Goal: Task Accomplishment & Management: Use online tool/utility

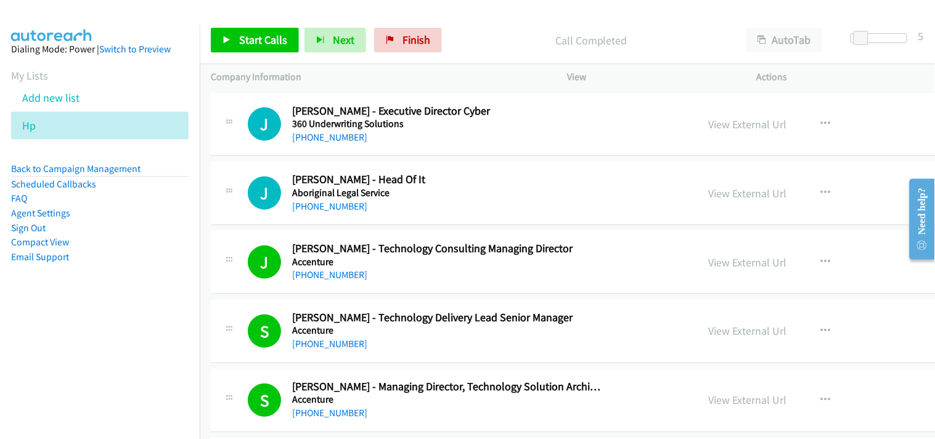
scroll to position [14101, 0]
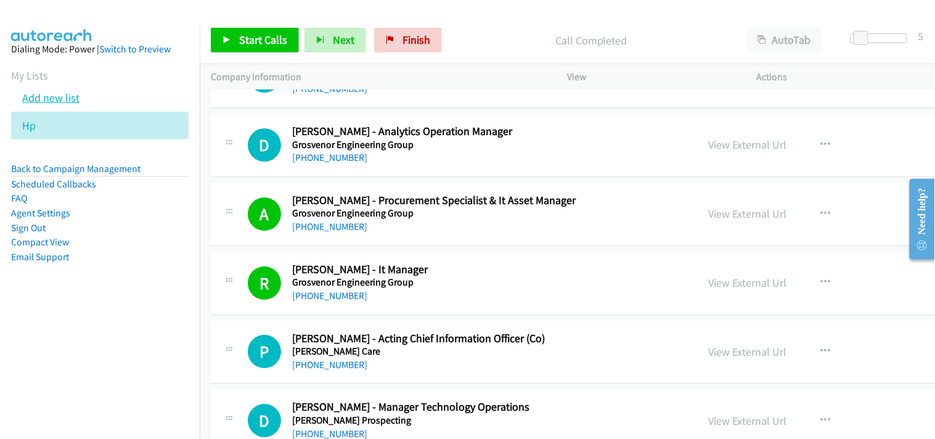
click at [63, 93] on link "Add new list" at bounding box center [50, 98] width 57 height 14
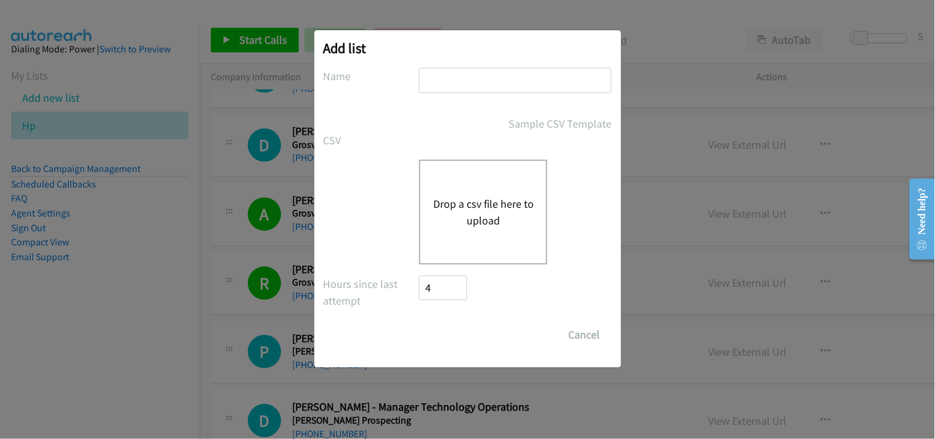
click at [475, 83] on input "text" at bounding box center [515, 80] width 192 height 25
type input "HP"
click at [463, 203] on button "Drop a csv file here to upload" at bounding box center [482, 211] width 101 height 33
click at [477, 211] on button "Drop a csv file here to upload" at bounding box center [482, 211] width 101 height 33
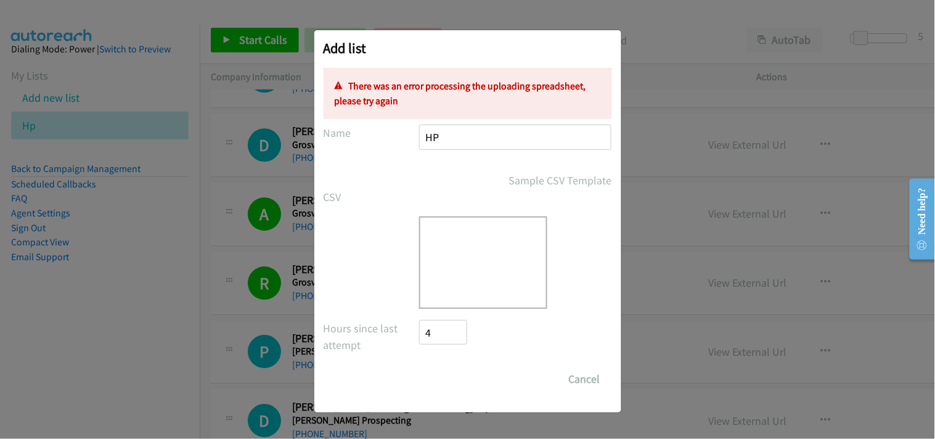
click at [479, 272] on div "Drop a csv file here to upload" at bounding box center [483, 262] width 128 height 92
click at [263, 255] on div "Add list No phone fields were returned for that Report or List View Please uplo…" at bounding box center [467, 225] width 935 height 428
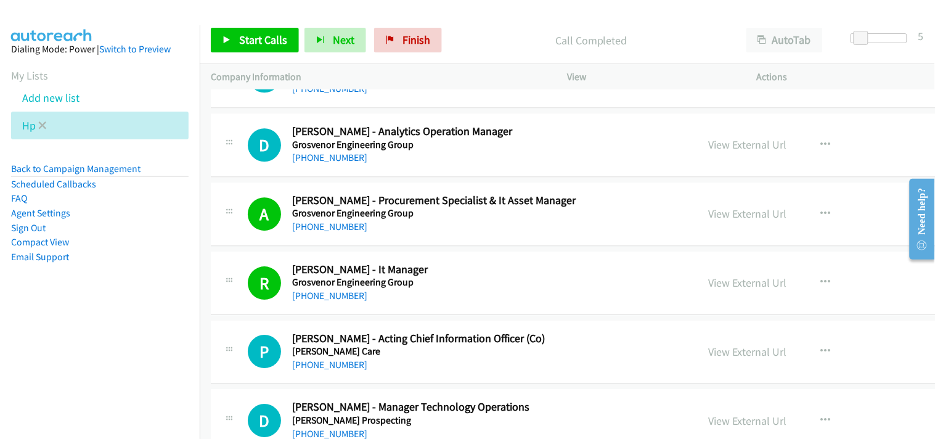
click at [46, 123] on li "Hp" at bounding box center [99, 126] width 177 height 28
click at [41, 126] on icon at bounding box center [42, 126] width 9 height 9
click at [44, 127] on icon at bounding box center [42, 126] width 9 height 9
click at [43, 125] on icon at bounding box center [42, 126] width 9 height 9
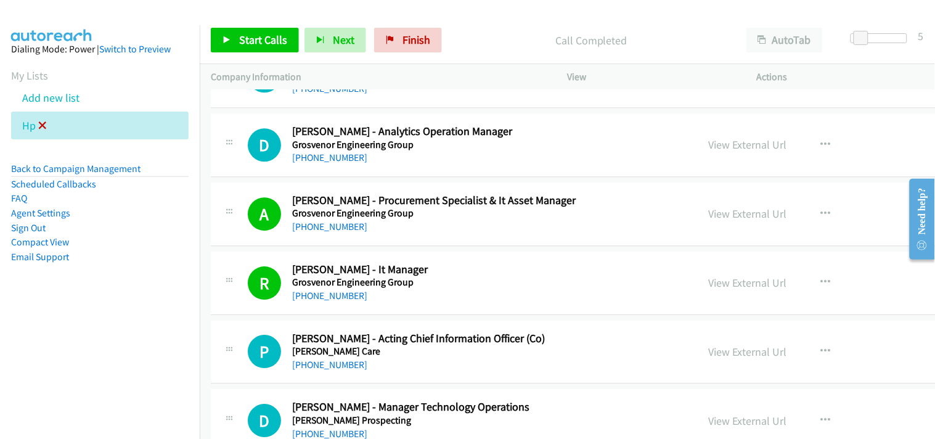
click at [43, 125] on icon at bounding box center [42, 126] width 9 height 9
click at [47, 170] on link "Back to Campaign Management" at bounding box center [75, 169] width 129 height 12
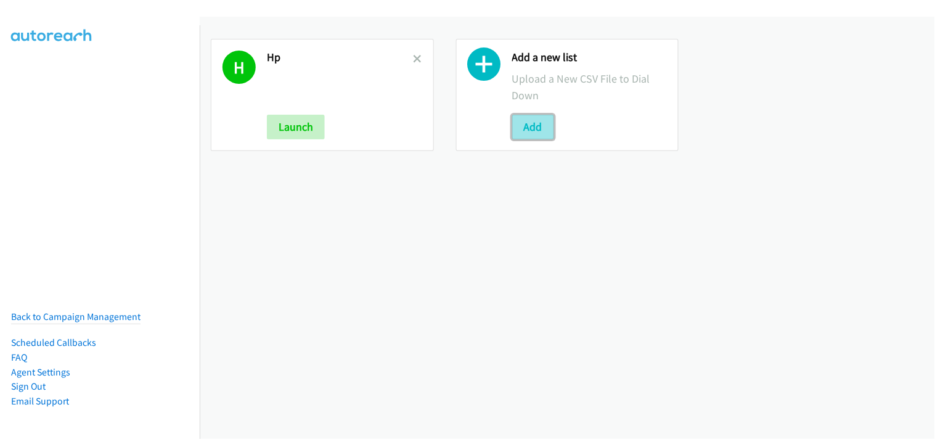
click at [537, 128] on button "Add" at bounding box center [533, 127] width 42 height 25
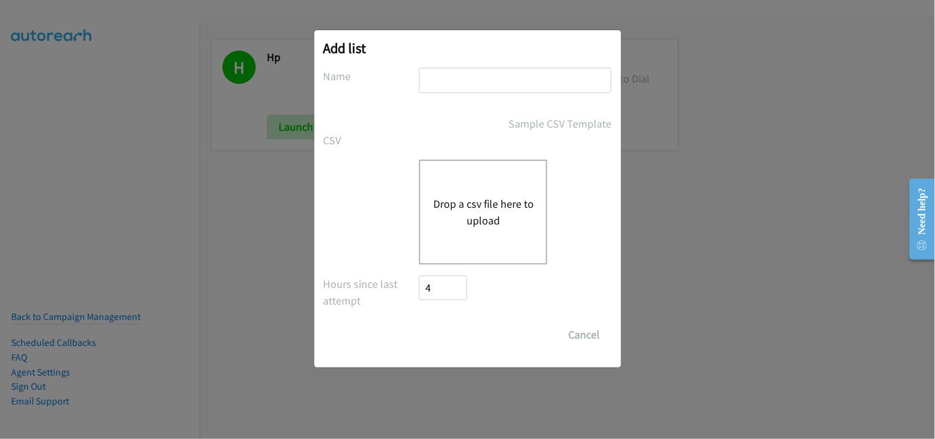
click at [438, 72] on input "text" at bounding box center [515, 80] width 192 height 25
type input "HP 2.0"
click at [479, 198] on button "Drop a csv file here to upload" at bounding box center [482, 211] width 101 height 33
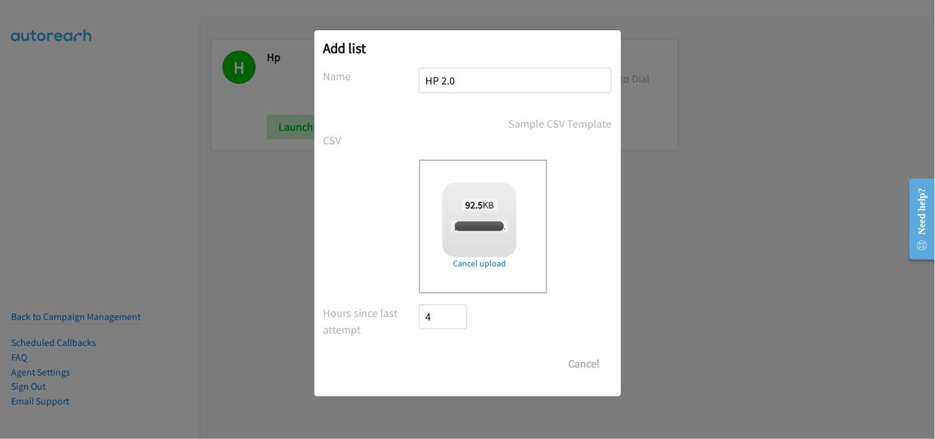
checkbox input "true"
click at [465, 358] on input "Save List" at bounding box center [452, 363] width 65 height 25
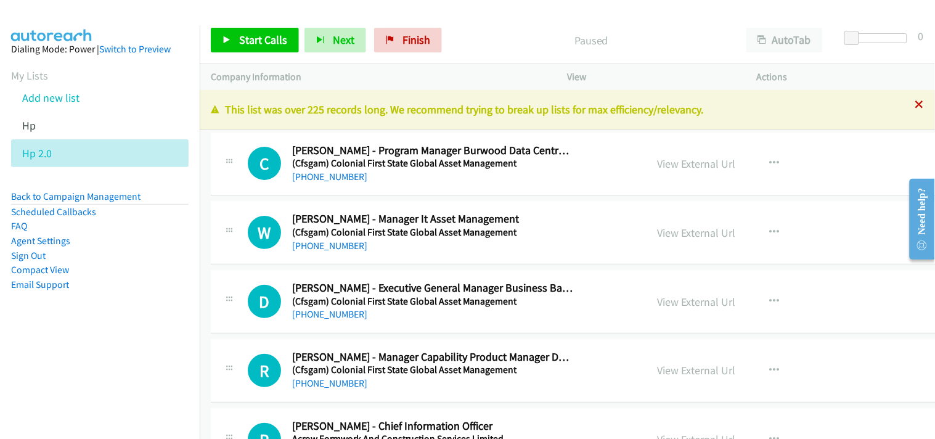
click at [915, 107] on icon at bounding box center [919, 105] width 9 height 9
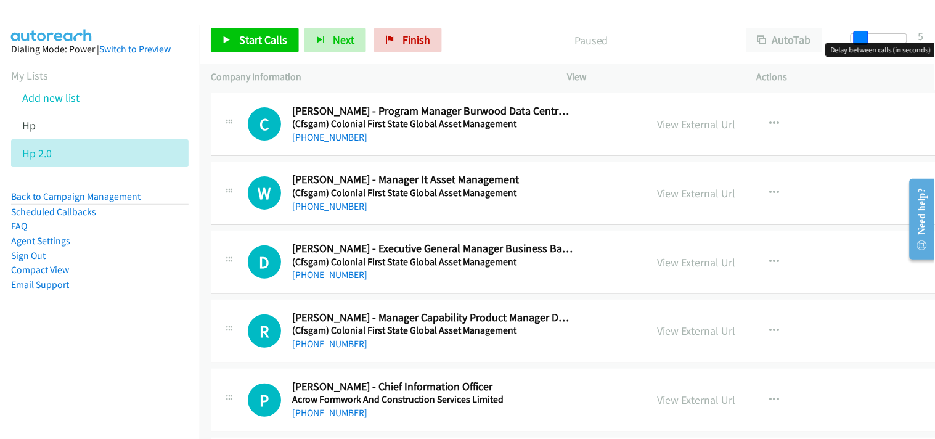
drag, startPoint x: 851, startPoint y: 41, endPoint x: 859, endPoint y: 41, distance: 8.0
click at [859, 41] on span at bounding box center [860, 38] width 15 height 15
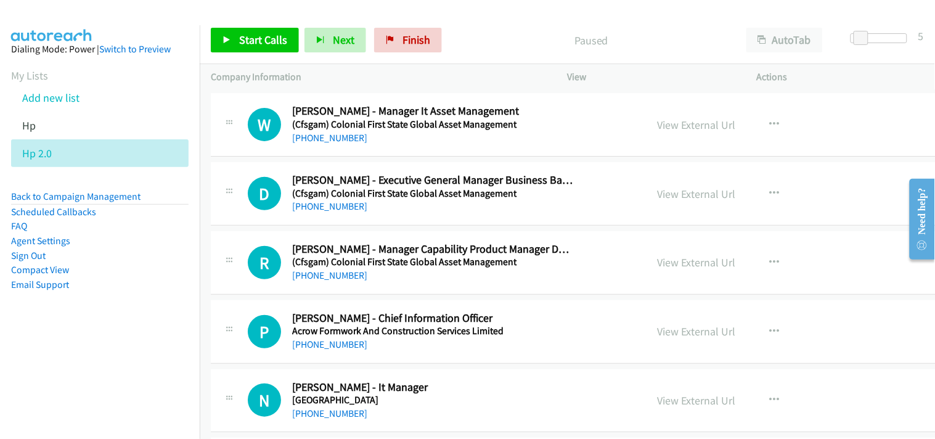
click at [798, 11] on div at bounding box center [461, 23] width 923 height 47
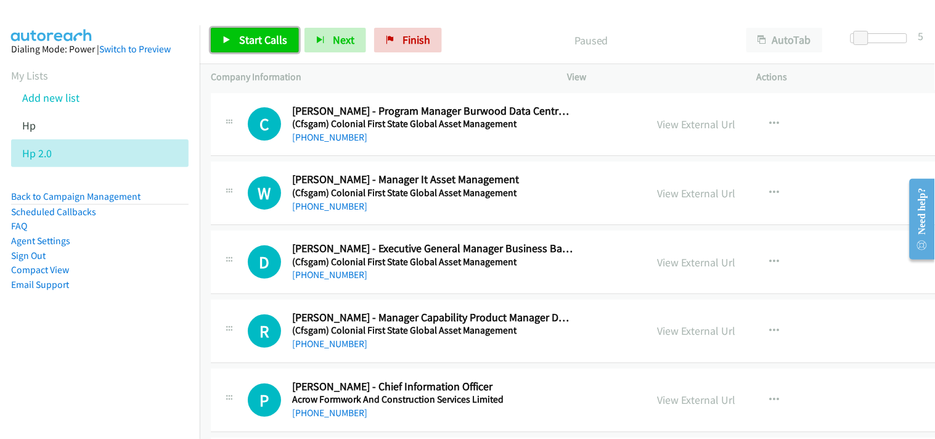
click at [274, 44] on span "Start Calls" at bounding box center [263, 40] width 48 height 14
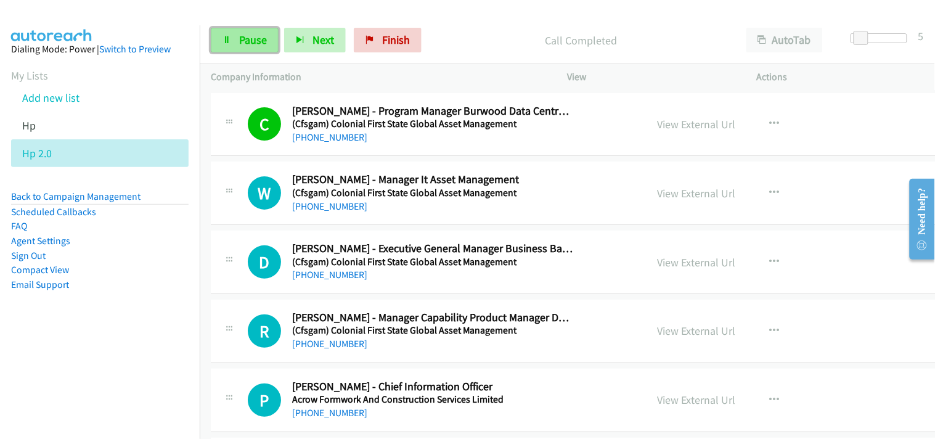
click at [258, 34] on span "Pause" at bounding box center [253, 40] width 28 height 14
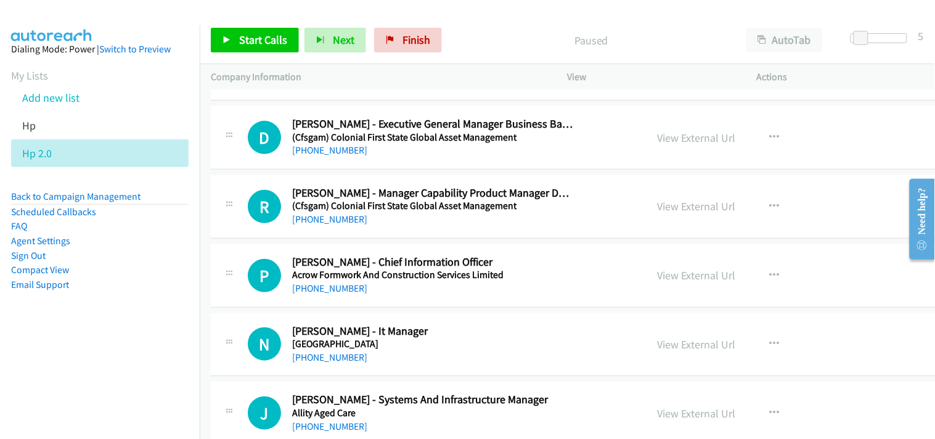
scroll to position [137, 0]
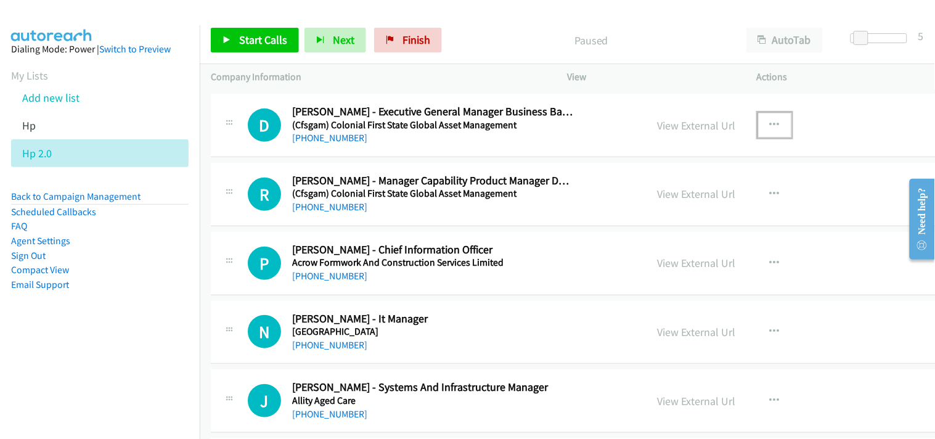
click at [758, 123] on button "button" at bounding box center [774, 125] width 33 height 25
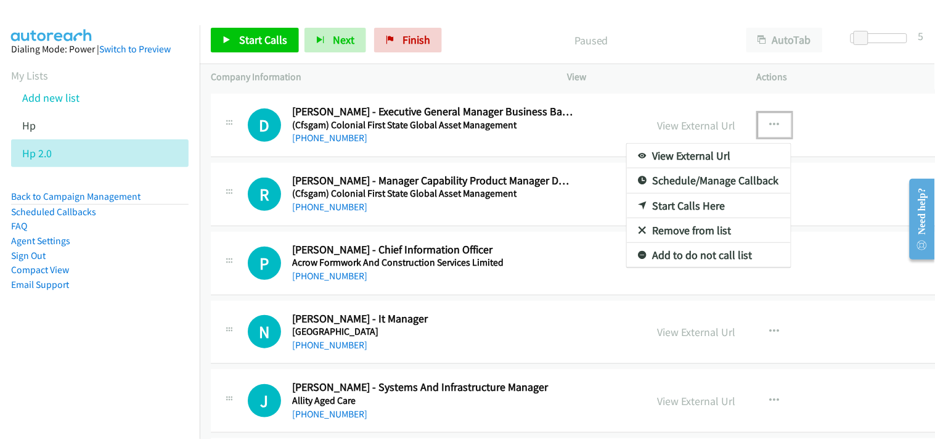
click at [647, 200] on link "Start Calls Here" at bounding box center [709, 205] width 164 height 25
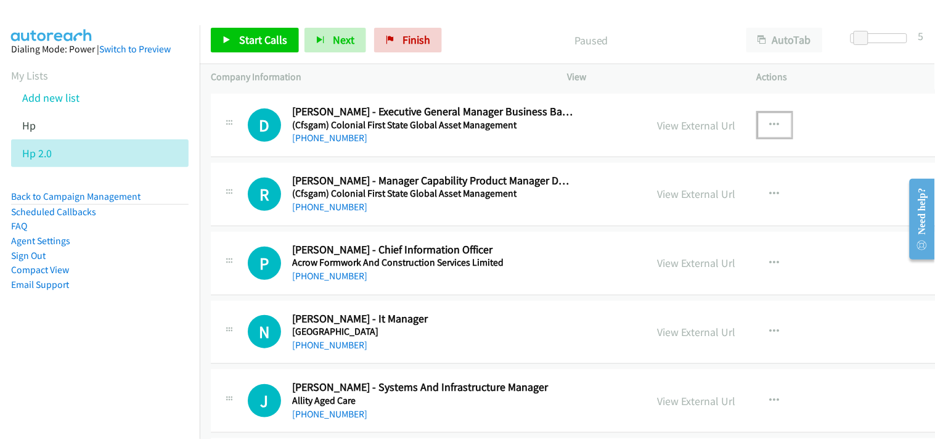
click at [630, 156] on div "D Callback Scheduled Domenic Ziino - Executive General Manager Business Bank Op…" at bounding box center [624, 125] width 826 height 63
click at [244, 39] on span "Start Calls" at bounding box center [263, 40] width 48 height 14
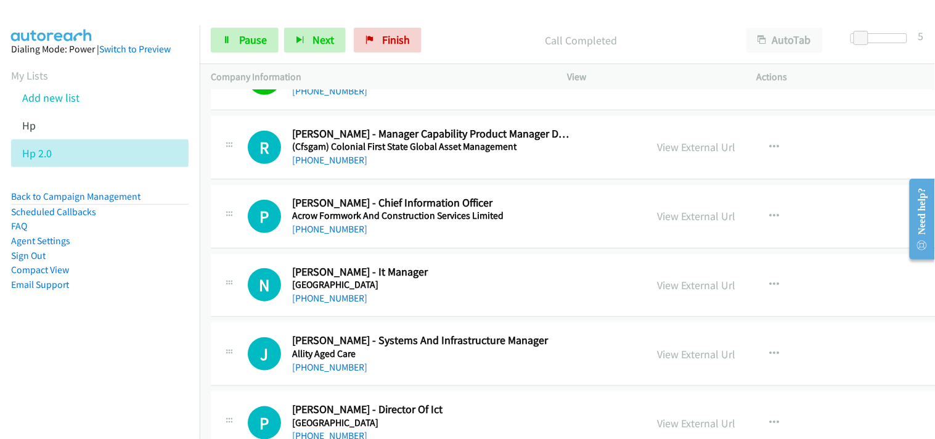
scroll to position [205, 0]
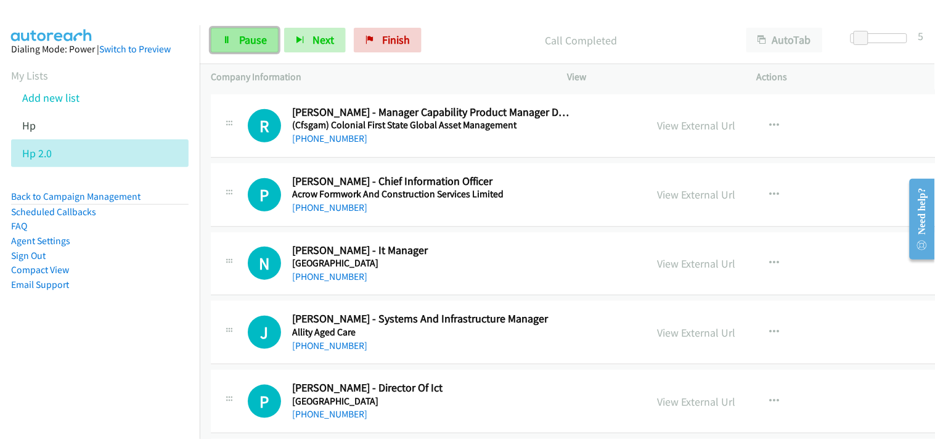
click at [266, 47] on link "Pause" at bounding box center [245, 40] width 68 height 25
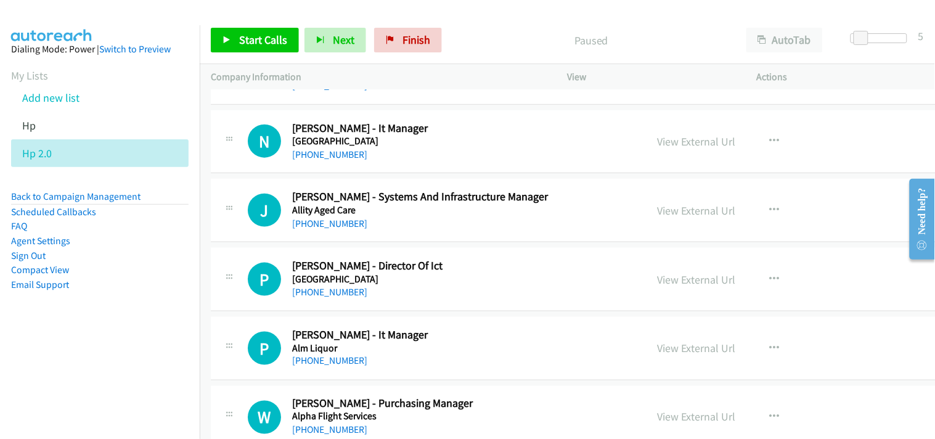
scroll to position [342, 0]
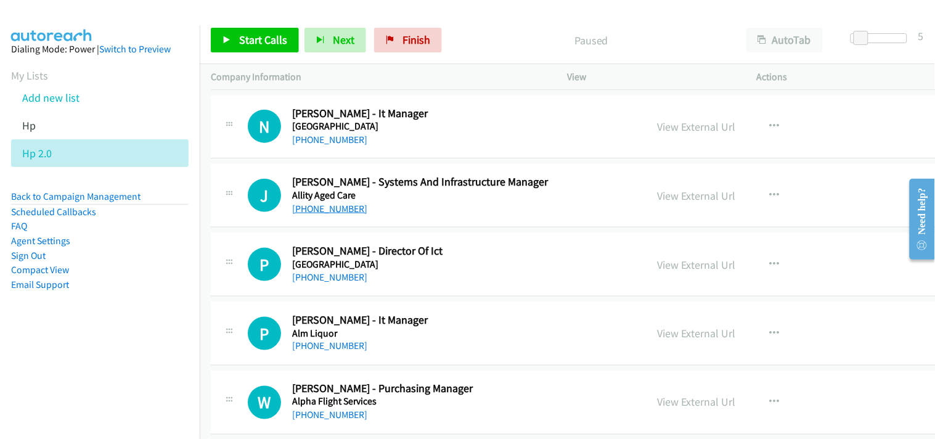
click at [319, 204] on link "+61 2 9431 1056" at bounding box center [329, 209] width 75 height 12
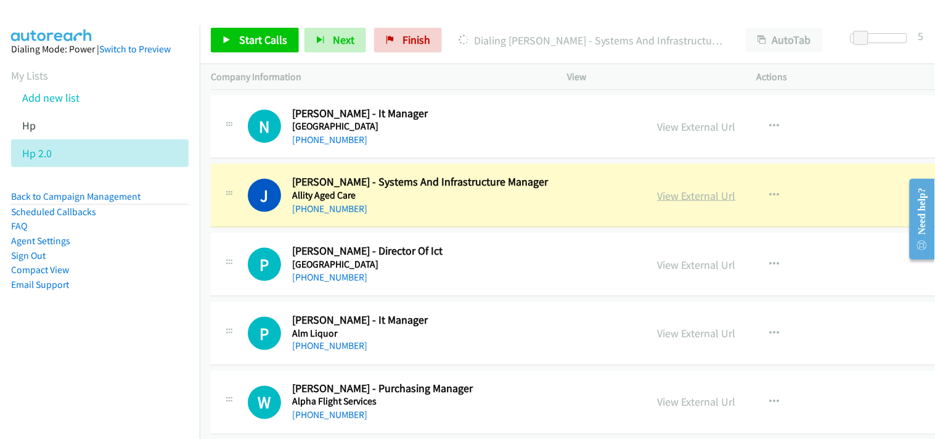
click at [660, 200] on link "View External Url" at bounding box center [696, 196] width 78 height 14
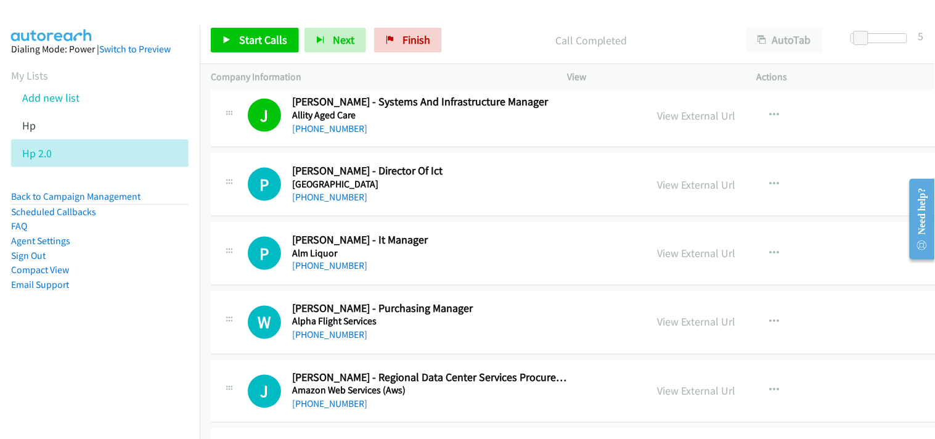
scroll to position [410, 0]
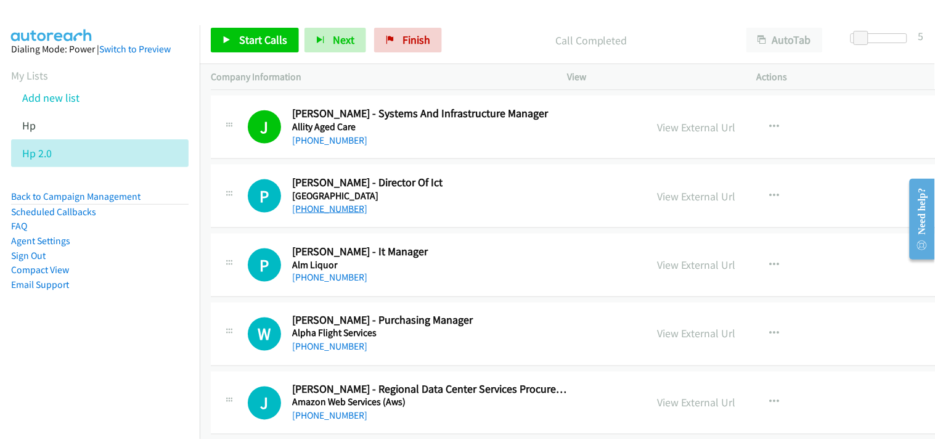
click at [321, 206] on link "+61 8 9313 9317" at bounding box center [329, 209] width 75 height 12
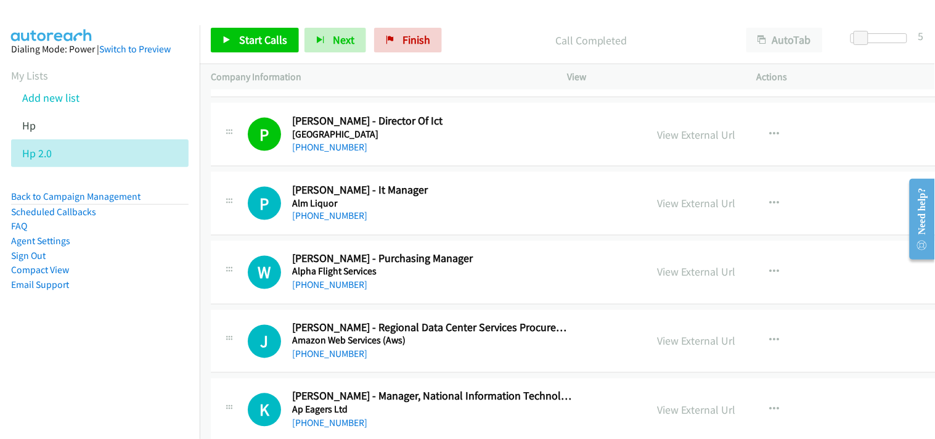
scroll to position [547, 0]
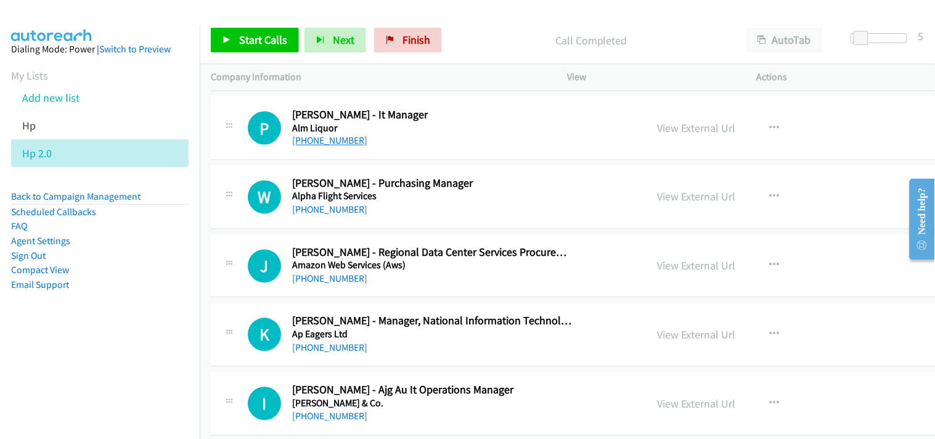
click at [314, 137] on link "+61 429 329 180" at bounding box center [329, 141] width 75 height 12
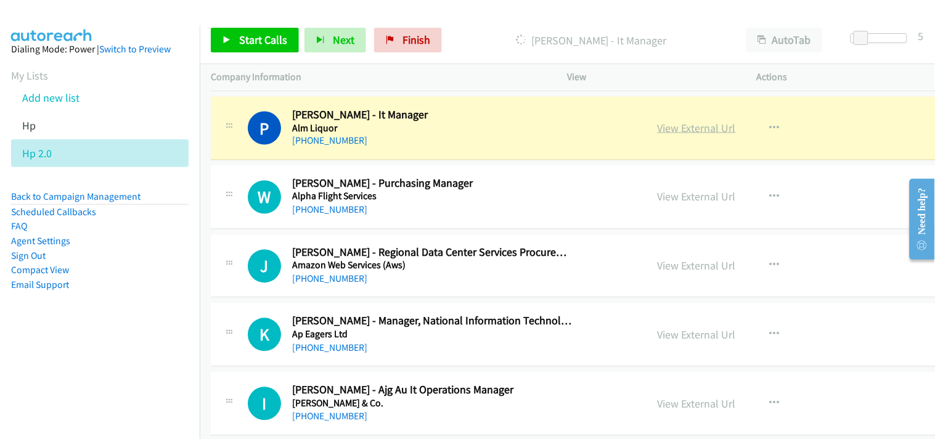
click at [657, 126] on link "View External Url" at bounding box center [696, 128] width 78 height 14
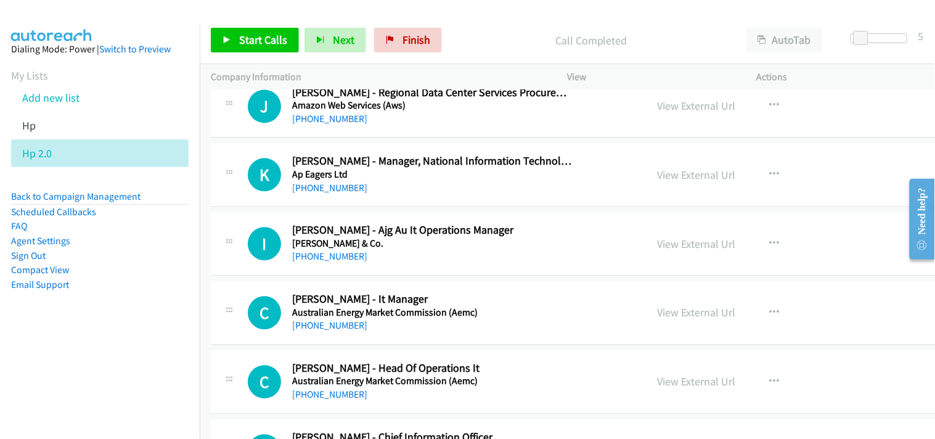
scroll to position [684, 0]
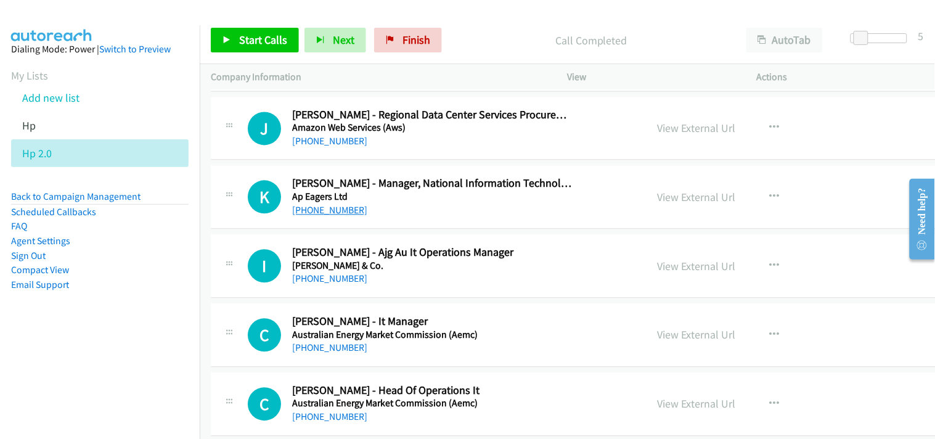
click at [335, 208] on link "+61 456 158 418" at bounding box center [329, 211] width 75 height 12
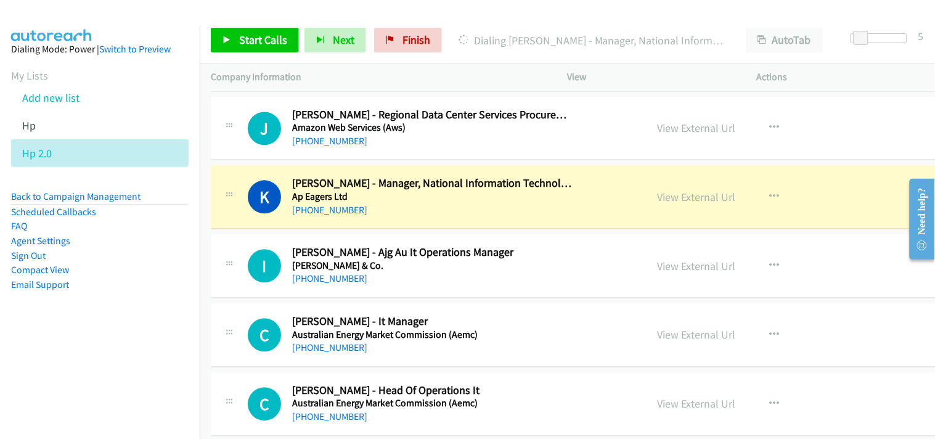
scroll to position [753, 0]
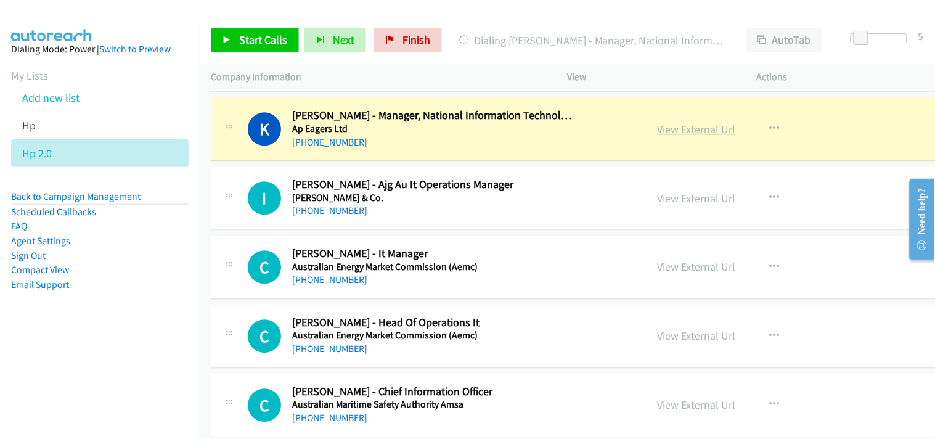
click at [657, 134] on link "View External Url" at bounding box center [696, 129] width 78 height 14
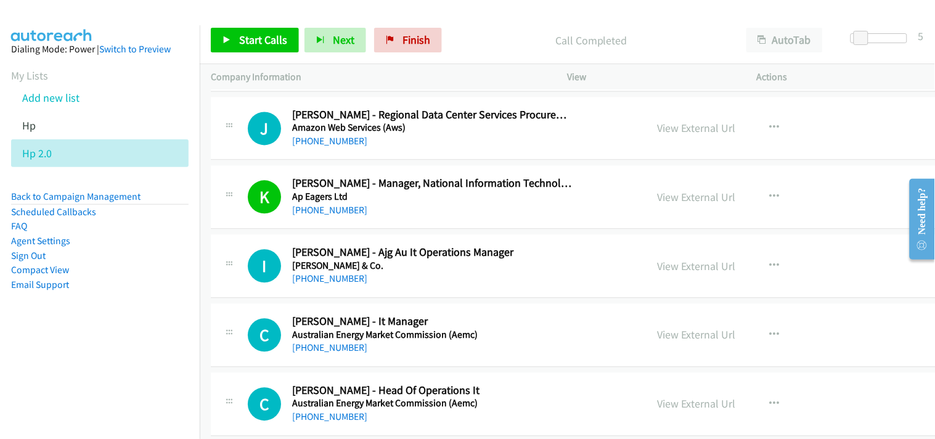
scroll to position [616, 0]
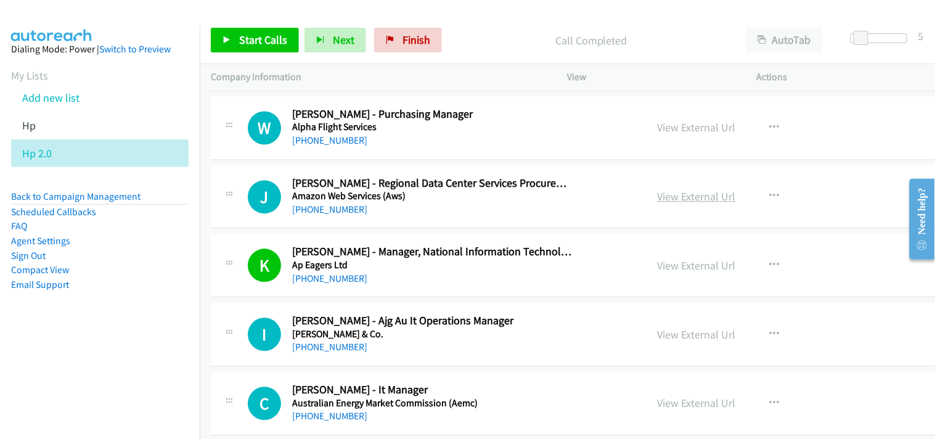
click at [657, 197] on link "View External Url" at bounding box center [696, 197] width 78 height 14
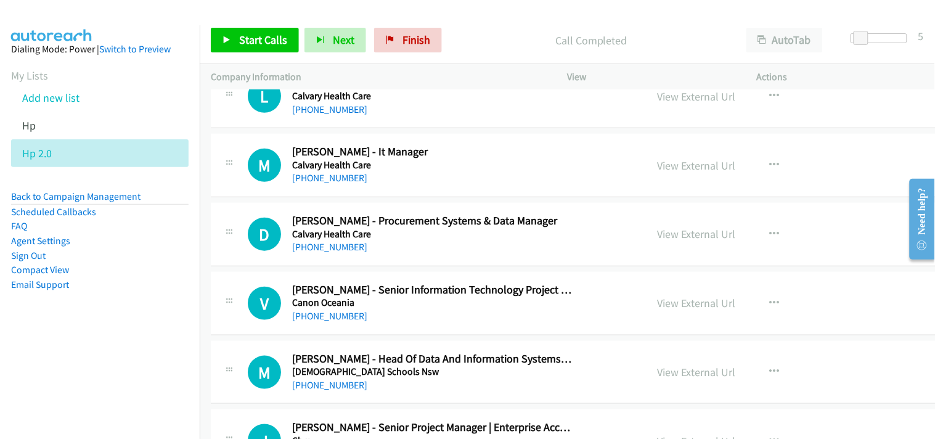
scroll to position [2669, 0]
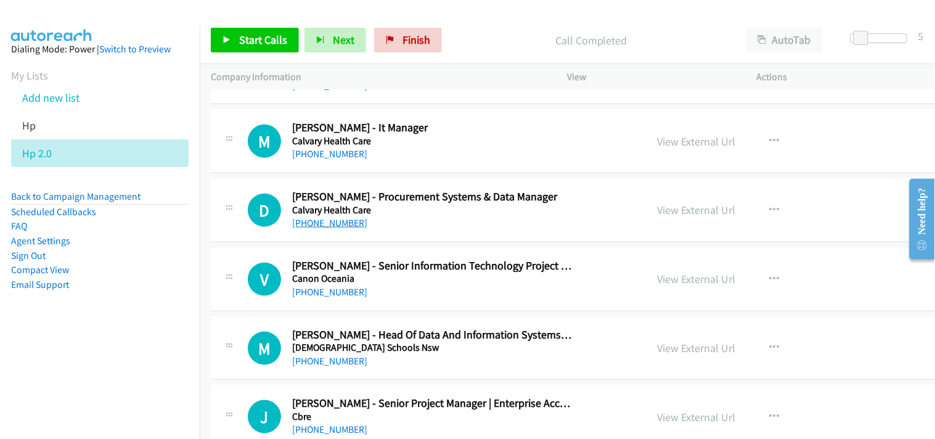
click at [321, 219] on link "+61 439 940 717" at bounding box center [329, 223] width 75 height 12
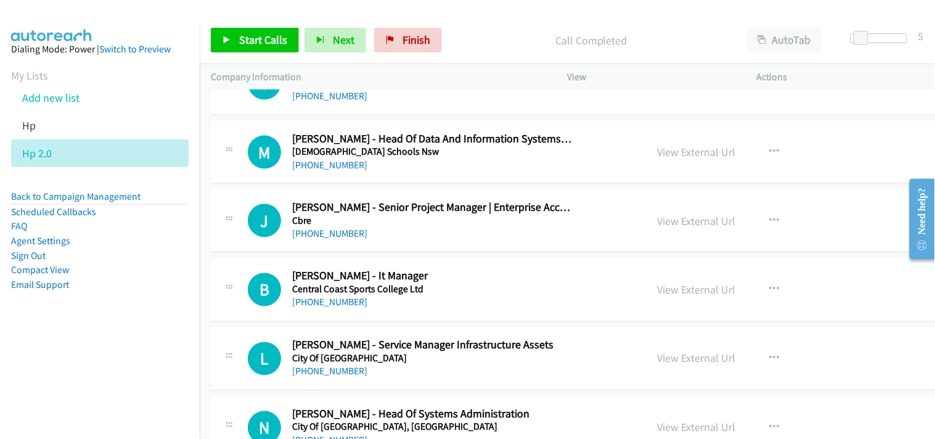
scroll to position [2738, 0]
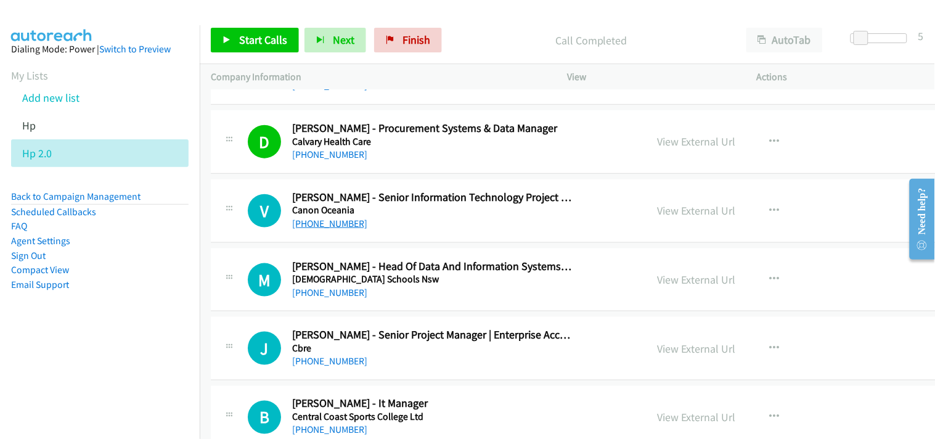
click at [309, 225] on link "+61 452 063 365" at bounding box center [329, 223] width 75 height 12
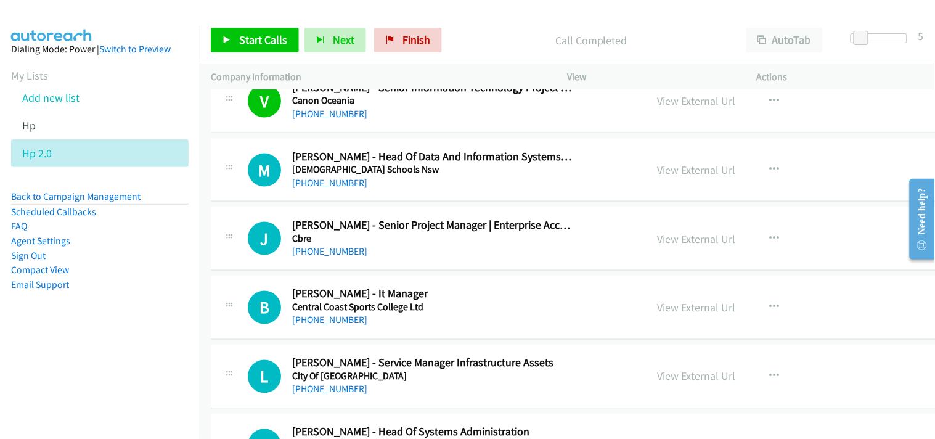
scroll to position [2806, 0]
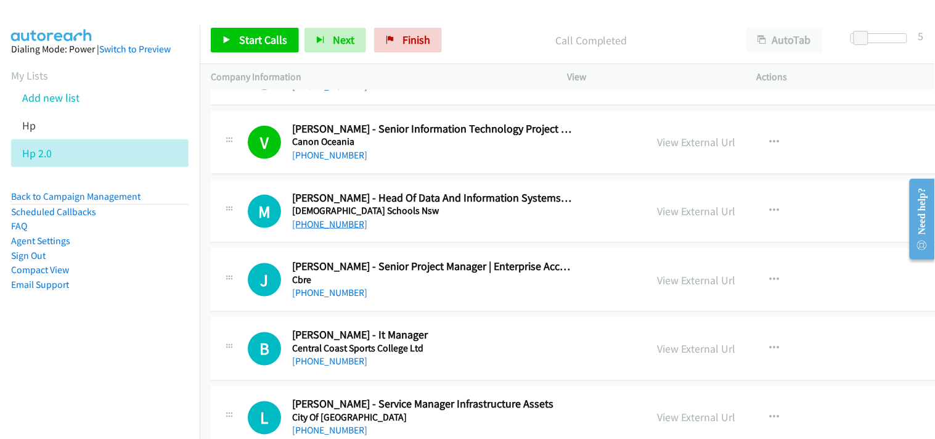
click at [325, 229] on link "+61 409 786 033" at bounding box center [329, 224] width 75 height 12
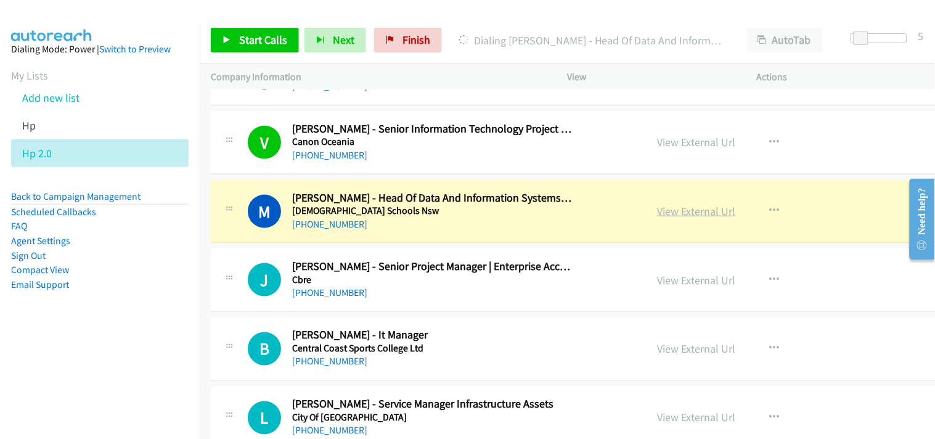
click at [657, 213] on link "View External Url" at bounding box center [696, 211] width 78 height 14
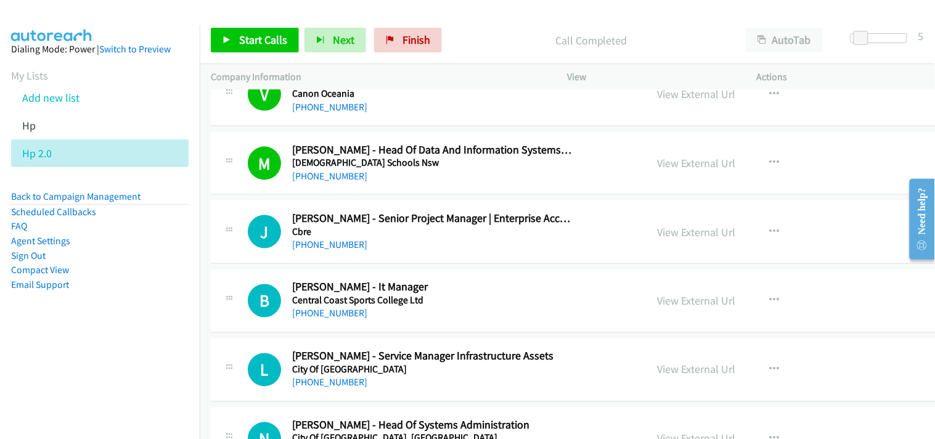
scroll to position [2875, 0]
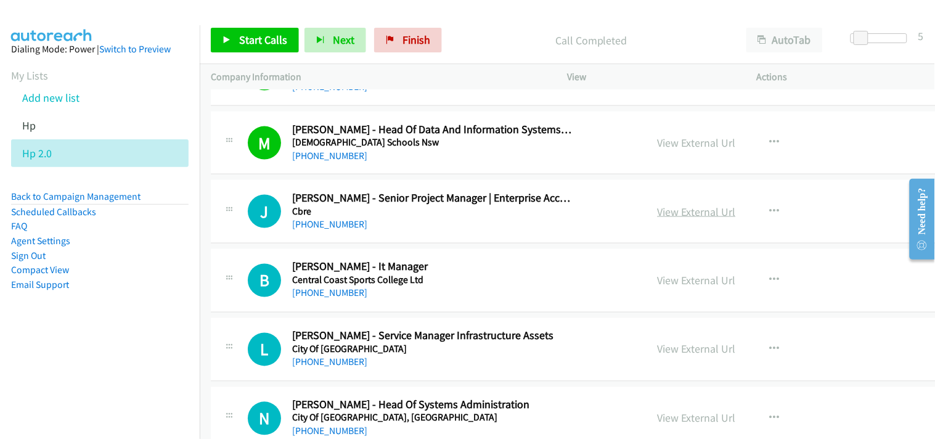
click at [657, 211] on link "View External Url" at bounding box center [696, 212] width 78 height 14
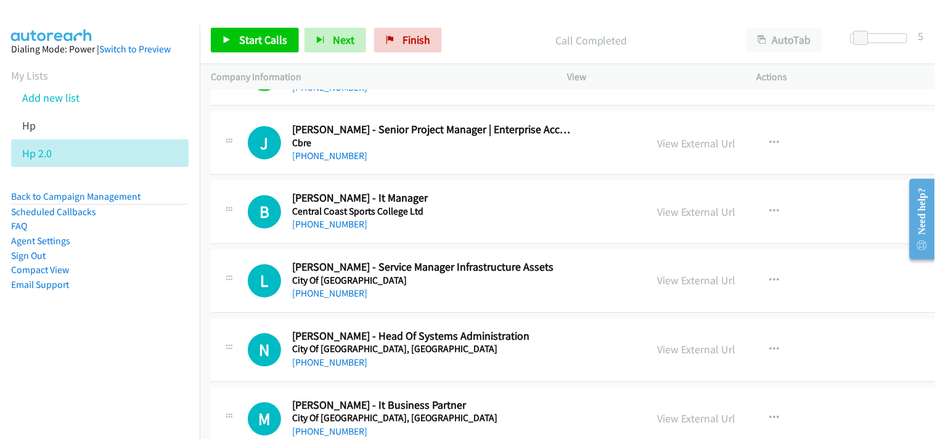
scroll to position [3011, 0]
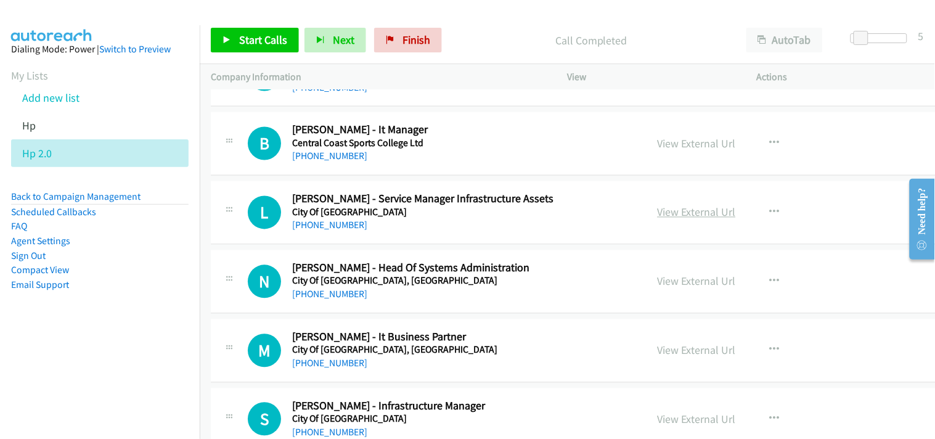
click at [657, 214] on link "View External Url" at bounding box center [696, 212] width 78 height 14
click at [333, 225] on link "+61 431 959 784" at bounding box center [329, 225] width 75 height 12
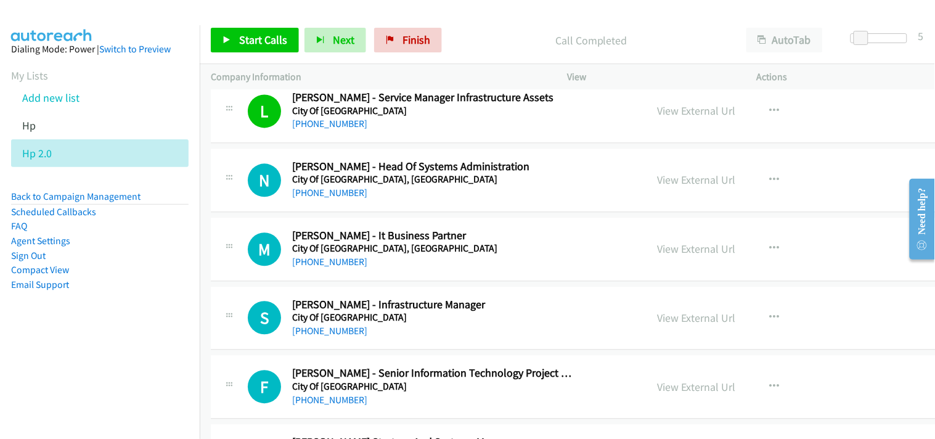
scroll to position [3080, 0]
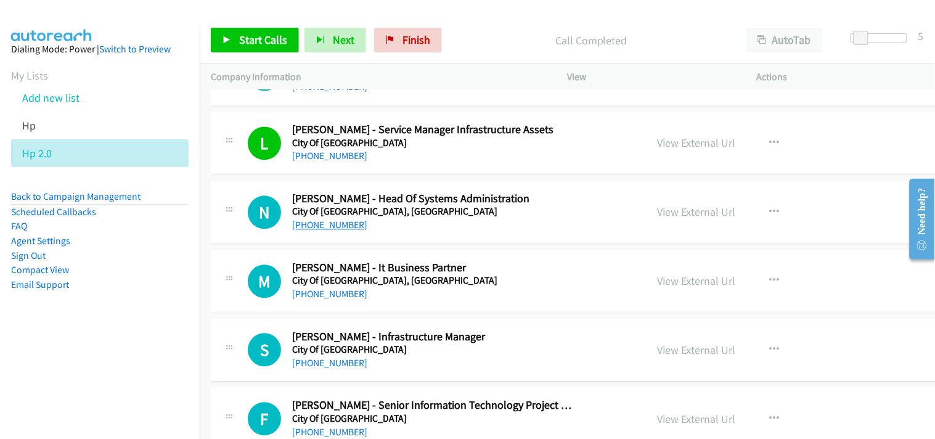
click at [331, 229] on link "+61 422 017 766" at bounding box center [329, 225] width 75 height 12
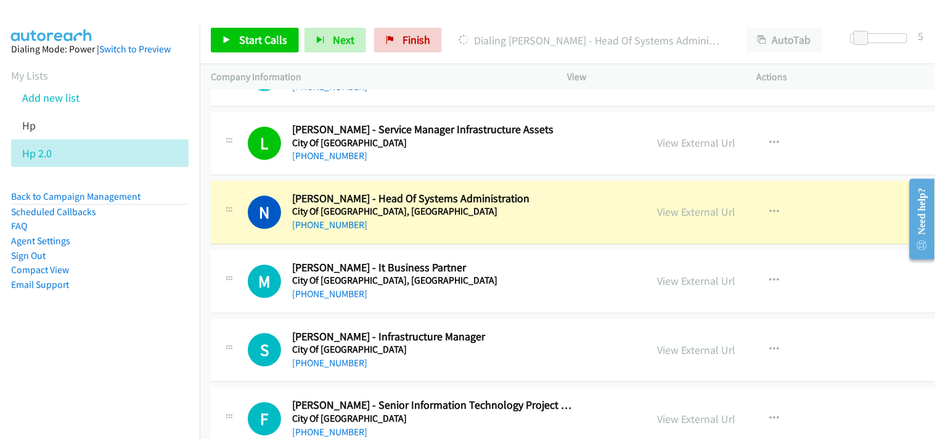
scroll to position [3149, 0]
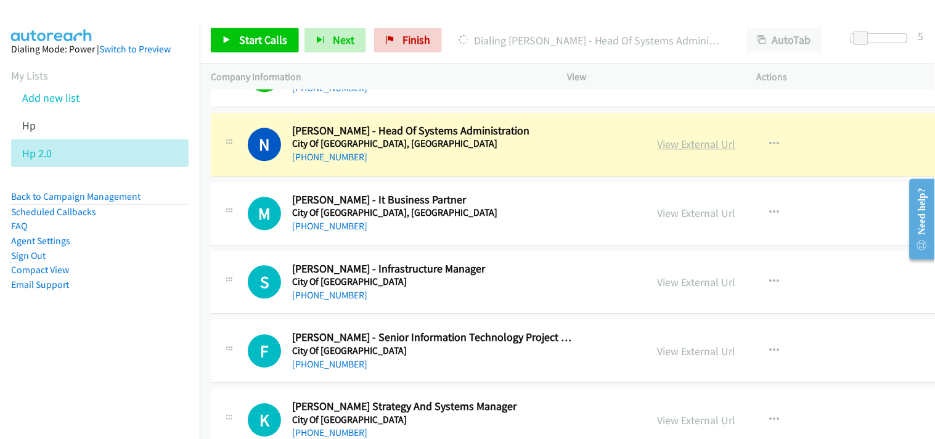
click at [657, 142] on link "View External Url" at bounding box center [696, 144] width 78 height 14
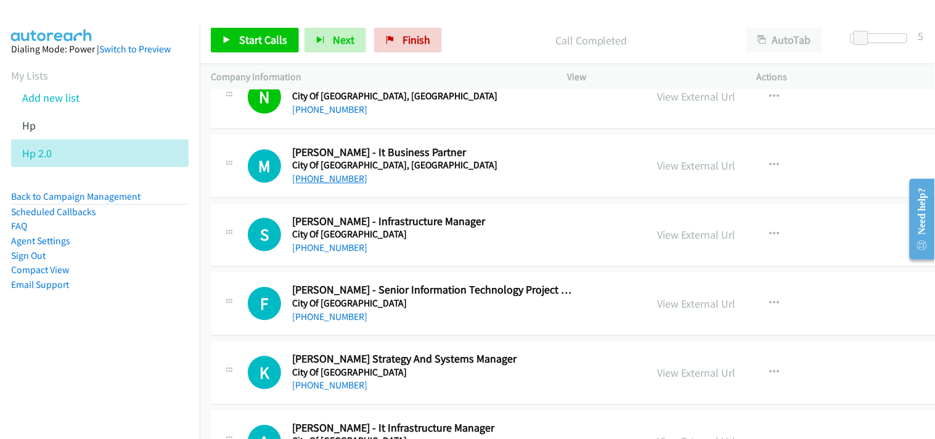
scroll to position [3217, 0]
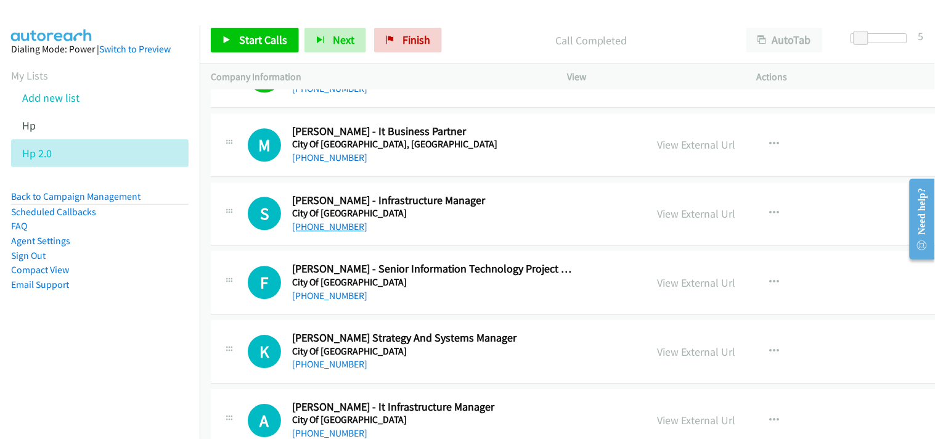
click at [331, 230] on link "+61 475 961 164" at bounding box center [329, 227] width 75 height 12
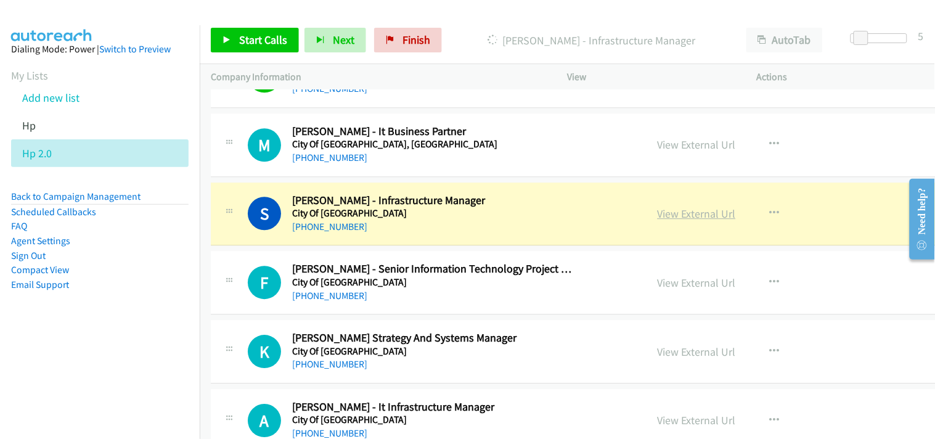
click at [657, 213] on link "View External Url" at bounding box center [696, 213] width 78 height 14
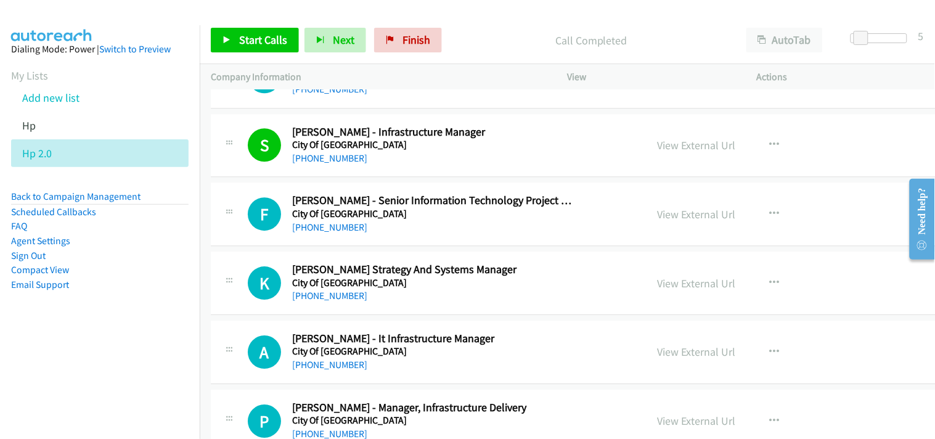
scroll to position [3354, 0]
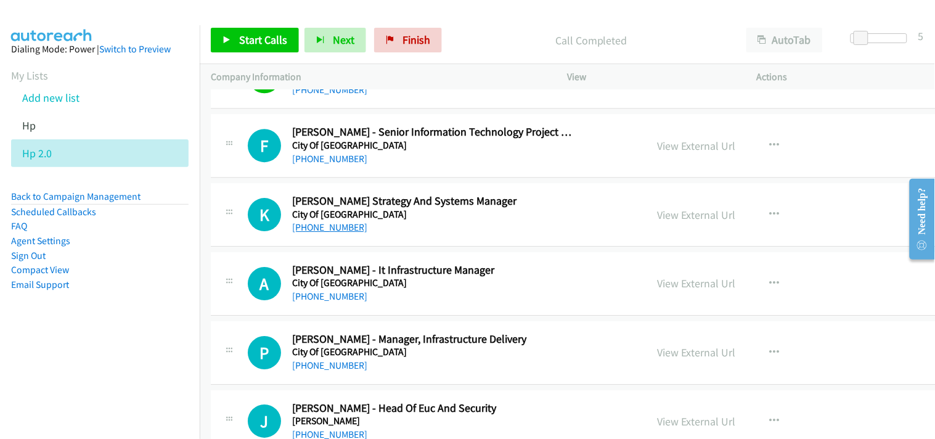
click at [314, 227] on link "+61 403 338 618" at bounding box center [329, 227] width 75 height 12
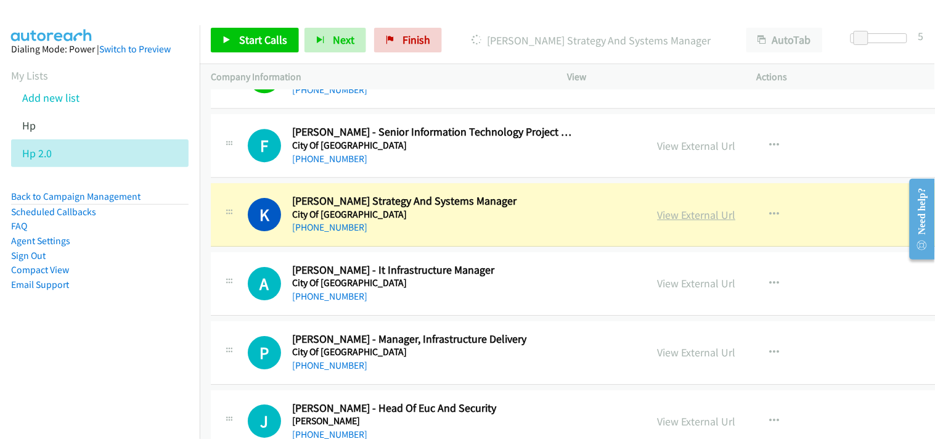
click at [657, 217] on link "View External Url" at bounding box center [696, 215] width 78 height 14
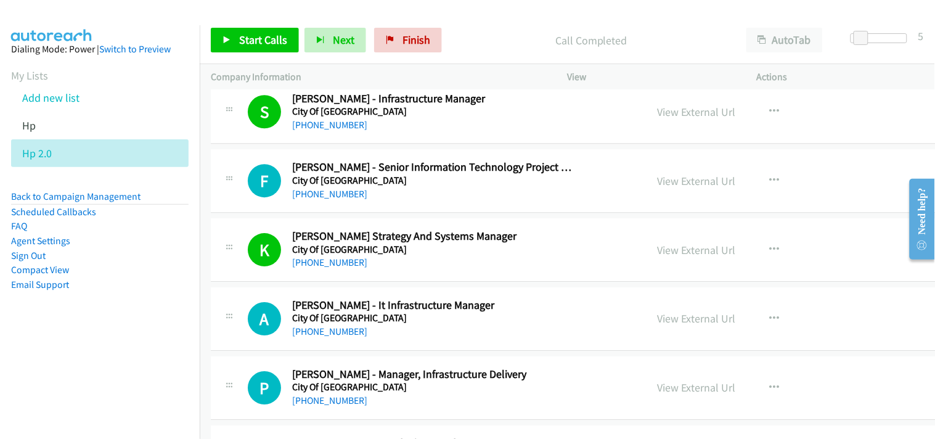
scroll to position [3285, 0]
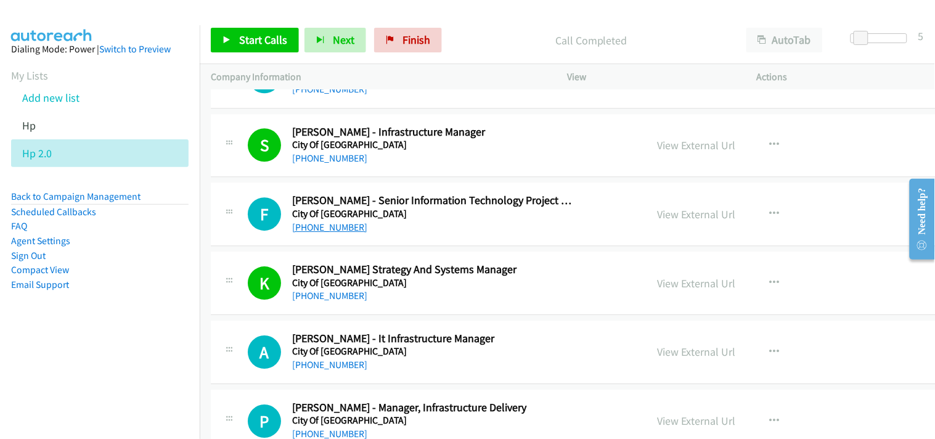
click at [313, 232] on link "+61 401 302 025" at bounding box center [329, 227] width 75 height 12
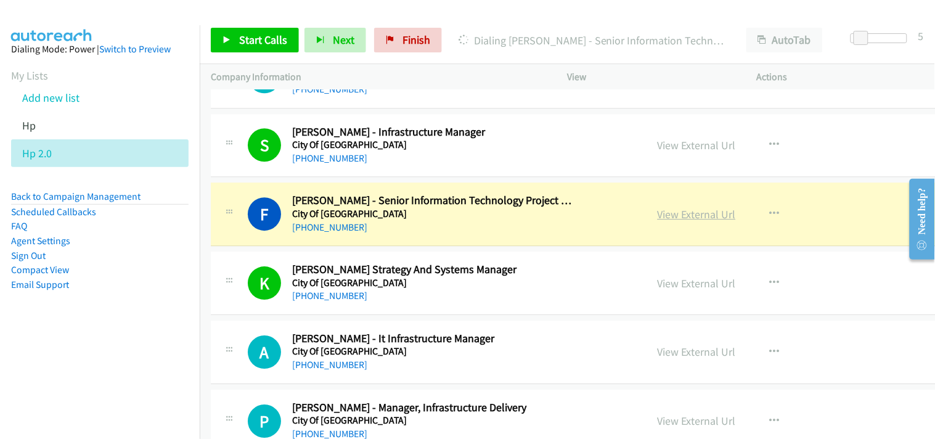
click at [657, 216] on link "View External Url" at bounding box center [696, 214] width 78 height 14
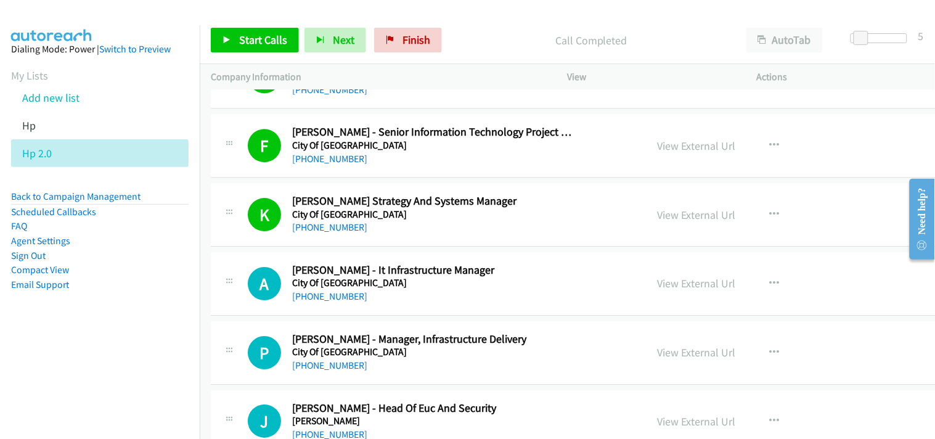
scroll to position [3422, 0]
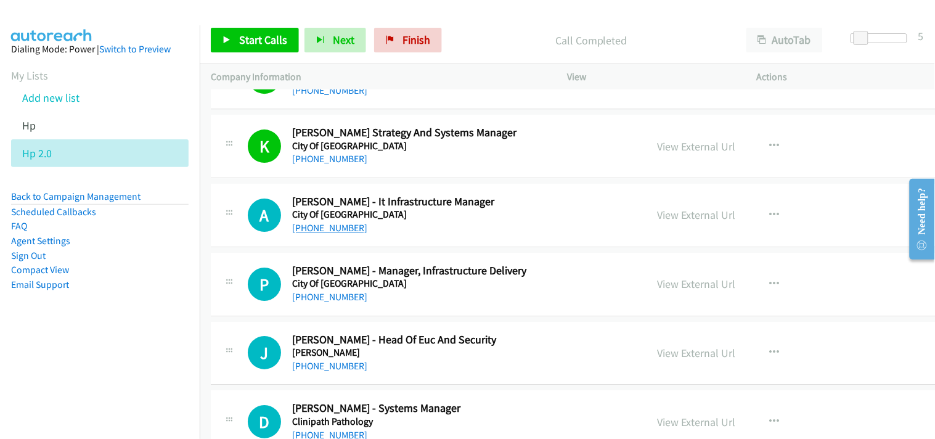
click at [319, 230] on link "+61 467 715 890" at bounding box center [329, 228] width 75 height 12
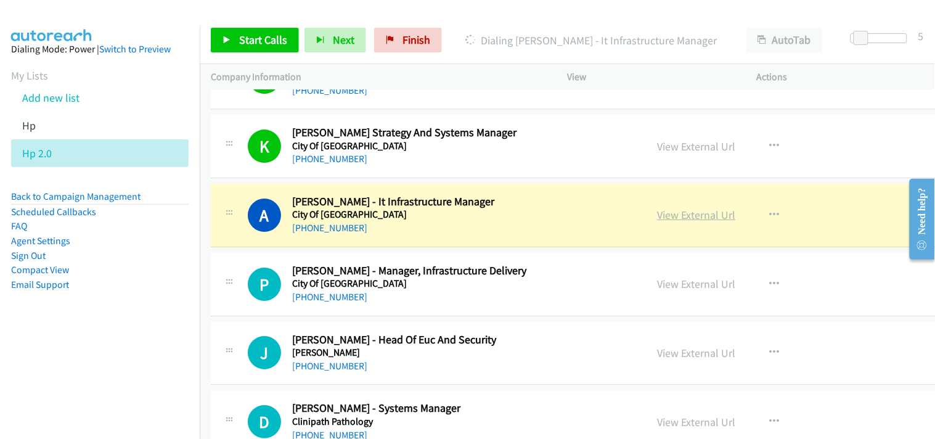
click at [657, 216] on link "View External Url" at bounding box center [696, 215] width 78 height 14
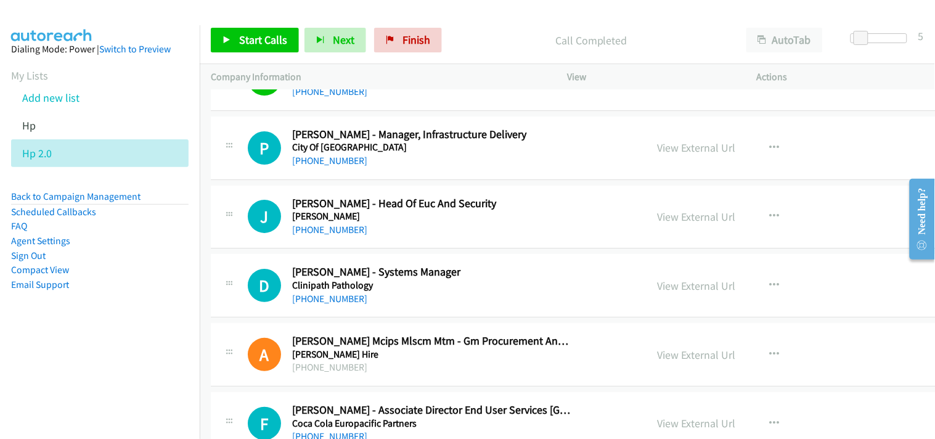
scroll to position [3559, 0]
click at [323, 162] on link "+61 438 459 400" at bounding box center [329, 160] width 75 height 12
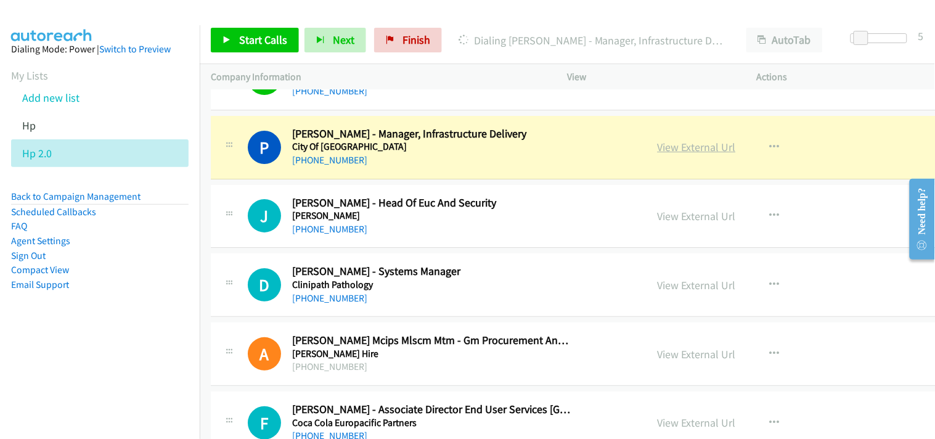
click at [657, 147] on link "View External Url" at bounding box center [696, 147] width 78 height 14
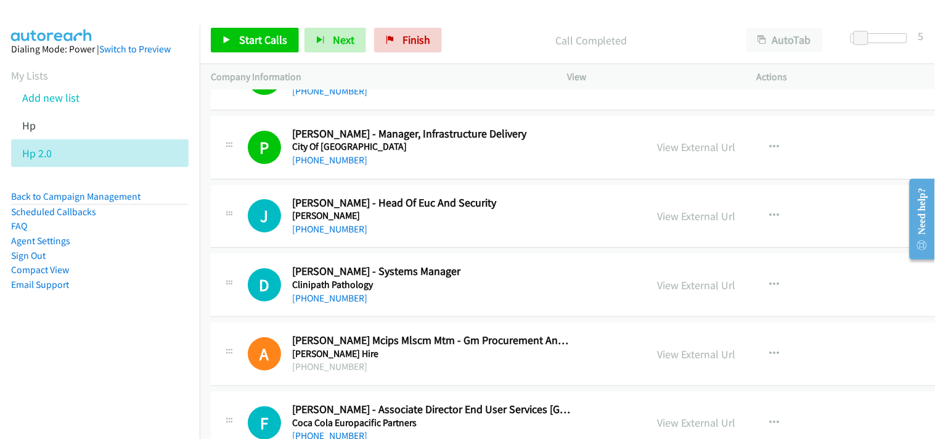
click at [481, 158] on div "+61 438 459 400" at bounding box center [433, 160] width 282 height 15
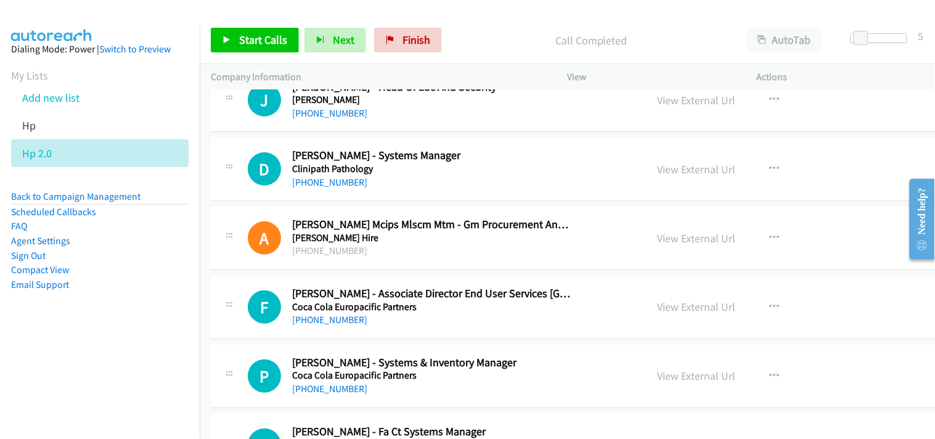
scroll to position [3696, 0]
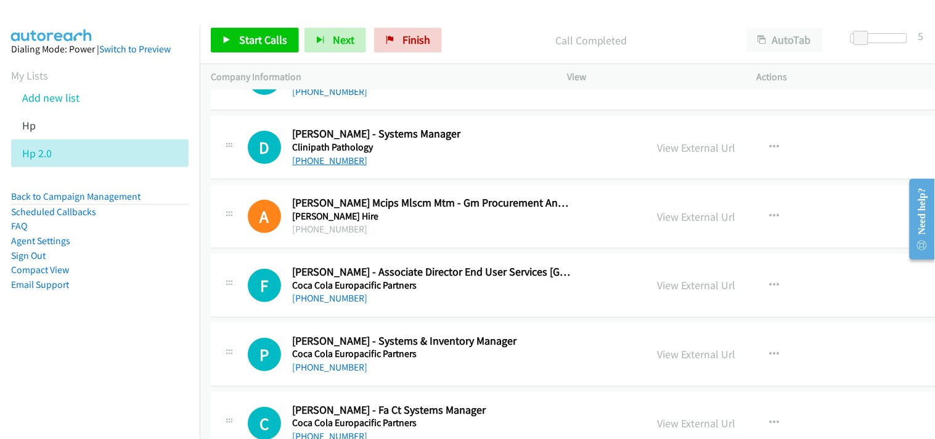
click at [331, 164] on link "+61 438 133 001" at bounding box center [329, 161] width 75 height 12
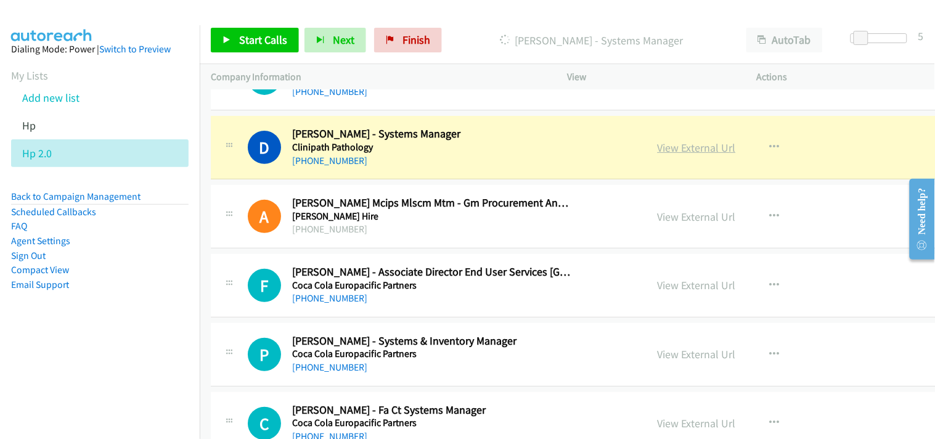
click at [657, 152] on link "View External Url" at bounding box center [696, 147] width 78 height 14
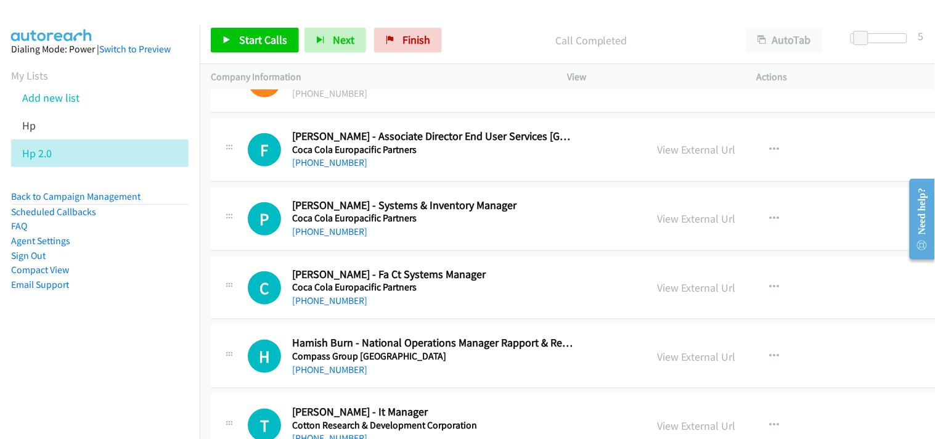
scroll to position [3833, 0]
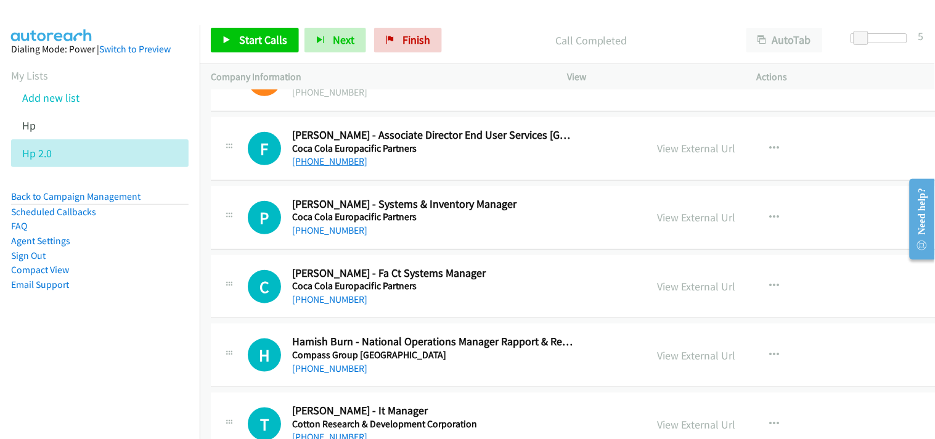
click at [302, 158] on link "+61 418 419 607" at bounding box center [329, 161] width 75 height 12
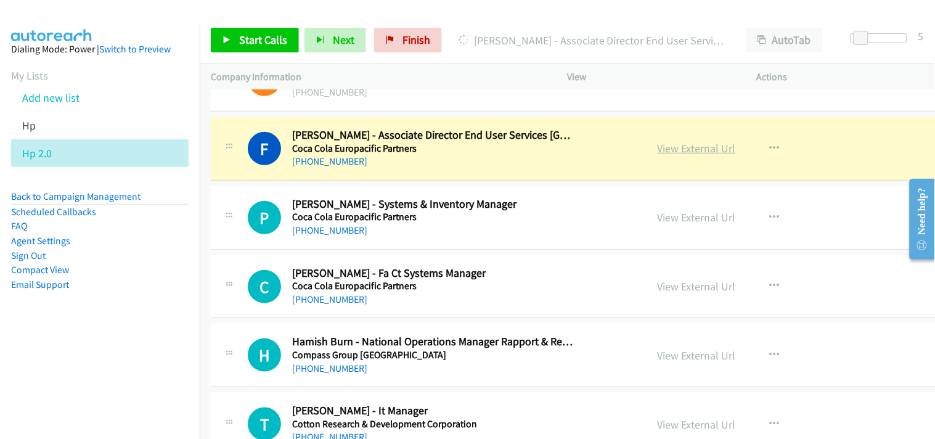
click at [657, 145] on link "View External Url" at bounding box center [696, 148] width 78 height 14
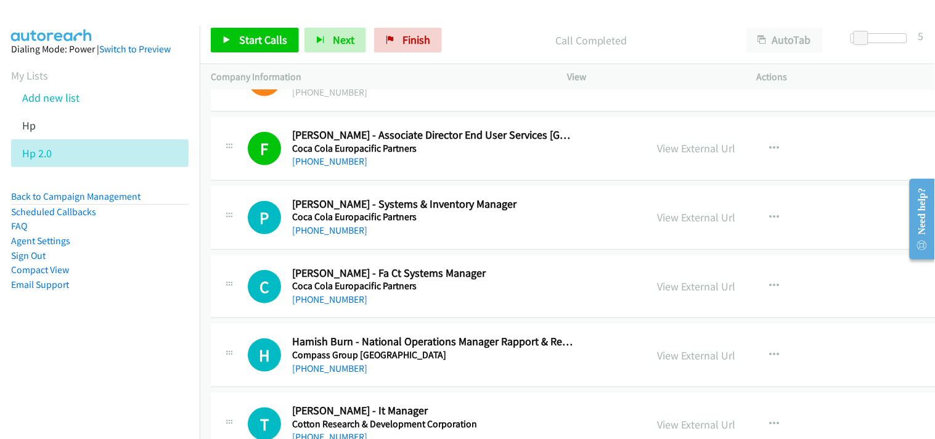
scroll to position [3902, 0]
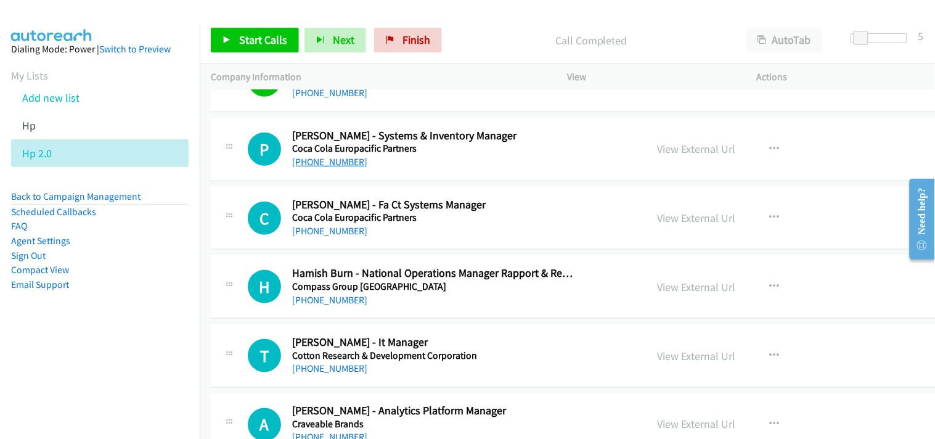
click at [325, 168] on link "+61 439 199 189" at bounding box center [329, 162] width 75 height 12
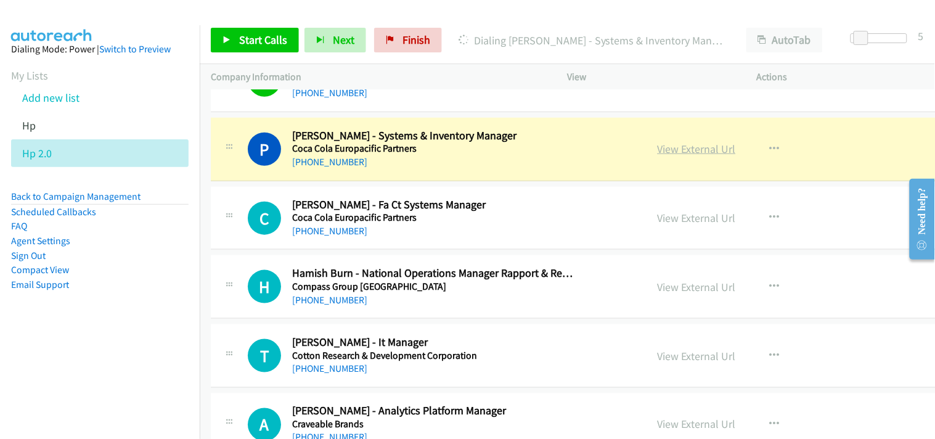
click at [657, 150] on link "View External Url" at bounding box center [696, 149] width 78 height 14
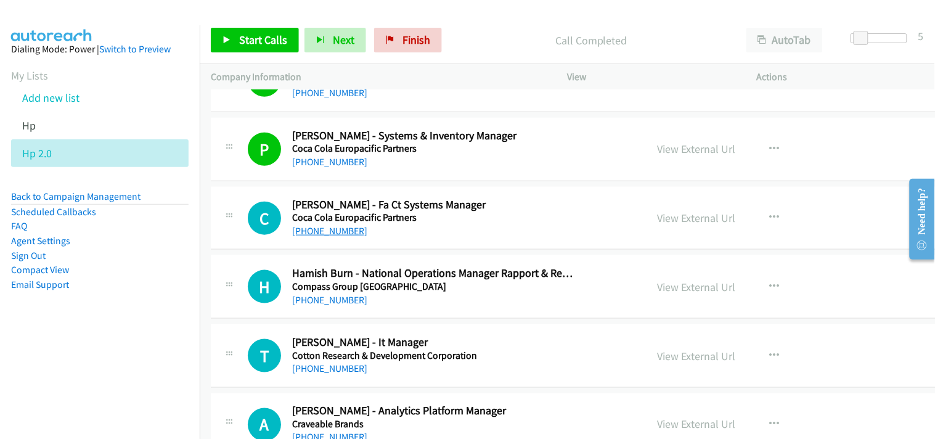
click at [328, 229] on link "+61 418 257 355" at bounding box center [329, 231] width 75 height 12
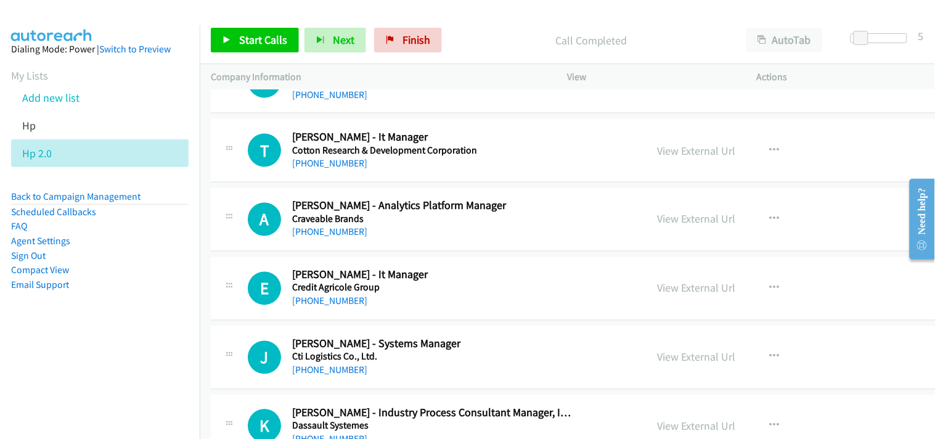
scroll to position [3970, 0]
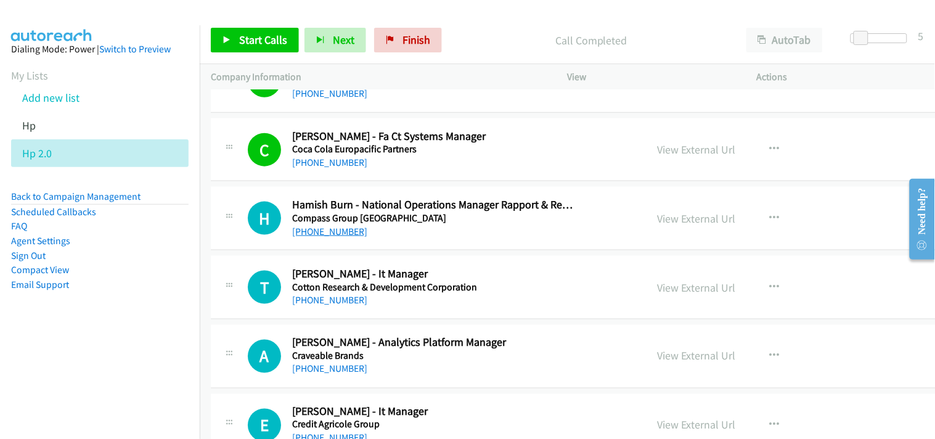
click at [339, 233] on link "+61 402 843 550" at bounding box center [329, 231] width 75 height 12
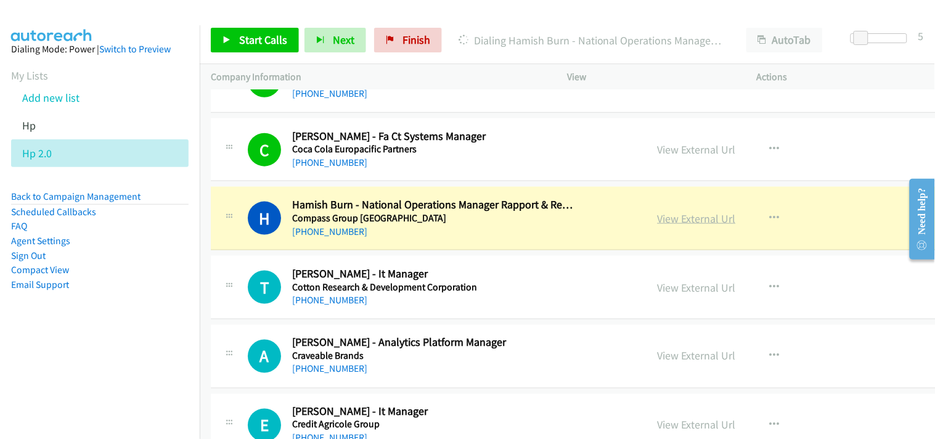
click at [657, 219] on link "View External Url" at bounding box center [696, 218] width 78 height 14
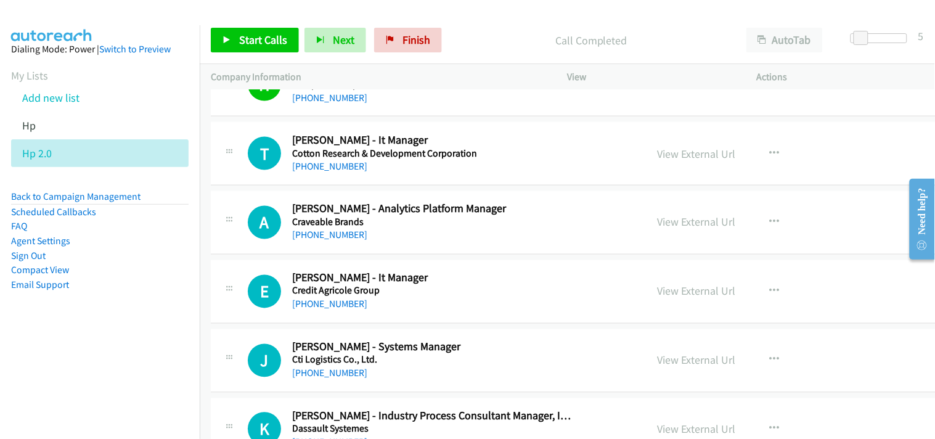
scroll to position [4107, 0]
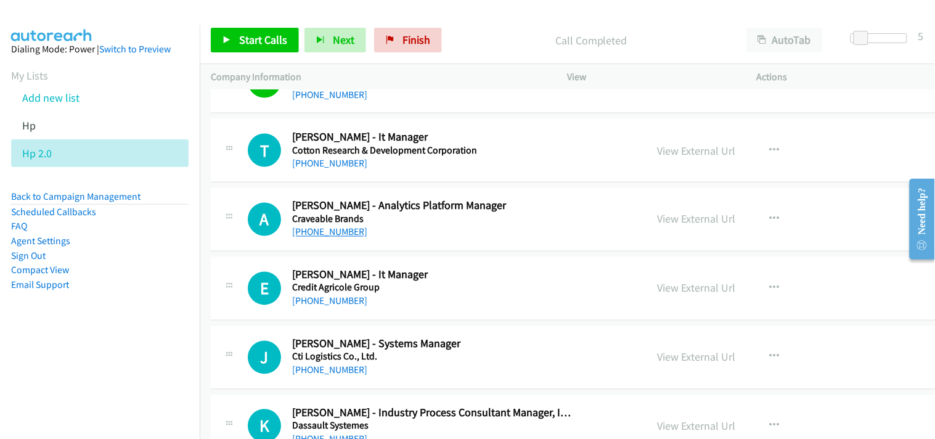
click at [331, 229] on link "+61 406 095 379" at bounding box center [329, 232] width 75 height 12
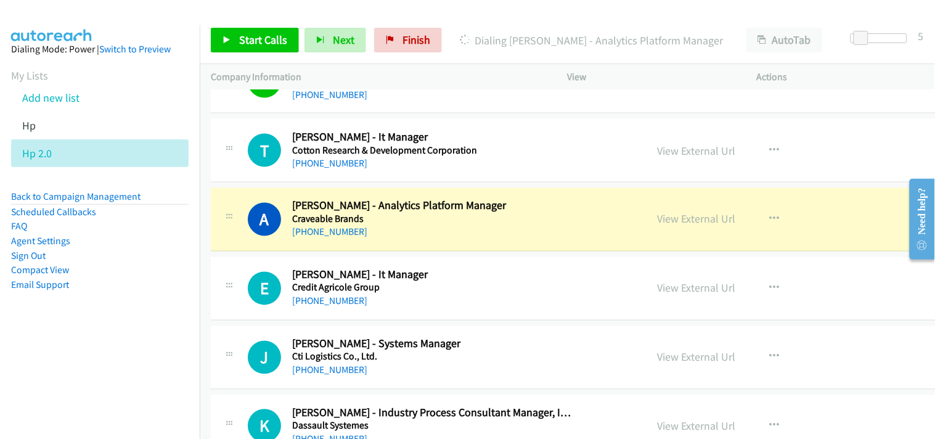
scroll to position [4175, 0]
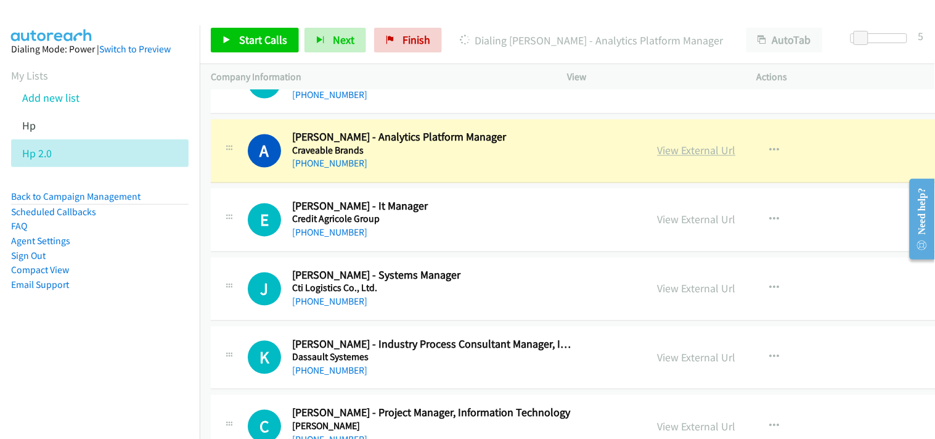
click at [657, 152] on link "View External Url" at bounding box center [696, 151] width 78 height 14
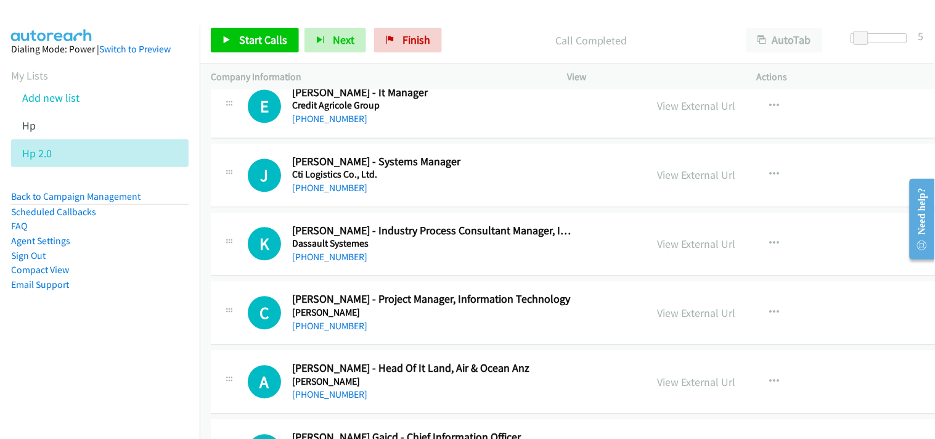
scroll to position [4312, 0]
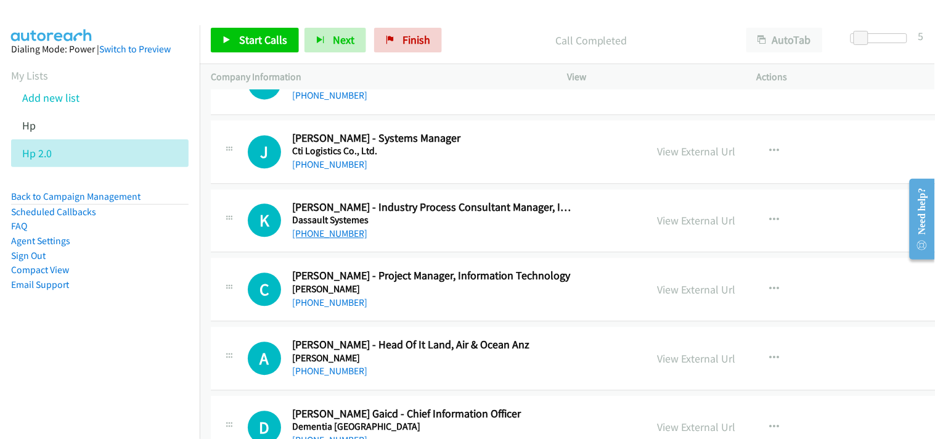
click at [333, 232] on link "+61 450 242 889" at bounding box center [329, 233] width 75 height 12
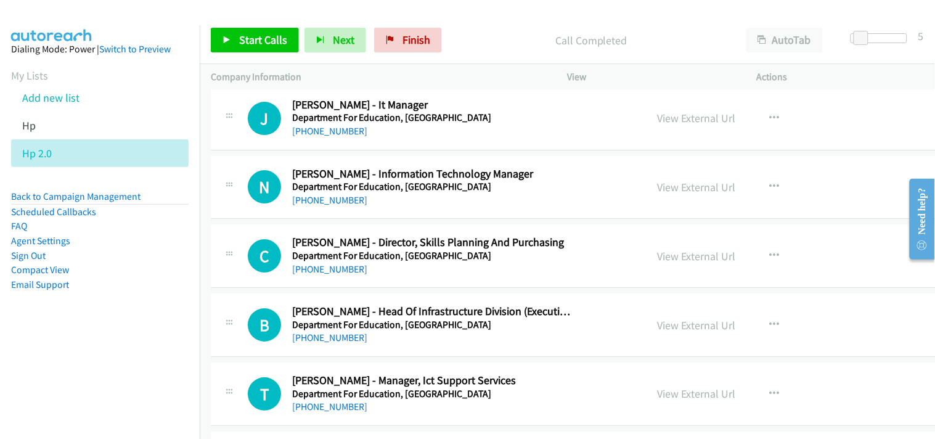
scroll to position [4723, 0]
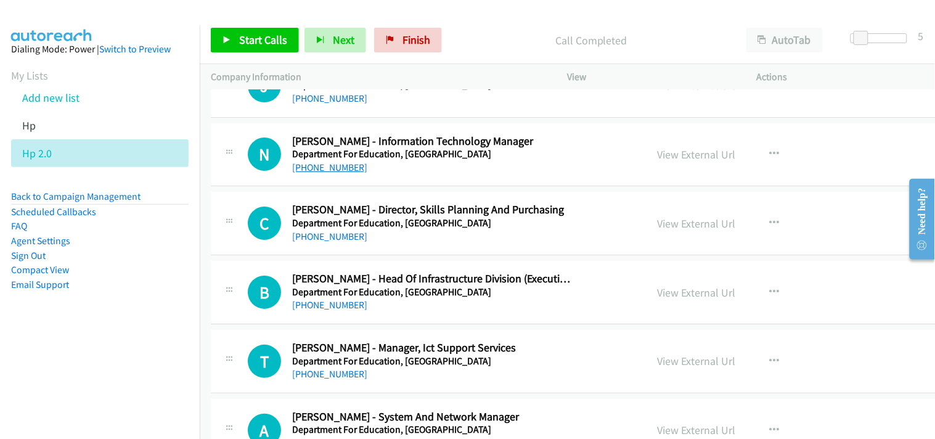
click at [325, 166] on link "+61 435 803 828" at bounding box center [329, 167] width 75 height 12
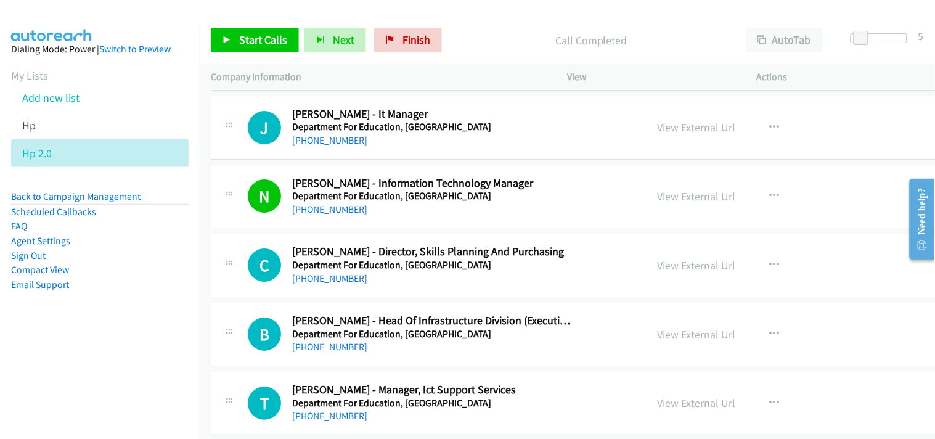
scroll to position [4791, 0]
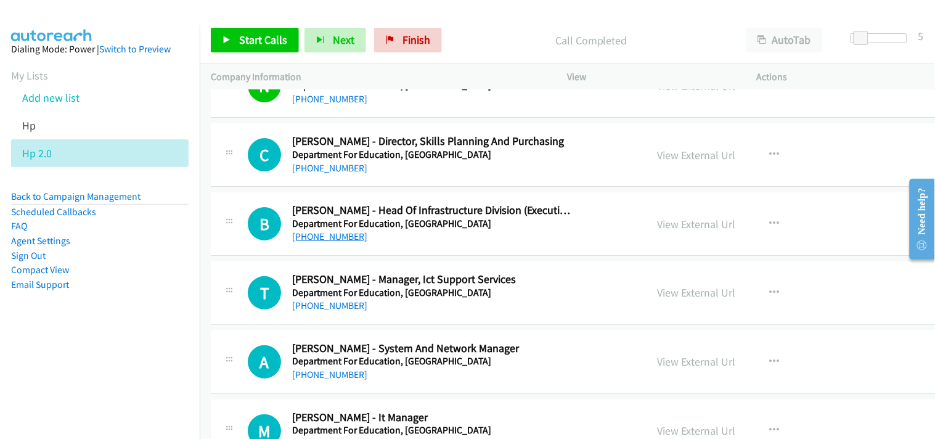
click at [317, 238] on link "+61 400 677 210" at bounding box center [329, 236] width 75 height 12
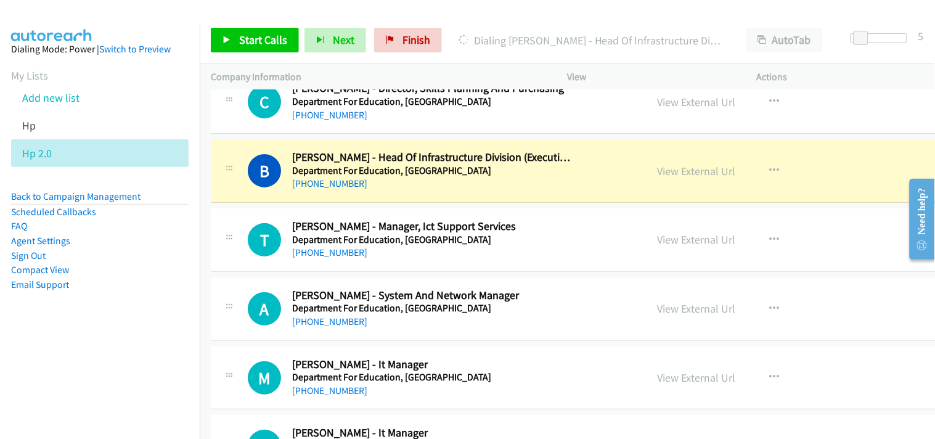
scroll to position [4860, 0]
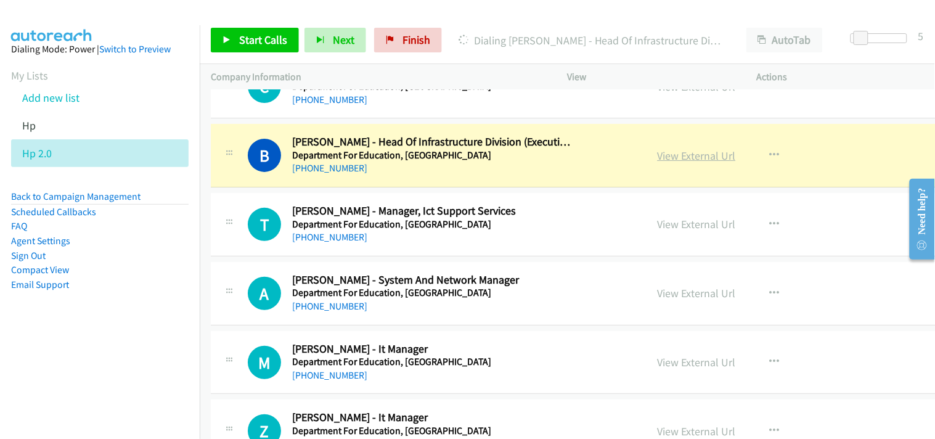
click at [657, 155] on link "View External Url" at bounding box center [696, 155] width 78 height 14
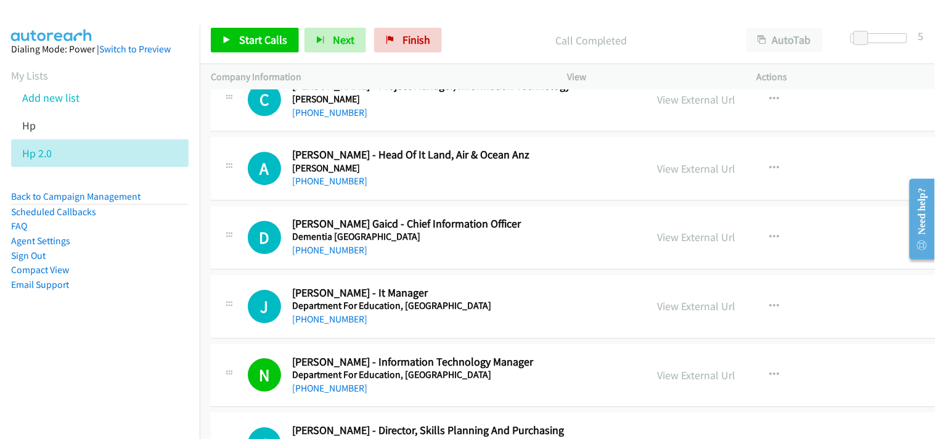
scroll to position [4518, 0]
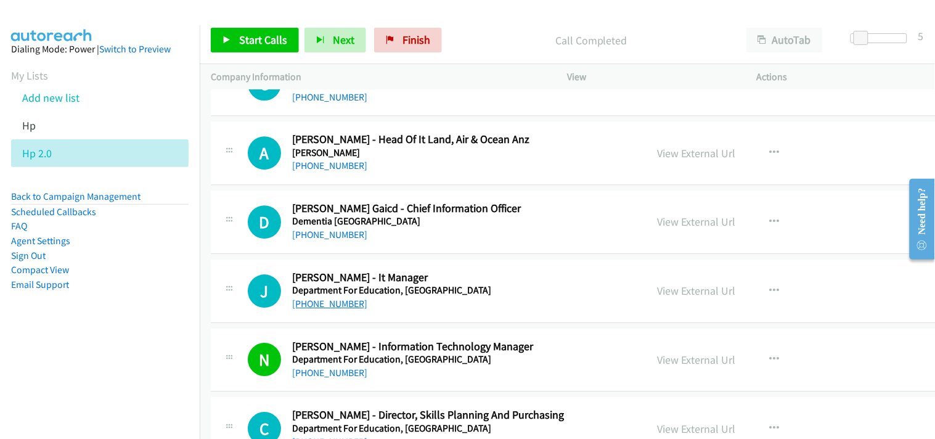
click at [321, 306] on link "+61 428 806 054" at bounding box center [329, 304] width 75 height 12
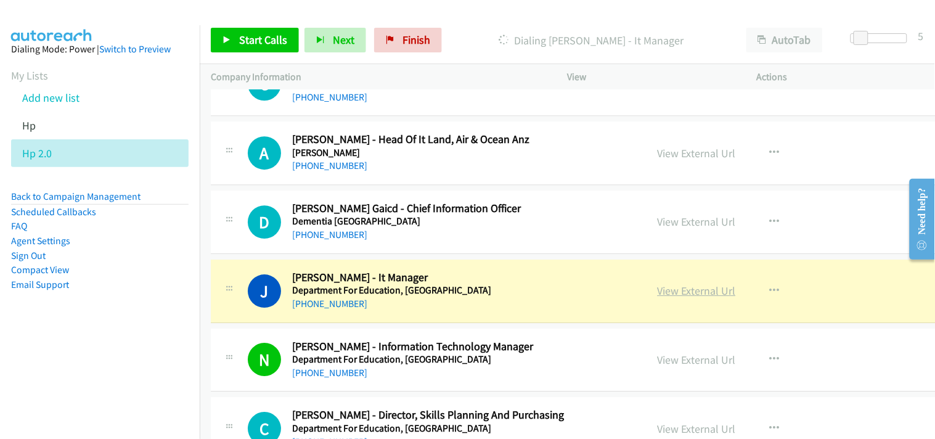
click at [657, 292] on link "View External Url" at bounding box center [696, 290] width 78 height 14
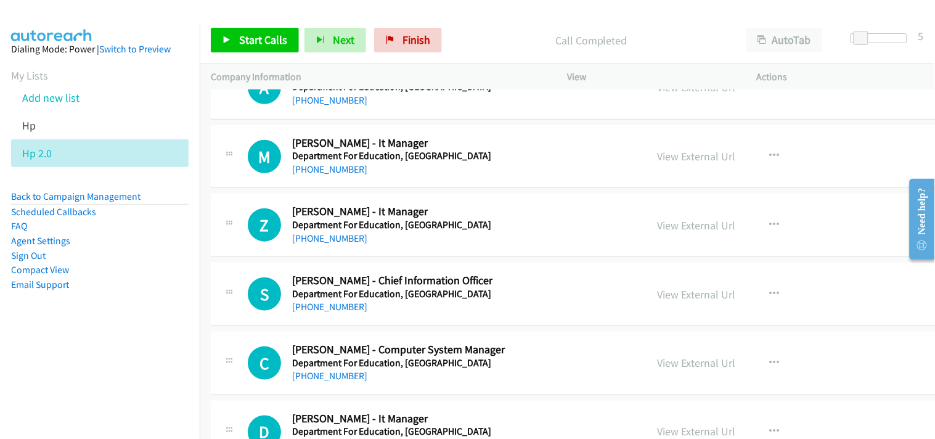
scroll to position [4997, 0]
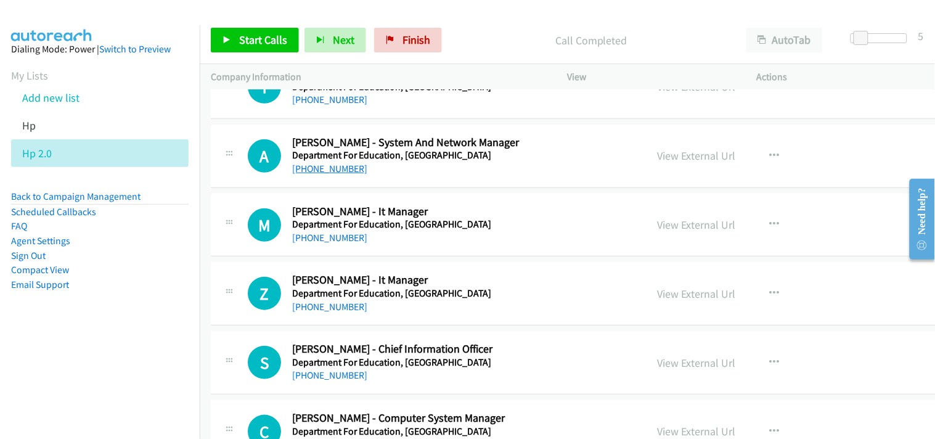
click at [303, 164] on link "+61 401 874 547" at bounding box center [329, 169] width 75 height 12
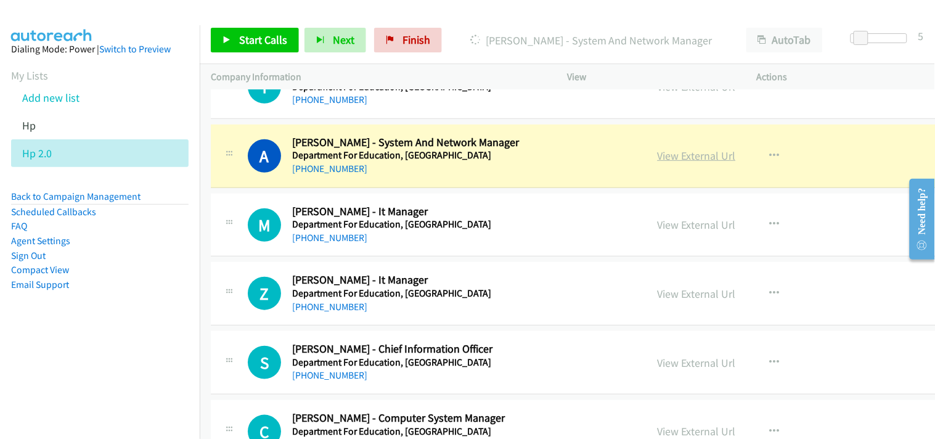
click at [657, 158] on link "View External Url" at bounding box center [696, 155] width 78 height 14
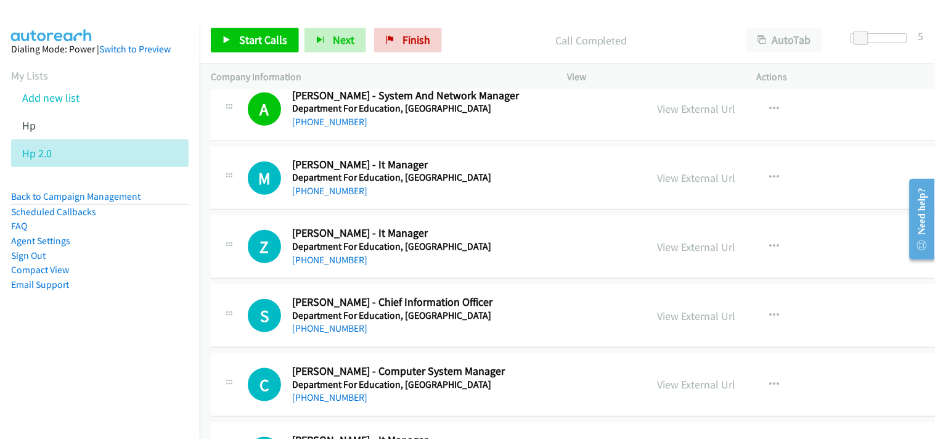
scroll to position [5065, 0]
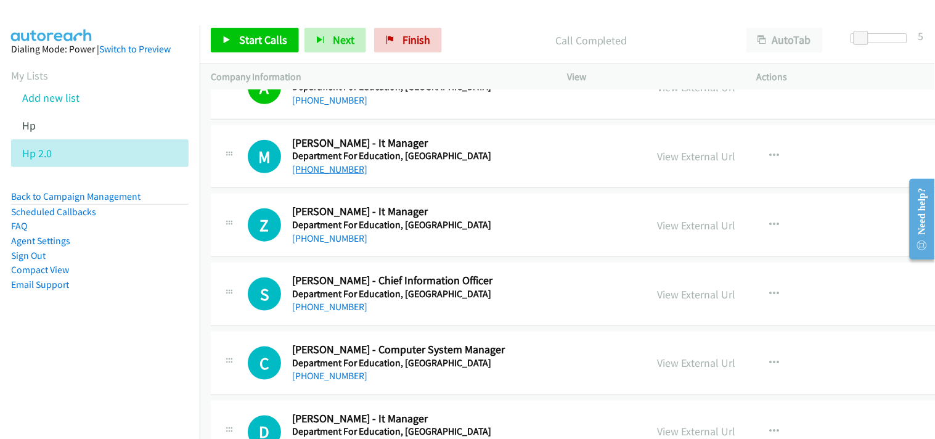
click at [319, 174] on link "+61 8 8645 8568" at bounding box center [329, 169] width 75 height 12
click at [657, 157] on link "View External Url" at bounding box center [696, 156] width 78 height 14
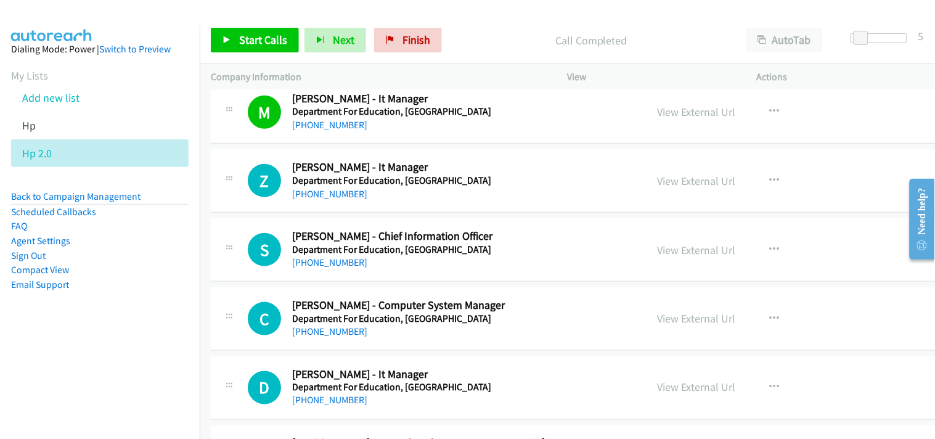
scroll to position [5134, 0]
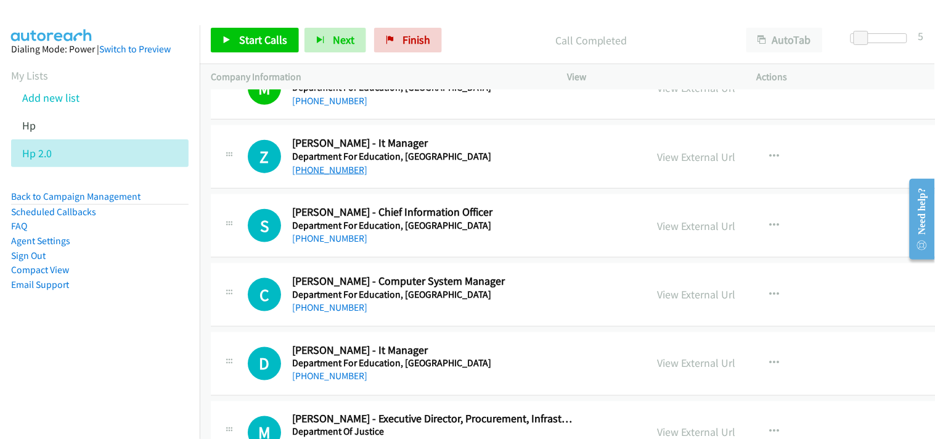
click at [328, 167] on link "+61 402 963 264" at bounding box center [329, 170] width 75 height 12
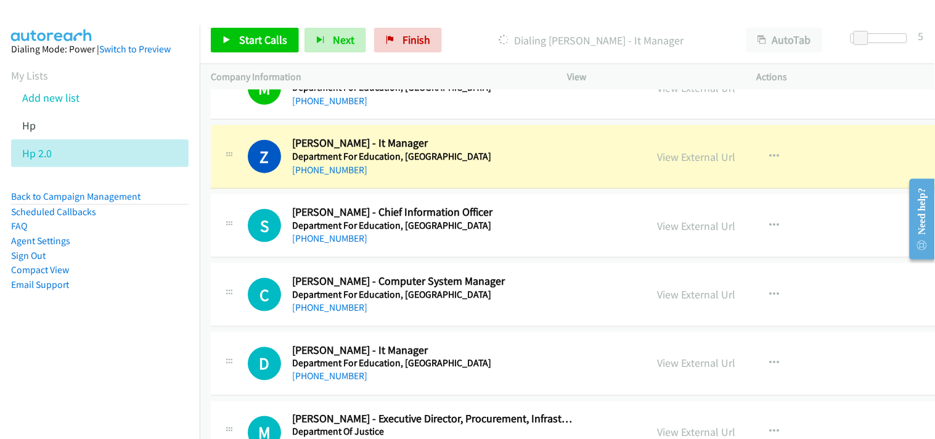
click at [646, 171] on div "View External Url View External Url Schedule/Manage Callback Start Calls Here R…" at bounding box center [760, 156] width 229 height 41
click at [657, 159] on link "View External Url" at bounding box center [696, 157] width 78 height 14
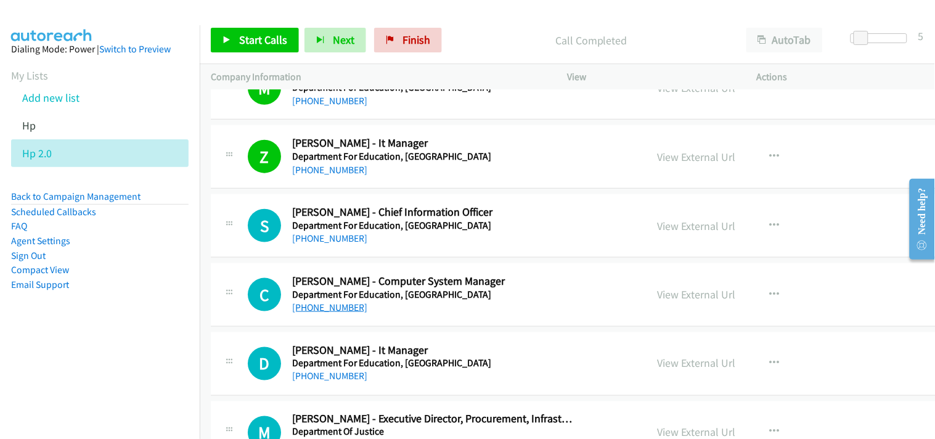
click at [319, 236] on link "+61 401 717 838" at bounding box center [329, 238] width 75 height 12
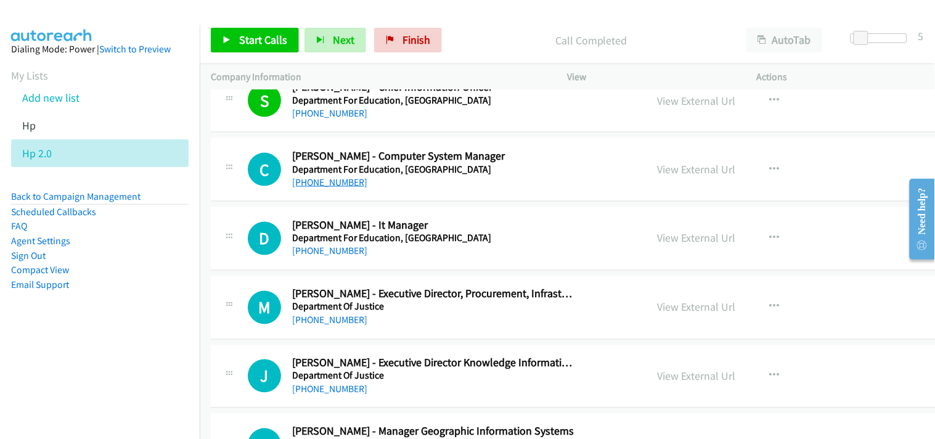
scroll to position [5270, 0]
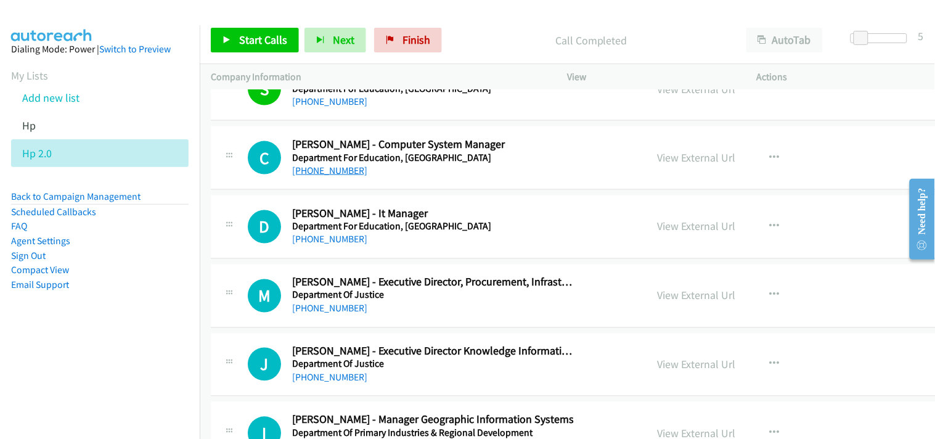
click at [310, 174] on link "+61 428 937 093" at bounding box center [329, 170] width 75 height 12
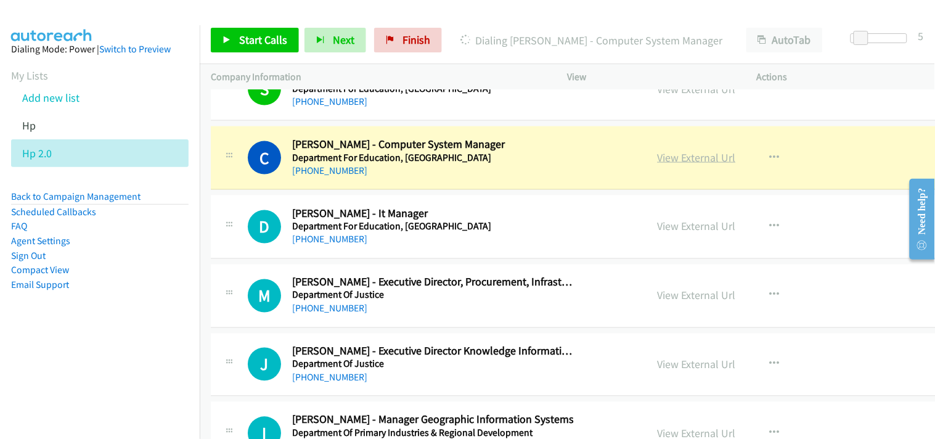
click at [657, 156] on link "View External Url" at bounding box center [696, 157] width 78 height 14
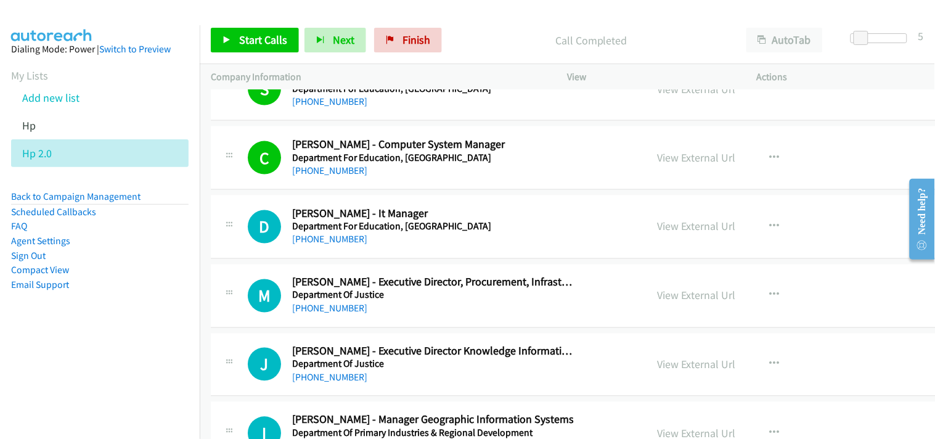
scroll to position [5339, 0]
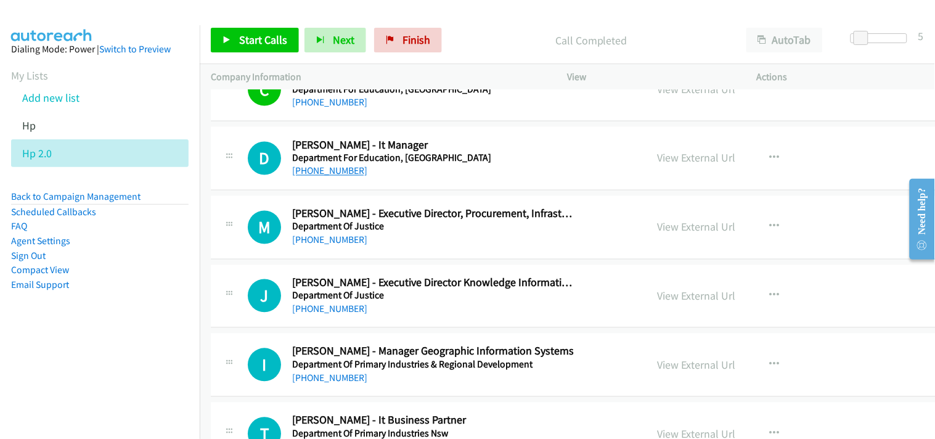
click at [312, 169] on link "+61 405 508 394" at bounding box center [329, 171] width 75 height 12
click at [329, 237] on link "+61 408 916 600" at bounding box center [329, 240] width 75 height 12
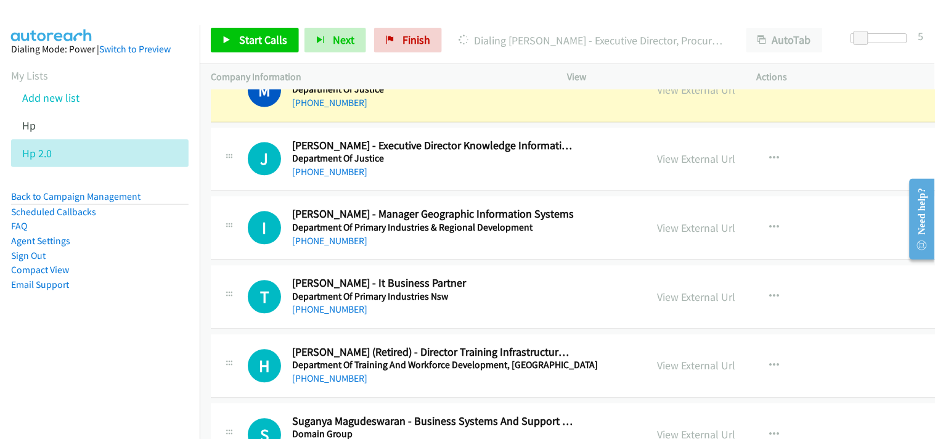
scroll to position [5407, 0]
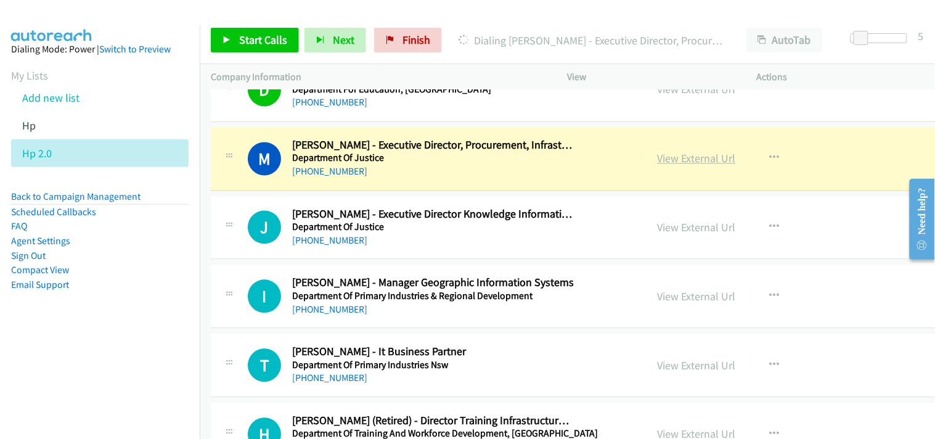
click at [657, 163] on link "View External Url" at bounding box center [696, 159] width 78 height 14
click at [657, 160] on link "View External Url" at bounding box center [696, 159] width 78 height 14
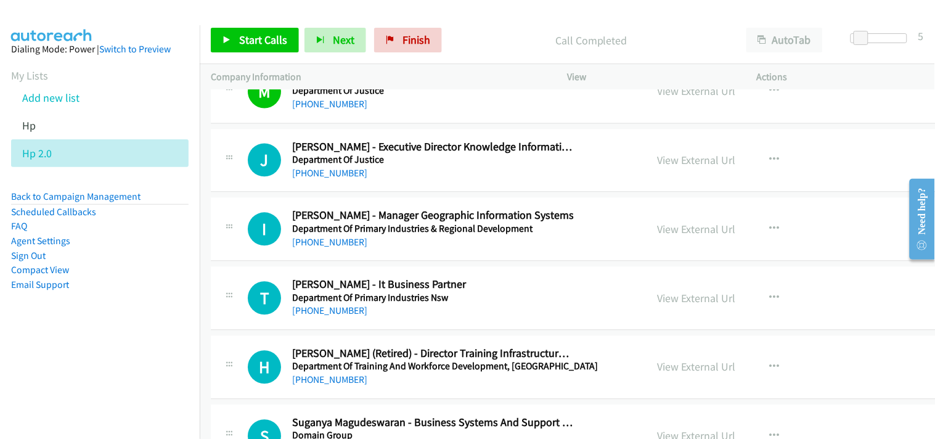
scroll to position [5476, 0]
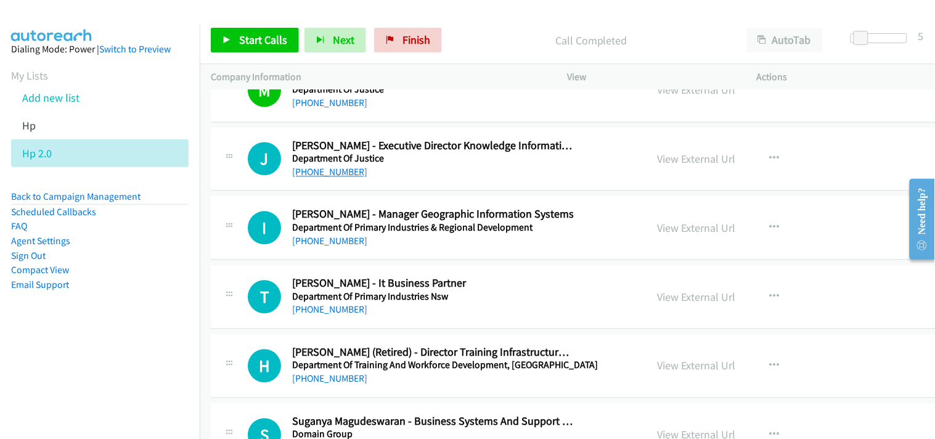
click at [333, 168] on link "+61 406 380 736" at bounding box center [329, 172] width 75 height 12
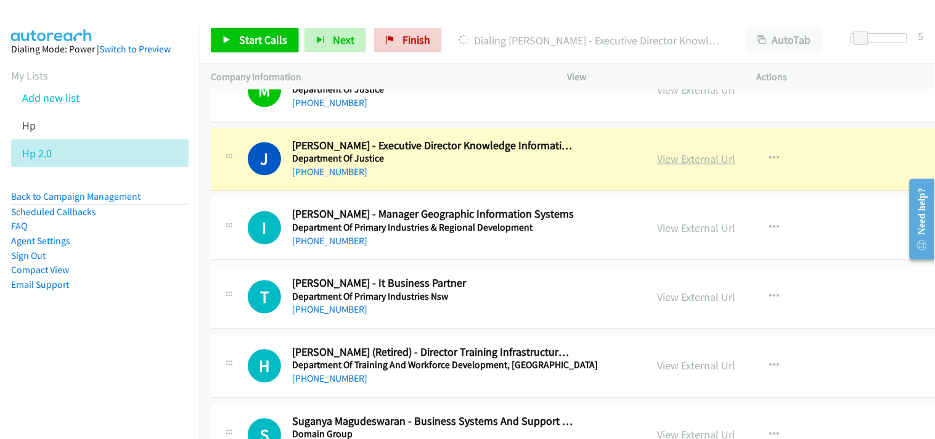
click at [657, 159] on link "View External Url" at bounding box center [696, 159] width 78 height 14
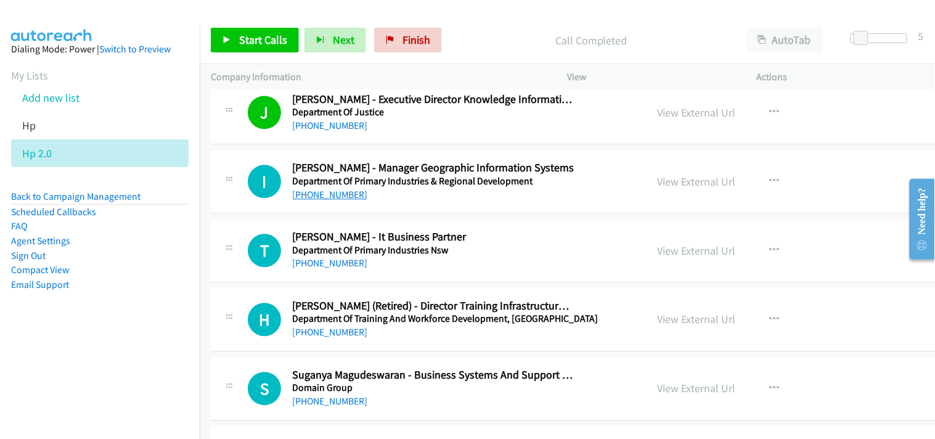
scroll to position [5545, 0]
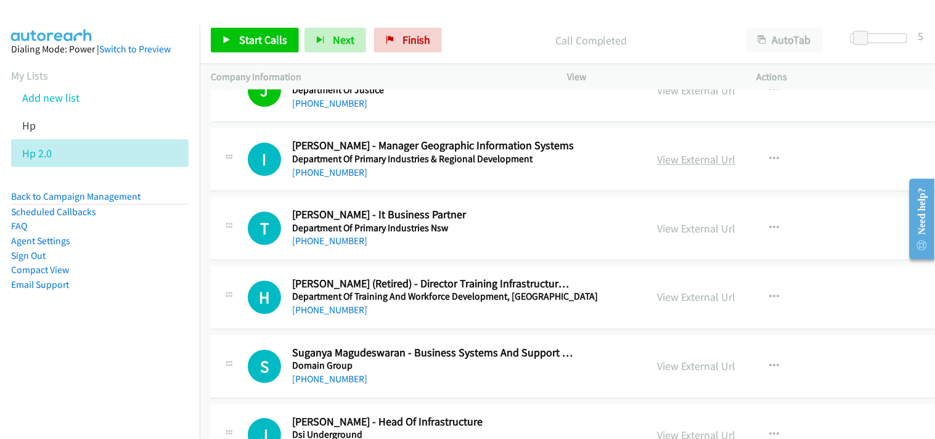
click at [657, 159] on link "View External Url" at bounding box center [696, 159] width 78 height 14
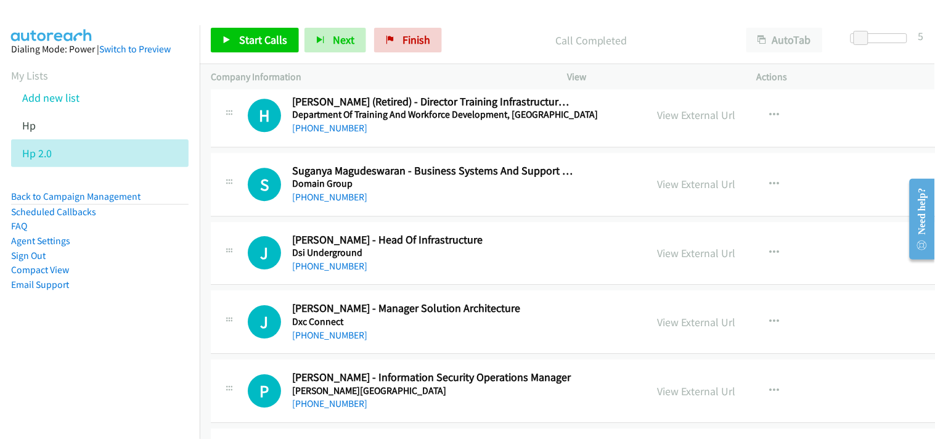
scroll to position [5750, 0]
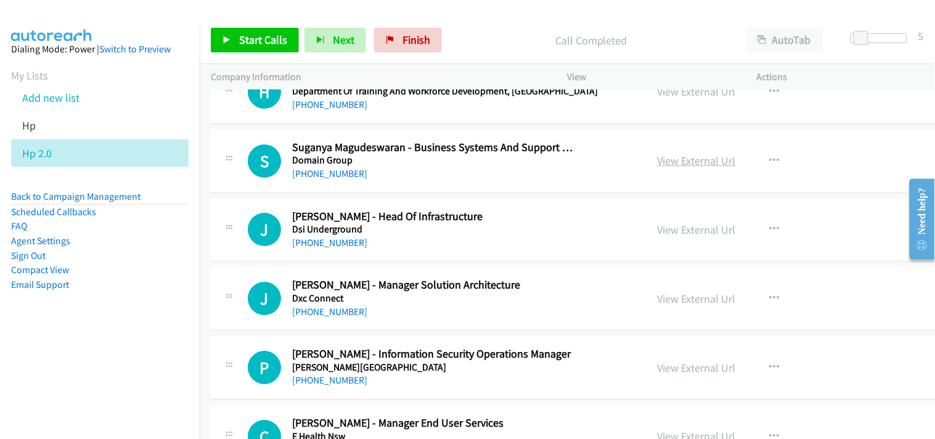
click at [657, 156] on link "View External Url" at bounding box center [696, 160] width 78 height 14
click at [340, 169] on link "+61 405 105 336" at bounding box center [329, 174] width 75 height 12
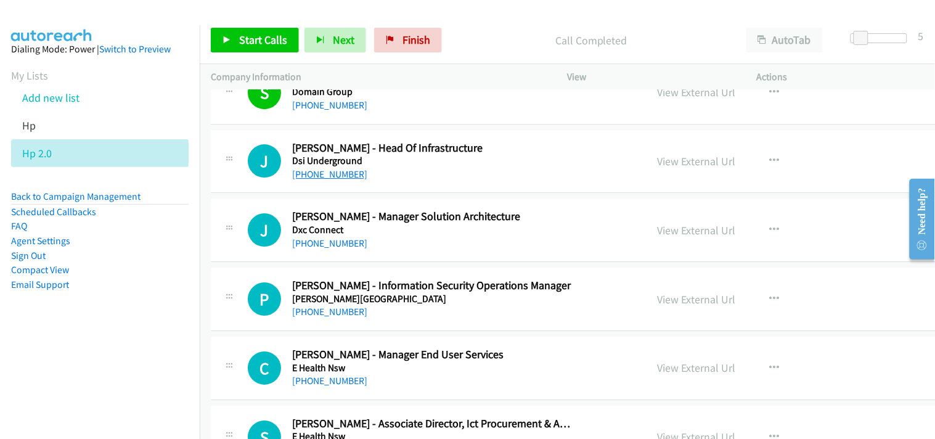
click at [331, 169] on link "+61 459 977 801" at bounding box center [329, 174] width 75 height 12
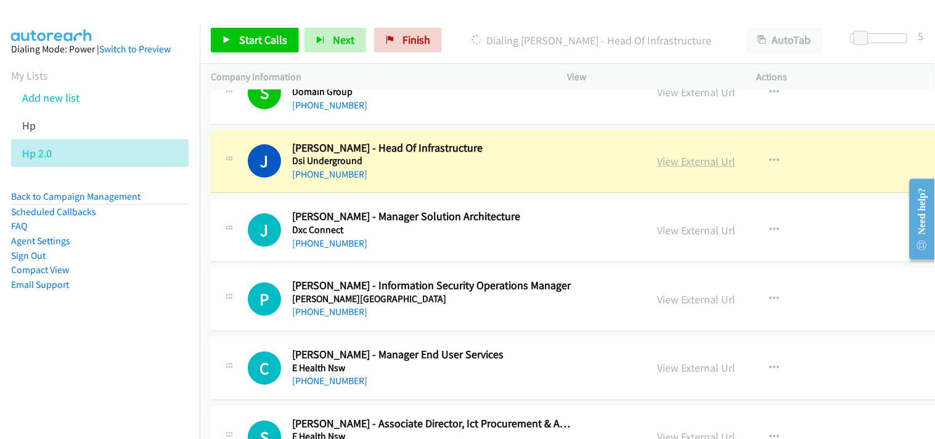
click at [659, 160] on link "View External Url" at bounding box center [696, 161] width 78 height 14
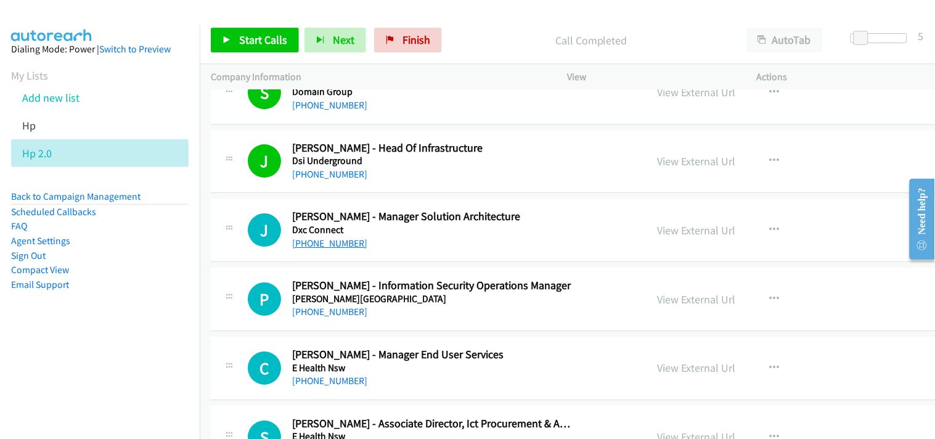
click at [336, 246] on link "+61 478 101 201" at bounding box center [329, 243] width 75 height 12
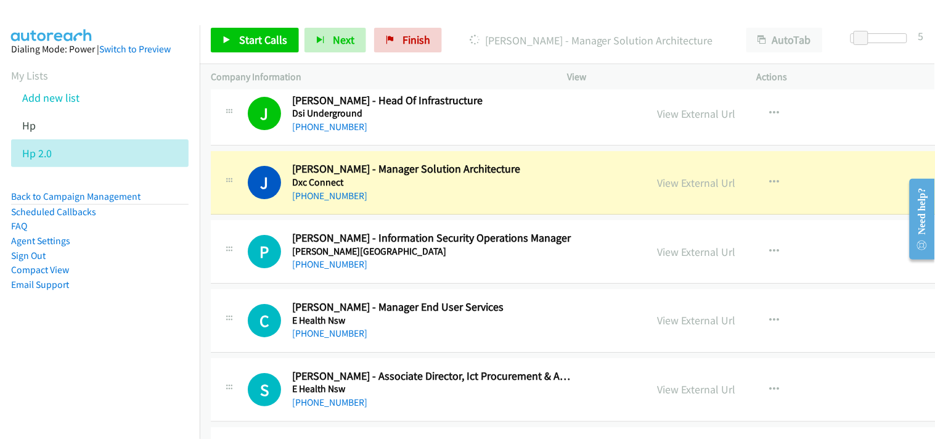
scroll to position [5887, 0]
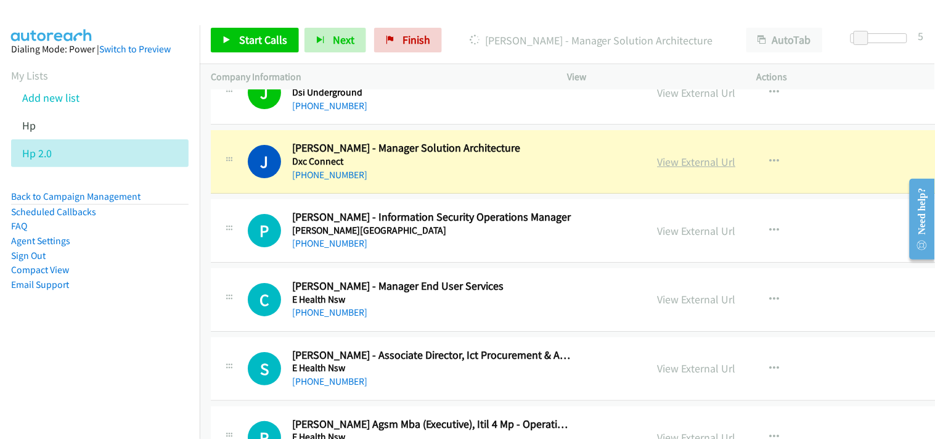
click at [657, 159] on link "View External Url" at bounding box center [696, 162] width 78 height 14
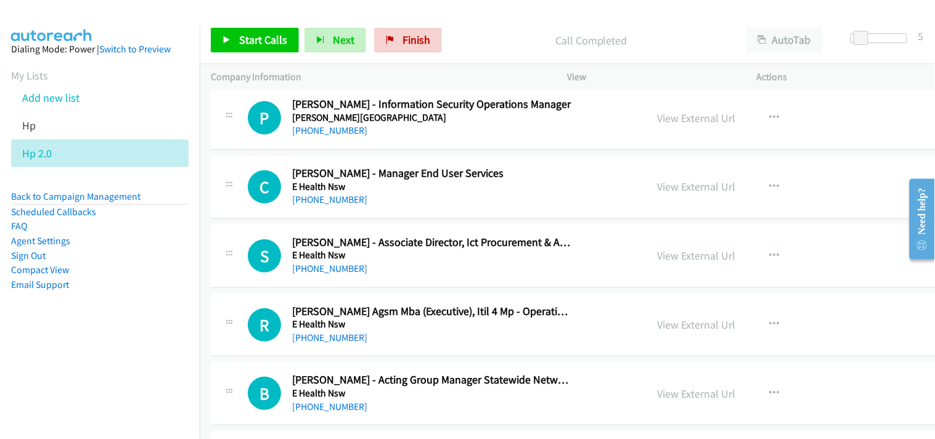
scroll to position [6023, 0]
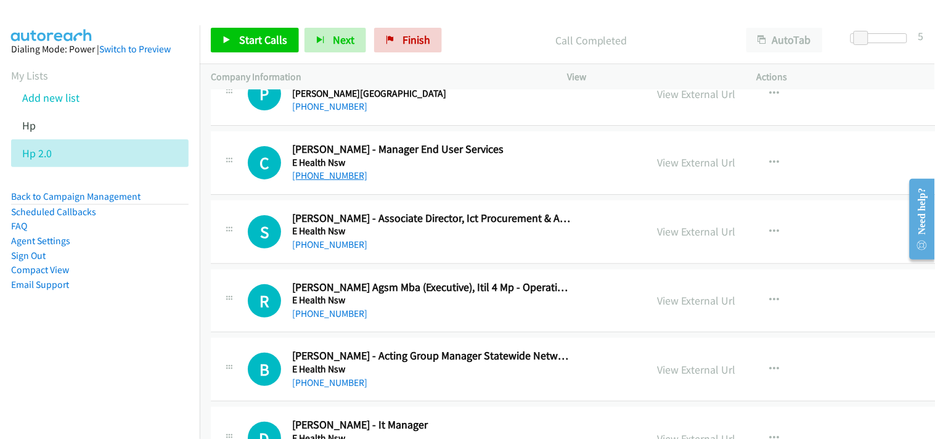
click at [322, 177] on link "+61 427 646 624" at bounding box center [329, 175] width 75 height 12
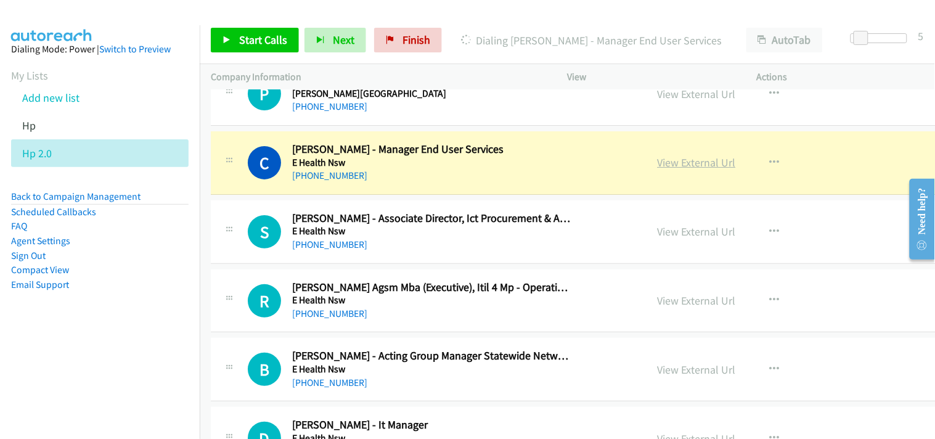
click at [657, 168] on link "View External Url" at bounding box center [696, 162] width 78 height 14
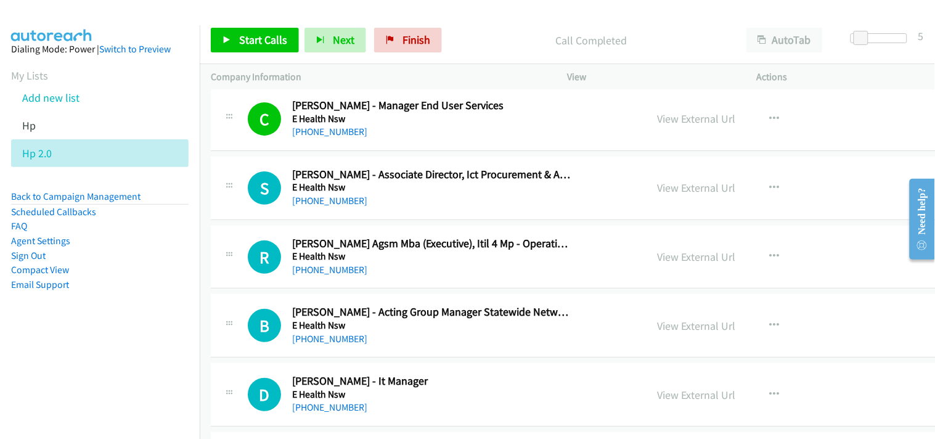
scroll to position [6092, 0]
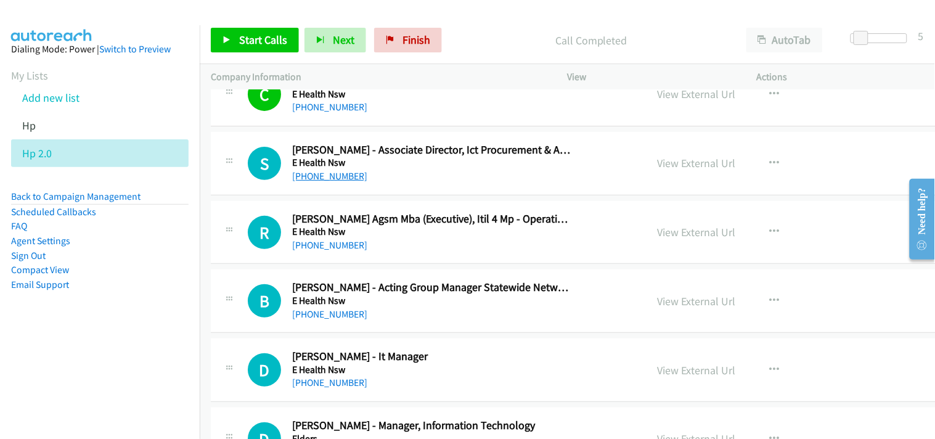
click at [327, 174] on link "+61 436 659 927" at bounding box center [329, 176] width 75 height 12
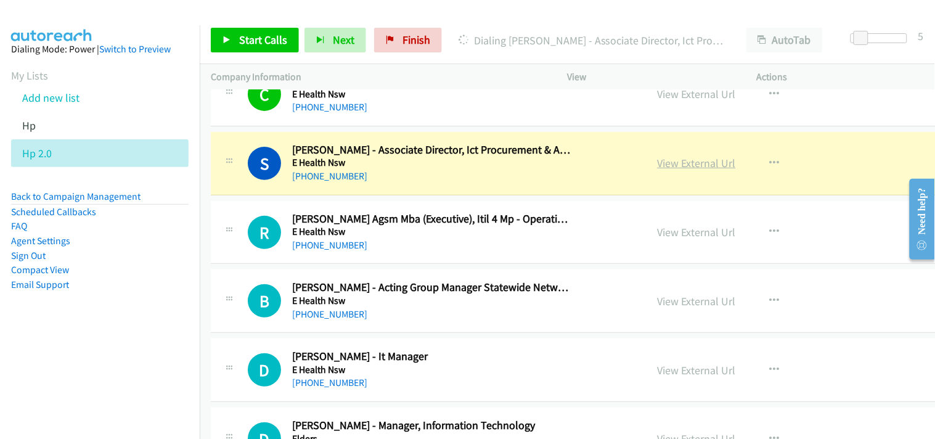
click at [657, 168] on link "View External Url" at bounding box center [696, 163] width 78 height 14
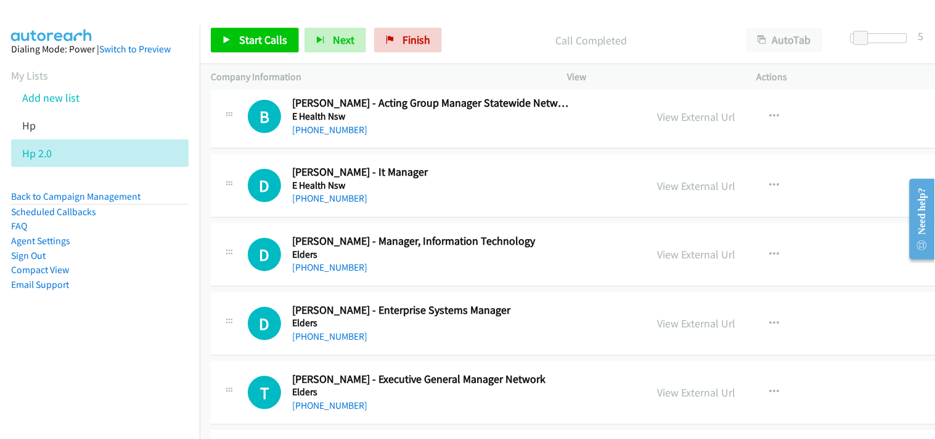
scroll to position [6297, 0]
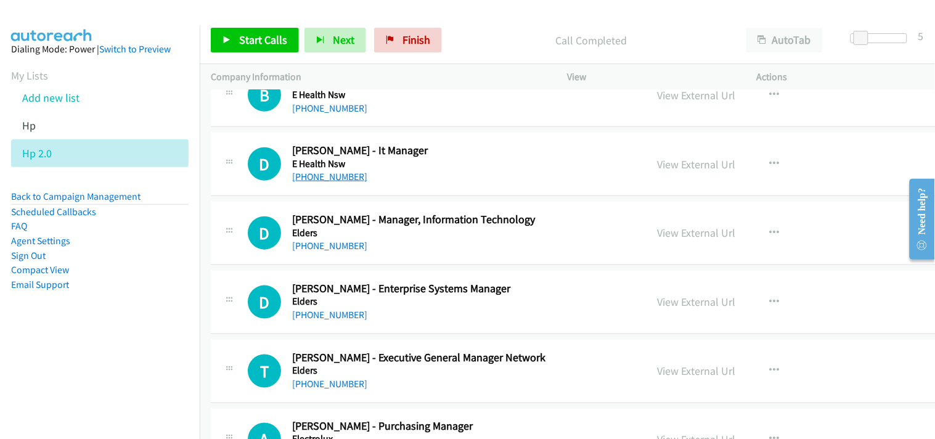
click at [310, 176] on link "+61 409 657 005" at bounding box center [329, 177] width 75 height 12
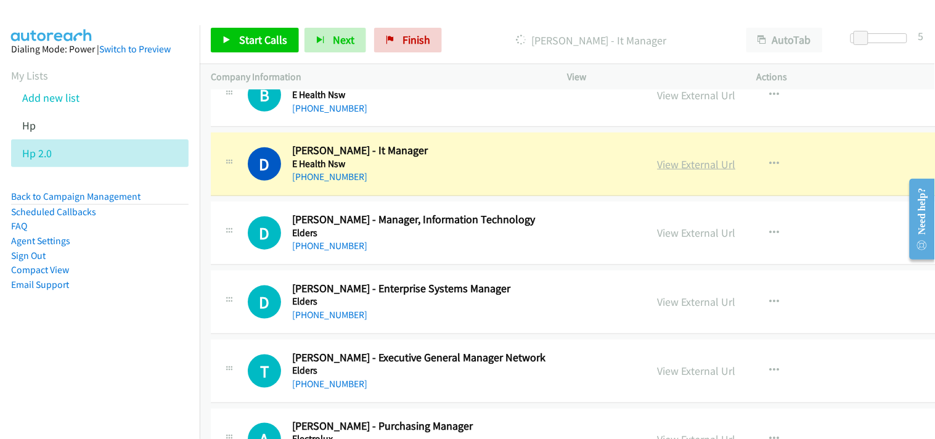
click at [657, 167] on link "View External Url" at bounding box center [696, 164] width 78 height 14
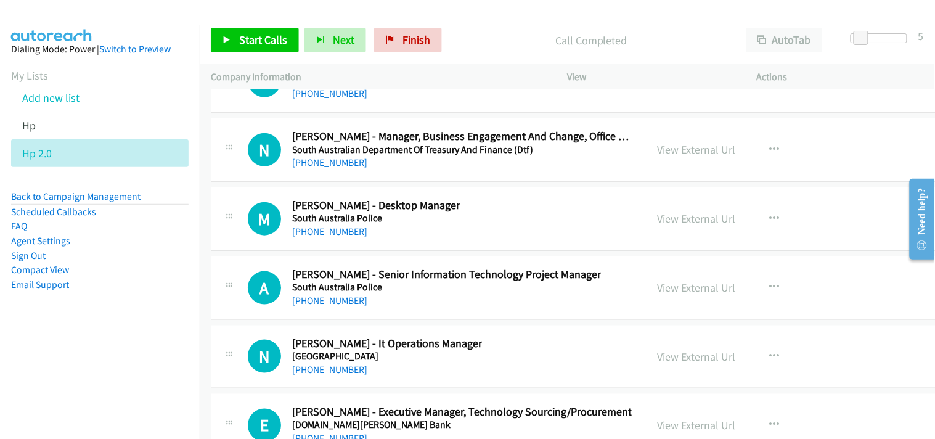
scroll to position [20731, 0]
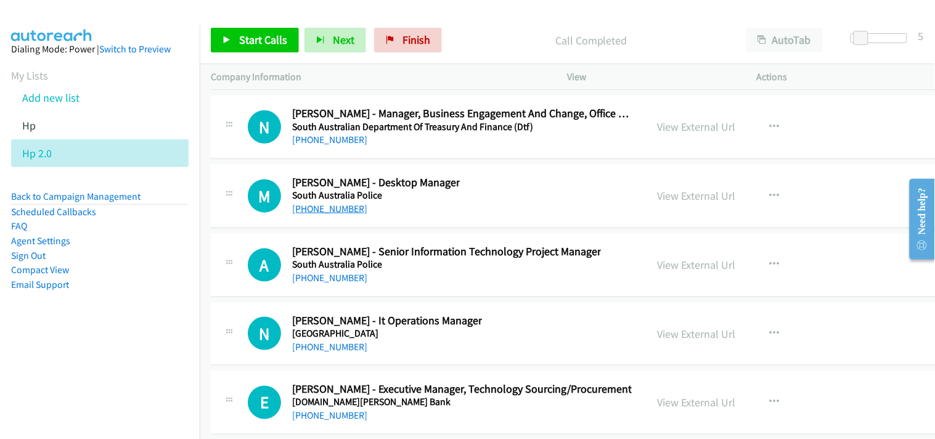
click at [318, 214] on link "+61 8 8308 9249" at bounding box center [329, 209] width 75 height 12
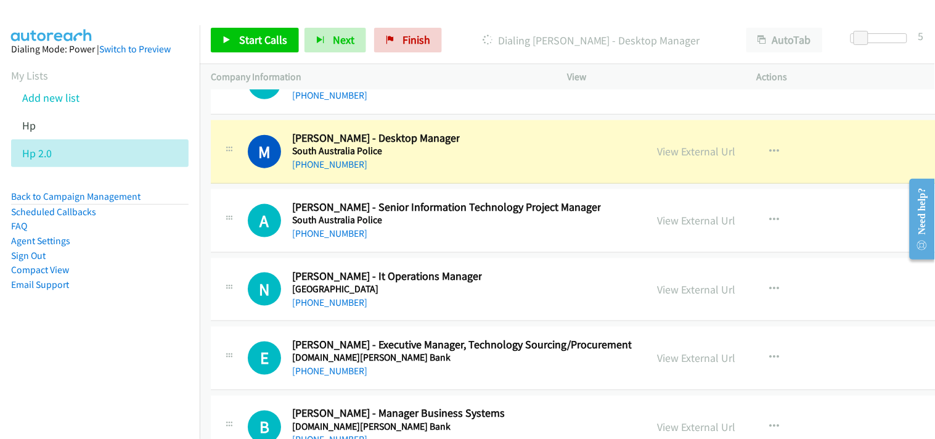
scroll to position [20800, 0]
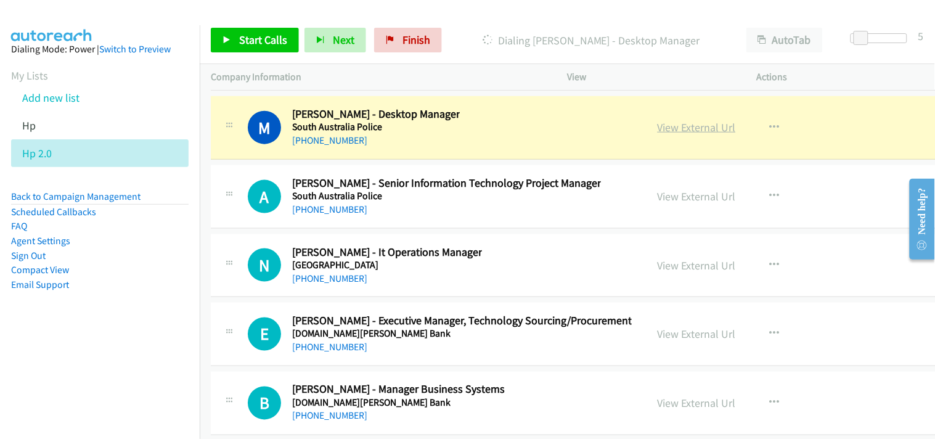
click at [657, 134] on link "View External Url" at bounding box center [696, 127] width 78 height 14
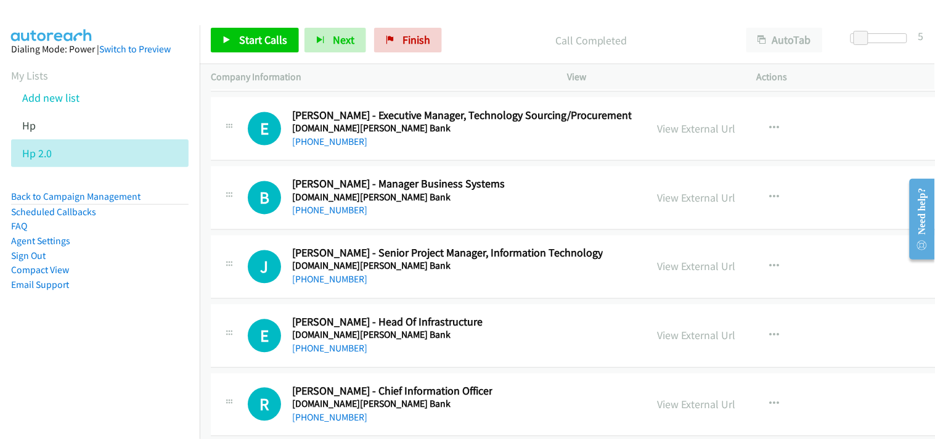
scroll to position [21142, 0]
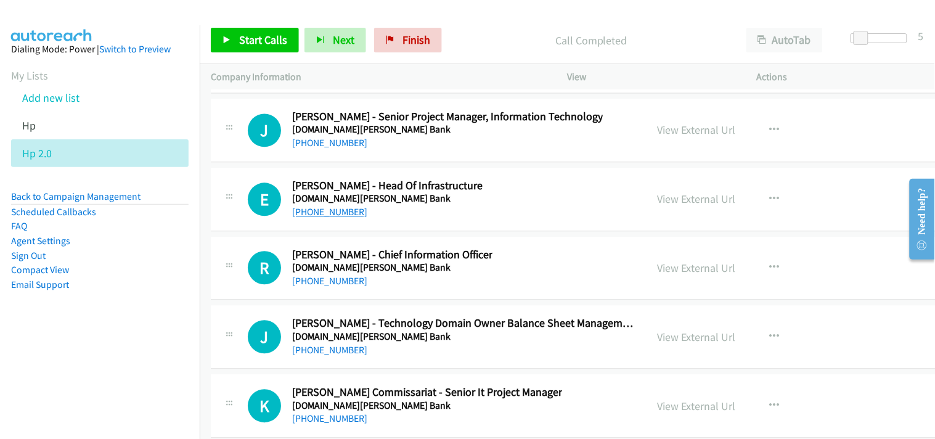
click at [334, 217] on link "[PHONE_NUMBER]" at bounding box center [329, 212] width 75 height 12
click at [325, 217] on link "[PHONE_NUMBER]" at bounding box center [329, 212] width 75 height 12
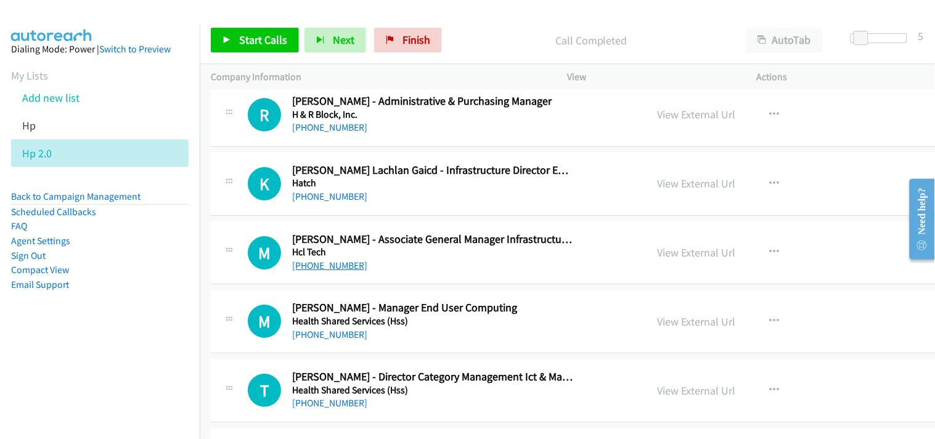
scroll to position [8344, 0]
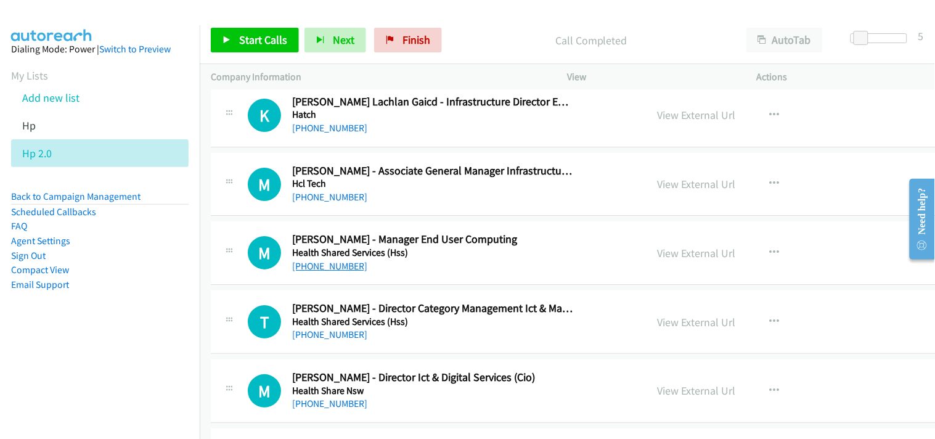
click at [318, 265] on link "+61 439 864 642" at bounding box center [329, 266] width 75 height 12
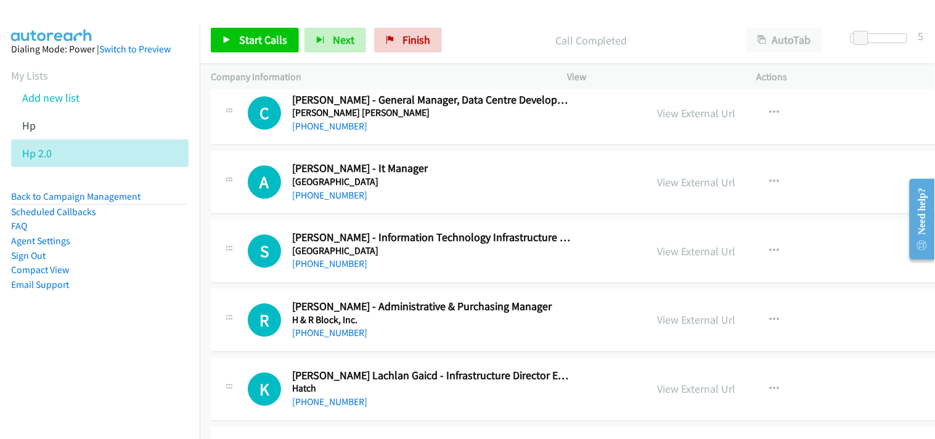
scroll to position [8139, 0]
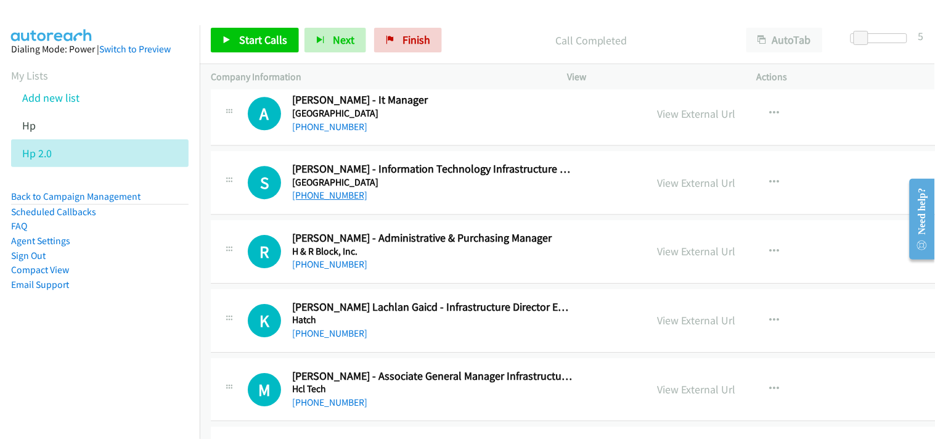
click at [325, 198] on link "+61 400 537 090" at bounding box center [329, 195] width 75 height 12
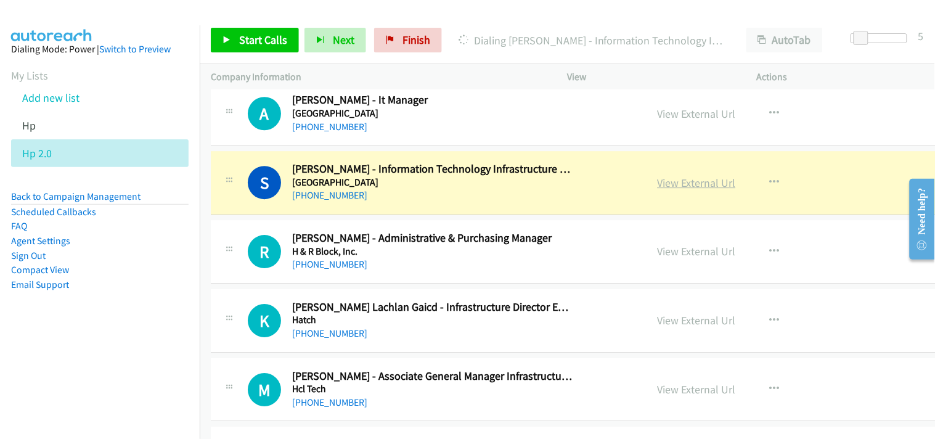
click at [657, 184] on link "View External Url" at bounding box center [696, 183] width 78 height 14
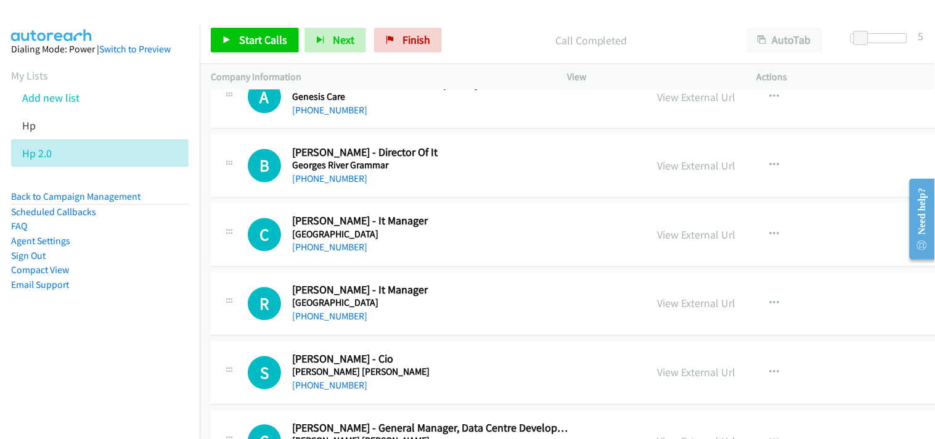
scroll to position [7728, 0]
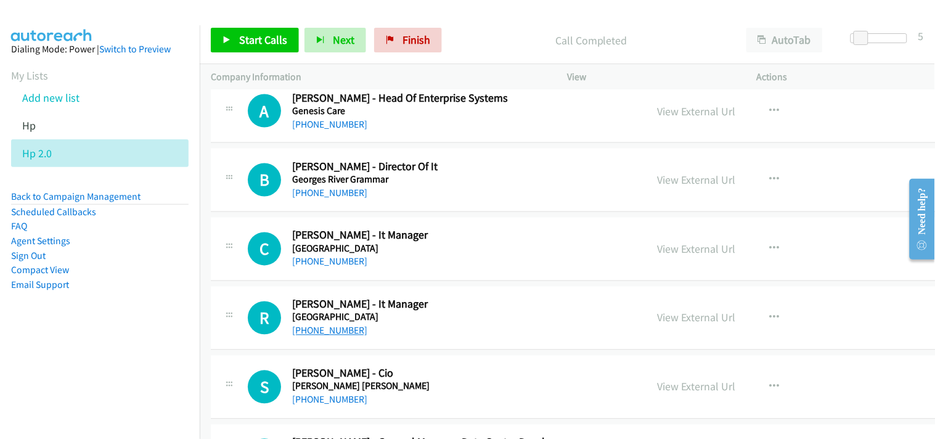
click at [336, 336] on link "+61 2 6847 2276" at bounding box center [329, 331] width 75 height 12
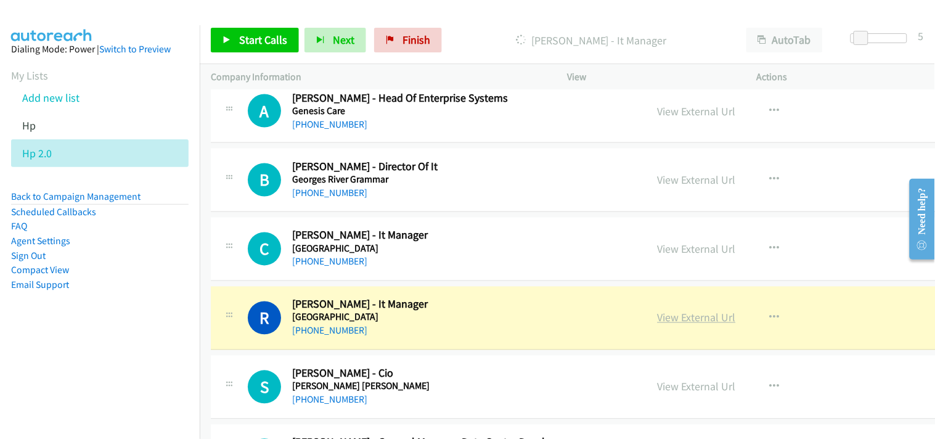
click at [657, 321] on link "View External Url" at bounding box center [696, 317] width 78 height 14
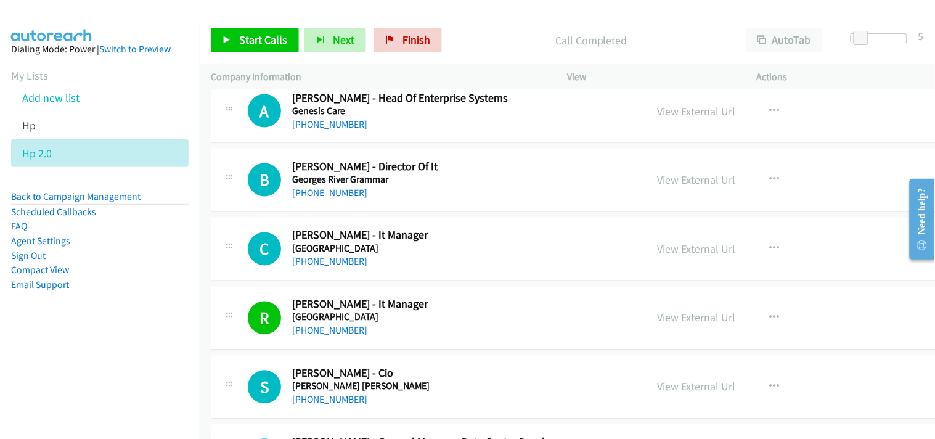
scroll to position [7660, 0]
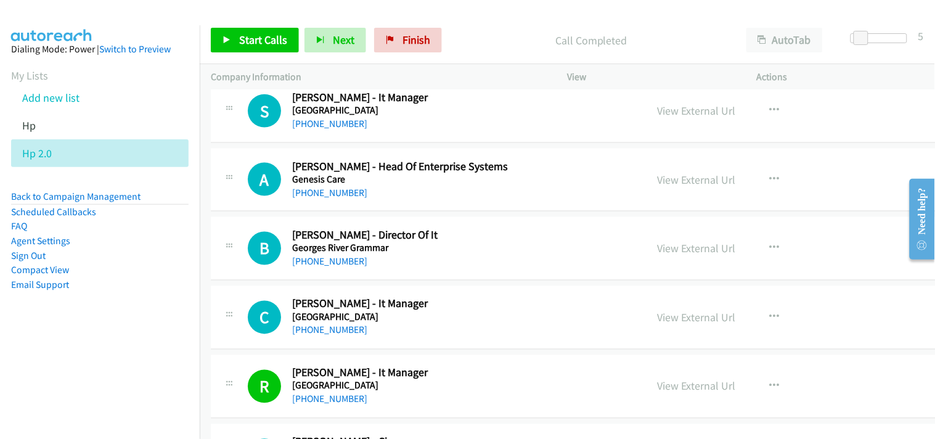
click at [327, 269] on div "+61 411 700 353" at bounding box center [433, 261] width 282 height 15
click at [312, 330] on link "+61 499 507 804" at bounding box center [329, 330] width 75 height 12
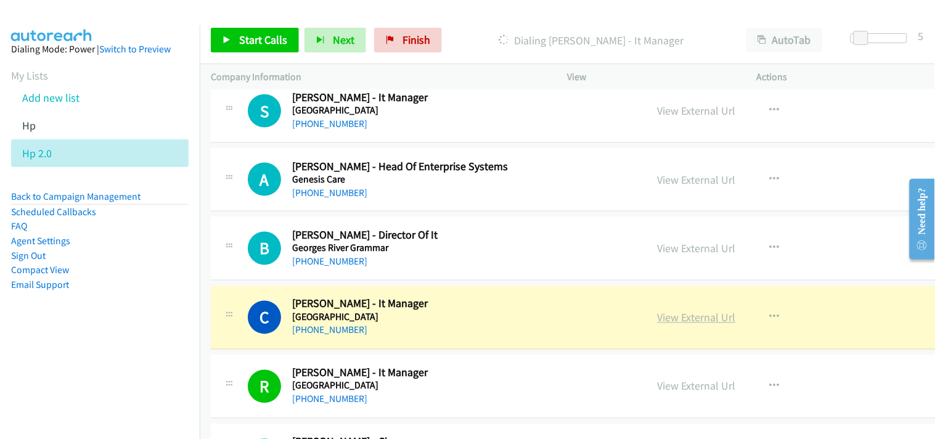
click at [657, 319] on link "View External Url" at bounding box center [696, 317] width 78 height 14
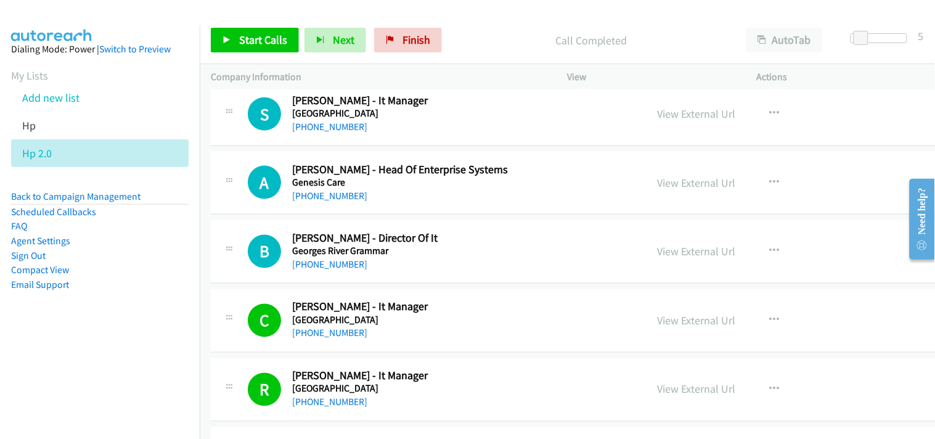
scroll to position [7591, 0]
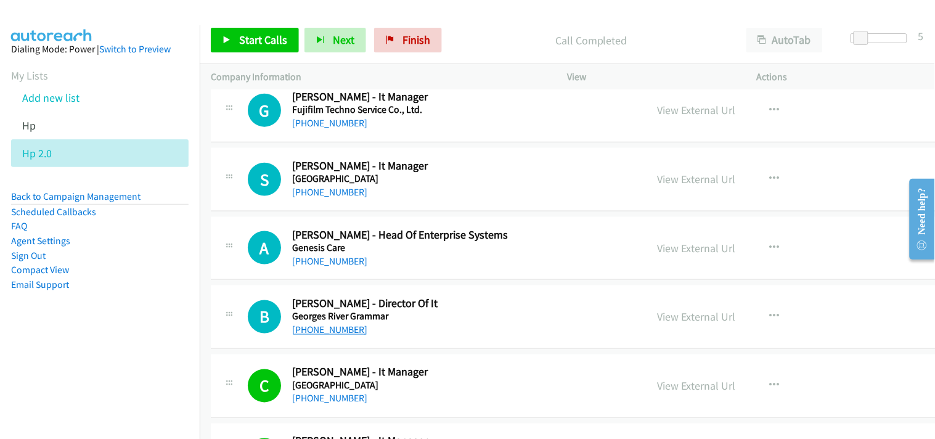
click at [322, 335] on link "+61 411 700 353" at bounding box center [329, 330] width 75 height 12
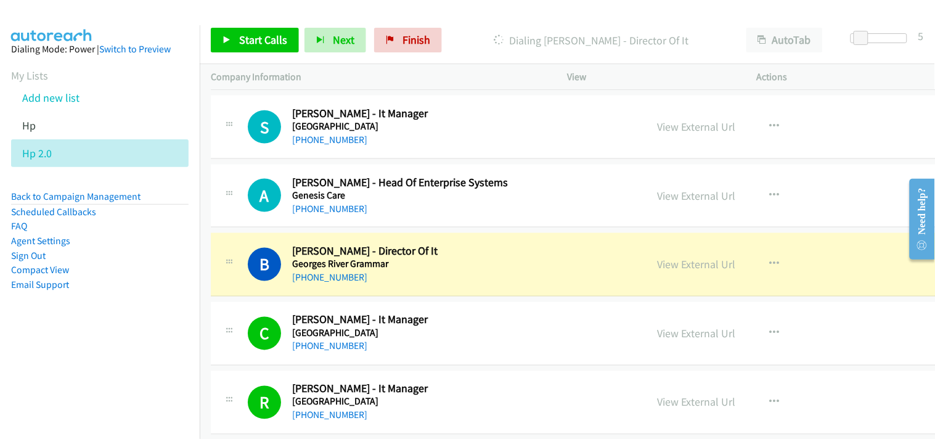
scroll to position [7660, 0]
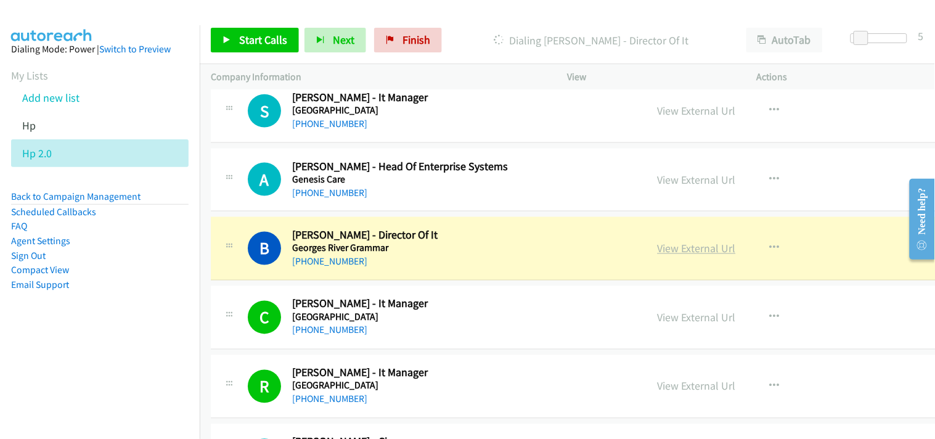
click at [657, 253] on link "View External Url" at bounding box center [696, 248] width 78 height 14
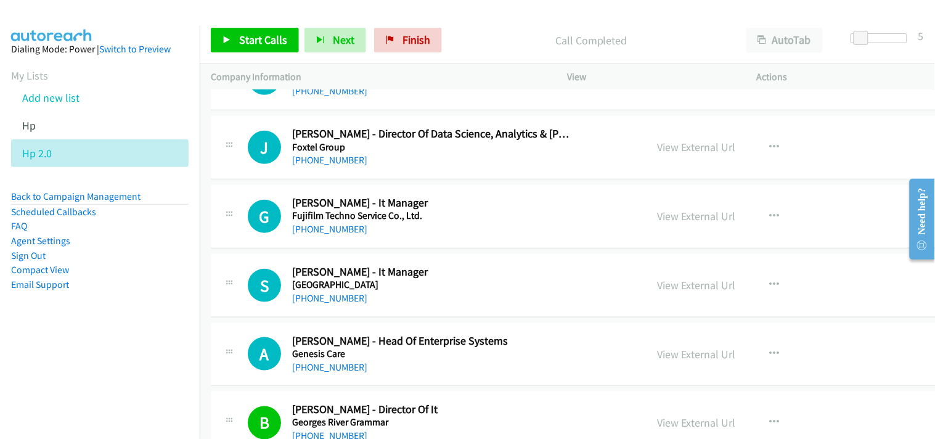
scroll to position [7454, 0]
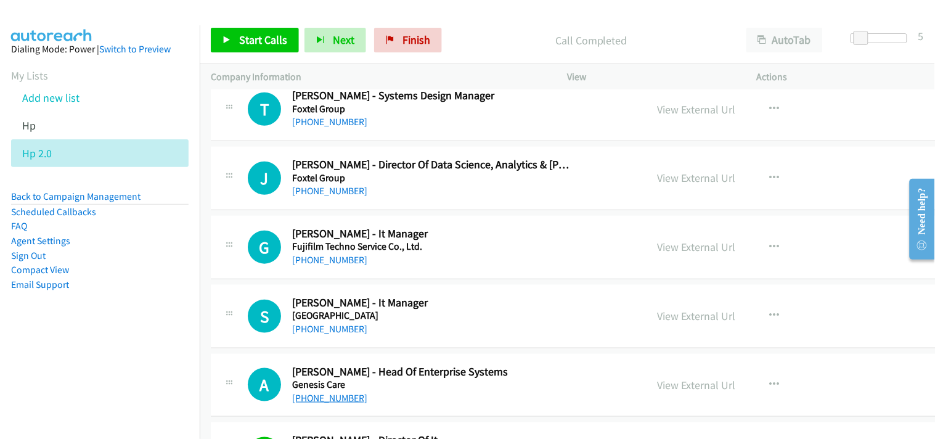
click at [323, 404] on link "+61 429 082 574" at bounding box center [329, 398] width 75 height 12
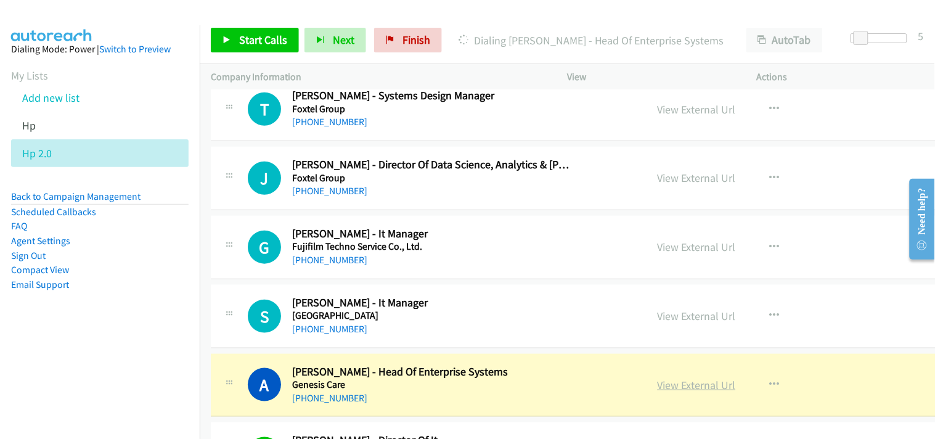
click at [657, 387] on link "View External Url" at bounding box center [696, 385] width 78 height 14
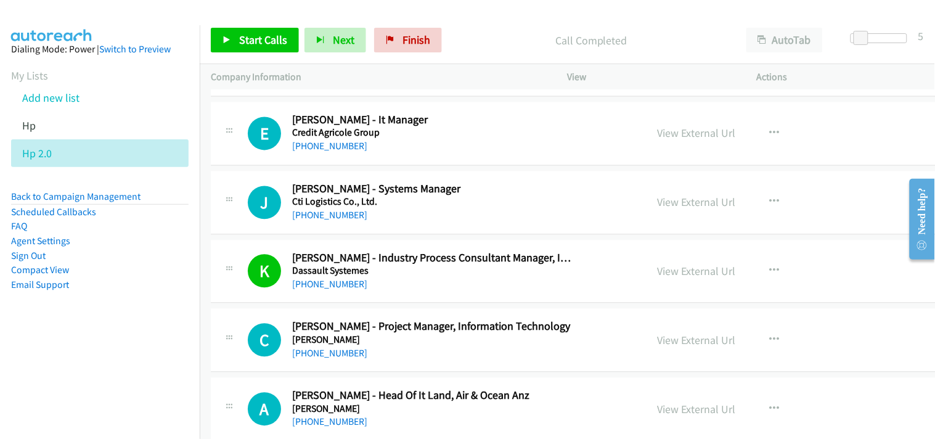
scroll to position [6191, 0]
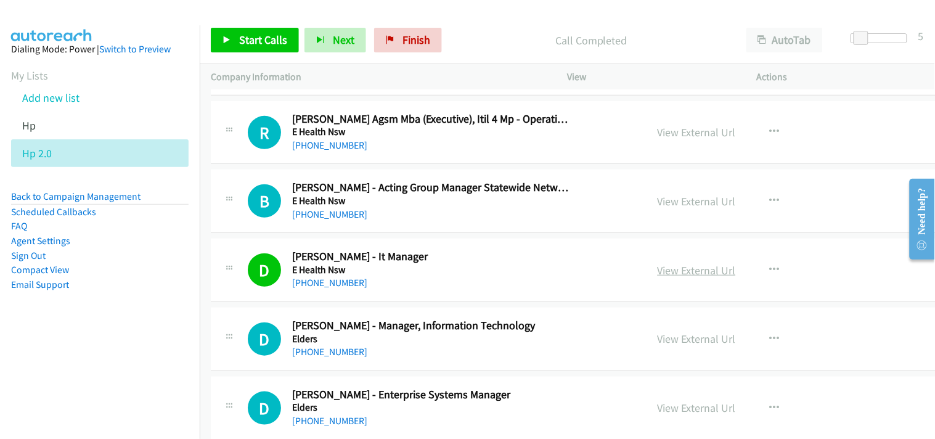
click at [657, 276] on link "View External Url" at bounding box center [696, 270] width 78 height 14
drag, startPoint x: 927, startPoint y: 170, endPoint x: 928, endPoint y: 216, distance: 46.2
click at [928, 169] on main "Need help? Resource Center AutoReach Help Help Get the help you need from our k…" at bounding box center [916, 169] width 35 height 0
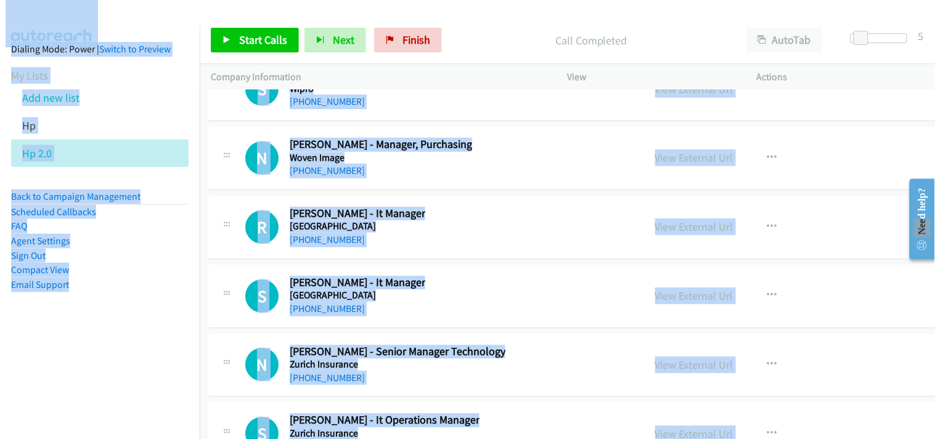
scroll to position [28472, 2]
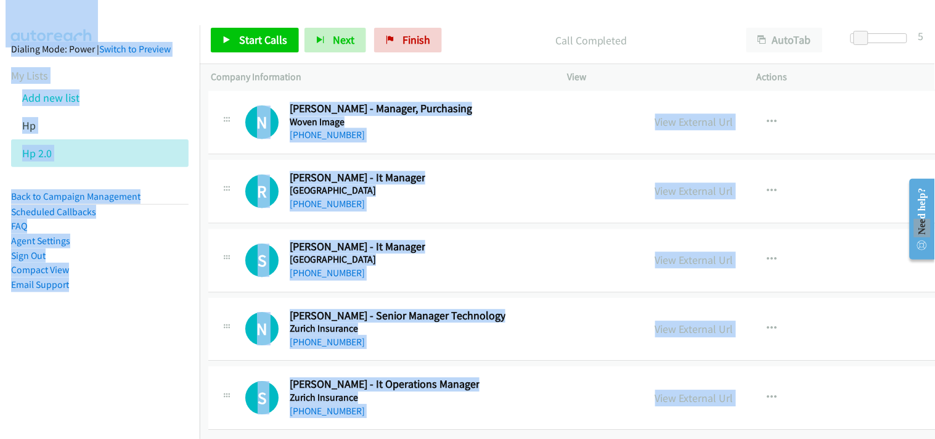
drag, startPoint x: 928, startPoint y: 169, endPoint x: 895, endPoint y: 434, distance: 266.4
click at [895, 59] on body "Start Calls Pause Next Finish Call Completed AutoTab AutoTab 5 Company Informat…" at bounding box center [467, 29] width 935 height 59
click at [318, 280] on div "S Callback Scheduled Sonya Mack - It Manager Yorketown Area School Australia/Sy…" at bounding box center [621, 260] width 826 height 63
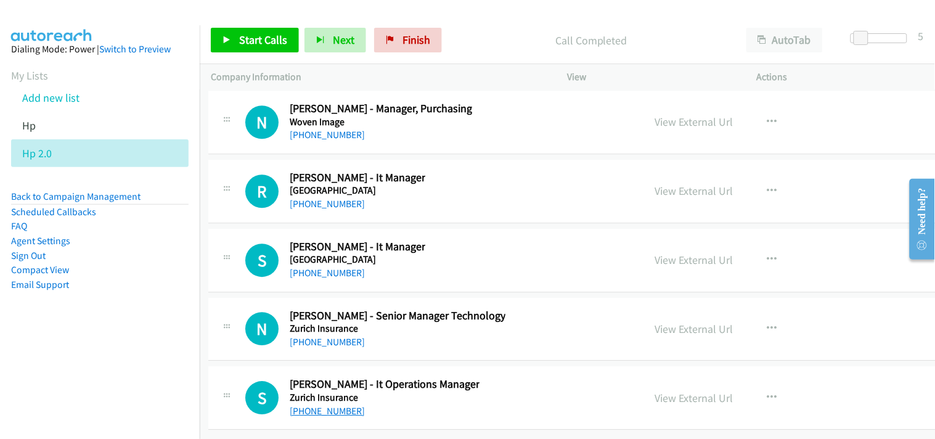
click at [340, 405] on link "+353 87 226 9963" at bounding box center [327, 411] width 75 height 12
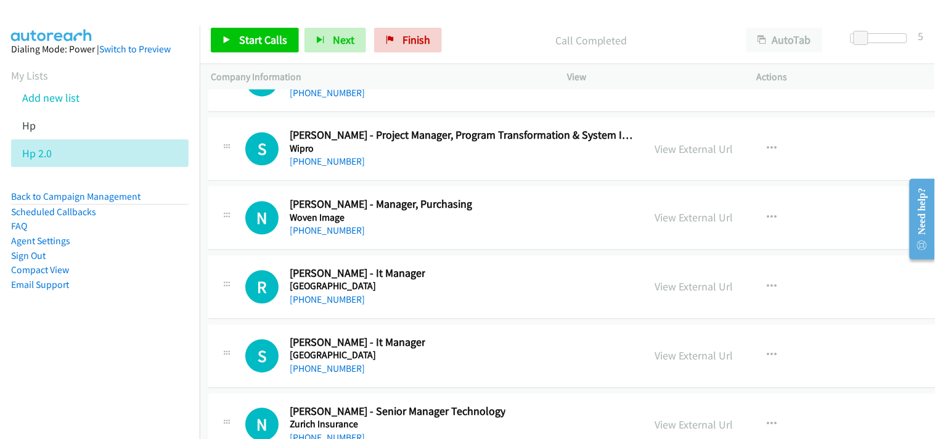
scroll to position [28335, 2]
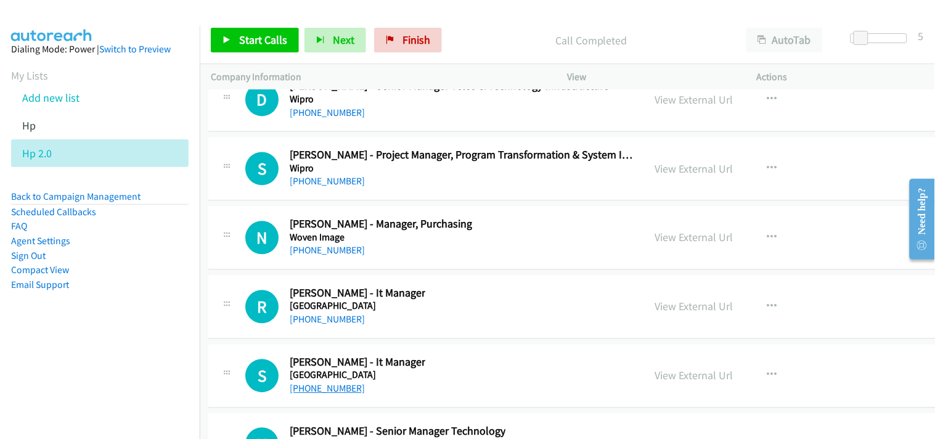
click at [319, 394] on link "+61 407 528 133" at bounding box center [327, 389] width 75 height 12
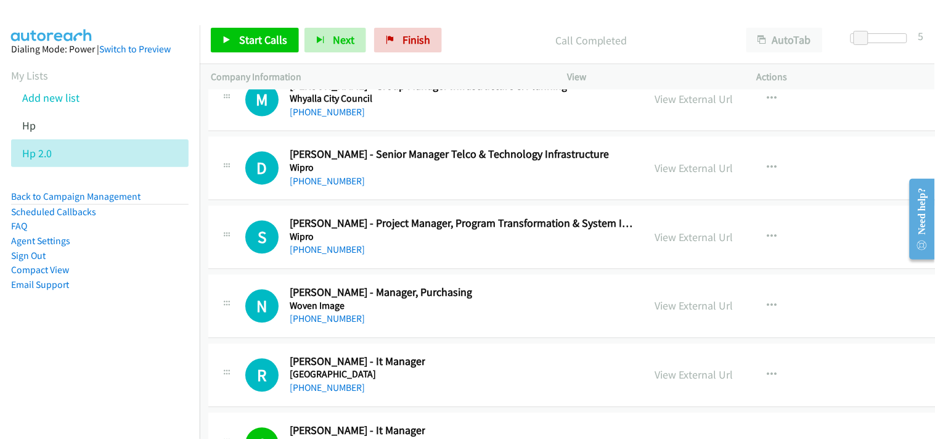
scroll to position [28199, 2]
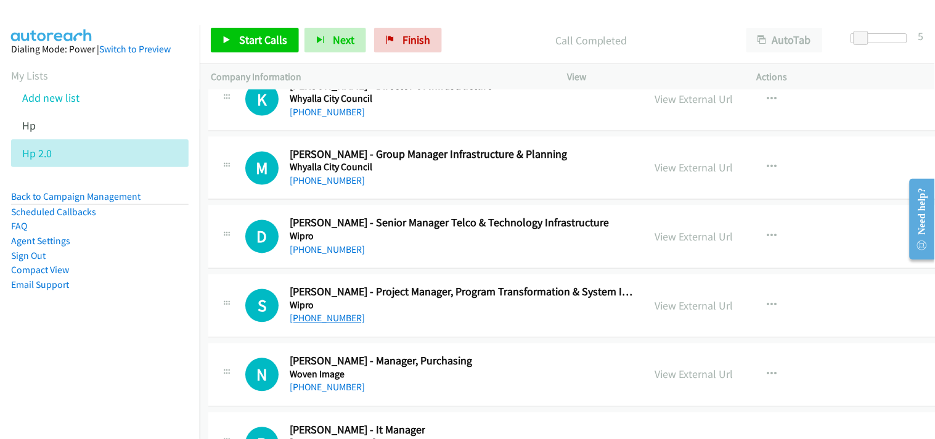
click at [315, 324] on link "+61 478 154 619" at bounding box center [327, 318] width 75 height 12
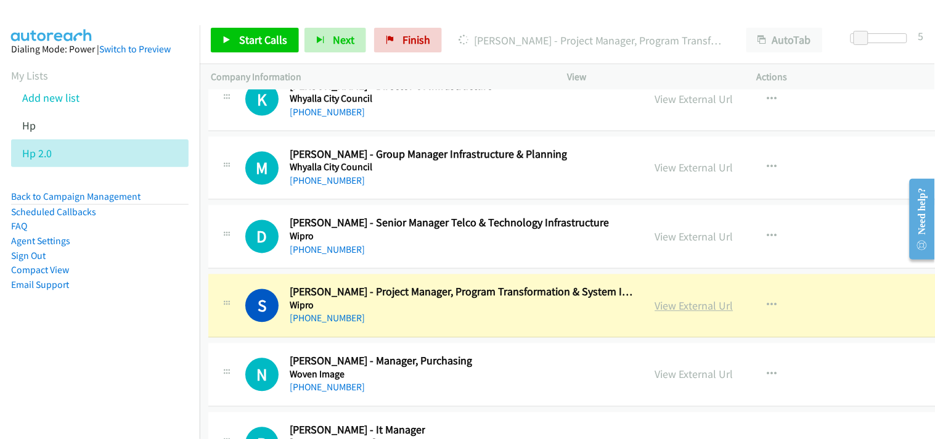
click at [655, 312] on link "View External Url" at bounding box center [694, 306] width 78 height 14
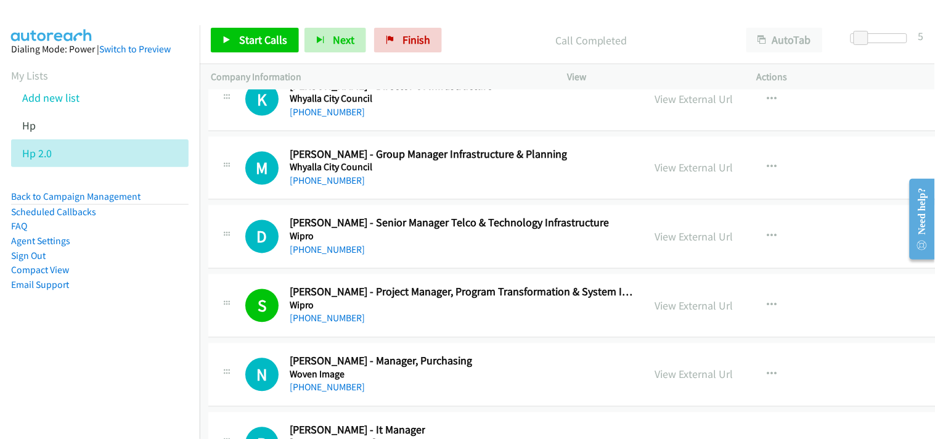
scroll to position [28130, 2]
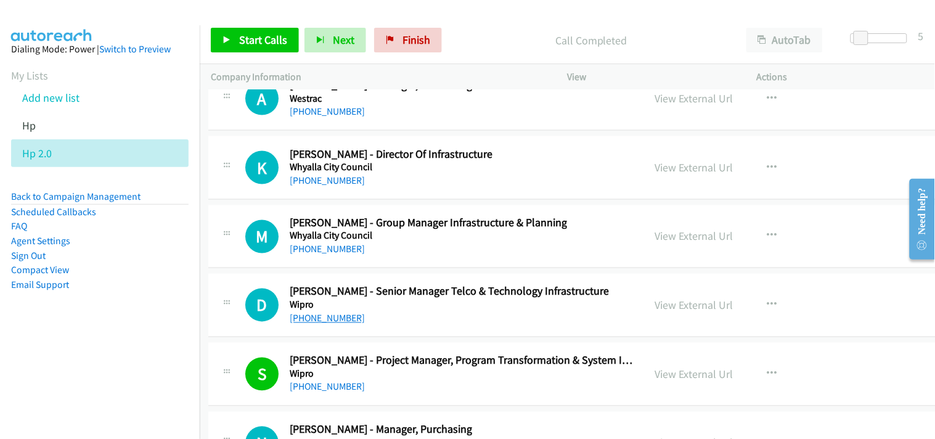
click at [318, 324] on link "+61 423 307 499" at bounding box center [327, 318] width 75 height 12
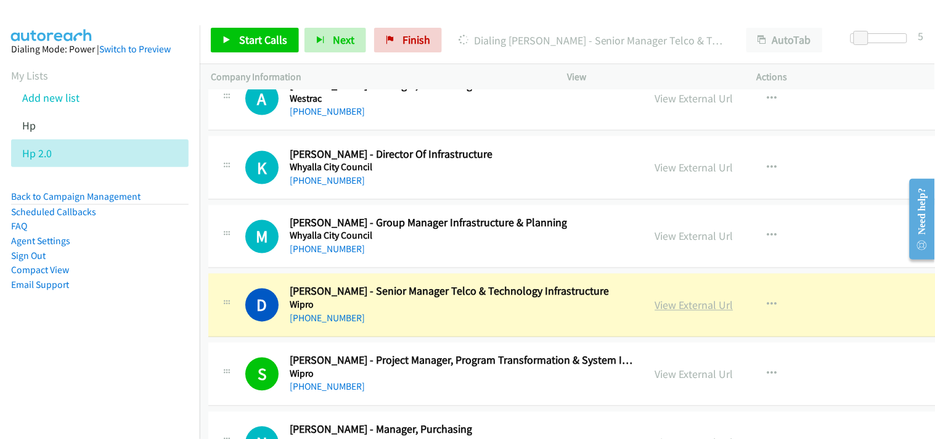
click at [655, 312] on link "View External Url" at bounding box center [694, 305] width 78 height 14
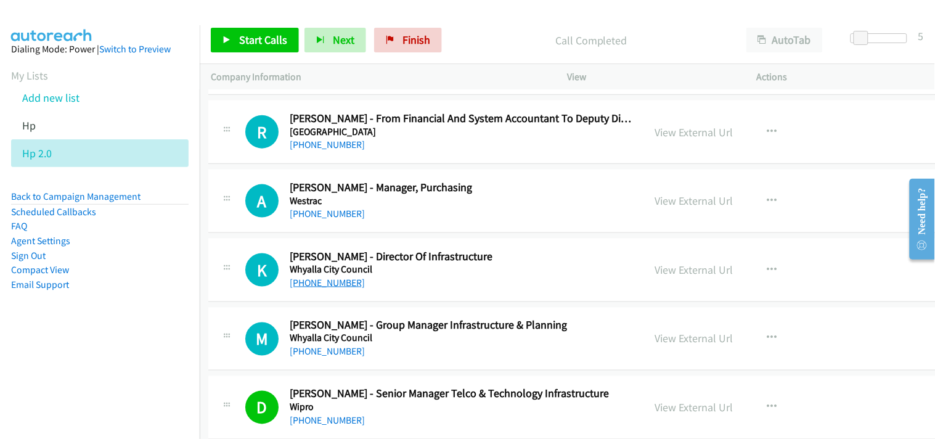
scroll to position [27993, 2]
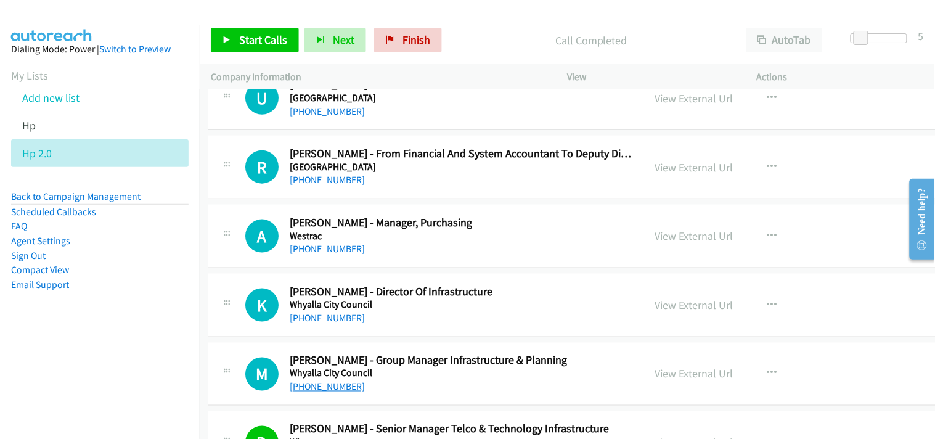
click at [328, 392] on link "+61 8 8640 3430" at bounding box center [327, 387] width 75 height 12
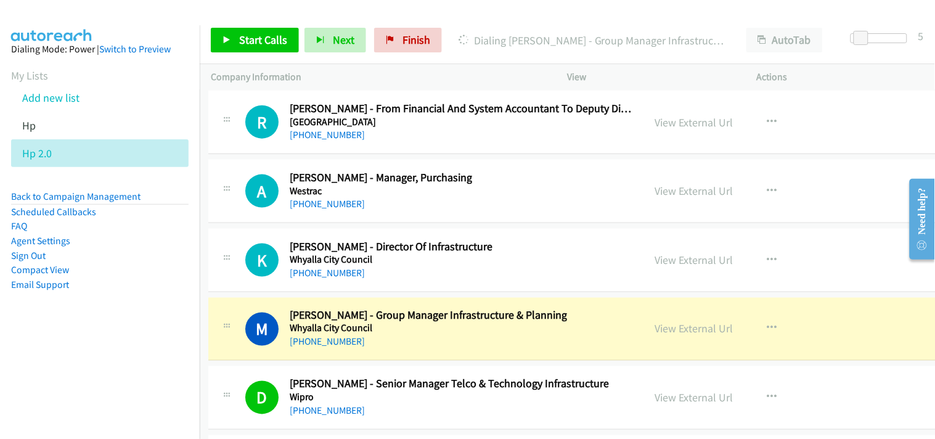
scroll to position [28062, 2]
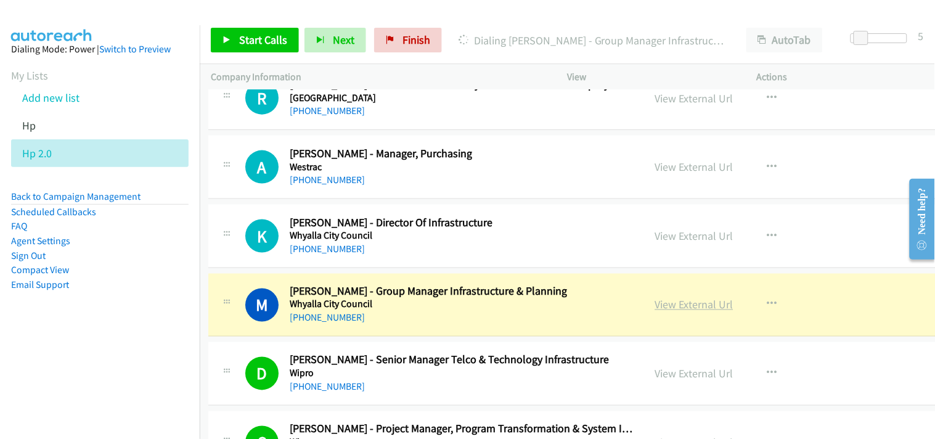
click at [655, 312] on link "View External Url" at bounding box center [694, 305] width 78 height 14
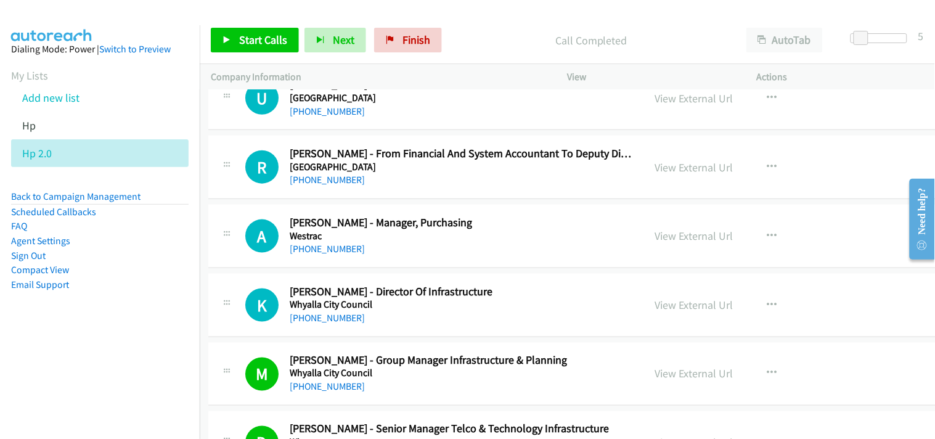
scroll to position [27924, 2]
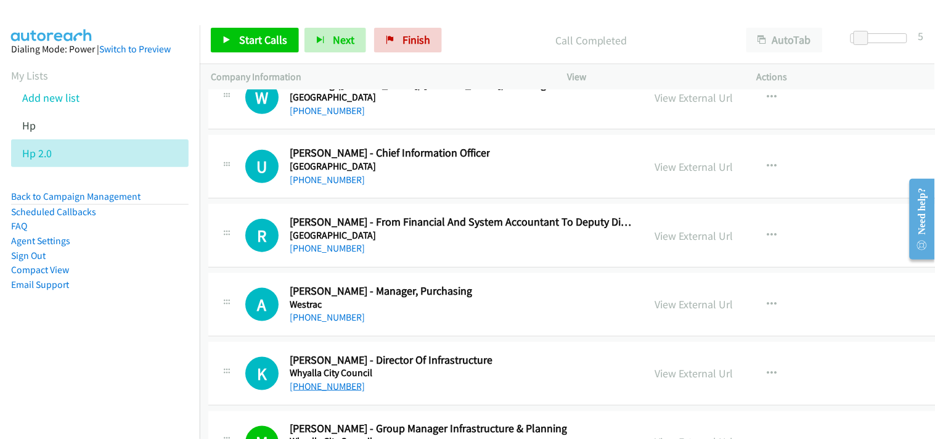
click at [316, 392] on link "+61 8 8640 3444" at bounding box center [327, 386] width 75 height 12
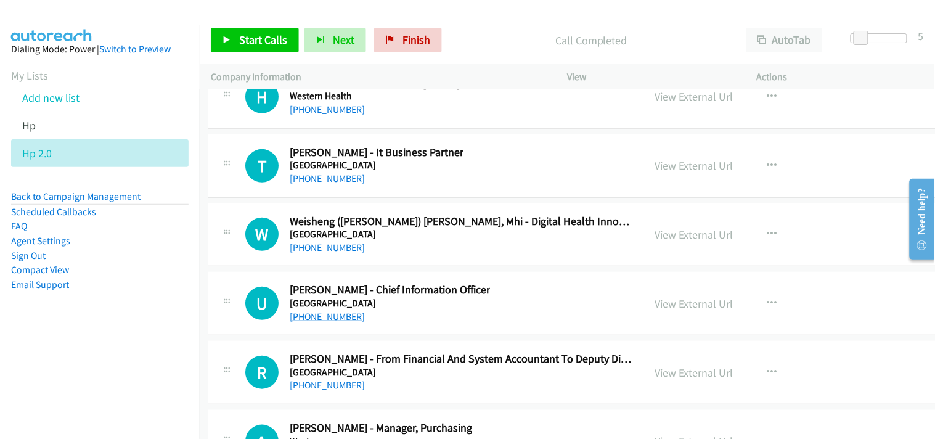
scroll to position [27719, 2]
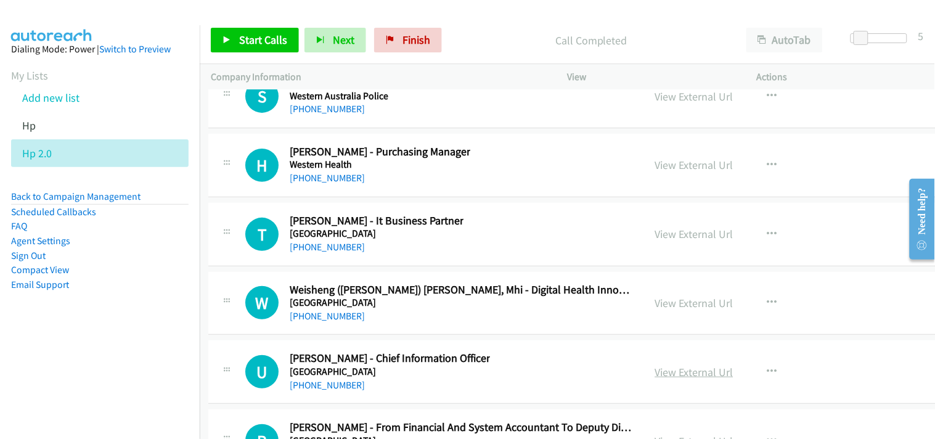
click at [655, 378] on link "View External Url" at bounding box center [694, 372] width 78 height 14
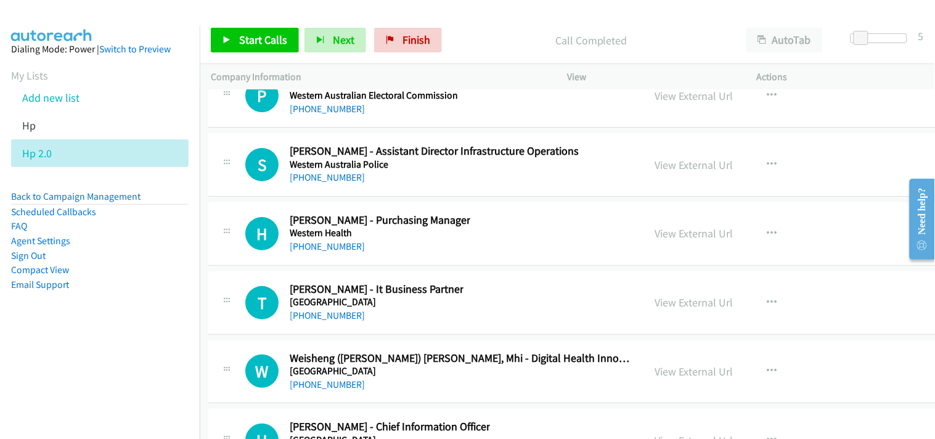
scroll to position [27788, 2]
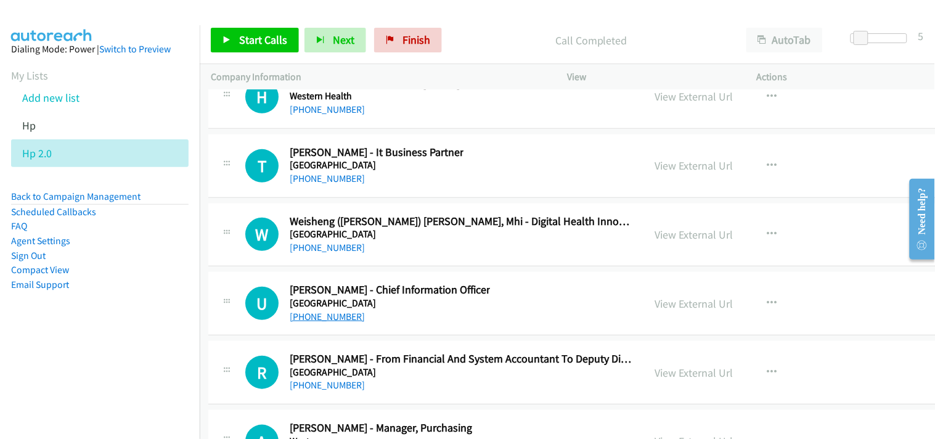
click at [322, 322] on link "+61 2 8627 3215" at bounding box center [327, 316] width 75 height 12
click at [323, 322] on link "+61 2 8627 3215" at bounding box center [327, 316] width 75 height 12
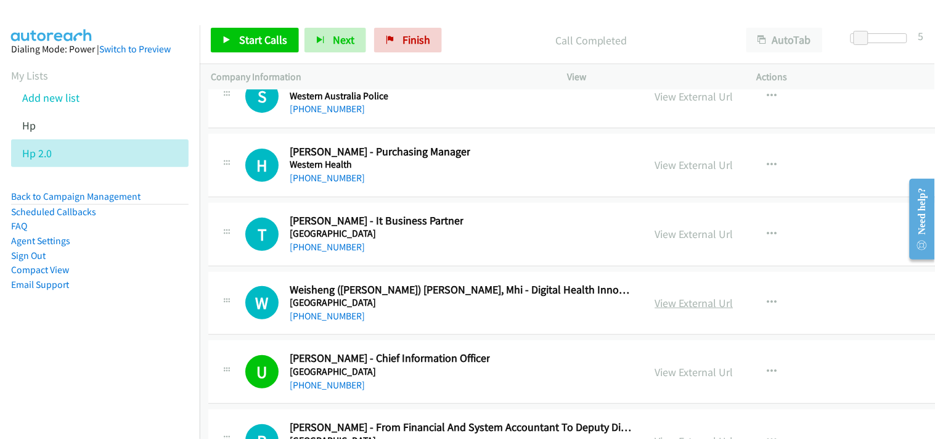
click at [655, 309] on link "View External Url" at bounding box center [694, 303] width 78 height 14
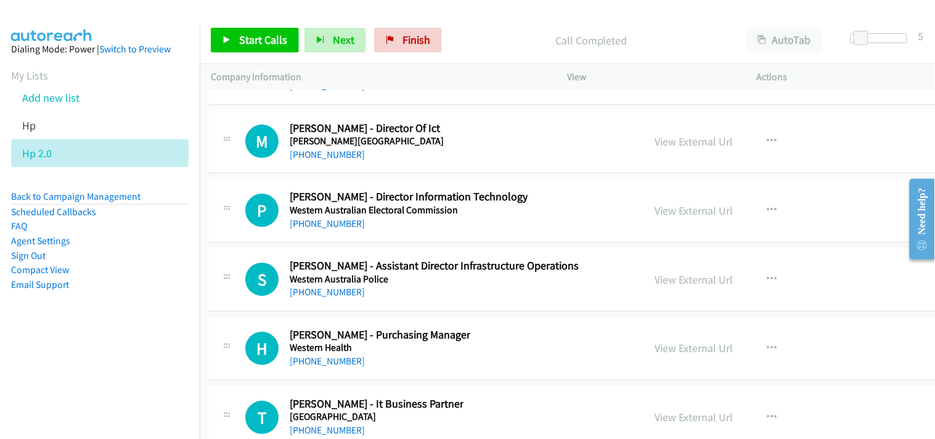
scroll to position [27514, 2]
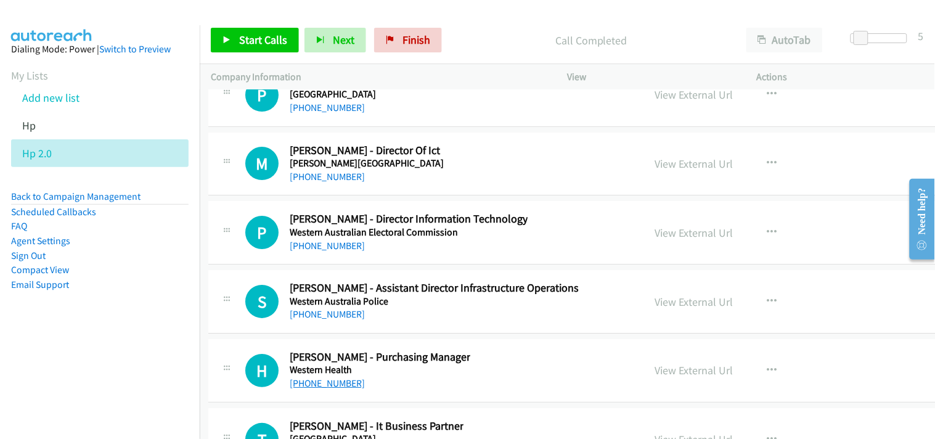
click at [327, 389] on link "+61 8 8159 1113" at bounding box center [327, 383] width 75 height 12
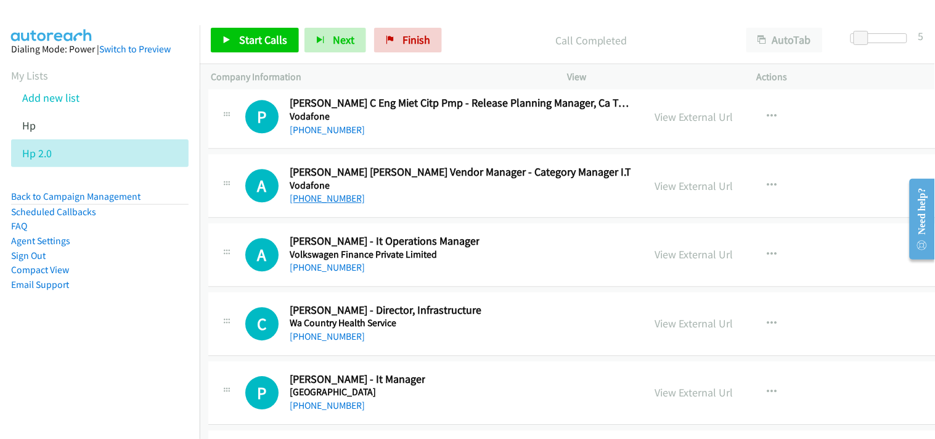
scroll to position [27240, 2]
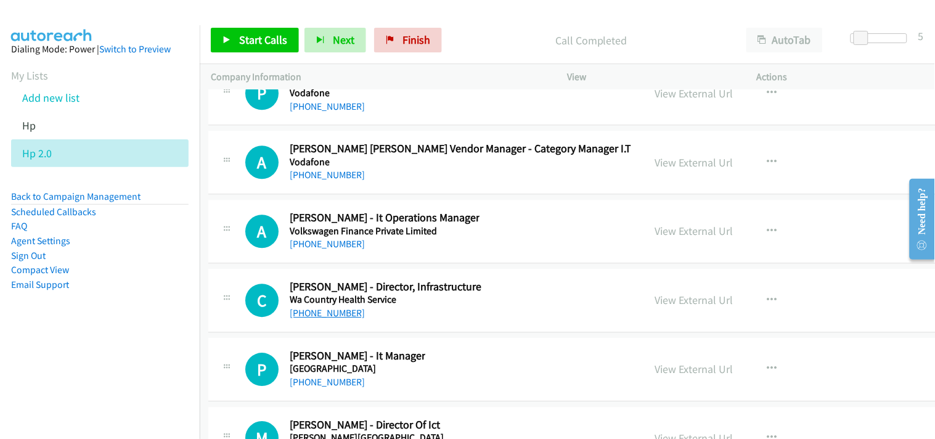
click at [323, 319] on link "+61 467 740 887" at bounding box center [327, 313] width 75 height 12
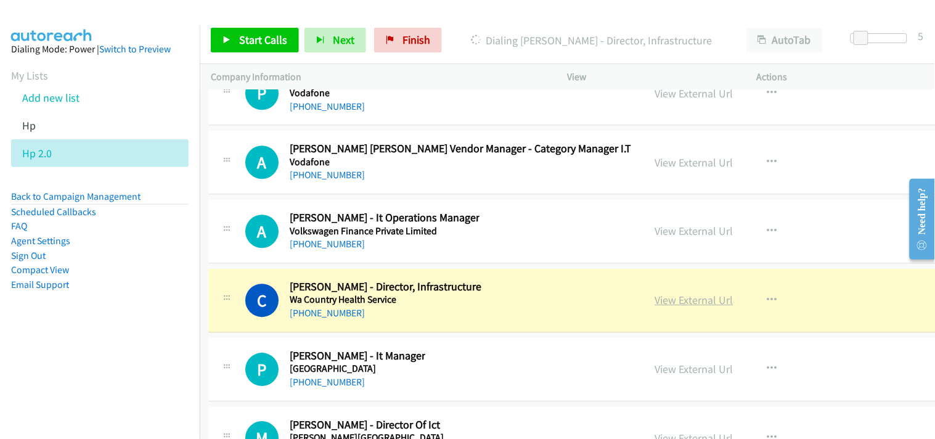
click at [655, 307] on link "View External Url" at bounding box center [694, 300] width 78 height 14
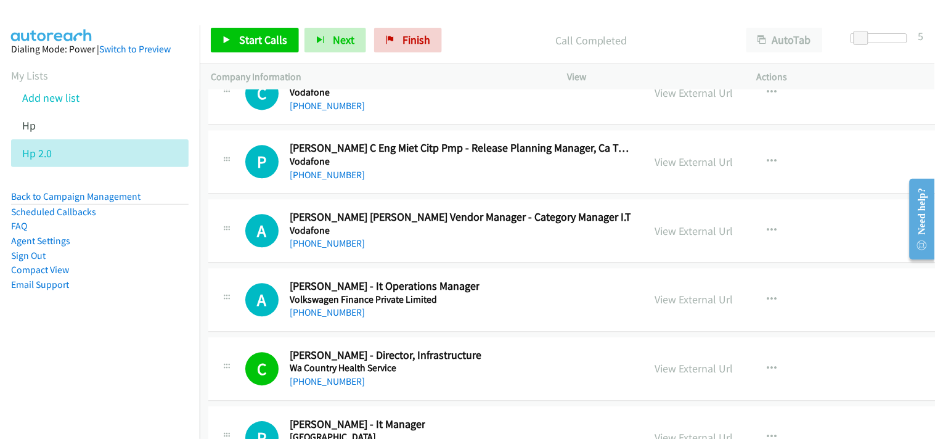
scroll to position [27035, 2]
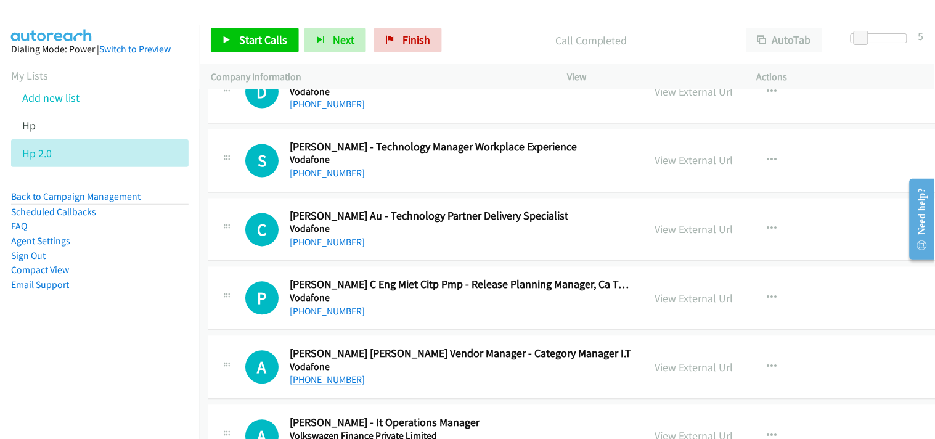
click at [316, 386] on link "+61 401 714 764" at bounding box center [327, 380] width 75 height 12
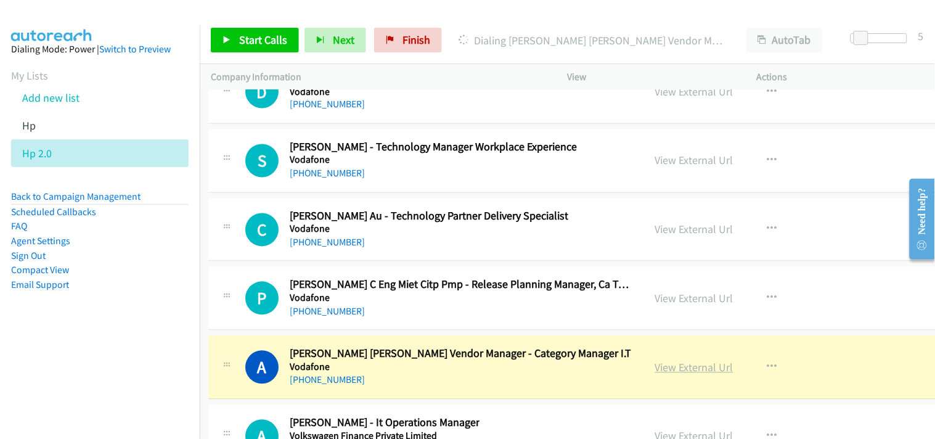
click at [655, 373] on link "View External Url" at bounding box center [694, 367] width 78 height 14
drag, startPoint x: 854, startPoint y: 29, endPoint x: 846, endPoint y: 26, distance: 7.8
click at [846, 26] on div "Start Calls Pause Next Finish Dialing Ashish Suresh Vendor Manager - Category M…" at bounding box center [567, 40] width 735 height 47
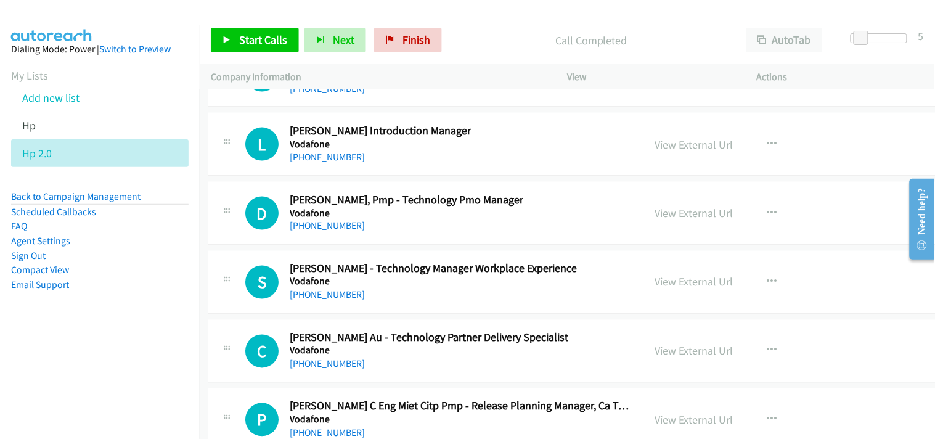
scroll to position [26898, 2]
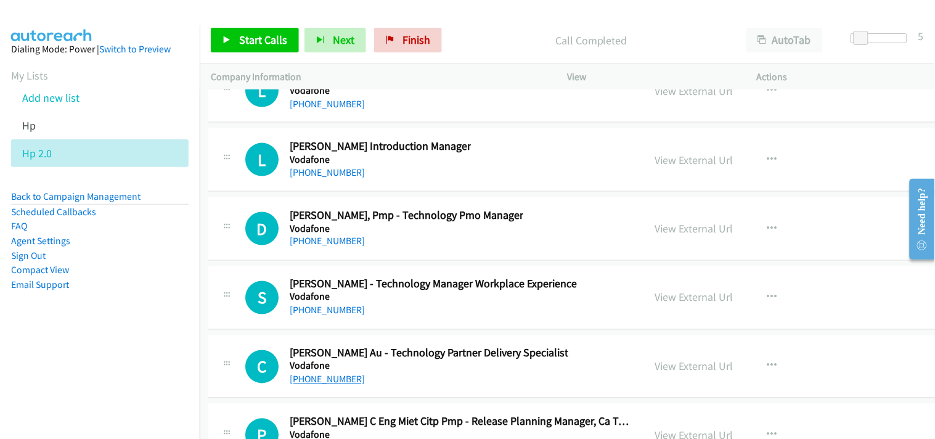
click at [323, 385] on link "+61 431 088 548" at bounding box center [327, 379] width 75 height 12
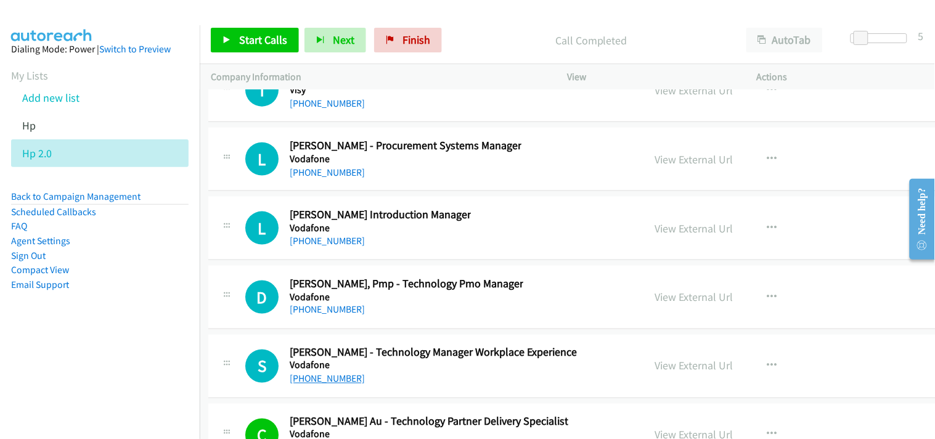
scroll to position [26692, 2]
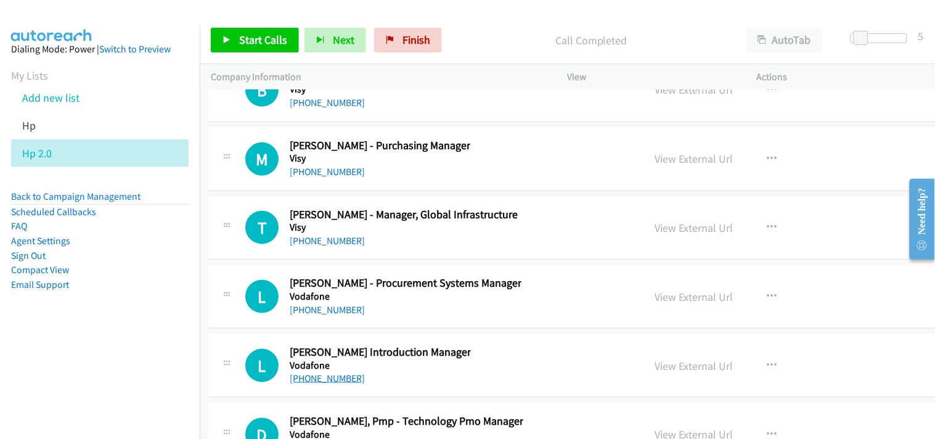
click at [319, 384] on link "+61 451 540 317" at bounding box center [327, 378] width 75 height 12
click at [311, 315] on link "+61 420 650 458" at bounding box center [327, 310] width 75 height 12
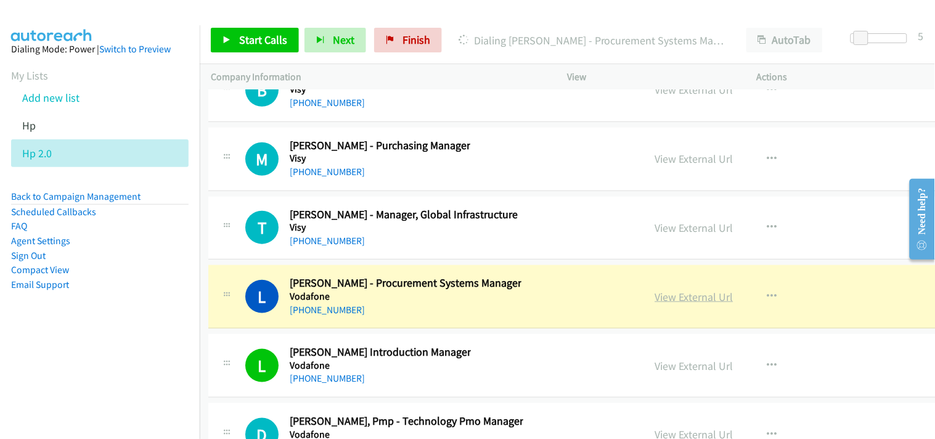
click at [655, 304] on link "View External Url" at bounding box center [694, 297] width 78 height 14
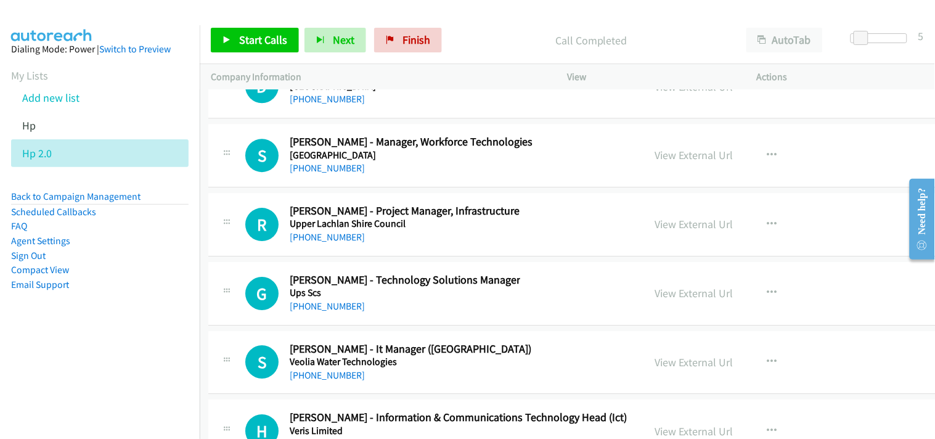
scroll to position [26145, 2]
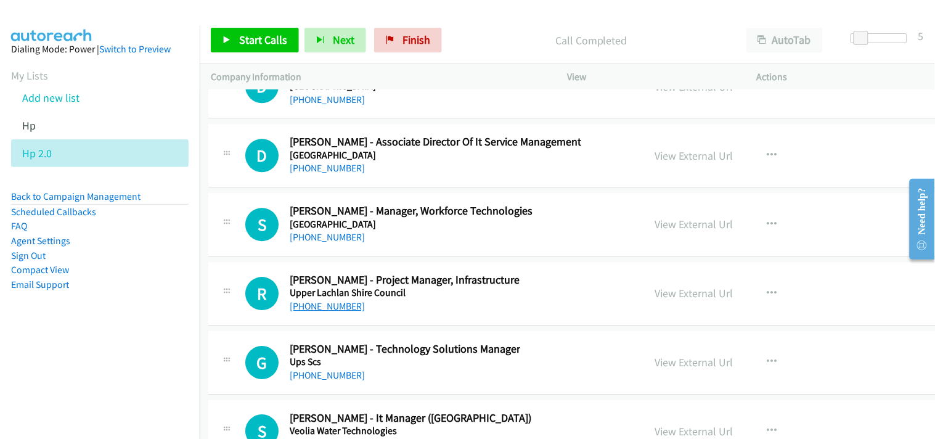
click at [328, 312] on link "+61 2 4830 1069" at bounding box center [327, 306] width 75 height 12
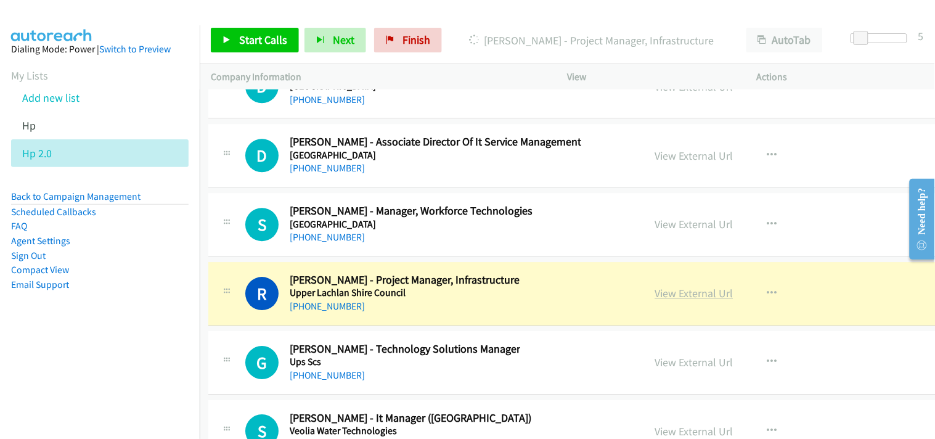
click at [655, 300] on link "View External Url" at bounding box center [694, 293] width 78 height 14
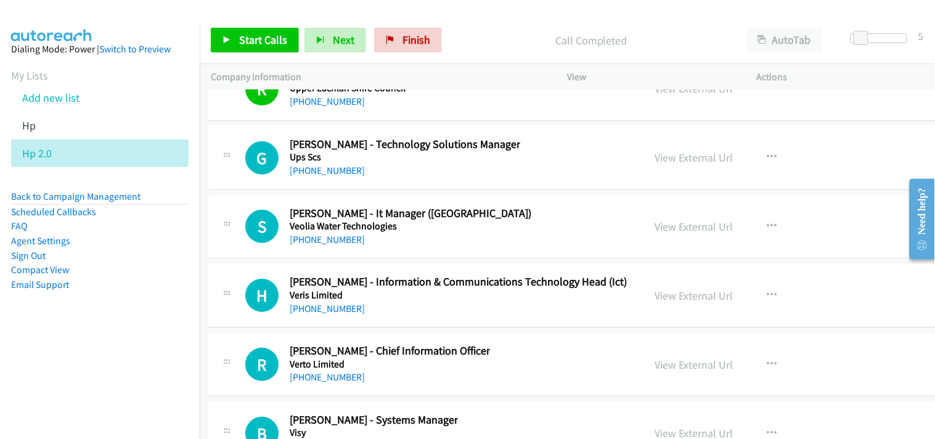
scroll to position [26350, 2]
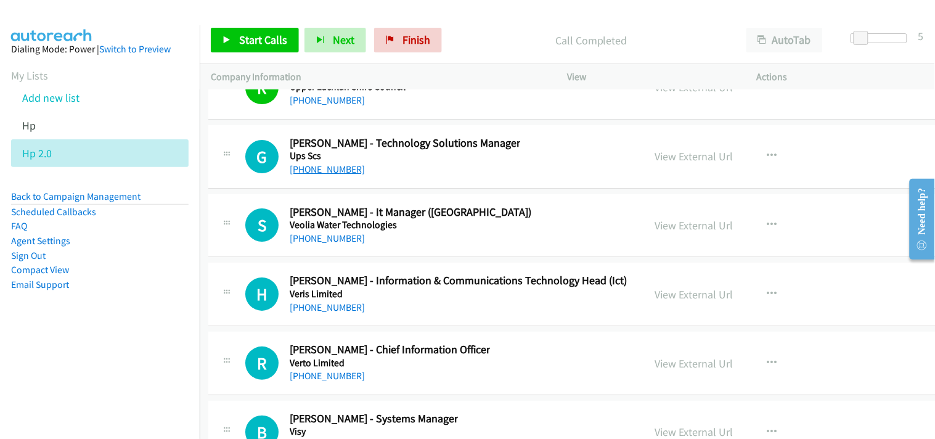
click at [328, 175] on link "+61 2 9582 7075" at bounding box center [327, 169] width 75 height 12
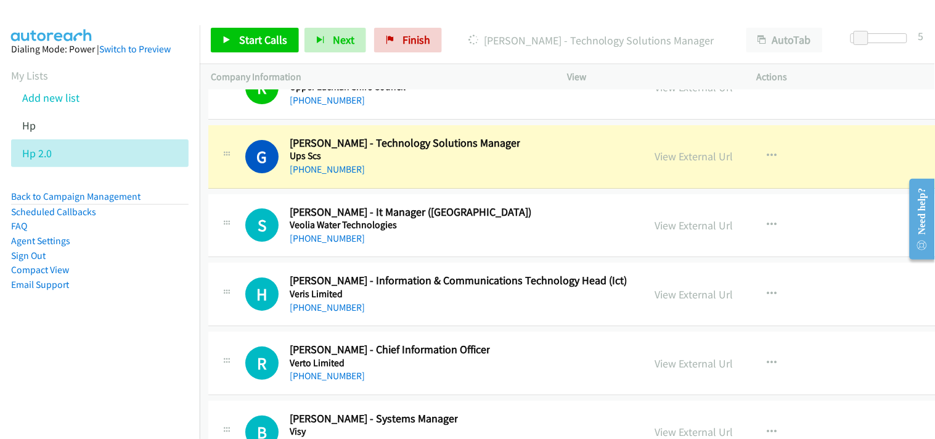
scroll to position [26282, 2]
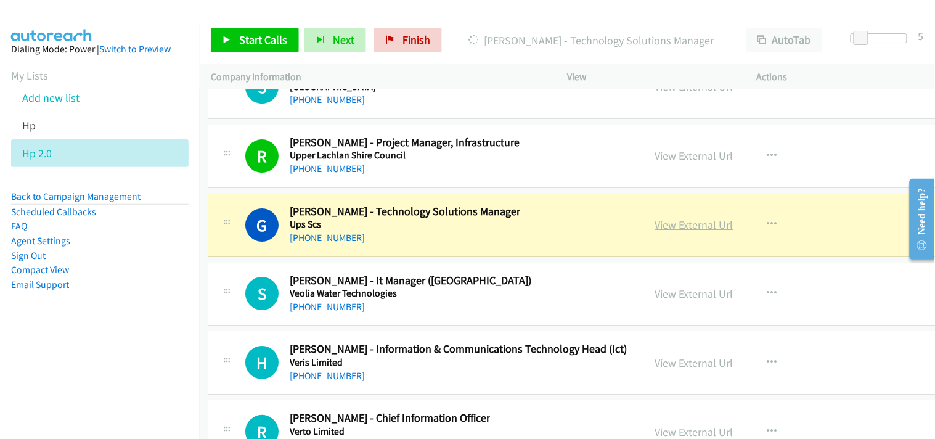
click at [655, 229] on link "View External Url" at bounding box center [694, 224] width 78 height 14
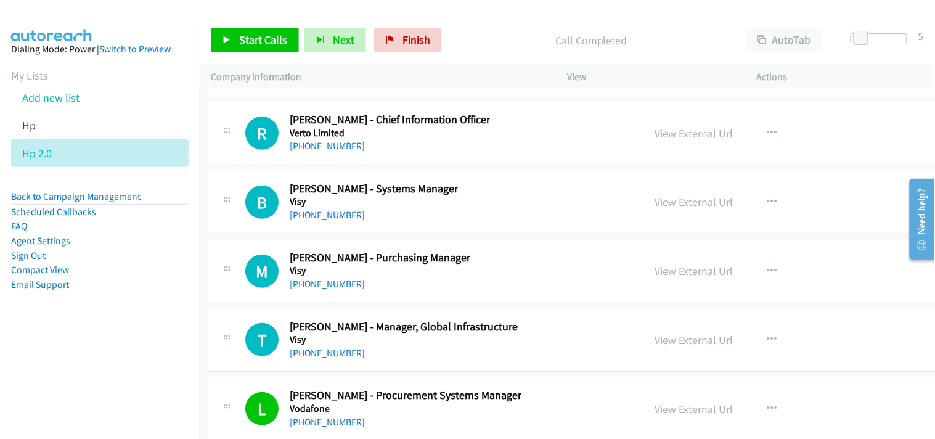
scroll to position [26556, 2]
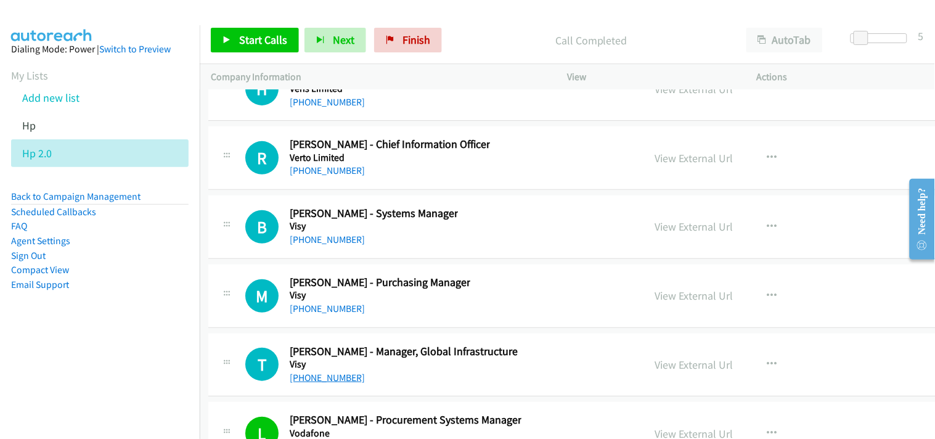
click at [312, 383] on link "+61 407 563 735" at bounding box center [327, 377] width 75 height 12
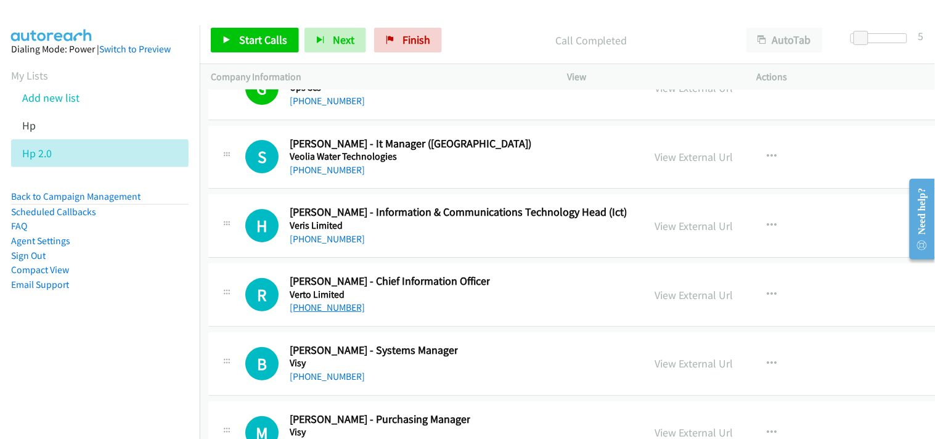
scroll to position [26350, 2]
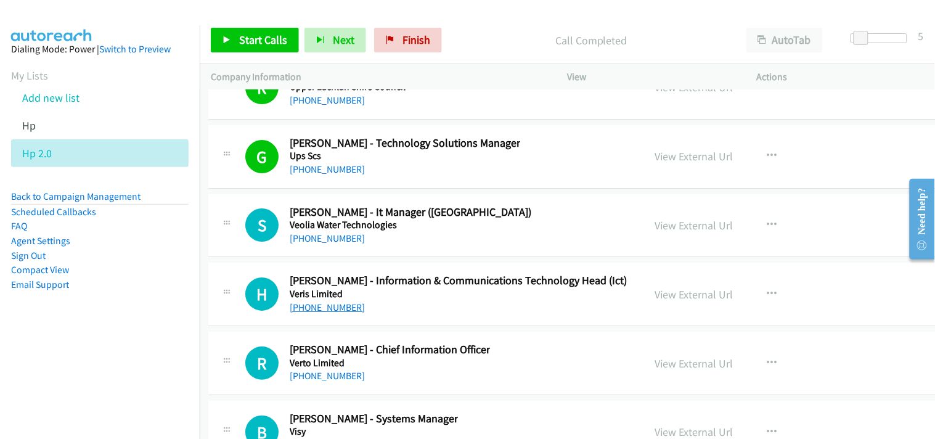
click at [315, 313] on link "+61 417 594 023" at bounding box center [327, 307] width 75 height 12
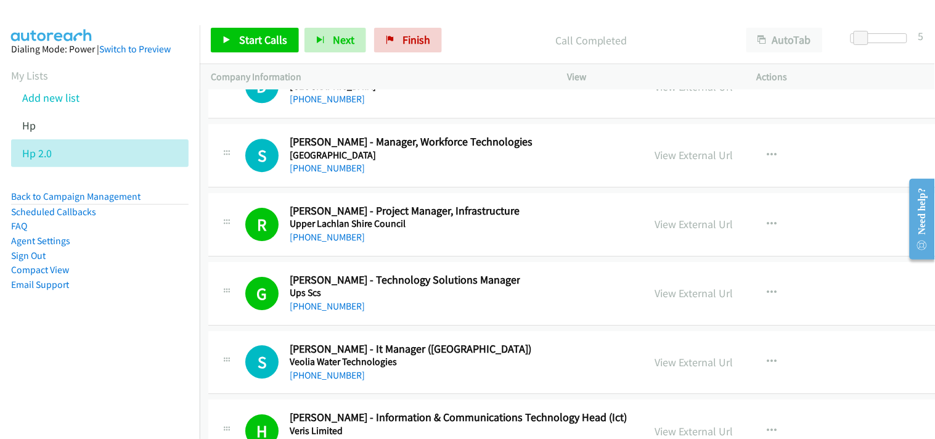
scroll to position [26145, 2]
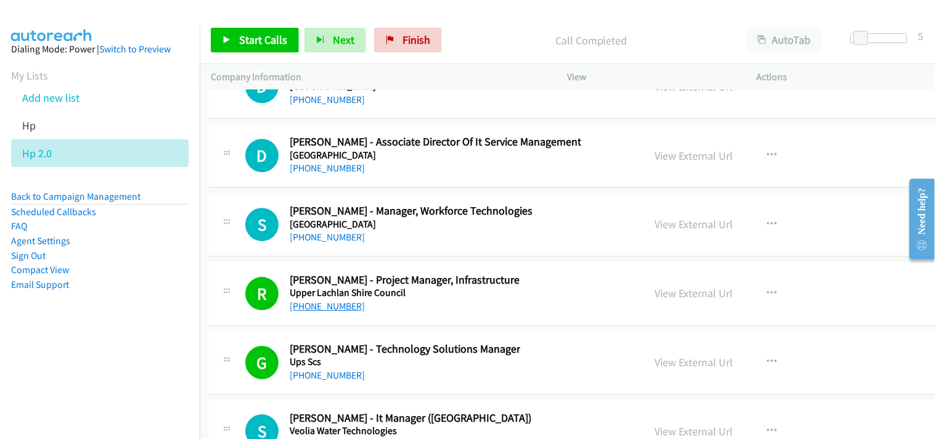
click at [329, 312] on link "+61 2 4830 1069" at bounding box center [327, 306] width 75 height 12
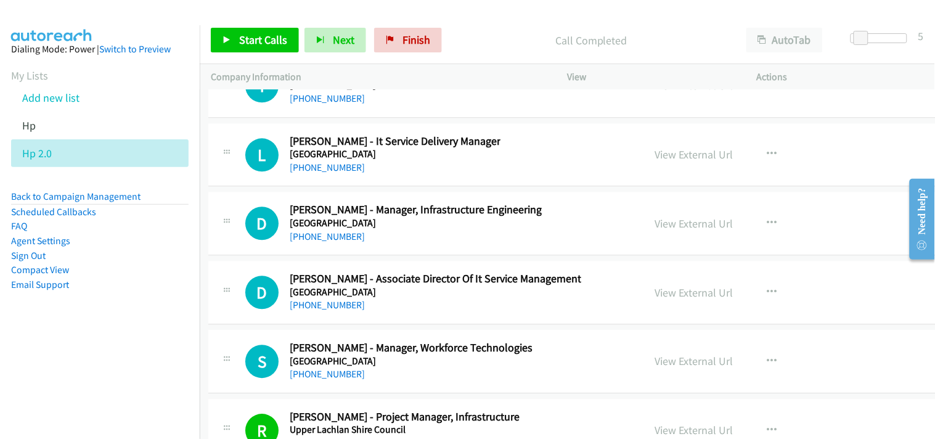
scroll to position [26076, 2]
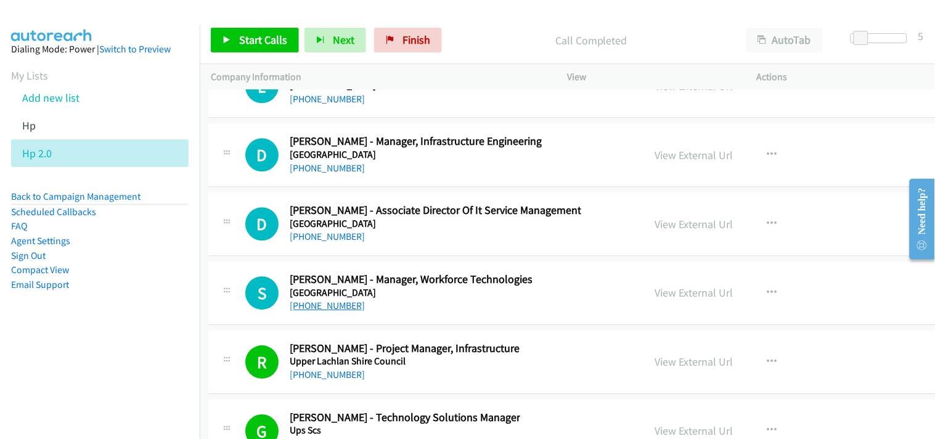
click at [323, 311] on link "+61 423 008 216" at bounding box center [327, 305] width 75 height 12
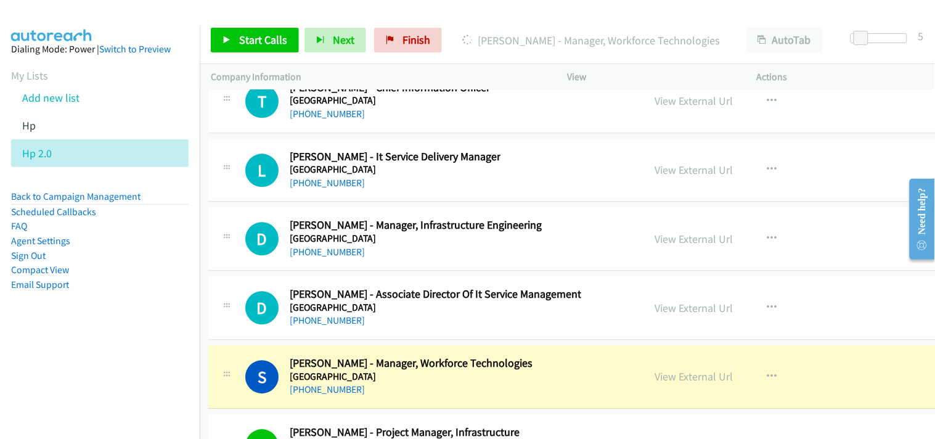
scroll to position [26008, 2]
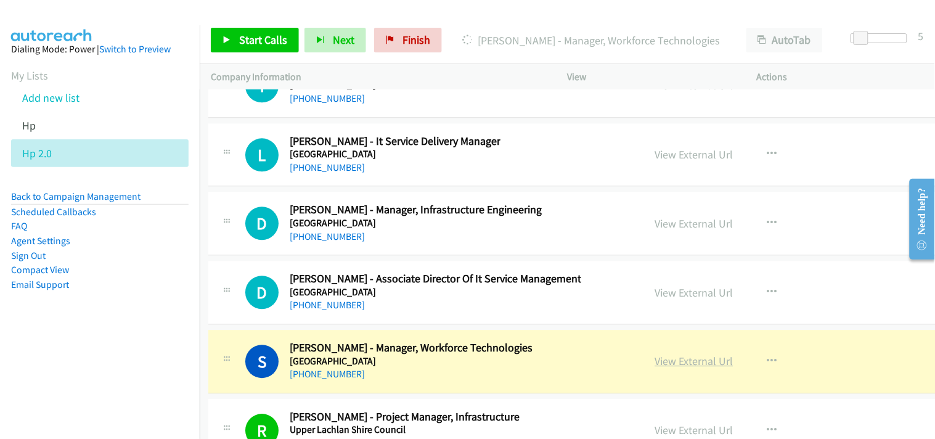
click at [655, 368] on link "View External Url" at bounding box center [694, 361] width 78 height 14
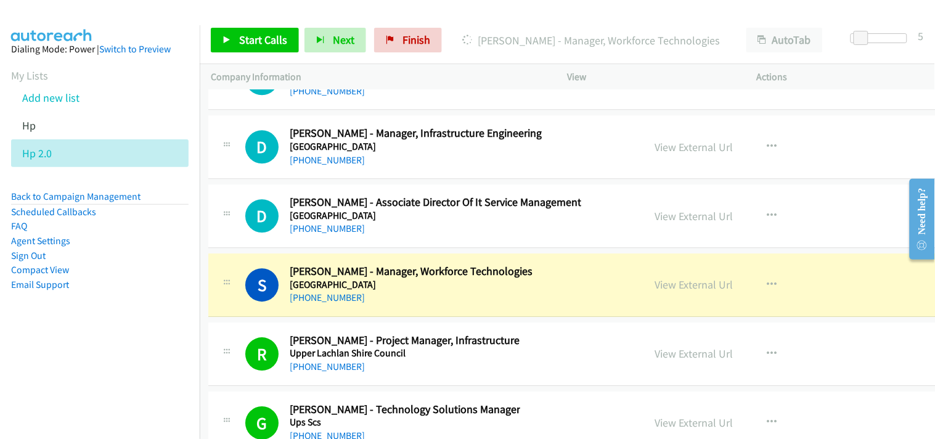
scroll to position [26145, 2]
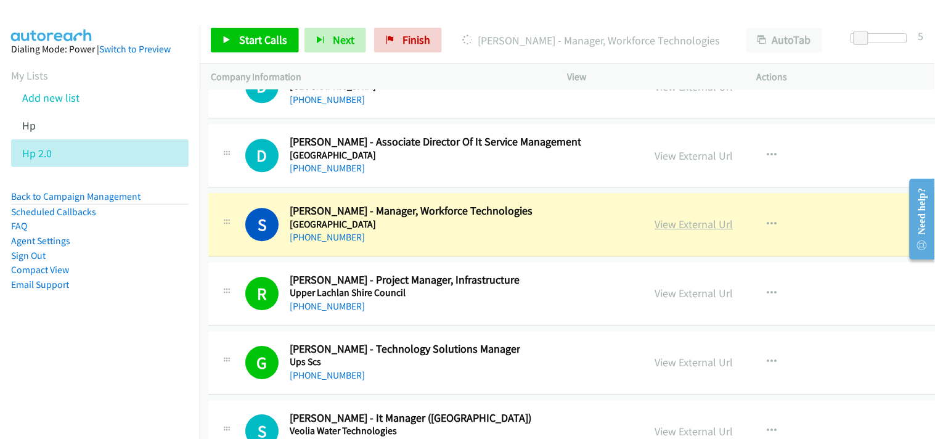
click at [655, 231] on link "View External Url" at bounding box center [694, 224] width 78 height 14
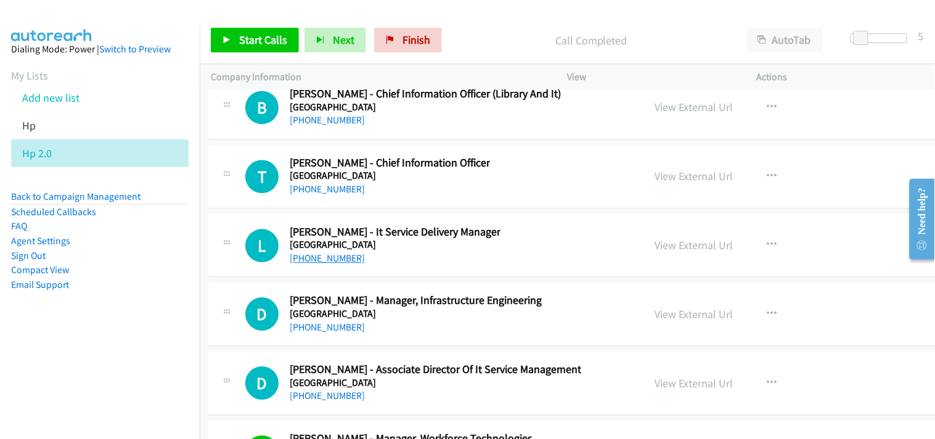
scroll to position [25939, 2]
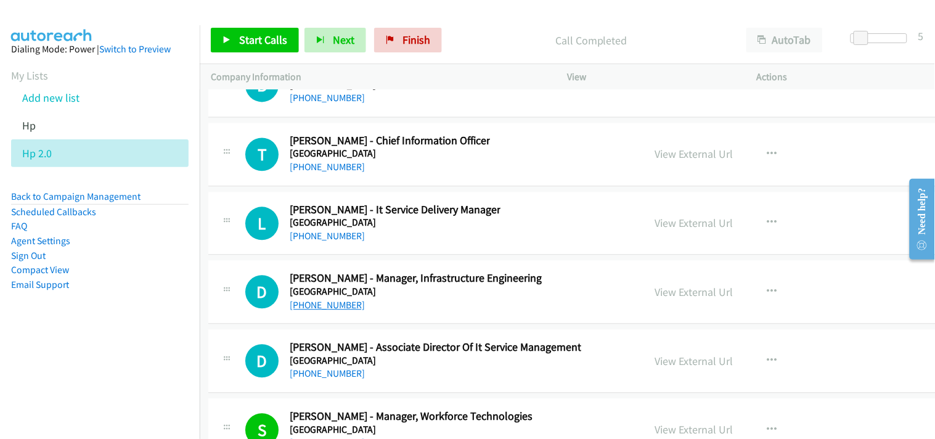
click at [322, 310] on link "+61 431 874 628" at bounding box center [327, 305] width 75 height 12
click at [47, 124] on li "Hp" at bounding box center [111, 126] width 200 height 28
click at [26, 128] on link "Hp" at bounding box center [29, 125] width 14 height 14
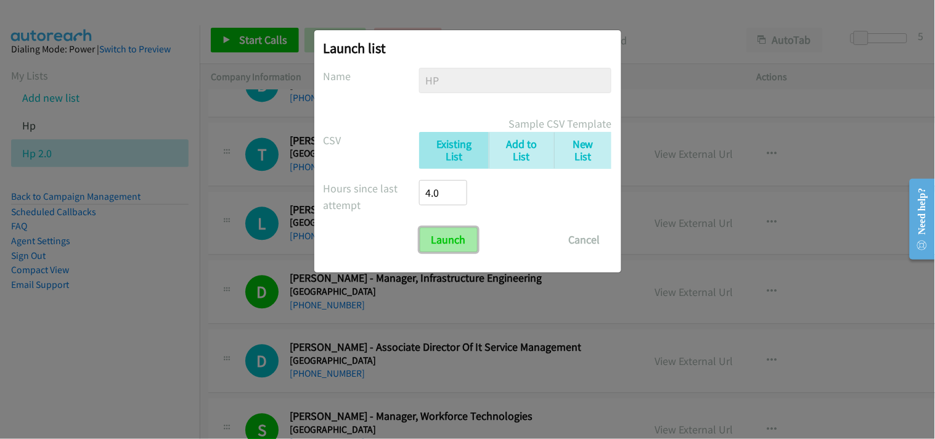
click at [456, 238] on input "Launch" at bounding box center [449, 239] width 58 height 25
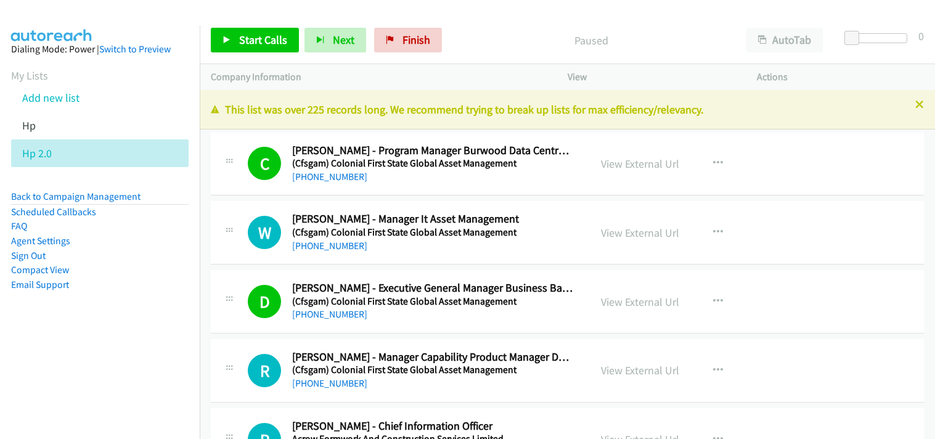
click at [915, 107] on icon at bounding box center [919, 105] width 9 height 9
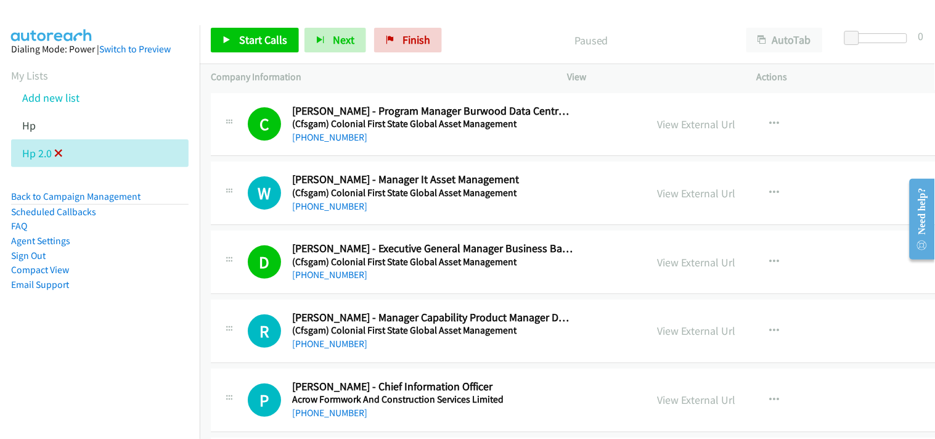
click at [54, 152] on icon at bounding box center [58, 154] width 9 height 9
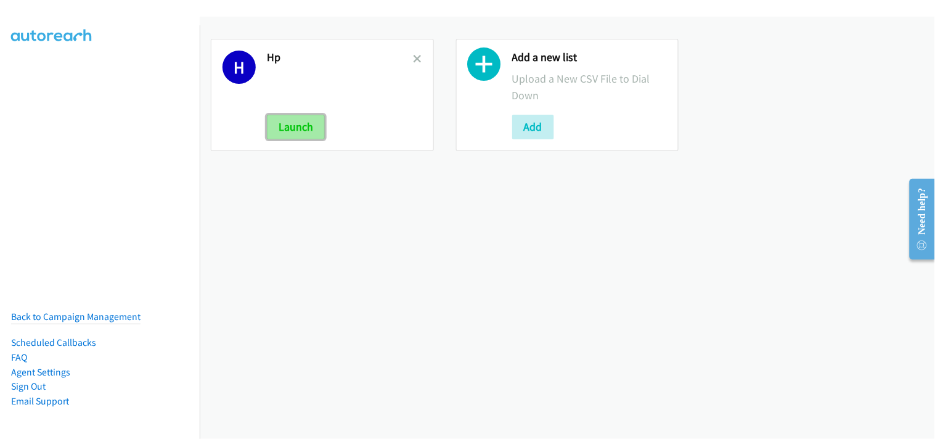
click at [309, 121] on button "Launch" at bounding box center [296, 127] width 58 height 25
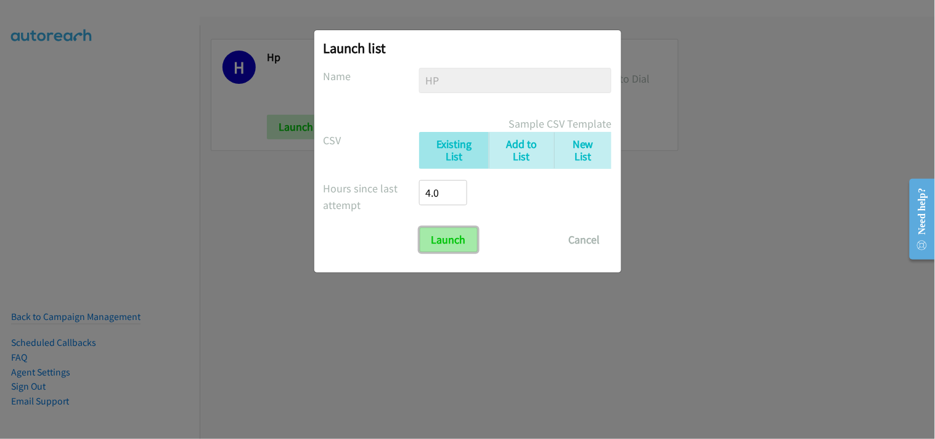
click at [454, 249] on input "Launch" at bounding box center [449, 239] width 58 height 25
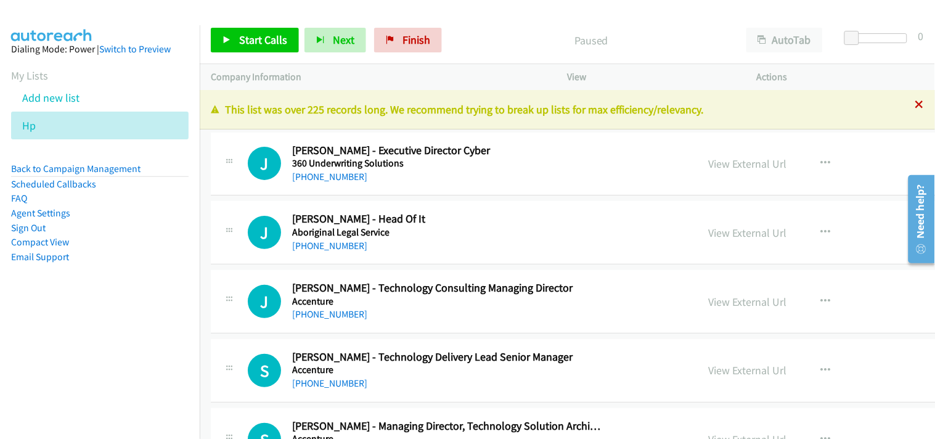
click at [915, 106] on icon at bounding box center [919, 105] width 9 height 9
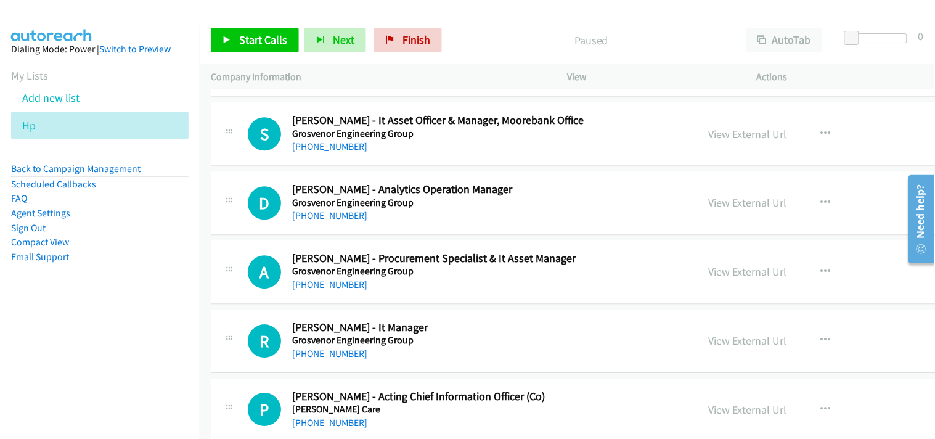
scroll to position [14059, 0]
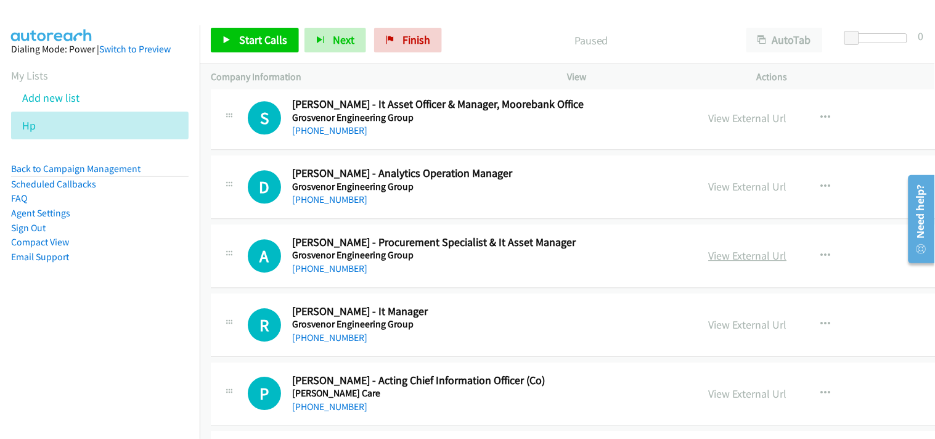
click at [728, 262] on link "View External Url" at bounding box center [747, 255] width 78 height 14
click at [41, 123] on icon at bounding box center [42, 126] width 9 height 9
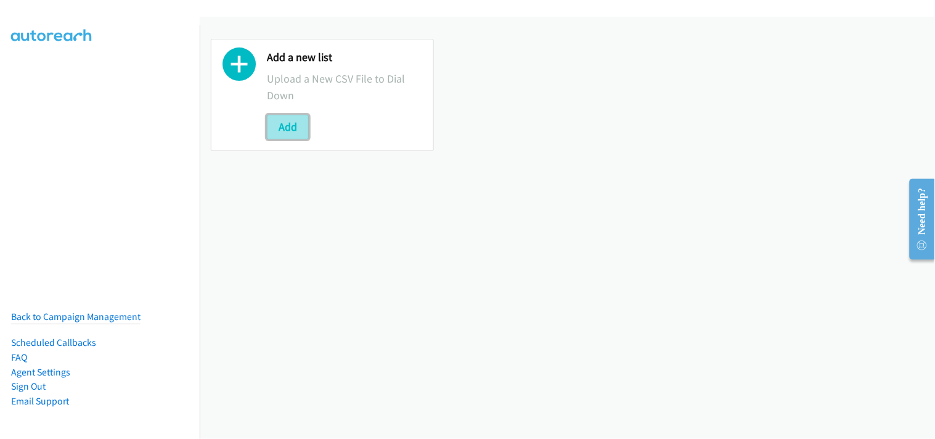
click at [286, 121] on button "Add" at bounding box center [288, 127] width 42 height 25
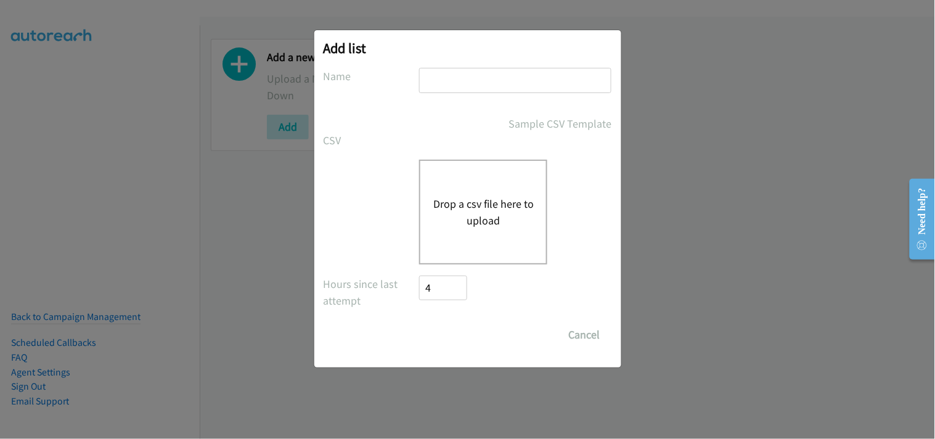
click at [473, 81] on input "text" at bounding box center [515, 80] width 192 height 25
type input "HP"
click at [485, 219] on button "Drop a csv file here to upload" at bounding box center [482, 211] width 101 height 33
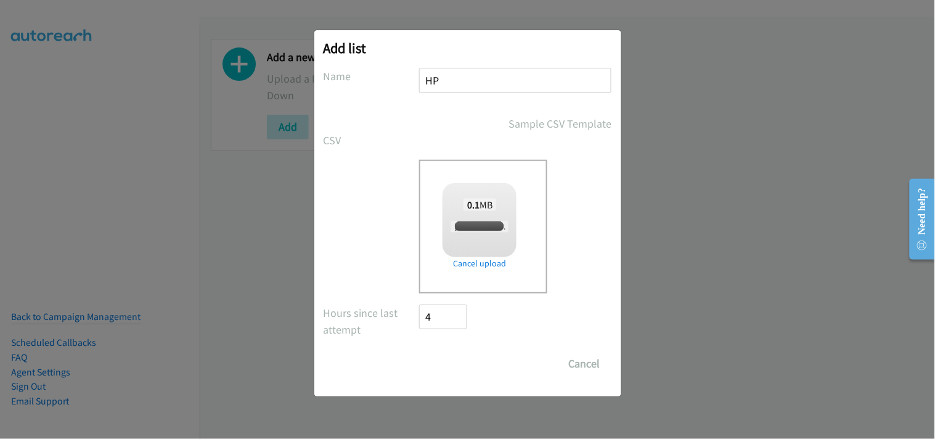
checkbox input "true"
click at [440, 362] on input "Save List" at bounding box center [452, 363] width 65 height 25
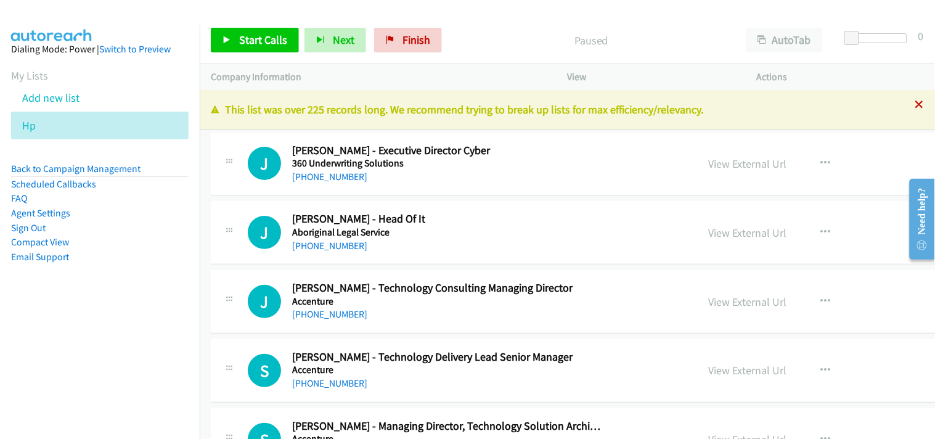
click at [915, 105] on icon at bounding box center [919, 105] width 9 height 9
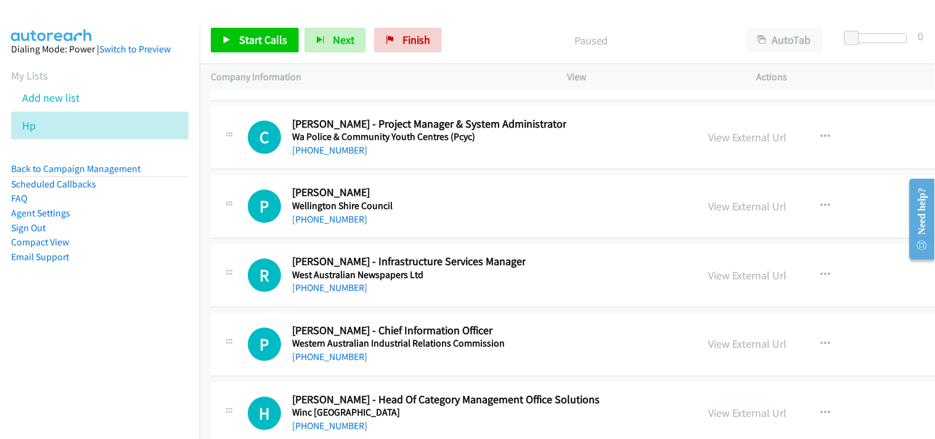
scroll to position [33026, 0]
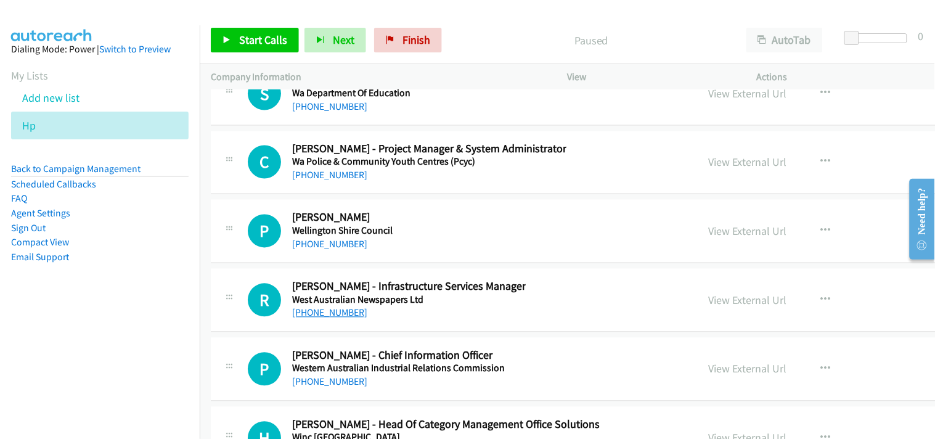
click at [328, 319] on link "[PHONE_NUMBER]" at bounding box center [329, 313] width 75 height 12
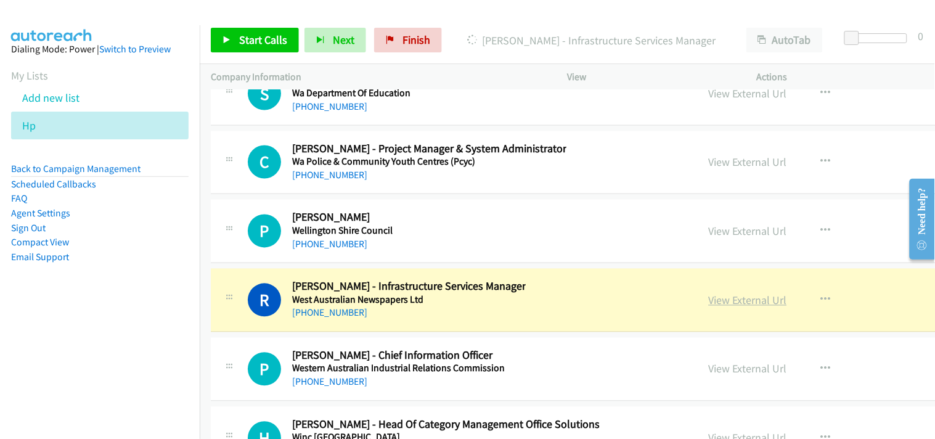
click at [715, 307] on link "View External Url" at bounding box center [747, 300] width 78 height 14
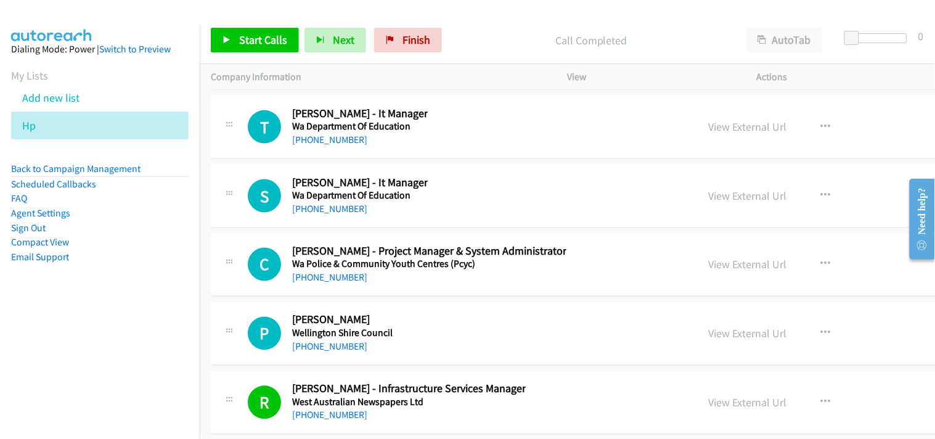
scroll to position [32889, 0]
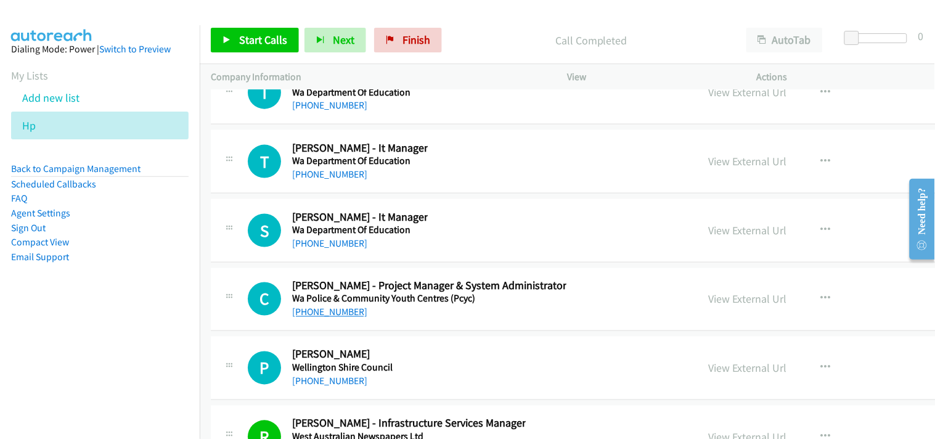
click at [335, 318] on link "[PHONE_NUMBER]" at bounding box center [329, 312] width 75 height 12
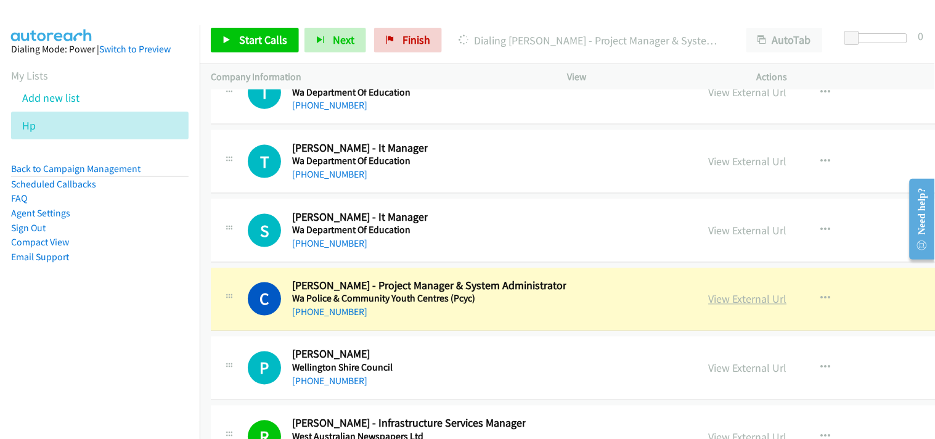
click at [736, 306] on link "View External Url" at bounding box center [747, 299] width 78 height 14
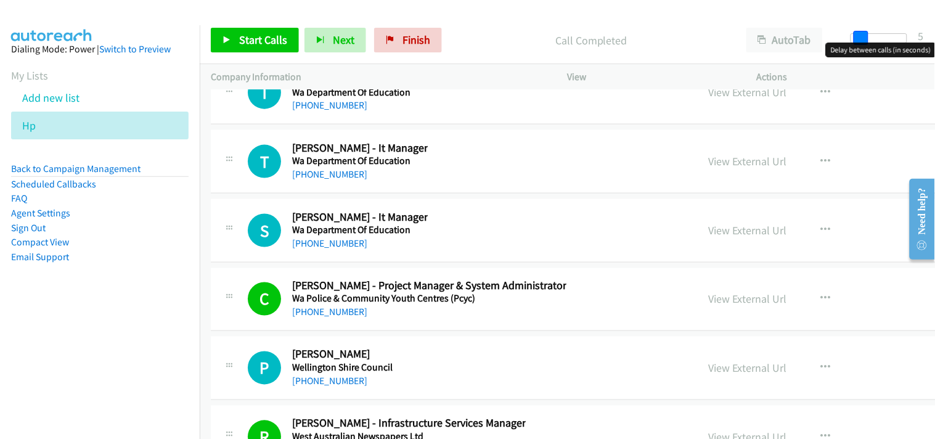
drag, startPoint x: 855, startPoint y: 37, endPoint x: 864, endPoint y: 39, distance: 9.4
click at [864, 39] on span at bounding box center [860, 38] width 15 height 15
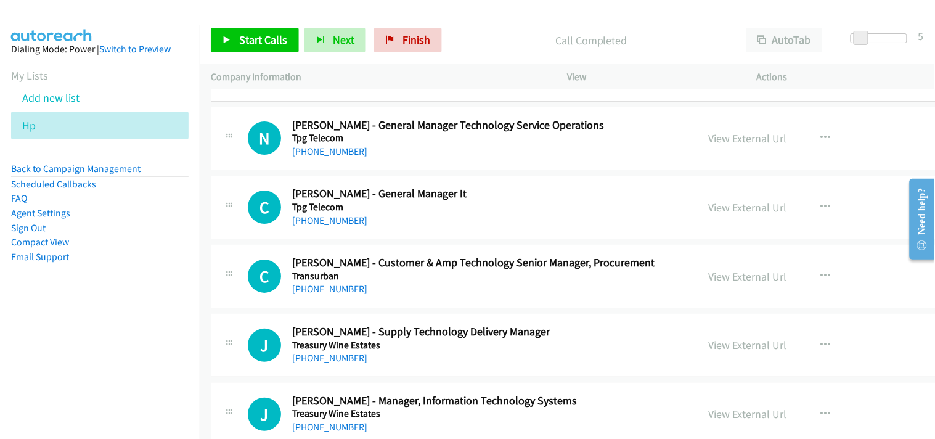
scroll to position [31178, 0]
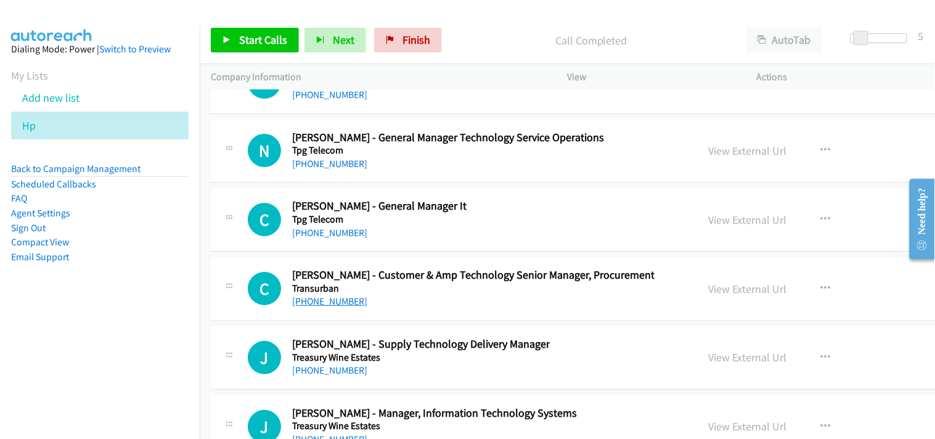
click at [336, 307] on link "[PHONE_NUMBER]" at bounding box center [329, 301] width 75 height 12
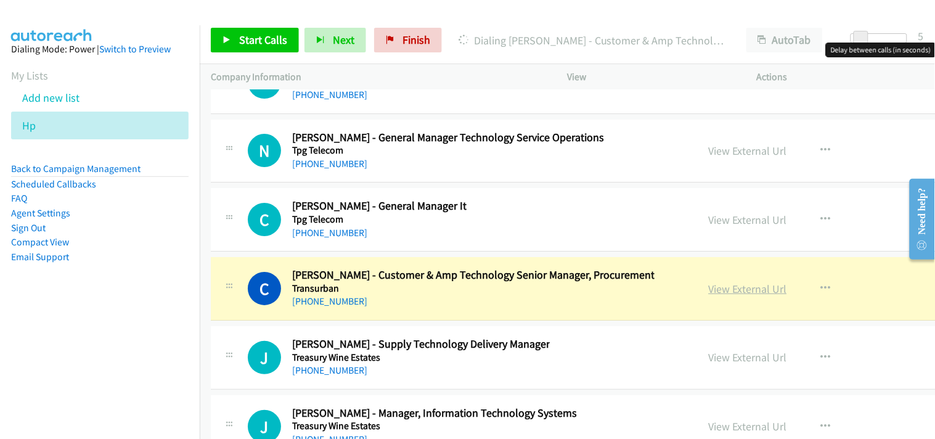
click at [708, 296] on link "View External Url" at bounding box center [747, 289] width 78 height 14
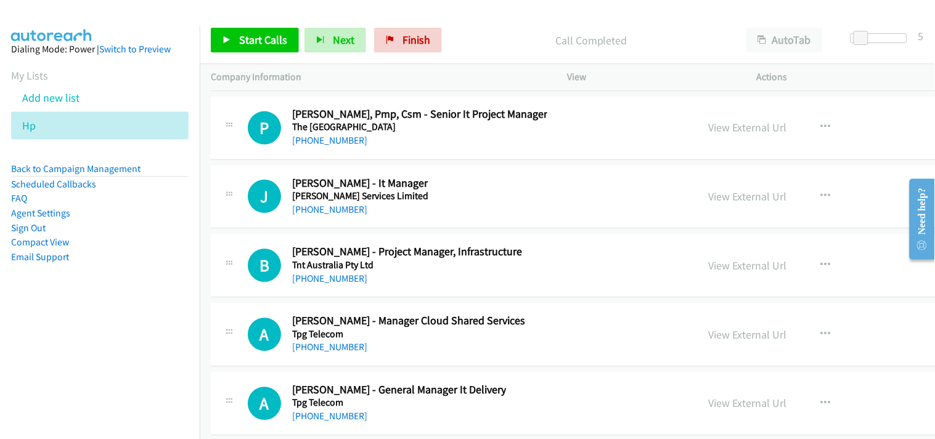
scroll to position [30768, 0]
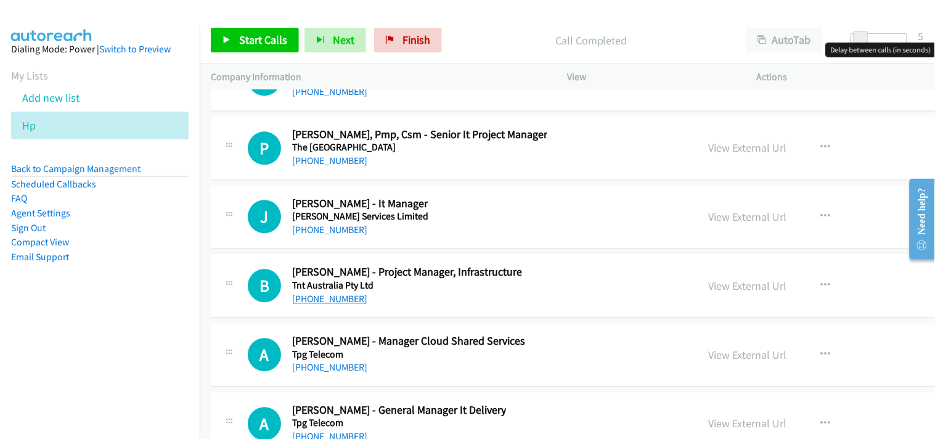
click at [311, 304] on link "[PHONE_NUMBER]" at bounding box center [329, 299] width 75 height 12
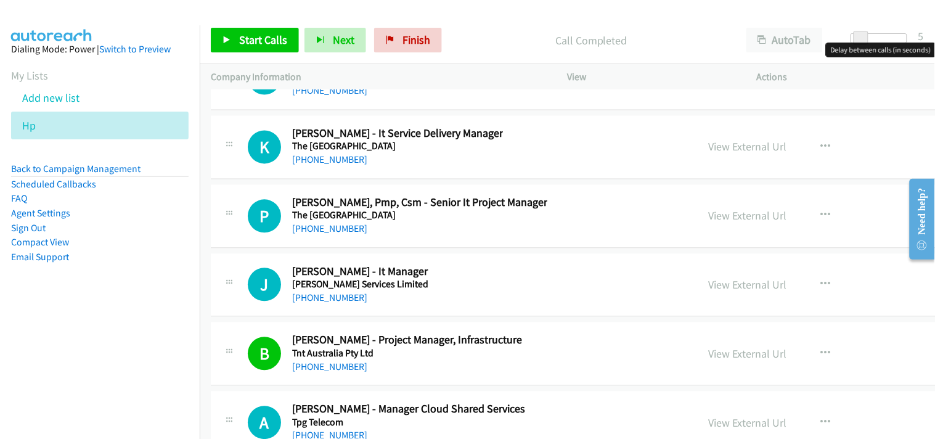
scroll to position [30631, 0]
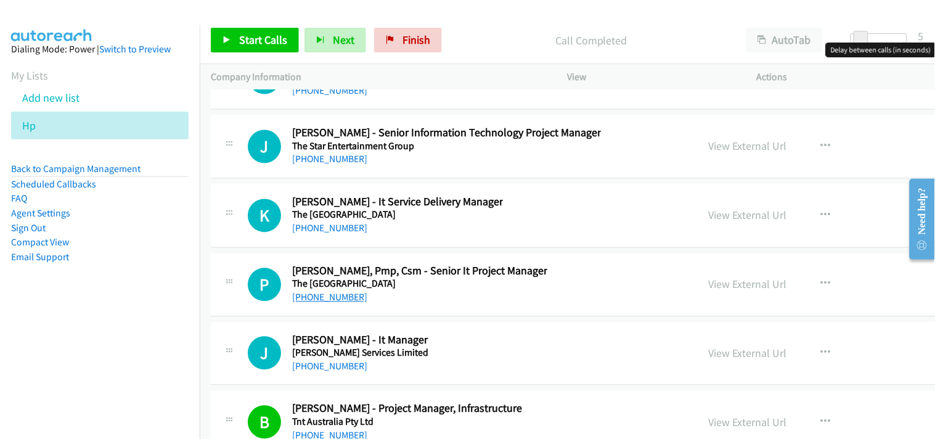
click at [341, 303] on link "[PHONE_NUMBER]" at bounding box center [329, 297] width 75 height 12
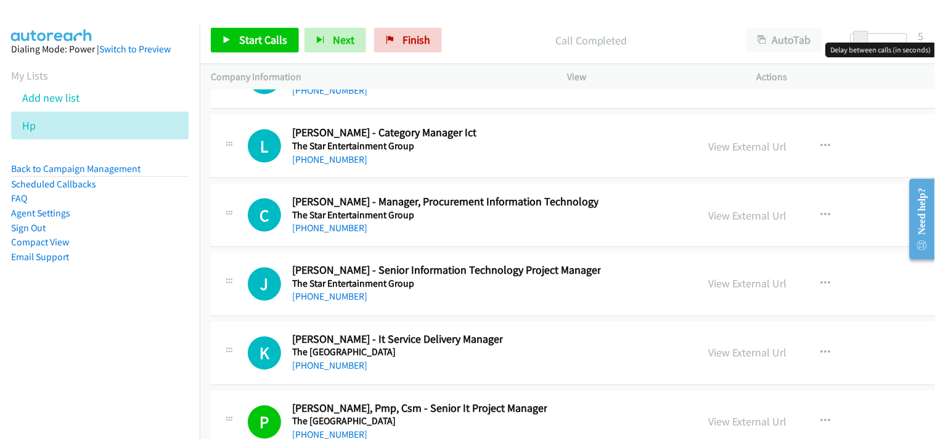
scroll to position [30425, 0]
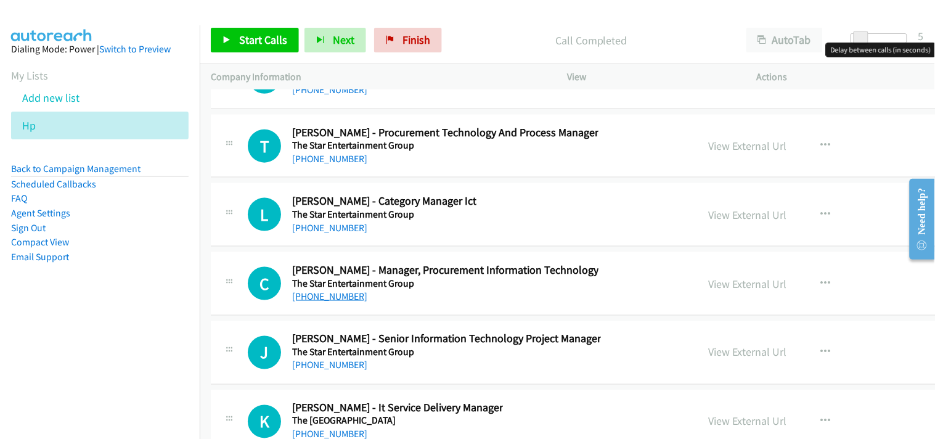
click at [313, 302] on link "[PHONE_NUMBER]" at bounding box center [329, 296] width 75 height 12
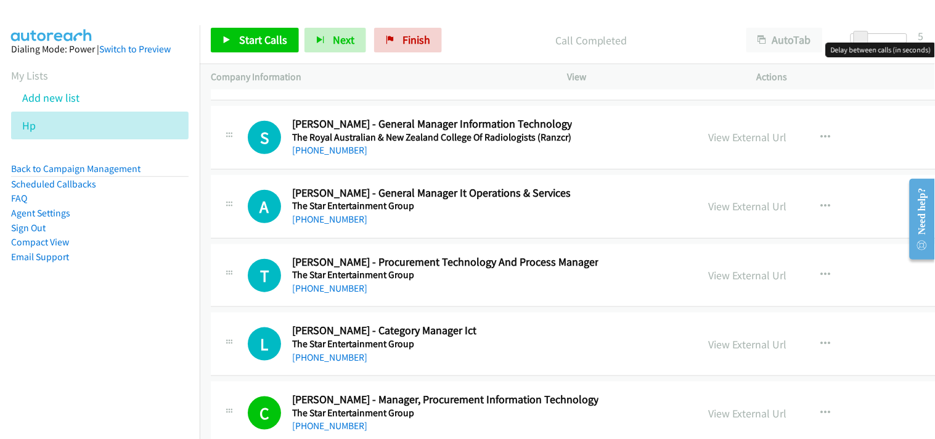
scroll to position [30288, 0]
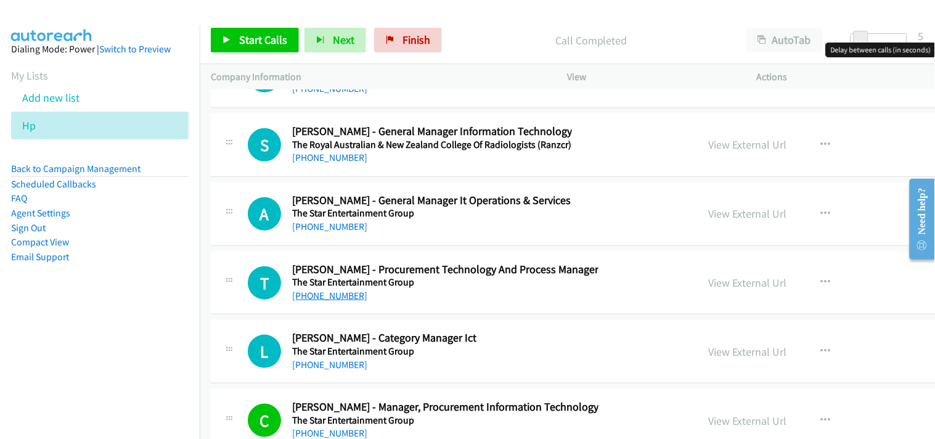
click at [322, 301] on link "[PHONE_NUMBER]" at bounding box center [329, 296] width 75 height 12
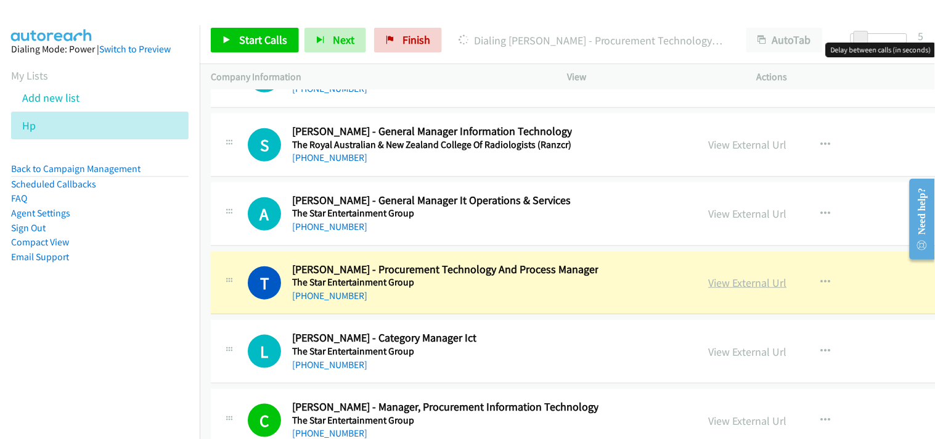
click at [733, 290] on link "View External Url" at bounding box center [747, 282] width 78 height 14
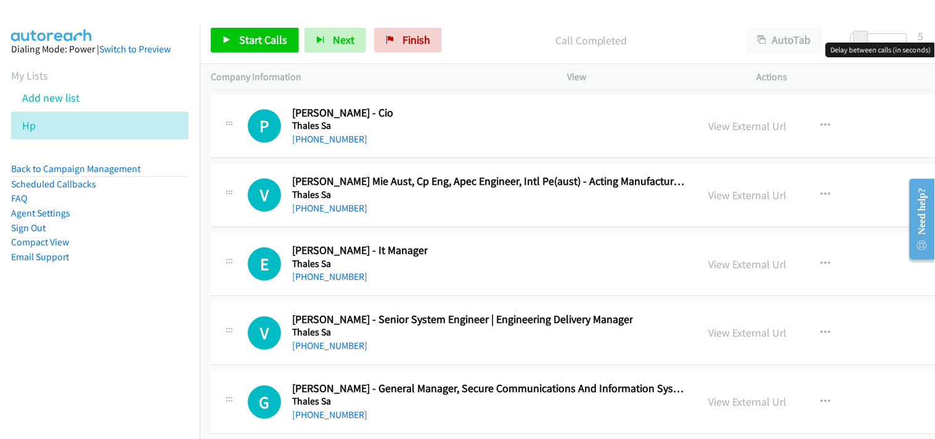
scroll to position [29741, 0]
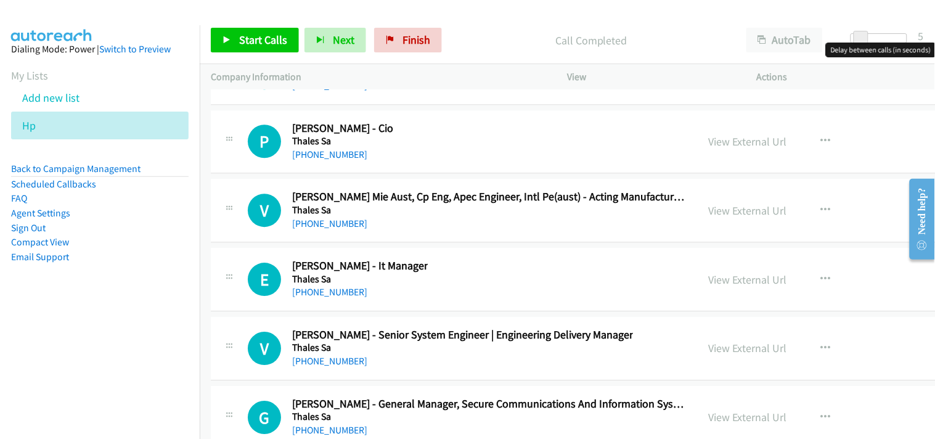
click at [337, 368] on div "[PHONE_NUMBER]" at bounding box center [462, 361] width 341 height 15
click at [335, 367] on link "[PHONE_NUMBER]" at bounding box center [329, 361] width 75 height 12
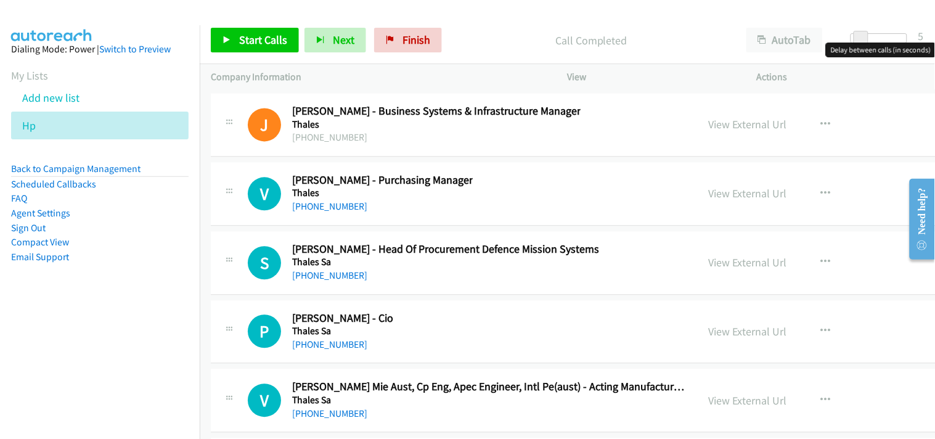
scroll to position [29535, 0]
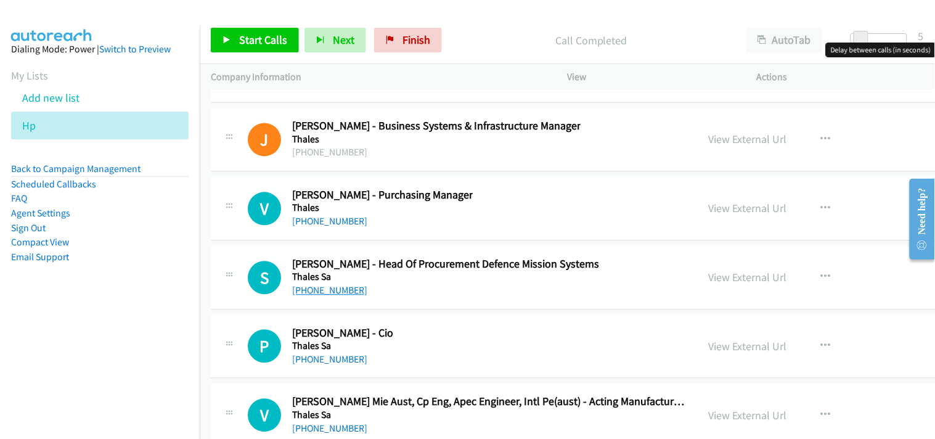
click at [345, 296] on link "[PHONE_NUMBER]" at bounding box center [329, 291] width 75 height 12
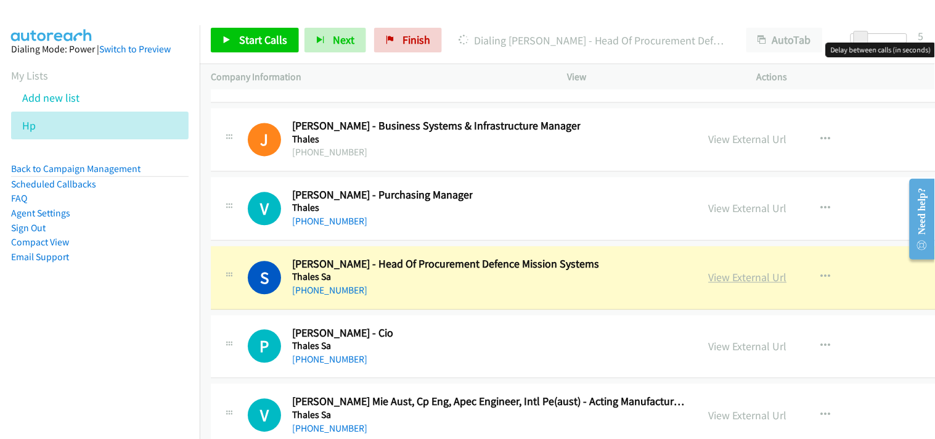
click at [708, 285] on link "View External Url" at bounding box center [747, 277] width 78 height 14
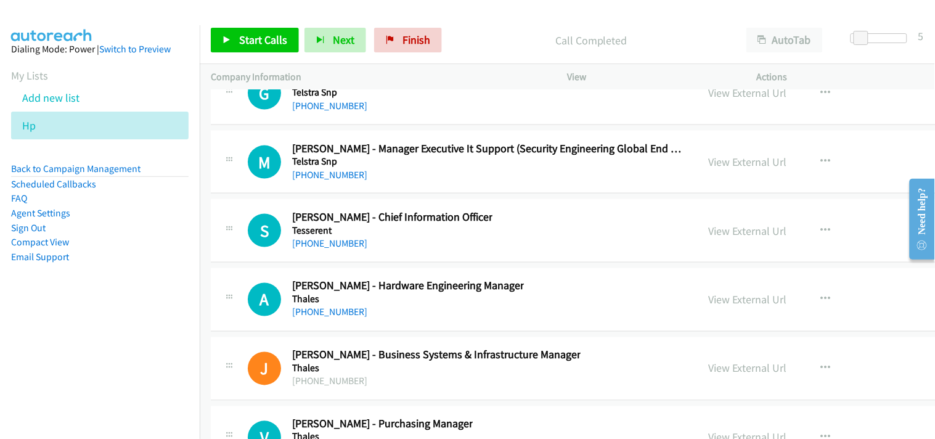
scroll to position [29330, 0]
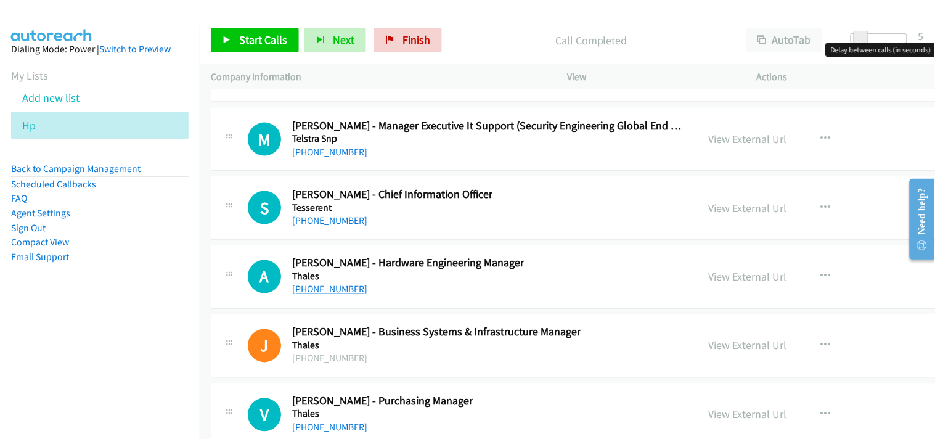
click at [339, 295] on link "[PHONE_NUMBER]" at bounding box center [329, 289] width 75 height 12
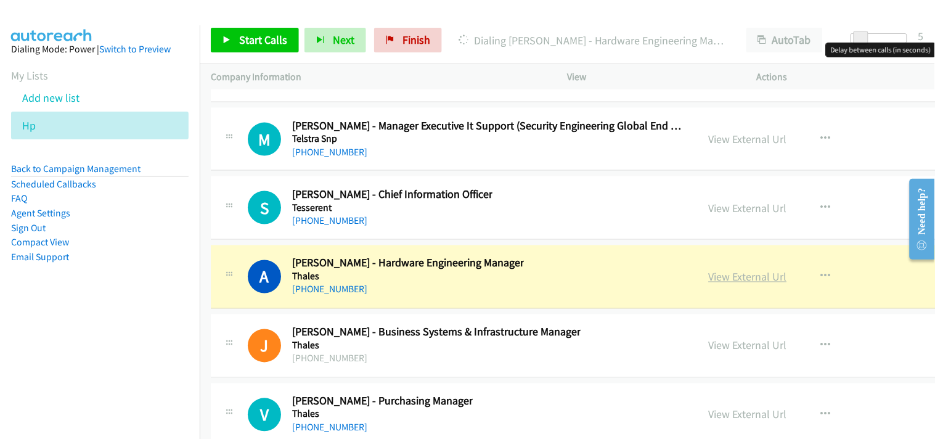
click at [728, 284] on link "View External Url" at bounding box center [747, 277] width 78 height 14
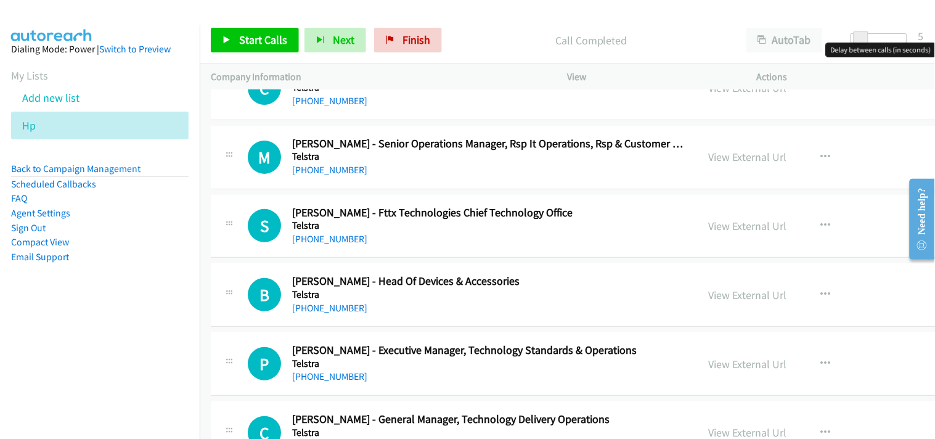
scroll to position [28919, 0]
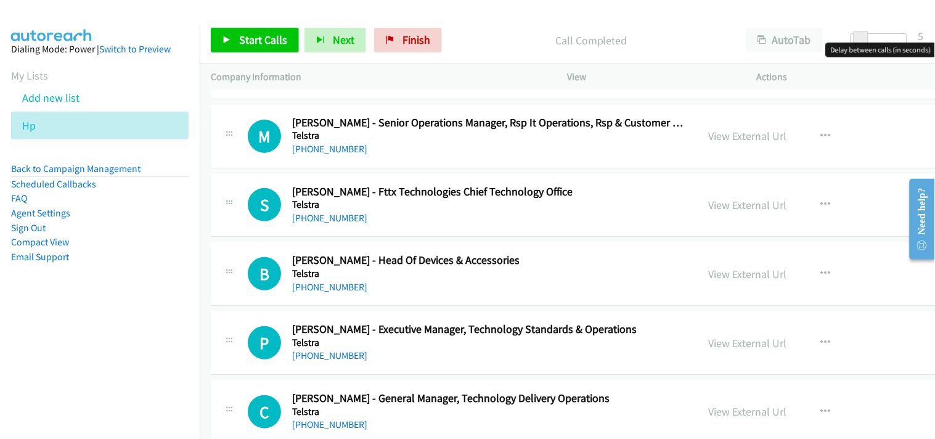
click at [314, 291] on div "[PHONE_NUMBER]" at bounding box center [405, 287] width 227 height 15
click at [317, 293] on link "[PHONE_NUMBER]" at bounding box center [329, 287] width 75 height 12
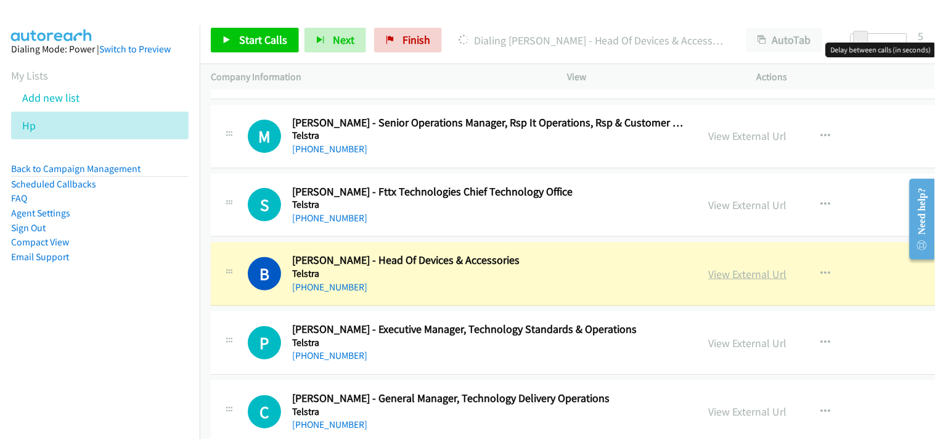
click at [708, 280] on link "View External Url" at bounding box center [747, 274] width 78 height 14
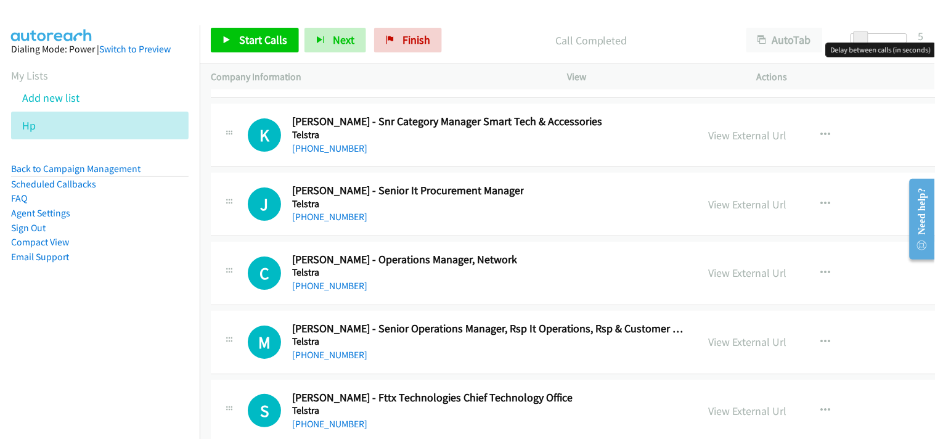
scroll to position [28645, 0]
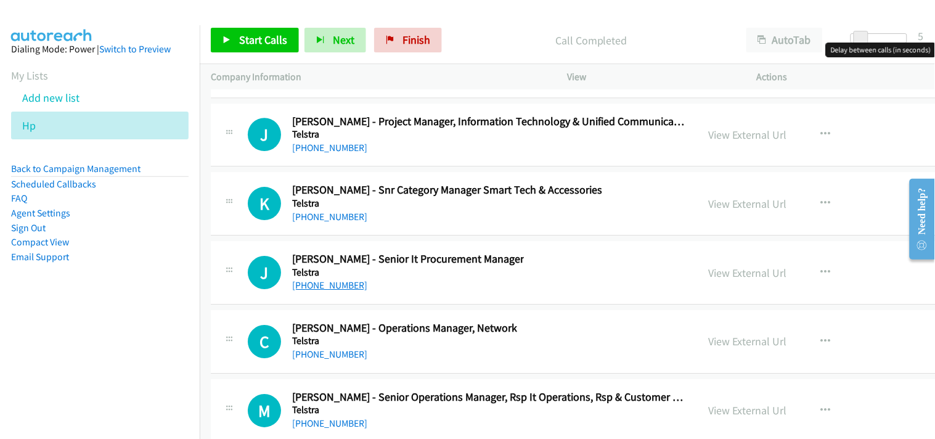
click at [304, 291] on link "[PHONE_NUMBER]" at bounding box center [329, 285] width 75 height 12
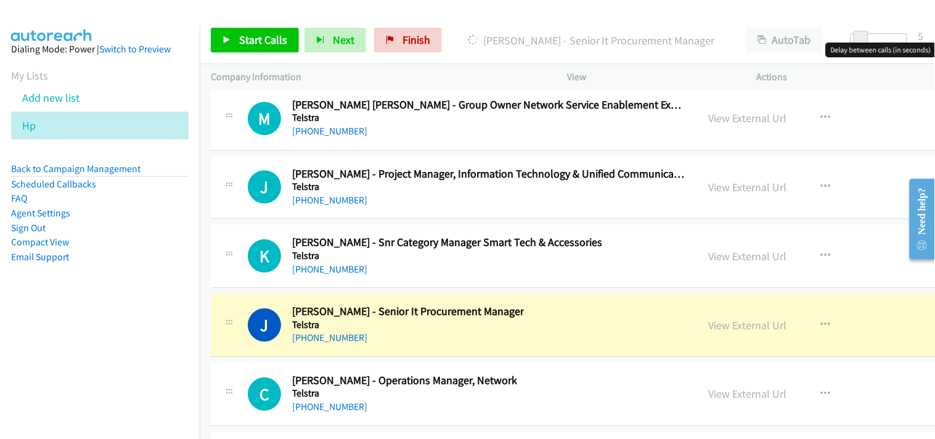
scroll to position [28577, 0]
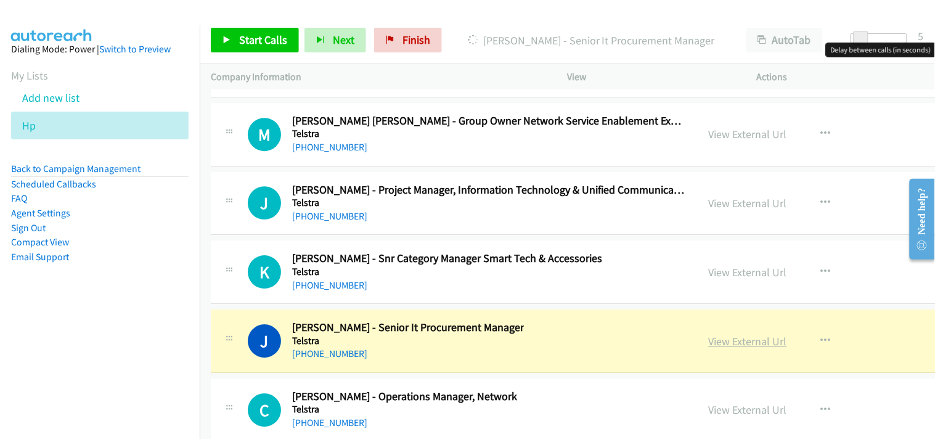
click at [724, 348] on link "View External Url" at bounding box center [747, 341] width 78 height 14
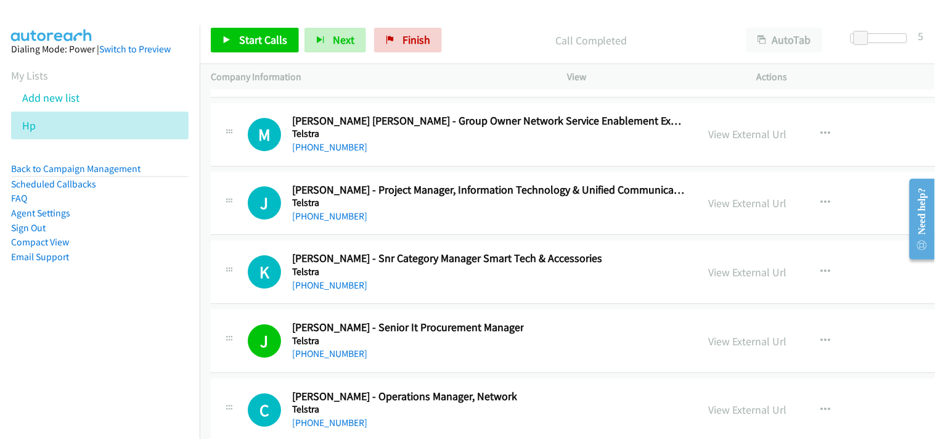
scroll to position [28508, 0]
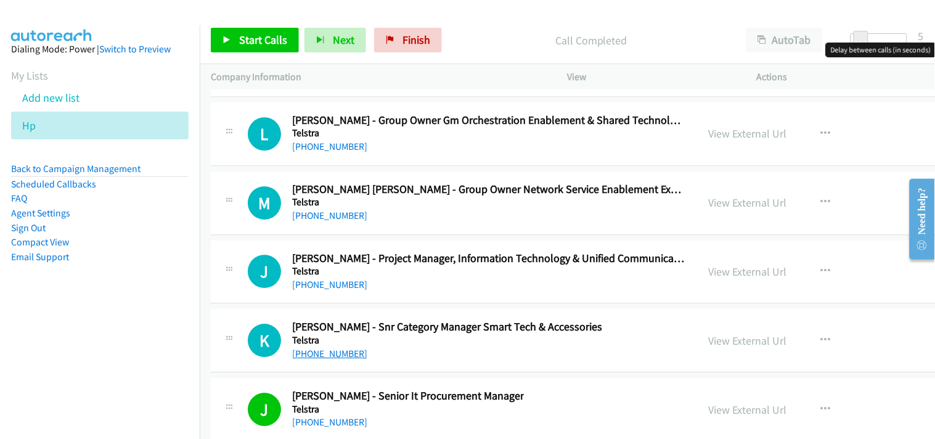
click at [327, 359] on link "[PHONE_NUMBER]" at bounding box center [329, 353] width 75 height 12
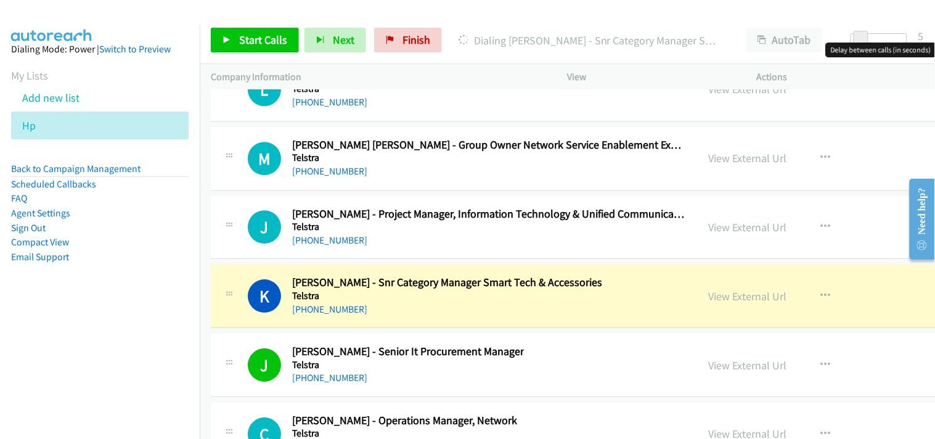
scroll to position [28577, 0]
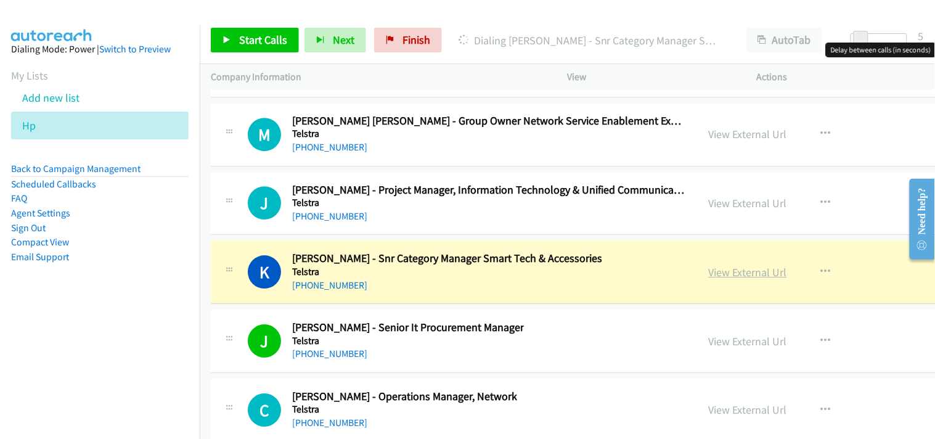
click at [708, 279] on link "View External Url" at bounding box center [747, 272] width 78 height 14
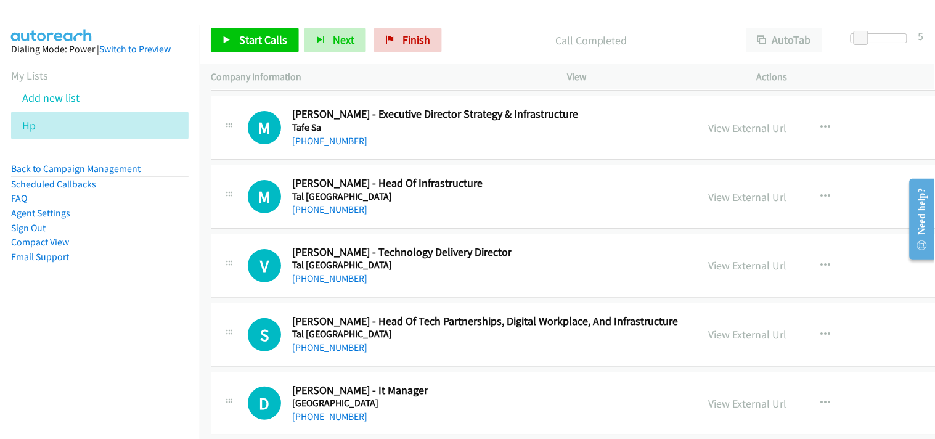
scroll to position [27550, 0]
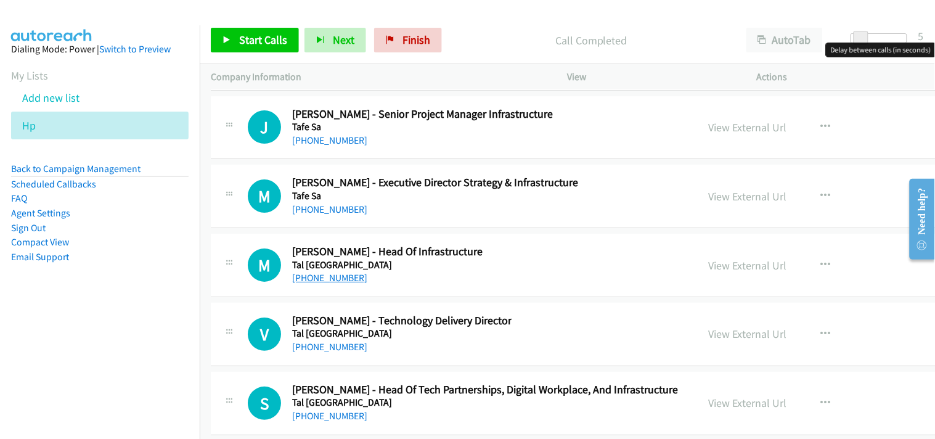
click at [330, 283] on link "[PHONE_NUMBER]" at bounding box center [329, 278] width 75 height 12
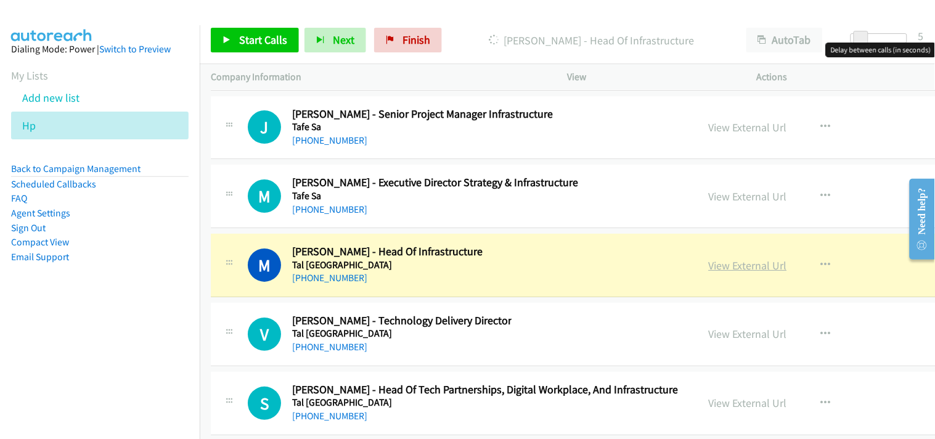
click at [708, 272] on link "View External Url" at bounding box center [747, 265] width 78 height 14
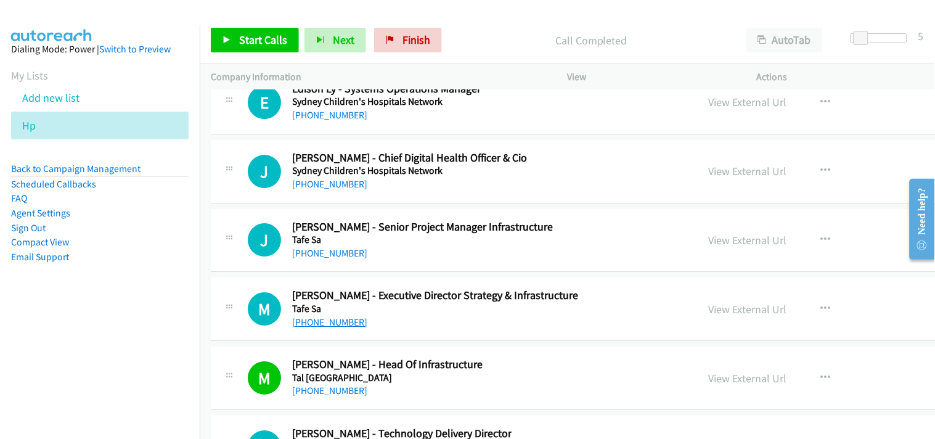
scroll to position [27413, 0]
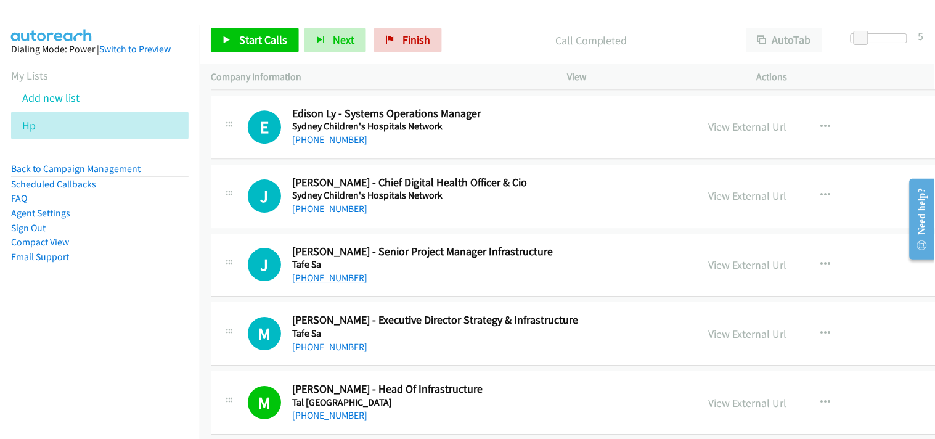
click at [334, 283] on link "[PHONE_NUMBER]" at bounding box center [329, 278] width 75 height 12
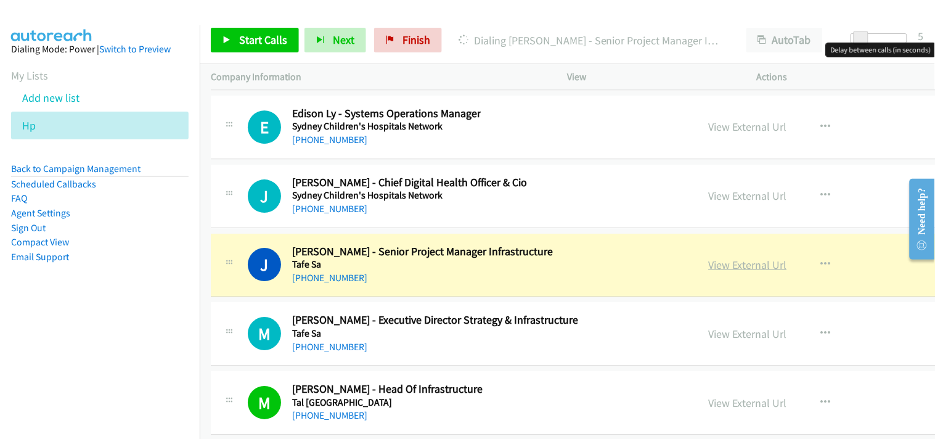
click at [711, 272] on link "View External Url" at bounding box center [747, 265] width 78 height 14
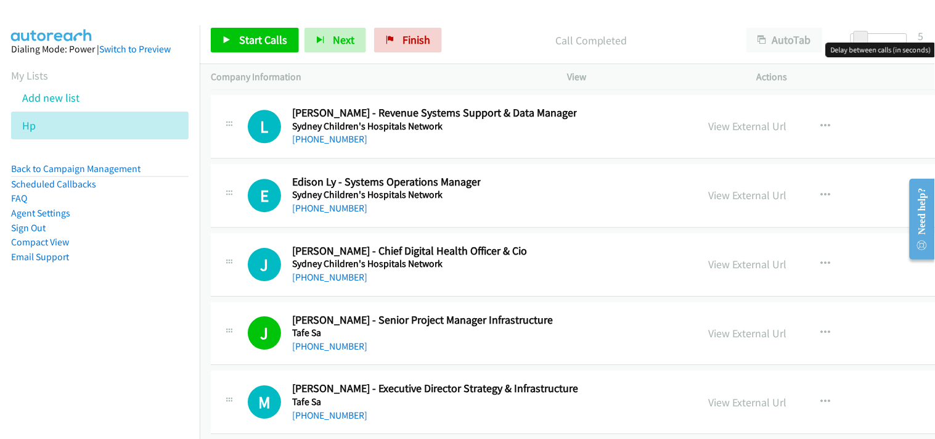
scroll to position [27481, 0]
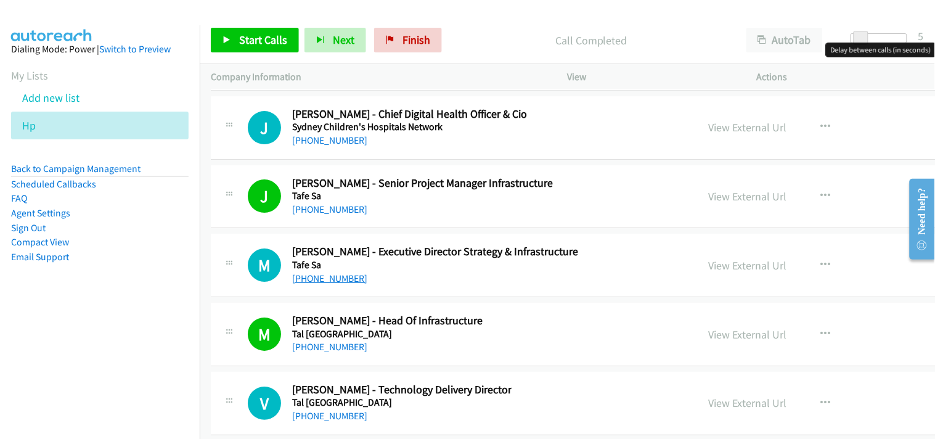
click at [331, 284] on link "[PHONE_NUMBER]" at bounding box center [329, 278] width 75 height 12
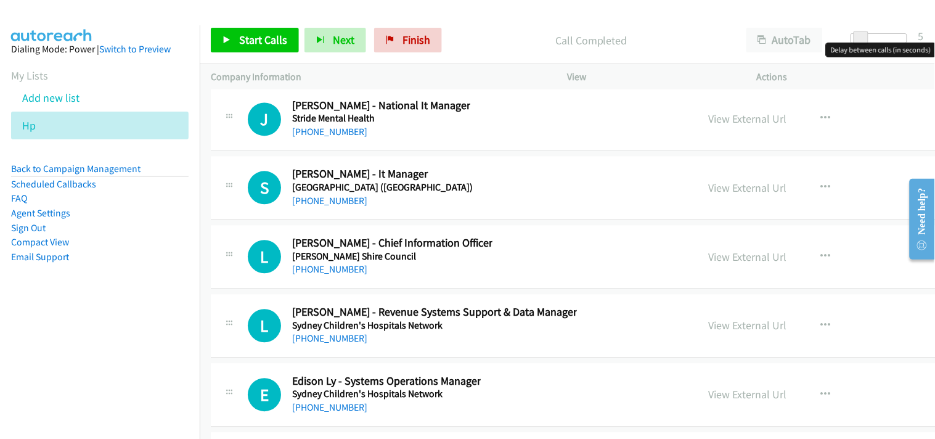
scroll to position [27140, 0]
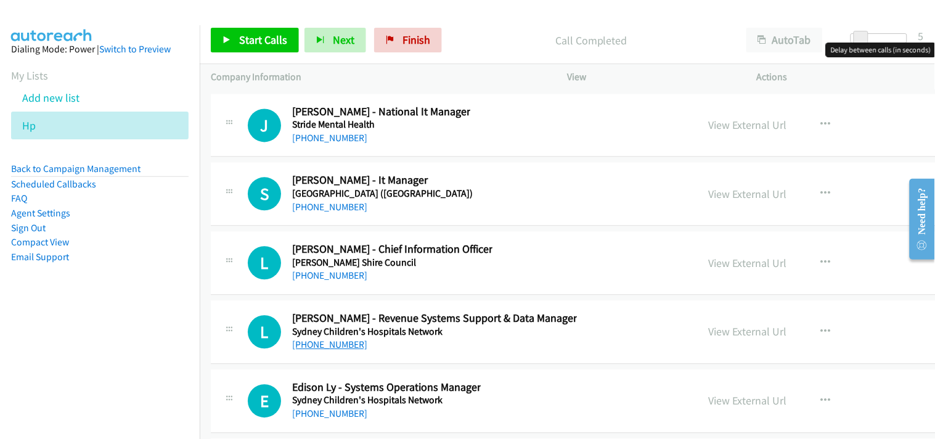
click at [313, 350] on link "[PHONE_NUMBER]" at bounding box center [329, 344] width 75 height 12
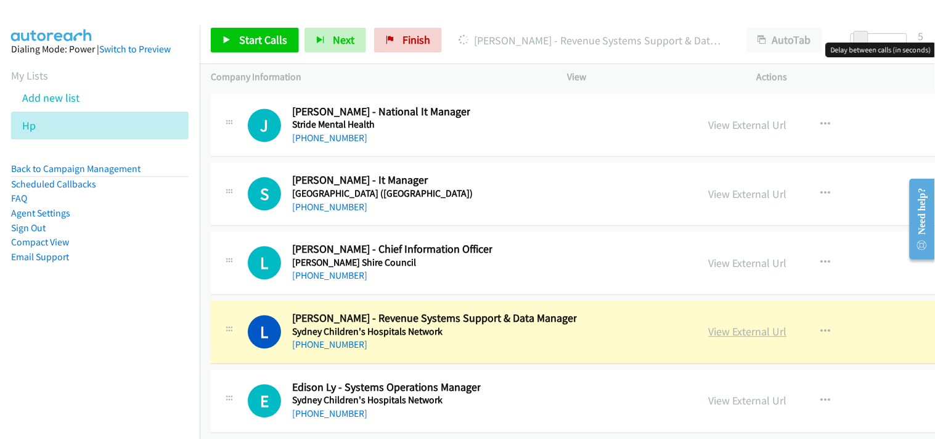
click at [737, 338] on link "View External Url" at bounding box center [747, 331] width 78 height 14
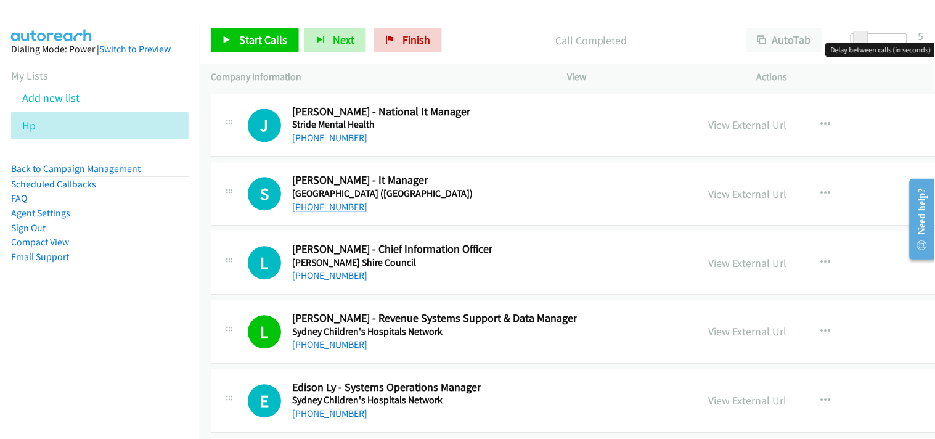
click at [337, 212] on link "[PHONE_NUMBER]" at bounding box center [329, 207] width 75 height 12
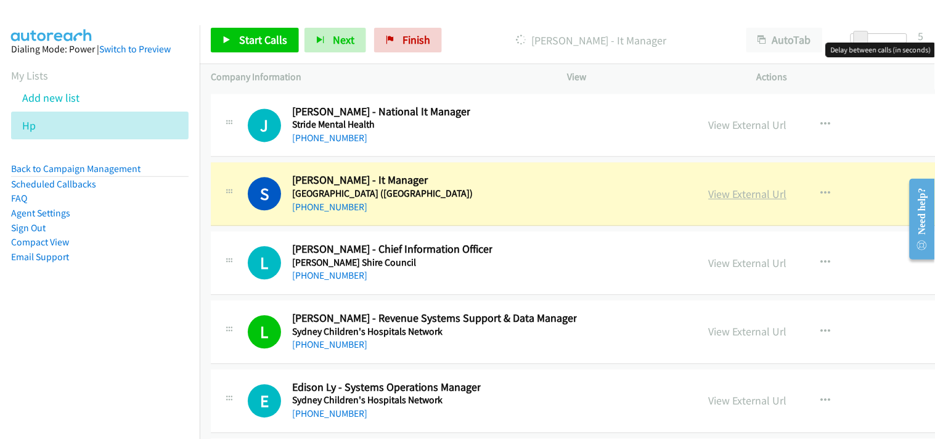
click at [708, 199] on link "View External Url" at bounding box center [747, 194] width 78 height 14
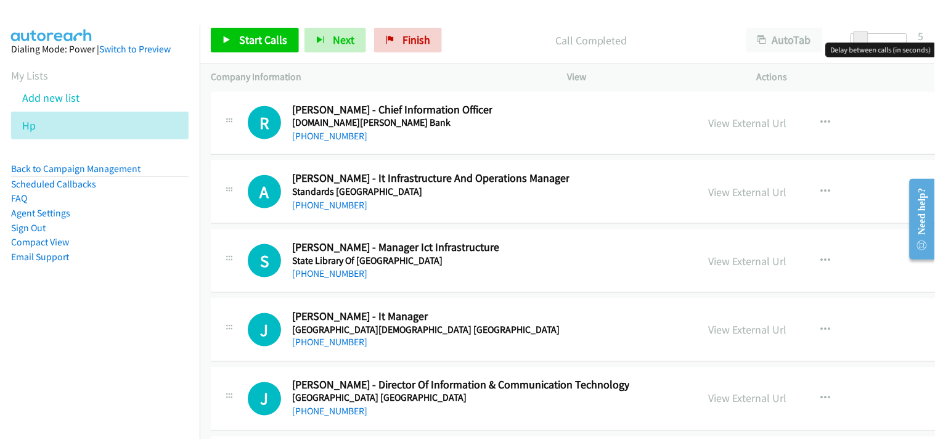
scroll to position [26729, 0]
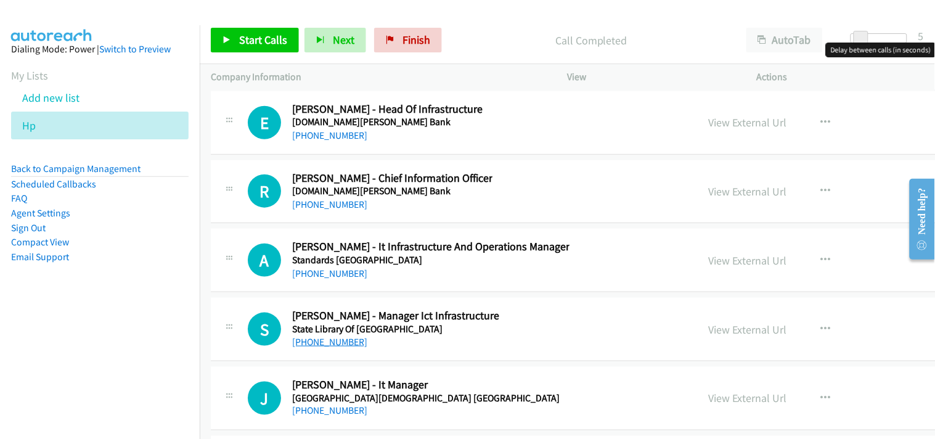
click at [325, 347] on link "[PHONE_NUMBER]" at bounding box center [329, 342] width 75 height 12
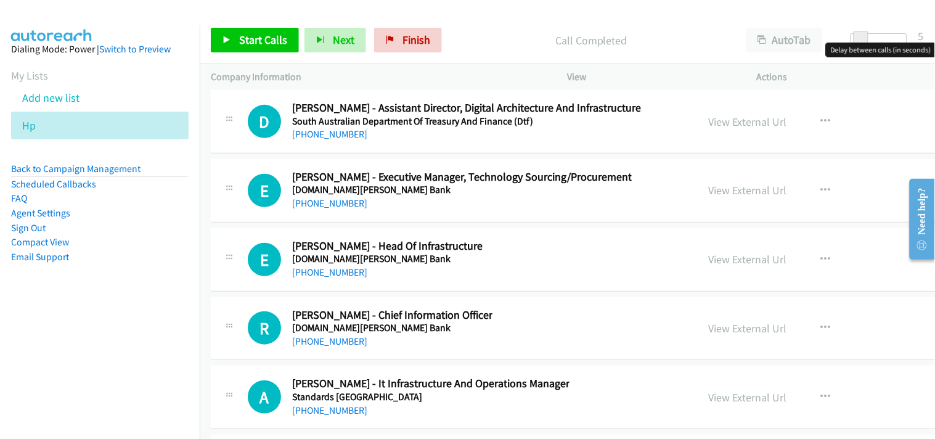
scroll to position [26660, 0]
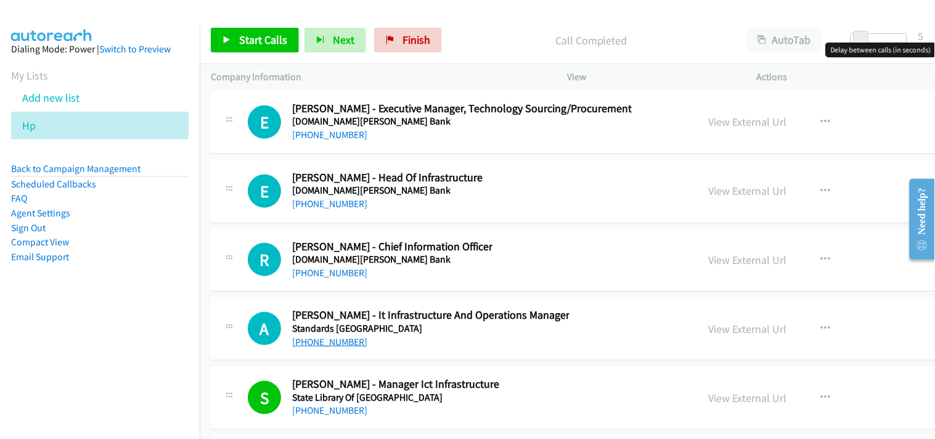
click at [327, 347] on link "[PHONE_NUMBER]" at bounding box center [329, 342] width 75 height 12
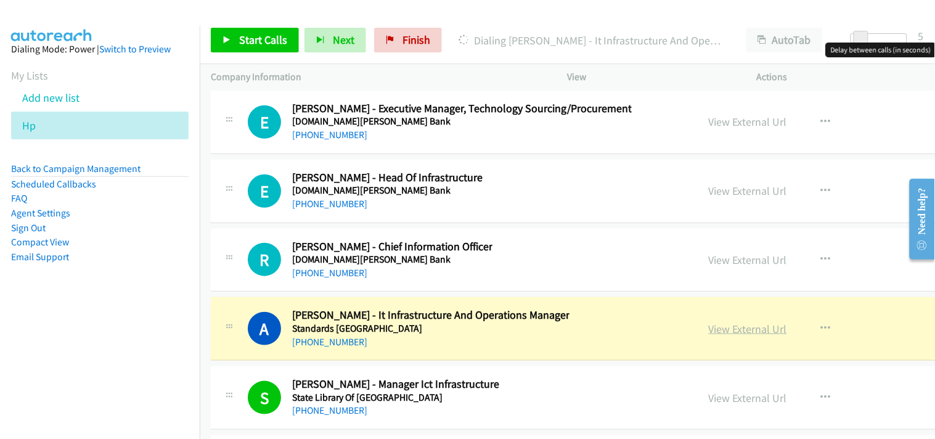
click at [710, 333] on link "View External Url" at bounding box center [747, 329] width 78 height 14
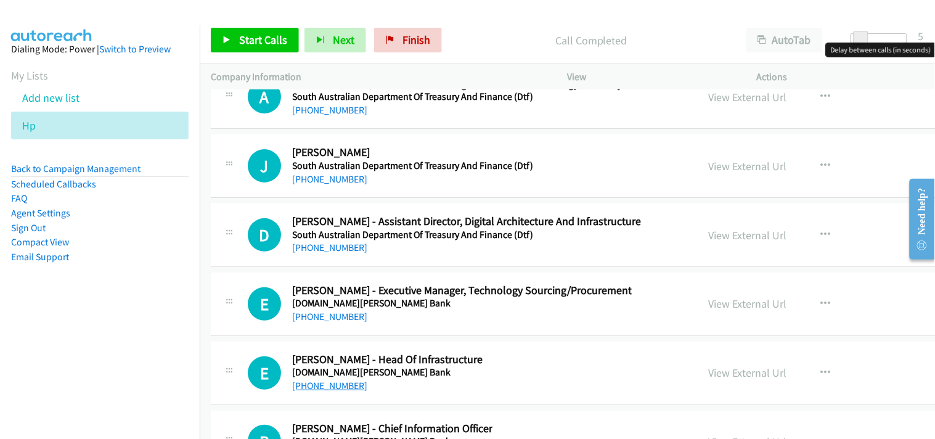
scroll to position [26455, 0]
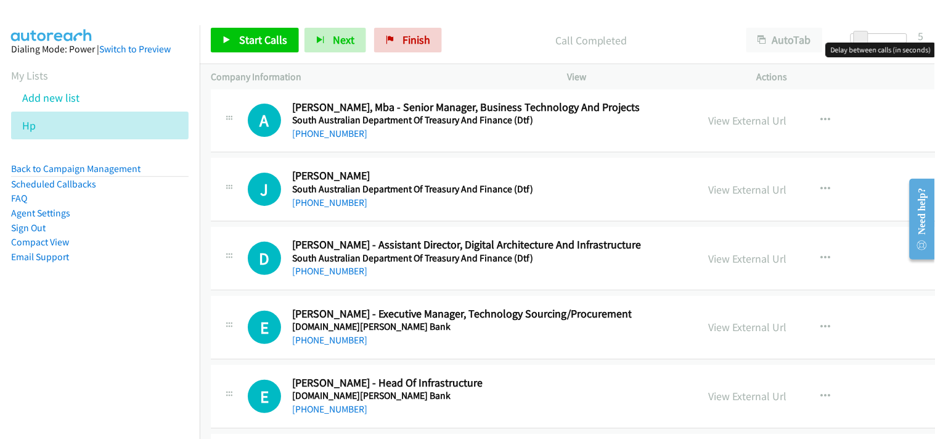
click at [319, 274] on div "[PHONE_NUMBER]" at bounding box center [466, 271] width 349 height 15
click at [319, 277] on link "[PHONE_NUMBER]" at bounding box center [329, 271] width 75 height 12
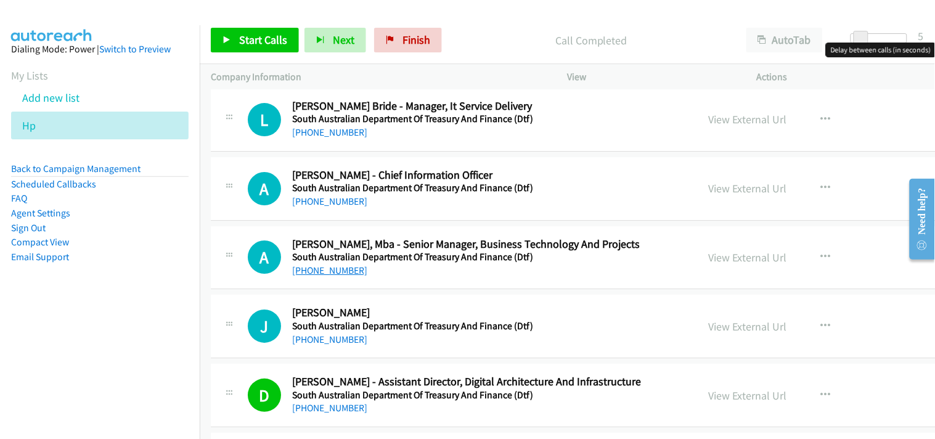
click at [327, 276] on link "[PHONE_NUMBER]" at bounding box center [329, 270] width 75 height 12
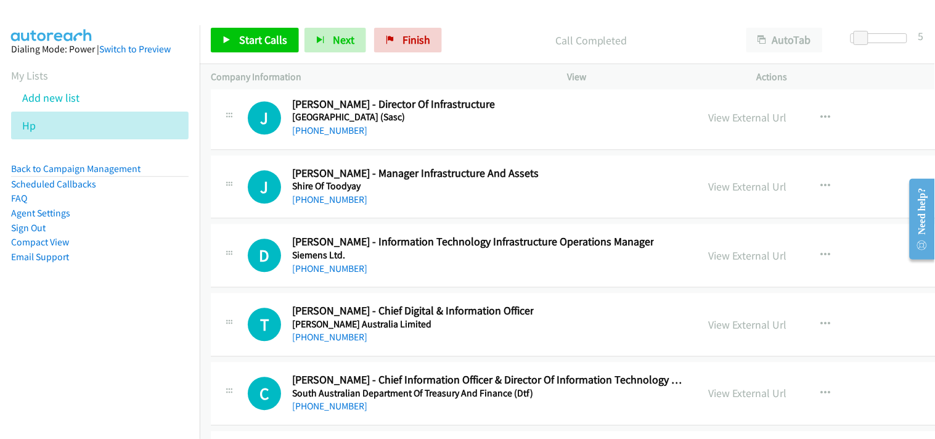
scroll to position [25907, 0]
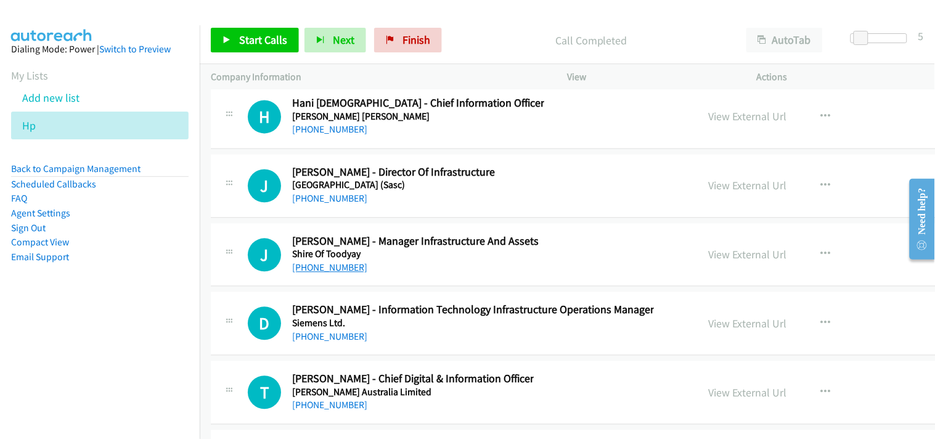
click at [318, 274] on link "[PHONE_NUMBER]" at bounding box center [329, 268] width 75 height 12
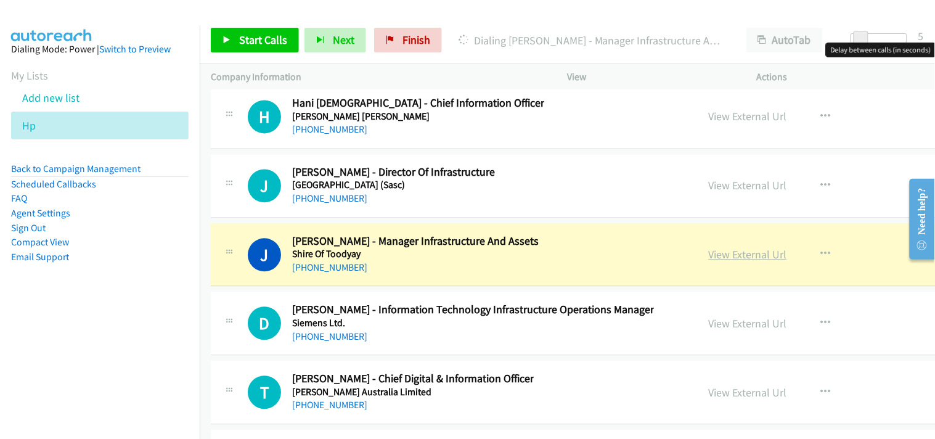
click at [708, 262] on link "View External Url" at bounding box center [747, 255] width 78 height 14
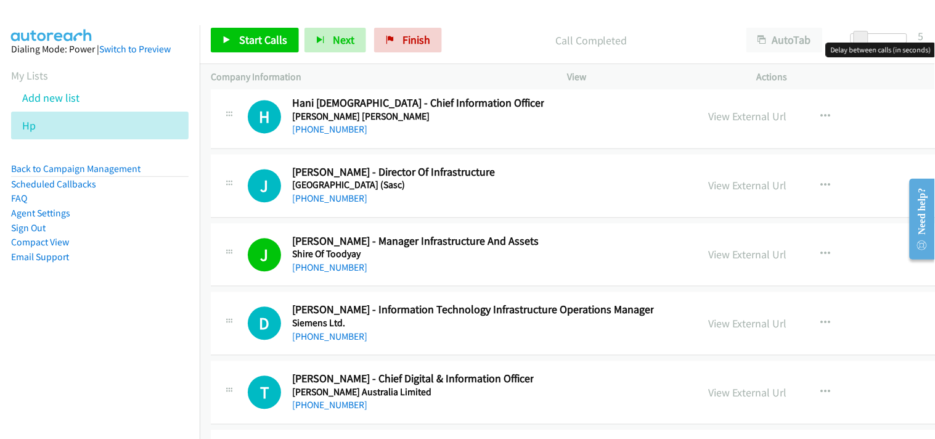
scroll to position [25839, 0]
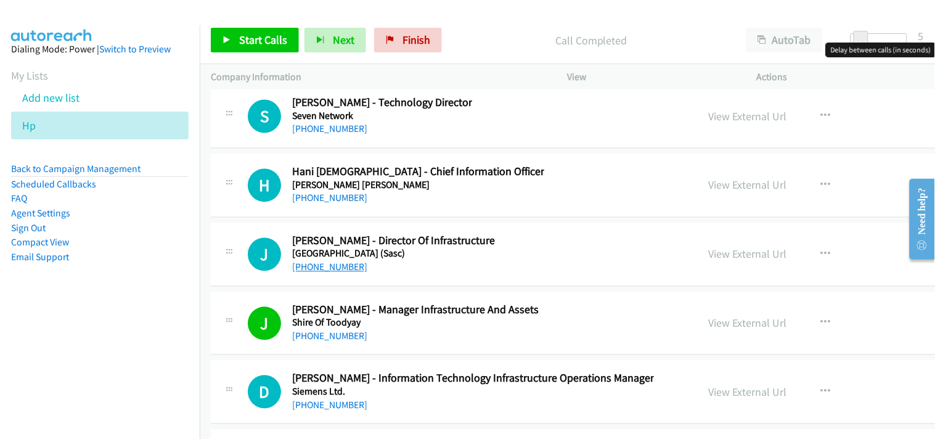
click at [314, 273] on link "[PHONE_NUMBER]" at bounding box center [329, 267] width 75 height 12
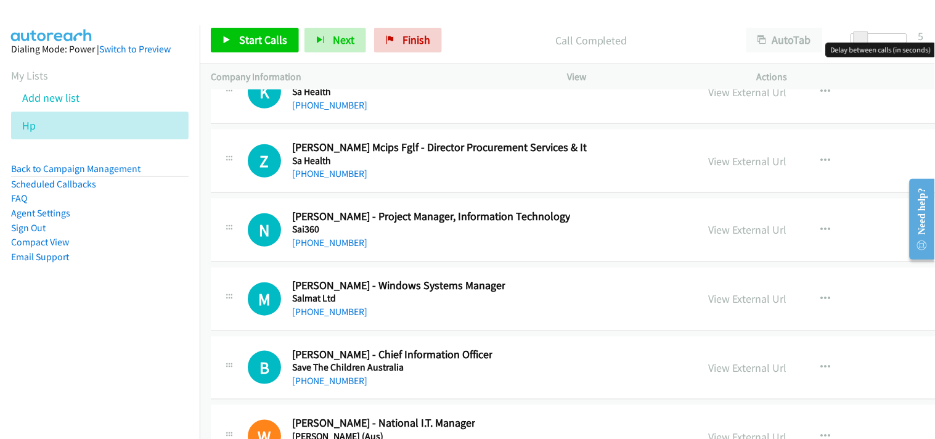
scroll to position [25428, 0]
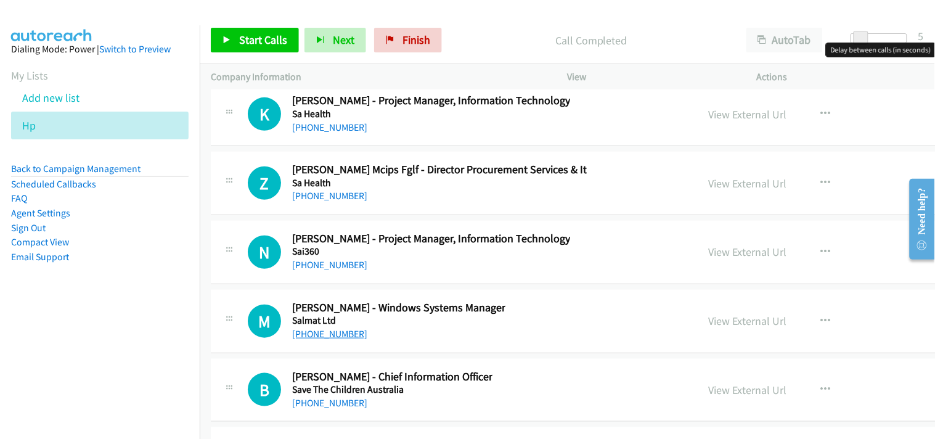
click at [328, 339] on link "[PHONE_NUMBER]" at bounding box center [329, 334] width 75 height 12
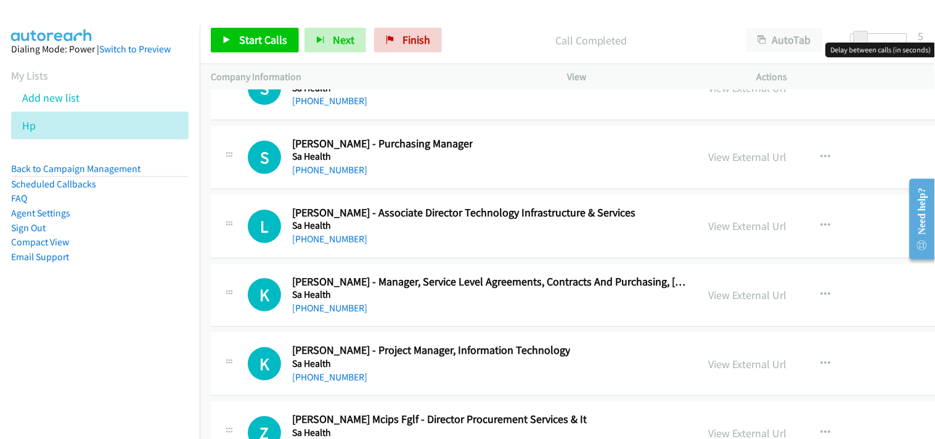
scroll to position [25155, 0]
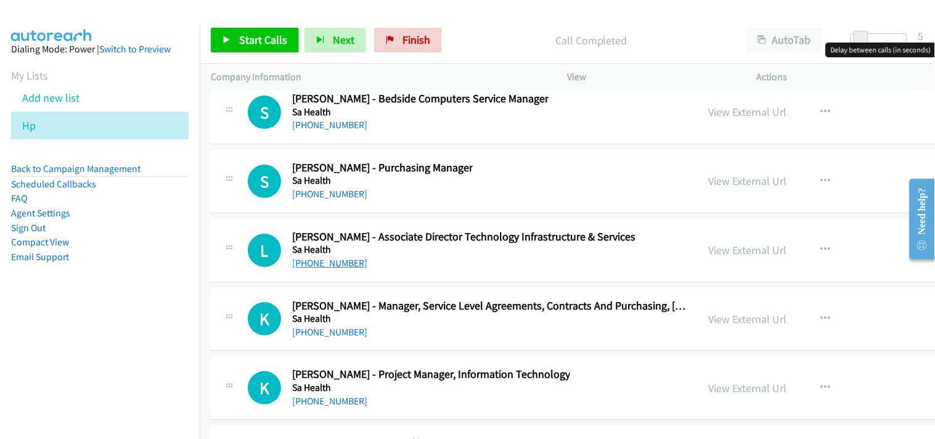
click at [309, 269] on link "[PHONE_NUMBER]" at bounding box center [329, 263] width 75 height 12
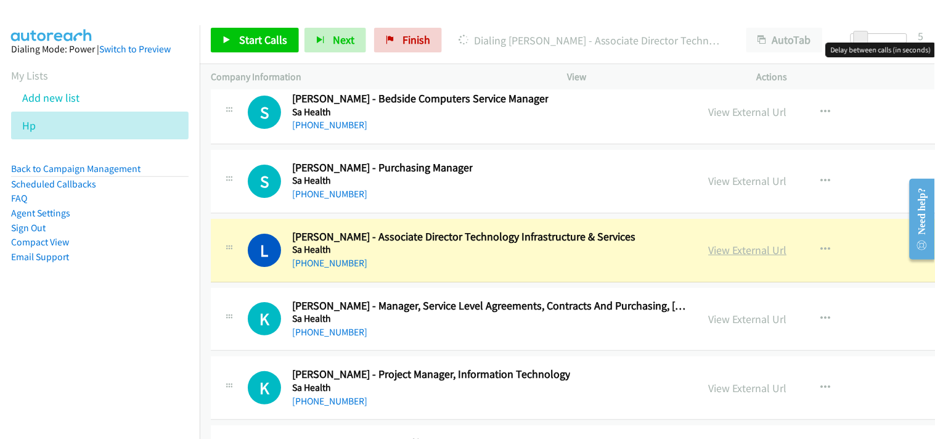
click at [708, 257] on link "View External Url" at bounding box center [747, 250] width 78 height 14
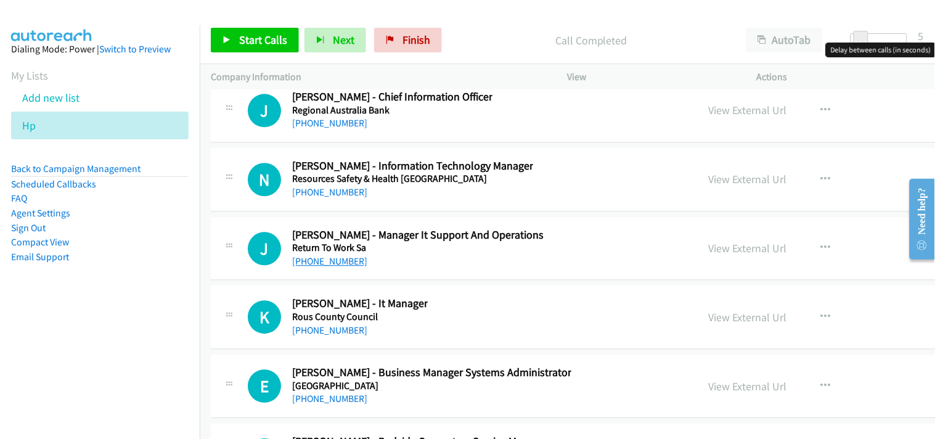
scroll to position [24744, 0]
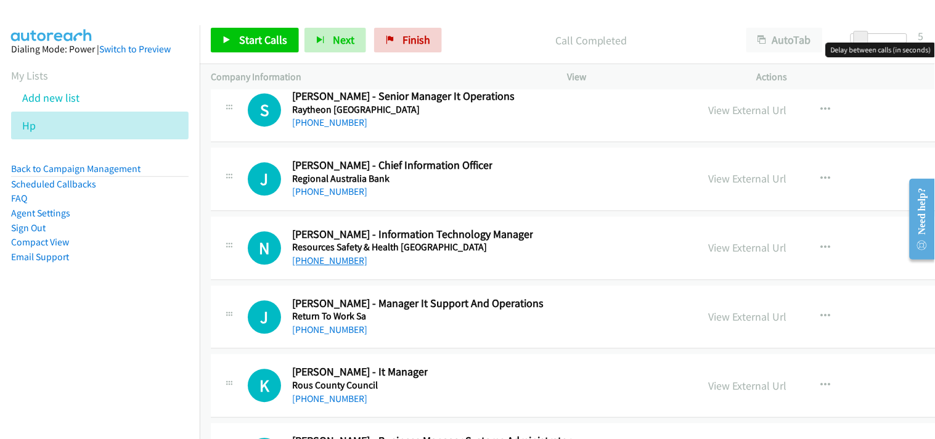
click at [319, 266] on link "[PHONE_NUMBER]" at bounding box center [329, 260] width 75 height 12
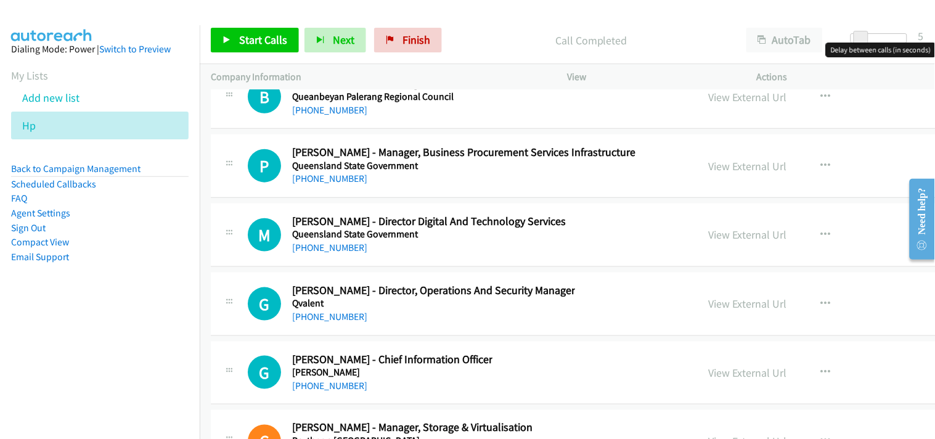
scroll to position [24333, 0]
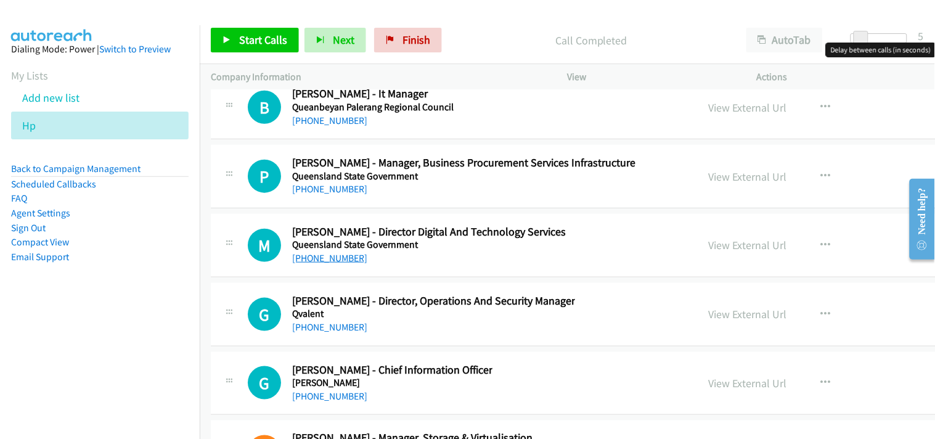
click at [325, 264] on link "[PHONE_NUMBER]" at bounding box center [329, 258] width 75 height 12
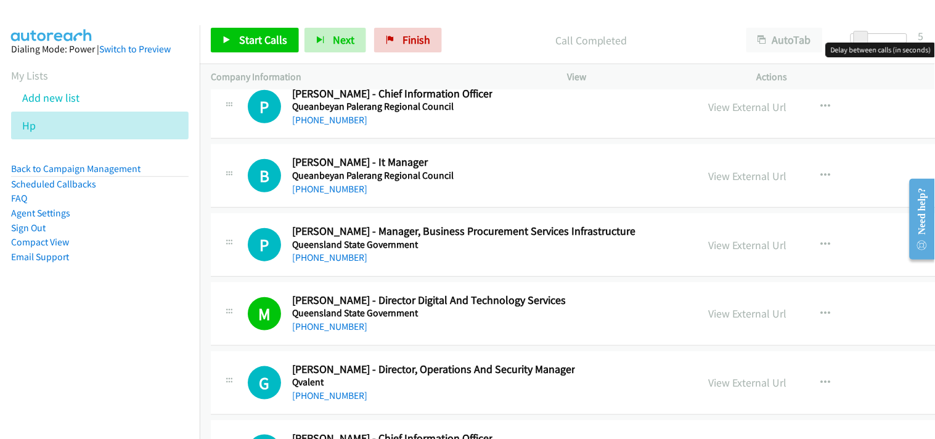
scroll to position [24196, 0]
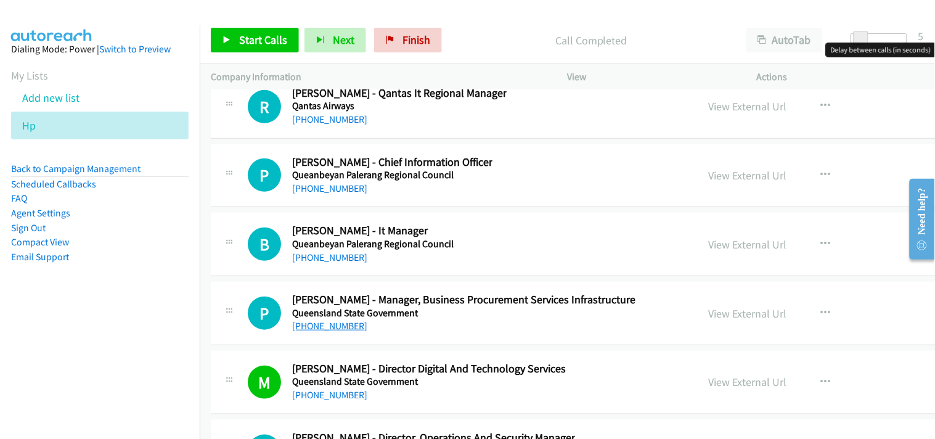
click at [335, 331] on link "[PHONE_NUMBER]" at bounding box center [329, 326] width 75 height 12
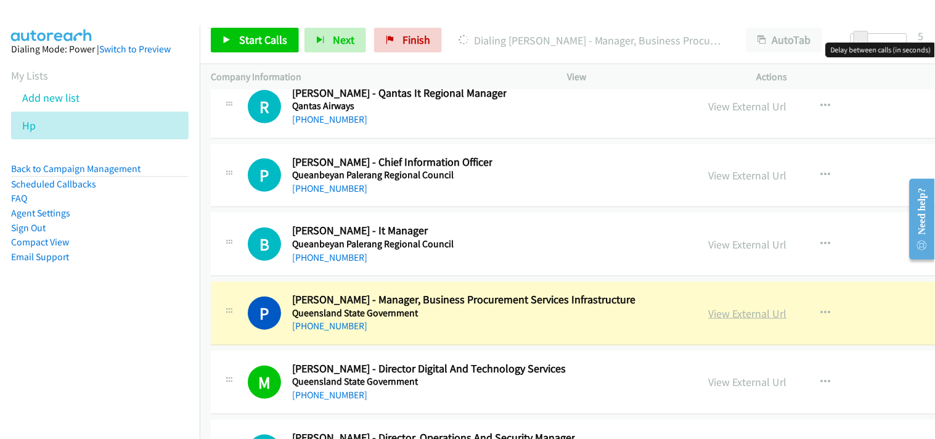
click at [741, 318] on link "View External Url" at bounding box center [747, 313] width 78 height 14
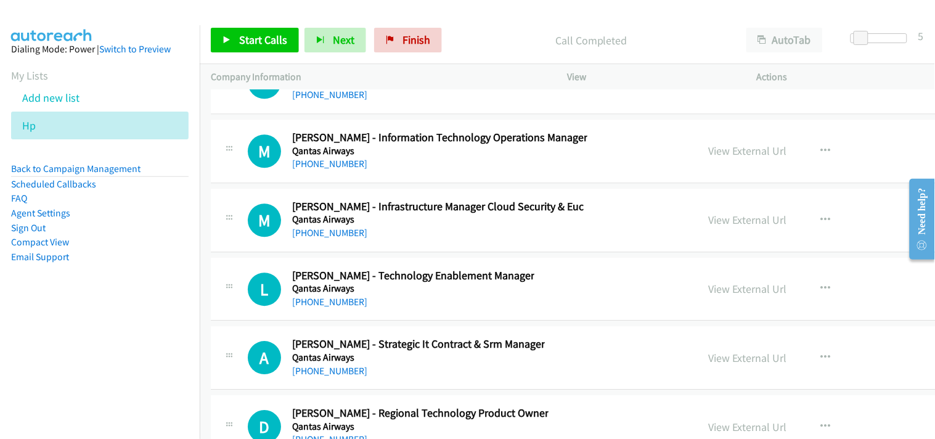
scroll to position [23648, 0]
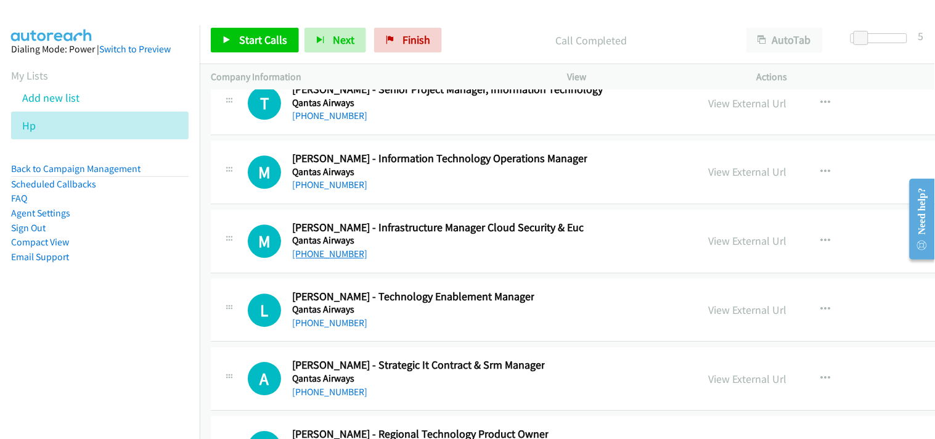
click at [336, 259] on link "[PHONE_NUMBER]" at bounding box center [329, 254] width 75 height 12
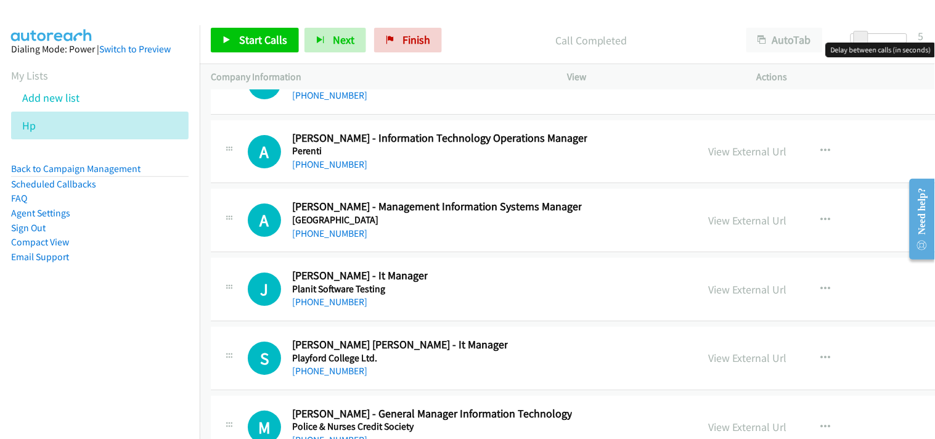
scroll to position [22690, 0]
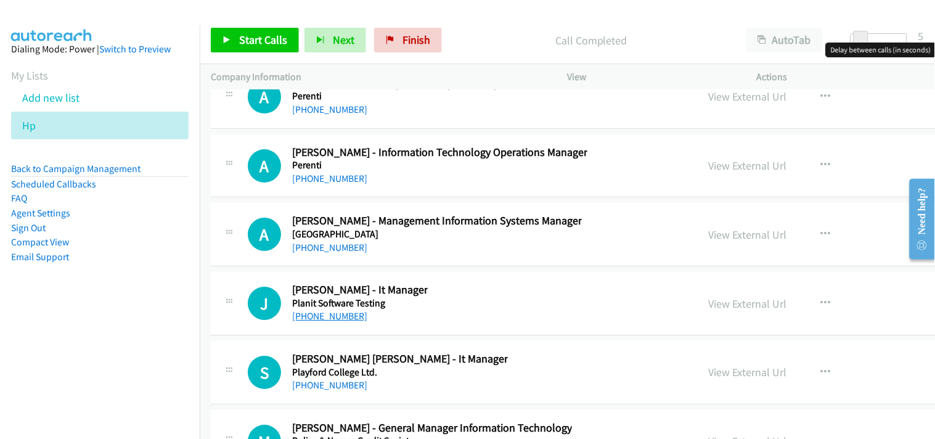
click at [328, 322] on link "[PHONE_NUMBER]" at bounding box center [329, 316] width 75 height 12
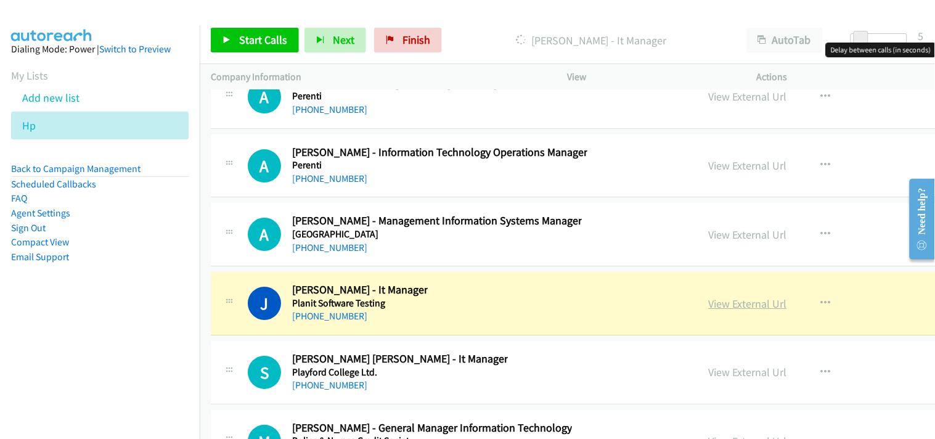
click at [719, 310] on link "View External Url" at bounding box center [747, 303] width 78 height 14
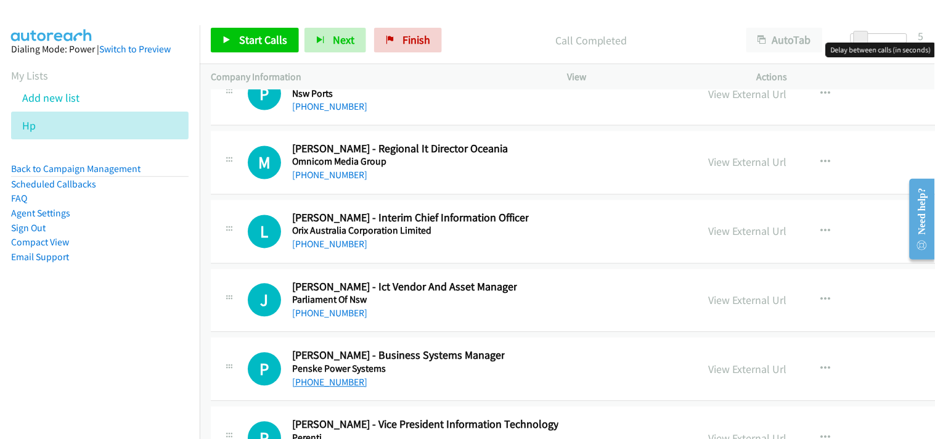
scroll to position [22279, 0]
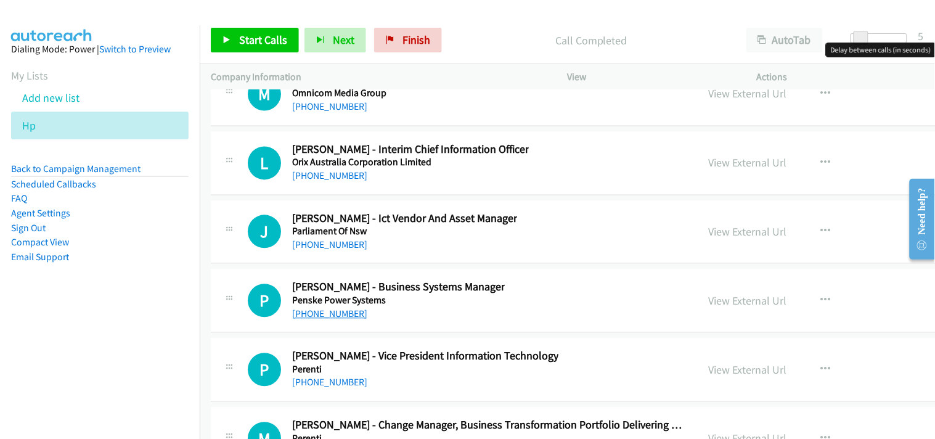
click at [316, 320] on link "[PHONE_NUMBER]" at bounding box center [329, 314] width 75 height 12
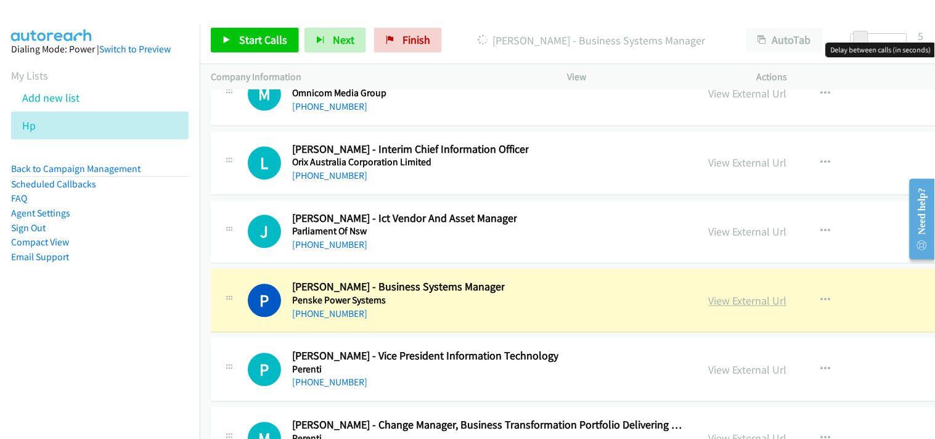
click at [721, 306] on link "View External Url" at bounding box center [747, 301] width 78 height 14
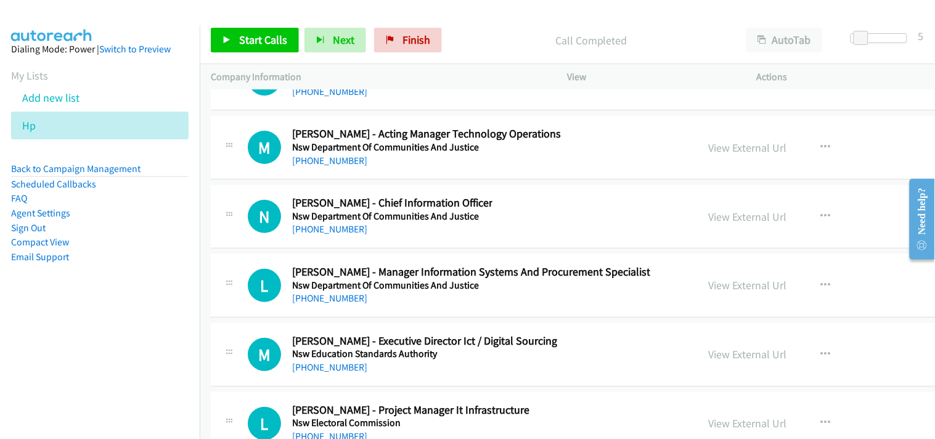
scroll to position [21663, 0]
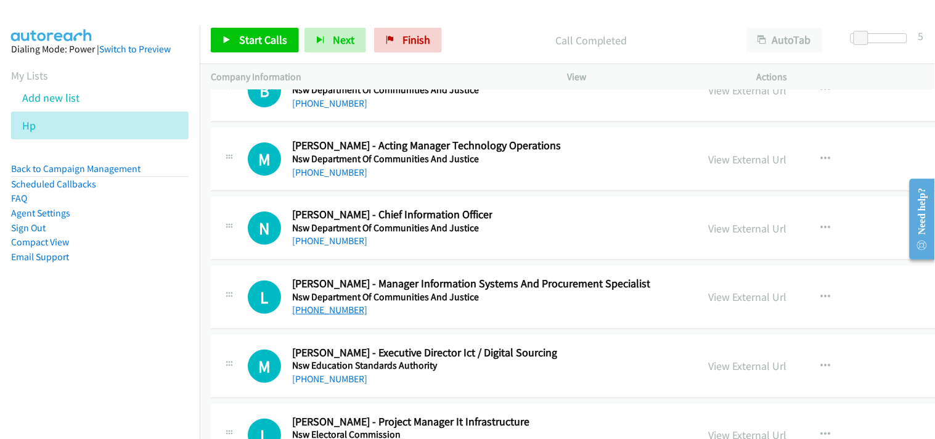
click at [335, 315] on link "[PHONE_NUMBER]" at bounding box center [329, 310] width 75 height 12
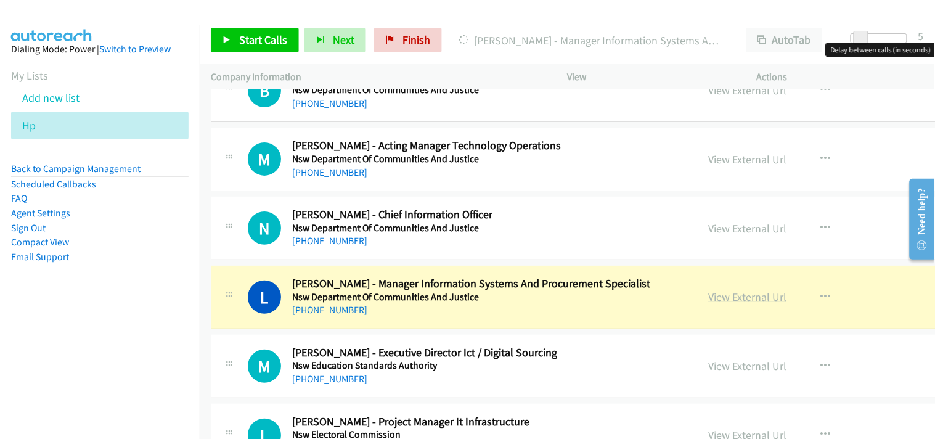
click at [718, 304] on link "View External Url" at bounding box center [747, 297] width 78 height 14
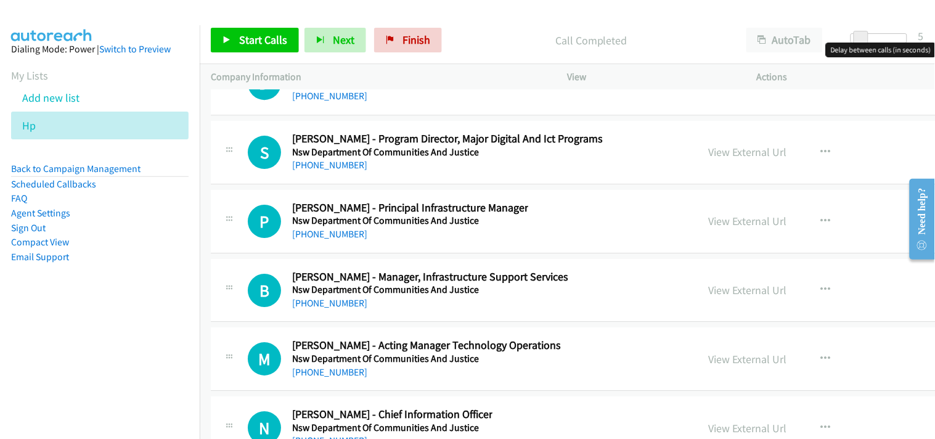
scroll to position [21458, 0]
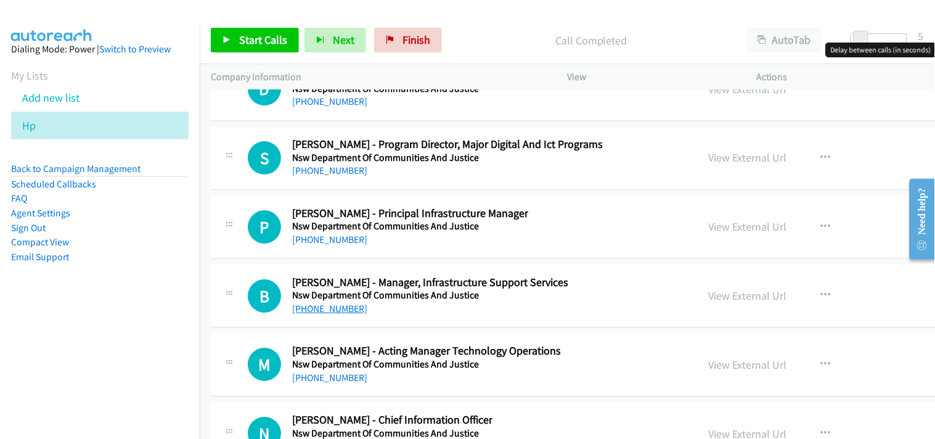
click at [313, 314] on link "[PHONE_NUMBER]" at bounding box center [329, 308] width 75 height 12
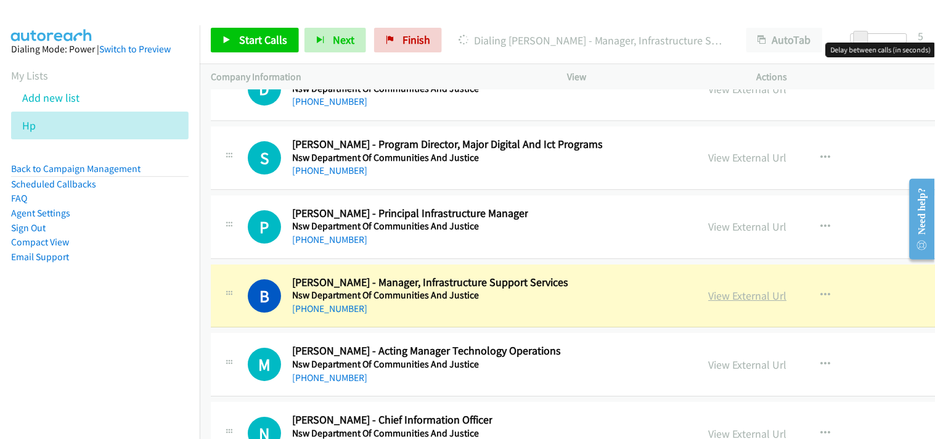
click at [713, 301] on link "View External Url" at bounding box center [747, 295] width 78 height 14
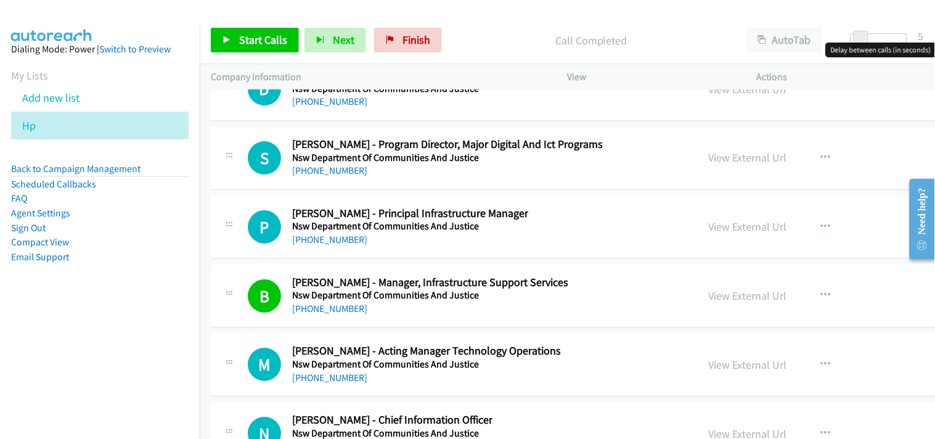
scroll to position [21390, 0]
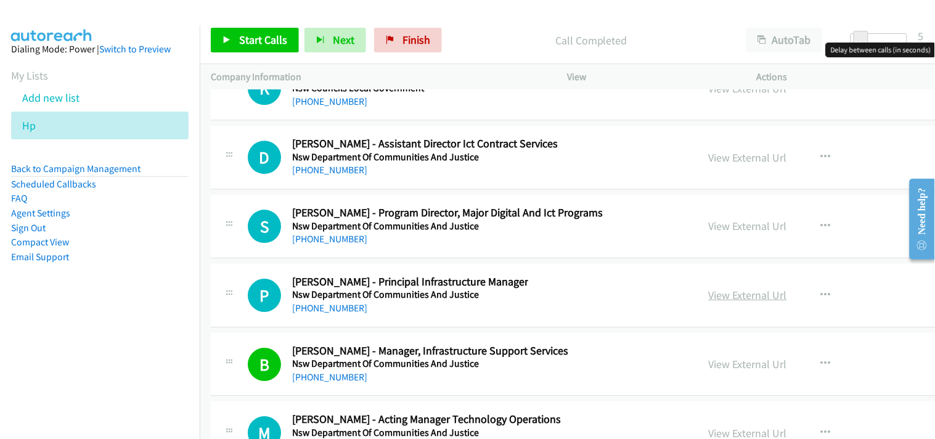
click at [725, 297] on link "View External Url" at bounding box center [747, 295] width 78 height 14
click at [319, 314] on link "[PHONE_NUMBER]" at bounding box center [329, 308] width 75 height 12
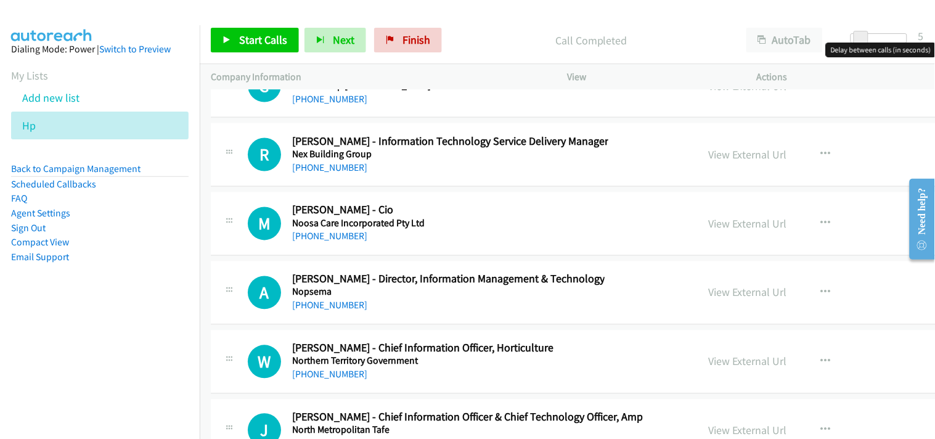
scroll to position [20911, 0]
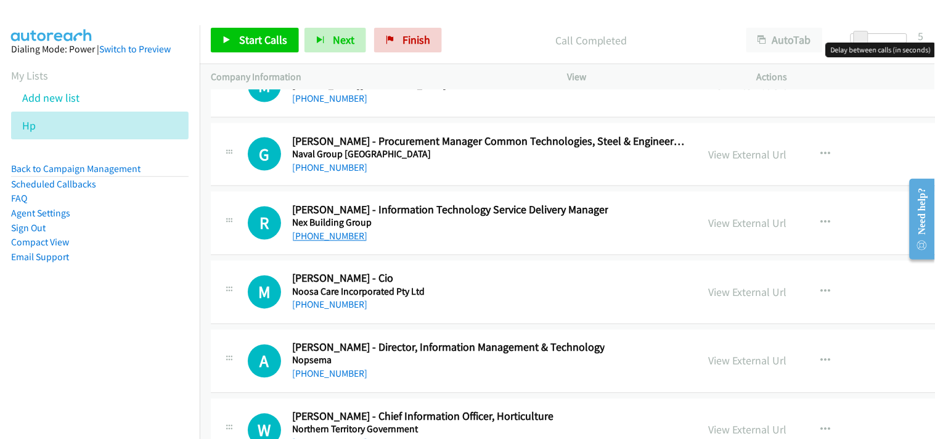
click at [327, 242] on link "[PHONE_NUMBER]" at bounding box center [329, 236] width 75 height 12
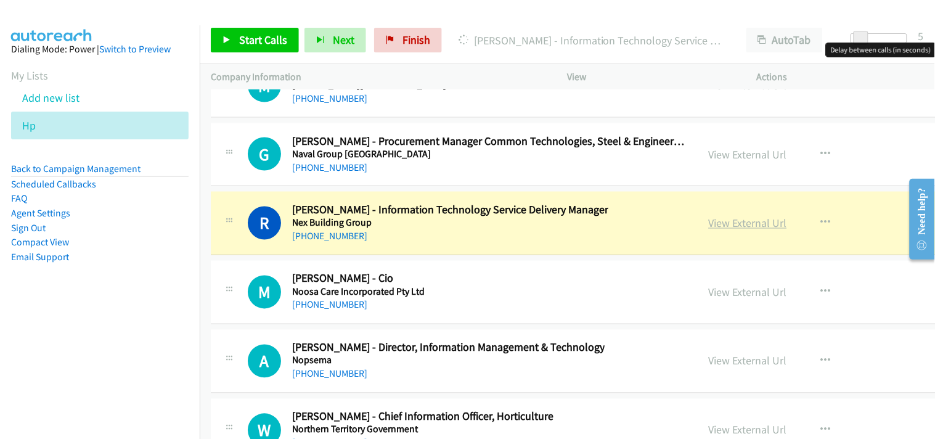
click at [728, 227] on link "View External Url" at bounding box center [747, 223] width 78 height 14
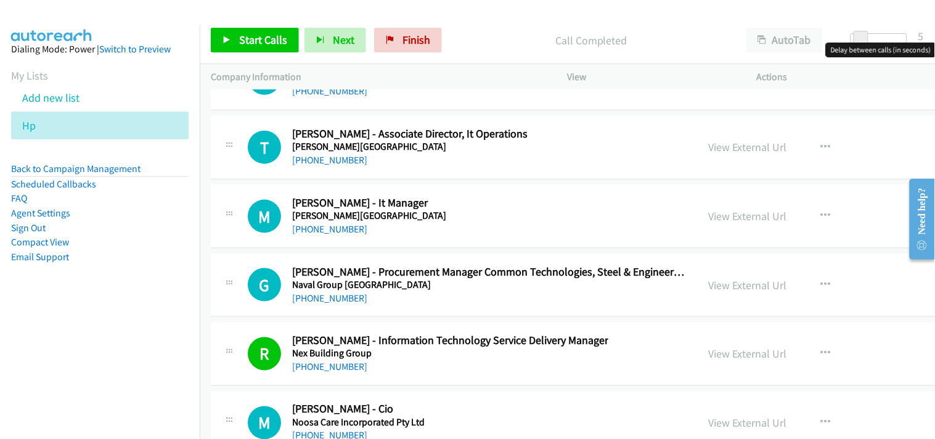
scroll to position [20774, 0]
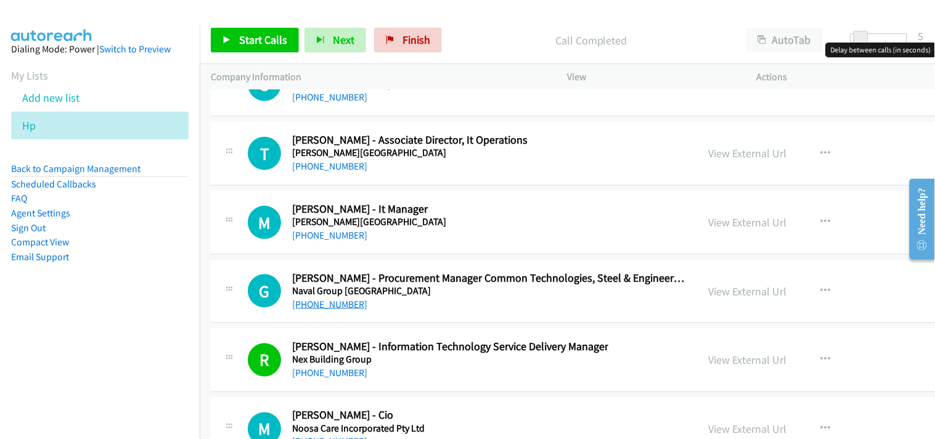
click at [325, 310] on link "[PHONE_NUMBER]" at bounding box center [329, 304] width 75 height 12
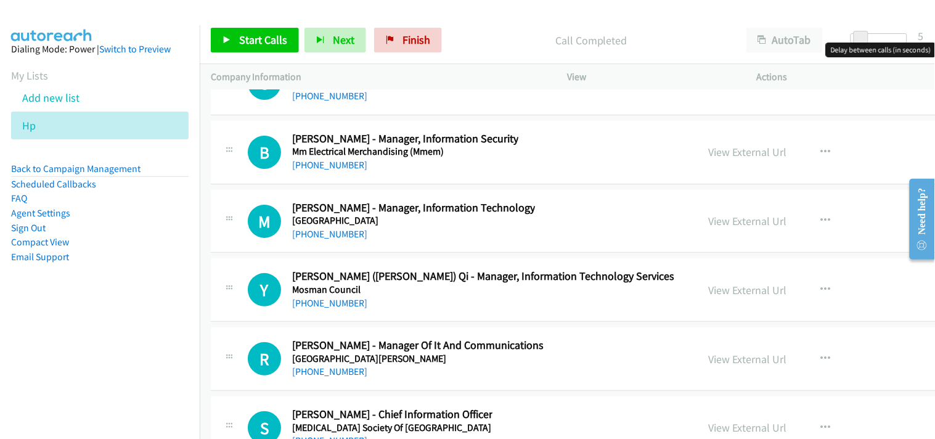
scroll to position [20431, 0]
click at [322, 308] on link "[PHONE_NUMBER]" at bounding box center [329, 302] width 75 height 12
click at [447, 352] on h2 "[PERSON_NAME] - Manager Of It And Communications" at bounding box center [417, 345] width 251 height 14
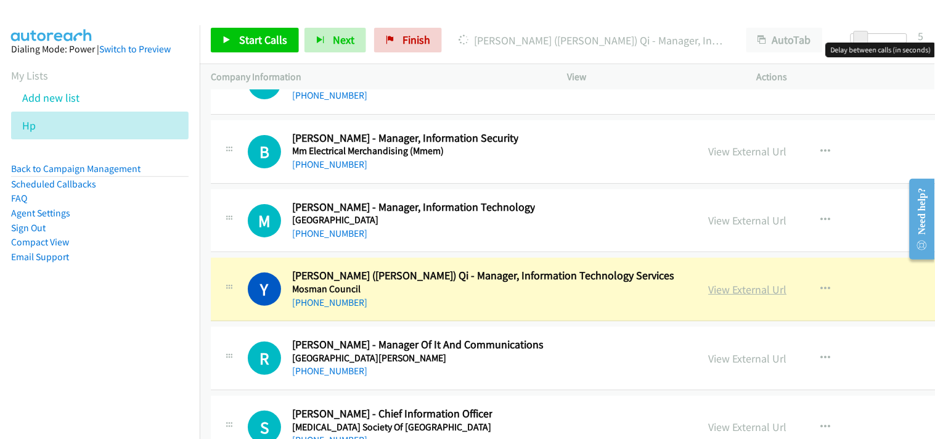
click at [742, 296] on link "View External Url" at bounding box center [747, 289] width 78 height 14
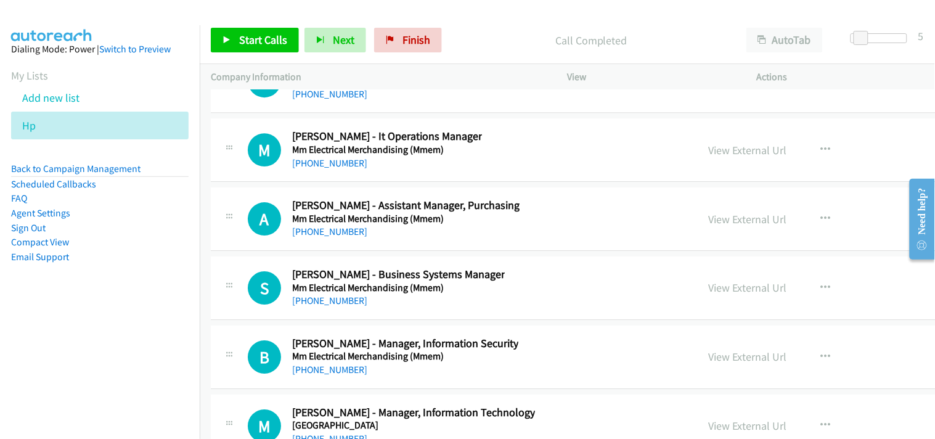
scroll to position [20294, 0]
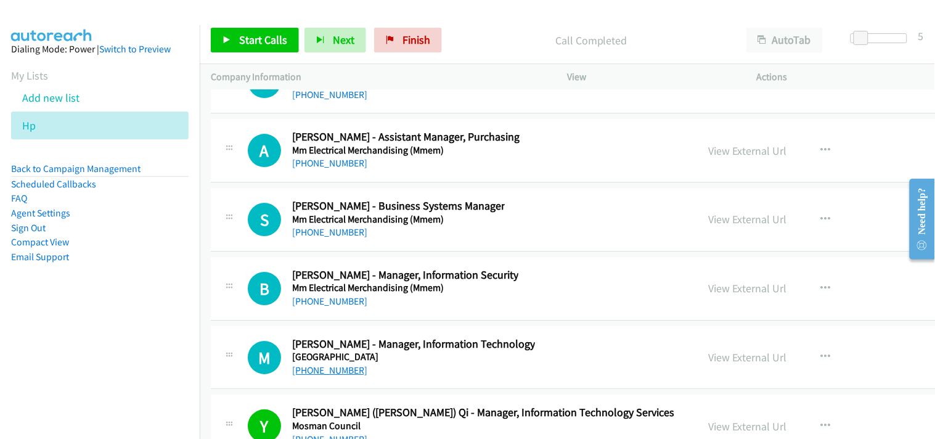
click at [327, 371] on link "[PHONE_NUMBER]" at bounding box center [329, 370] width 75 height 12
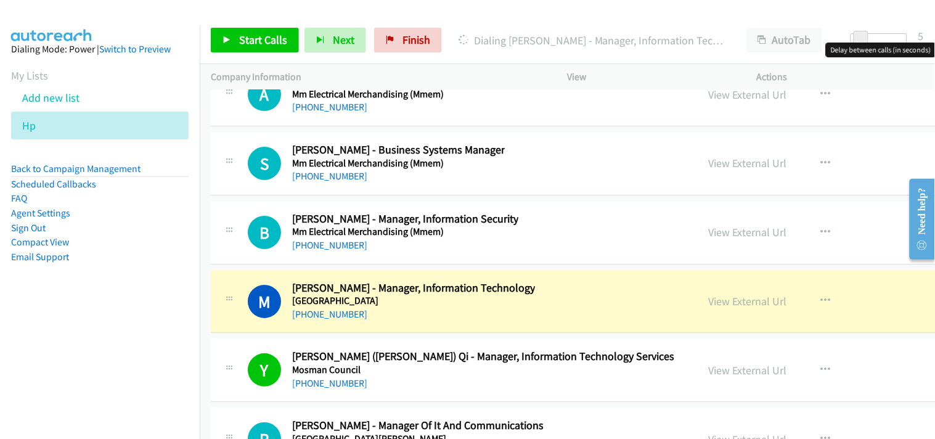
scroll to position [20363, 0]
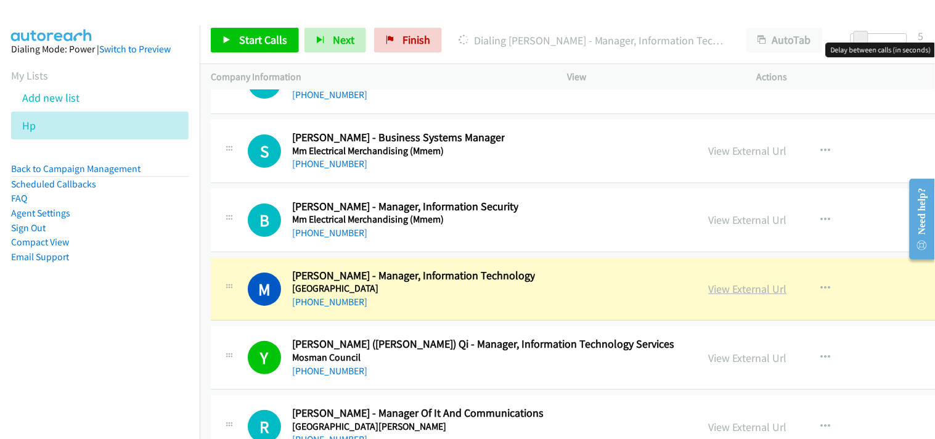
click at [750, 296] on link "View External Url" at bounding box center [747, 289] width 78 height 14
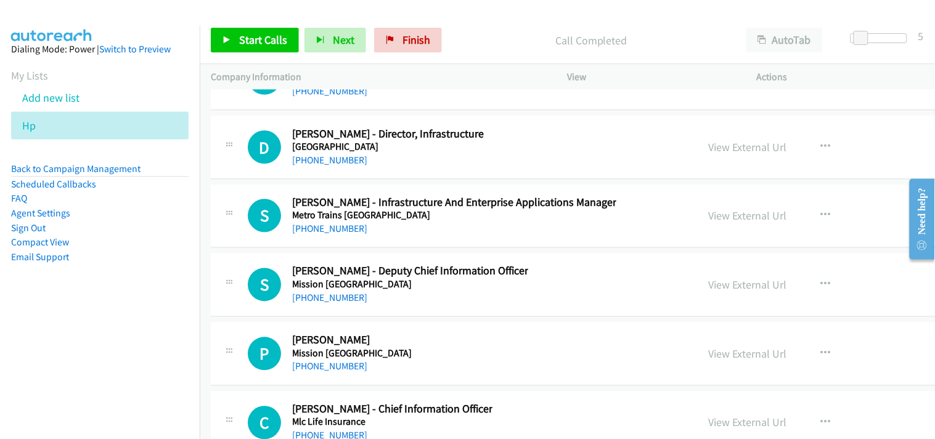
scroll to position [19678, 0]
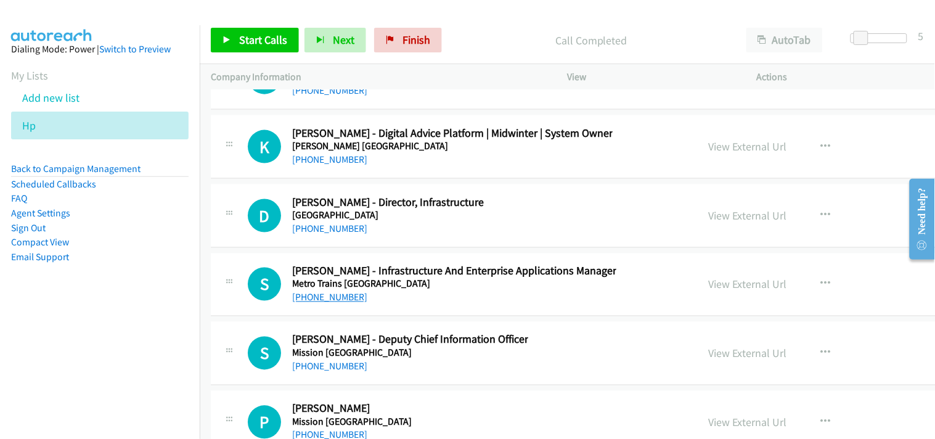
click at [316, 299] on link "[PHONE_NUMBER]" at bounding box center [329, 297] width 75 height 12
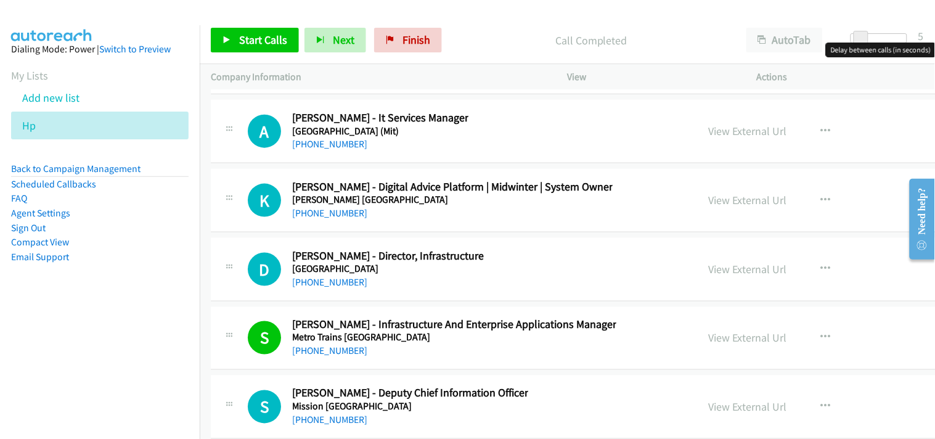
scroll to position [19610, 0]
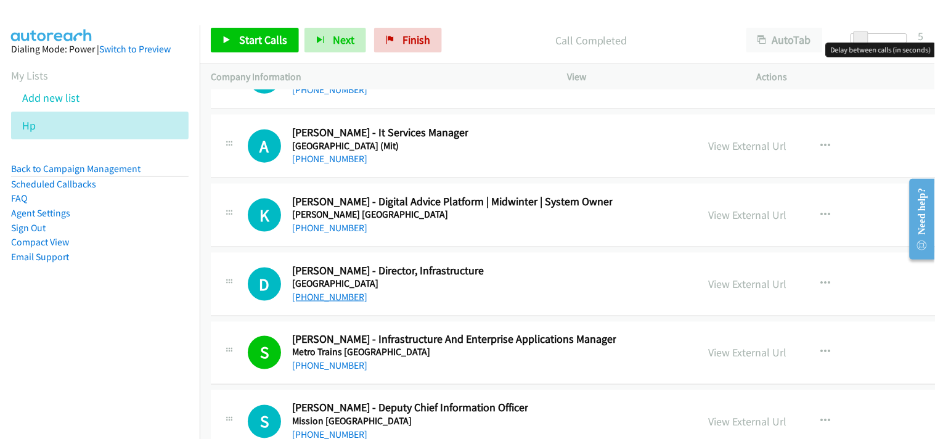
click at [325, 302] on link "[PHONE_NUMBER]" at bounding box center [329, 297] width 75 height 12
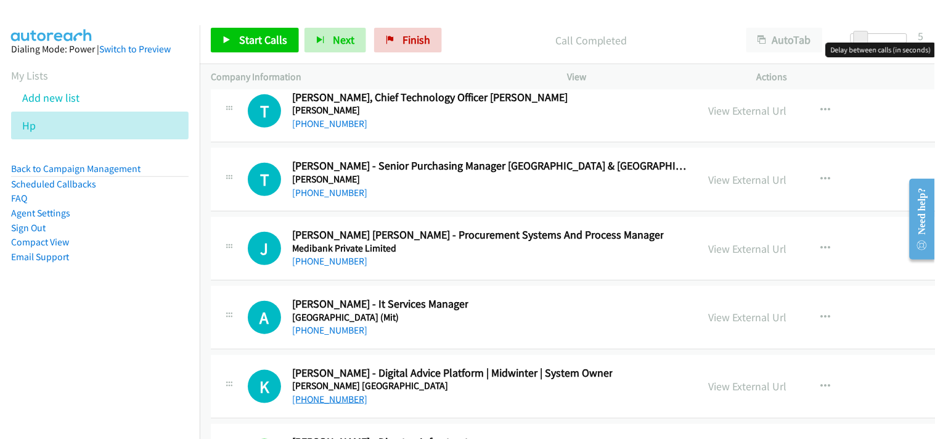
scroll to position [19404, 0]
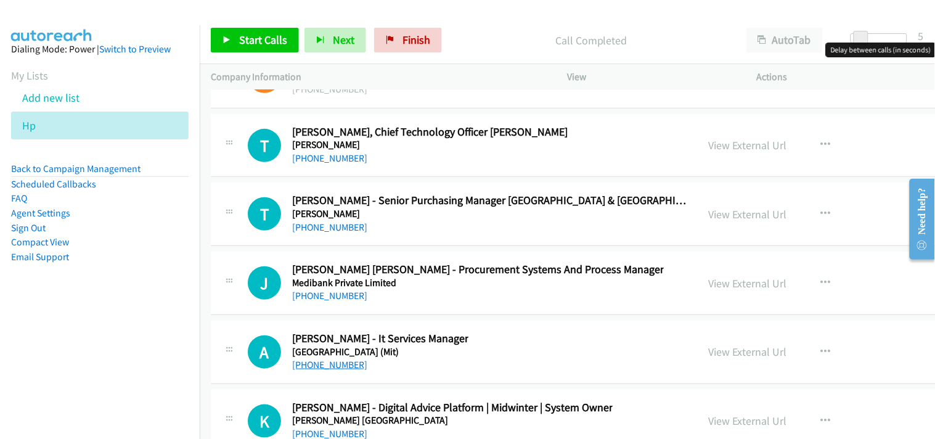
click at [325, 368] on link "[PHONE_NUMBER]" at bounding box center [329, 365] width 75 height 12
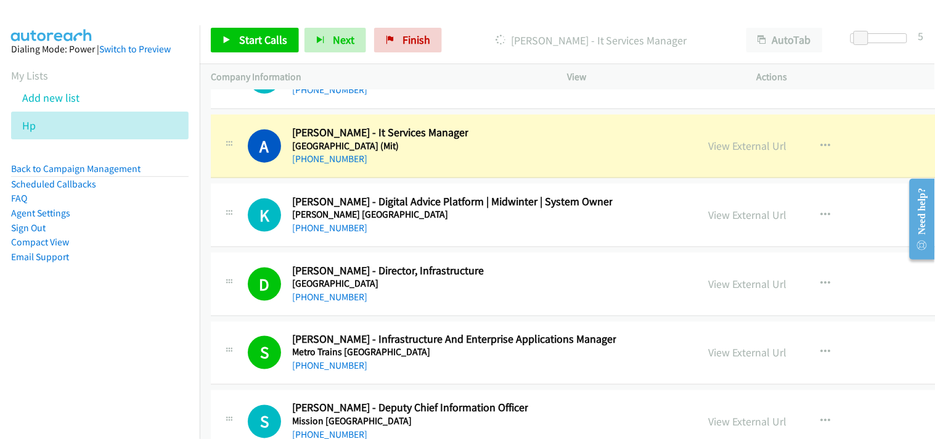
scroll to position [19542, 0]
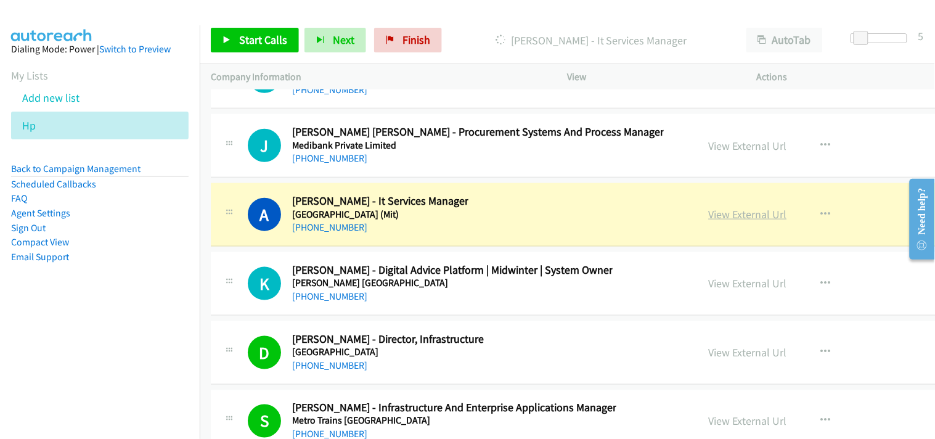
click at [710, 221] on link "View External Url" at bounding box center [747, 214] width 78 height 14
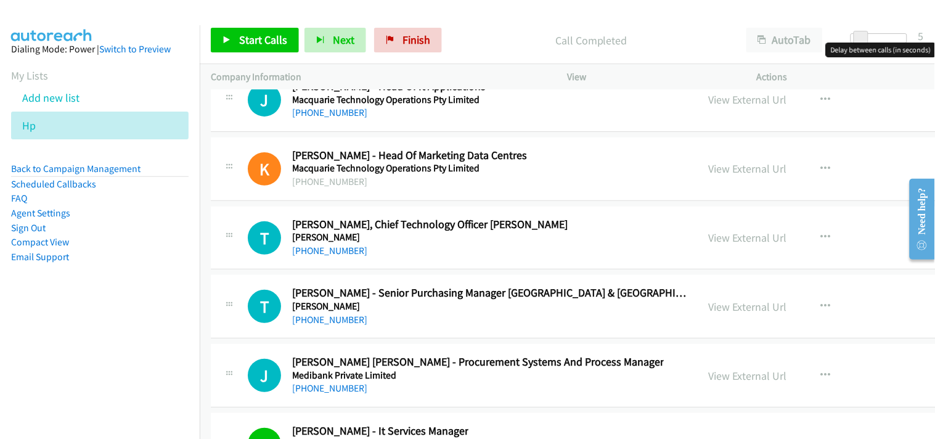
scroll to position [19336, 0]
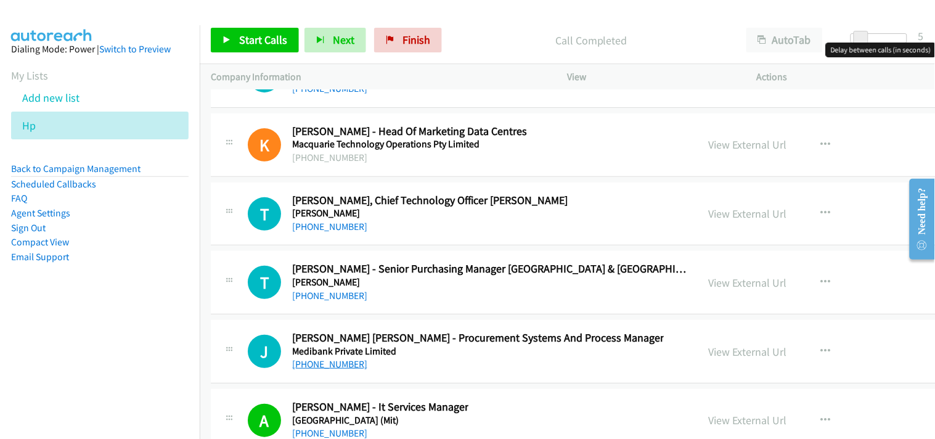
click at [342, 370] on link "[PHONE_NUMBER]" at bounding box center [329, 364] width 75 height 12
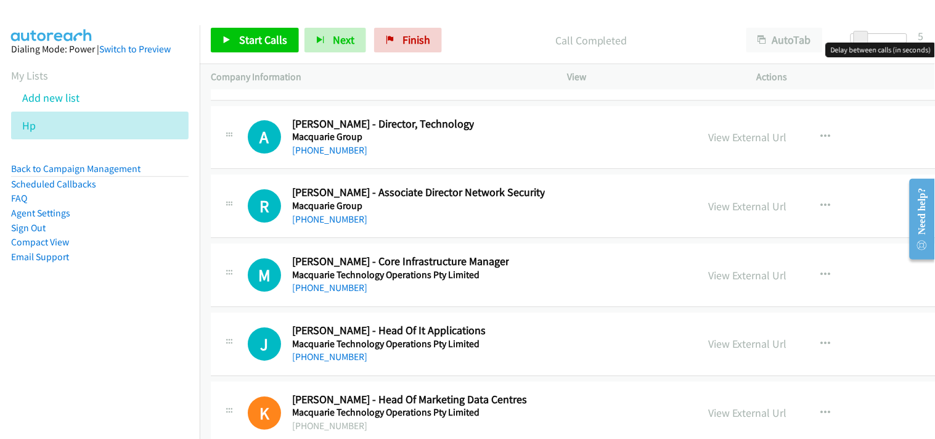
scroll to position [19062, 0]
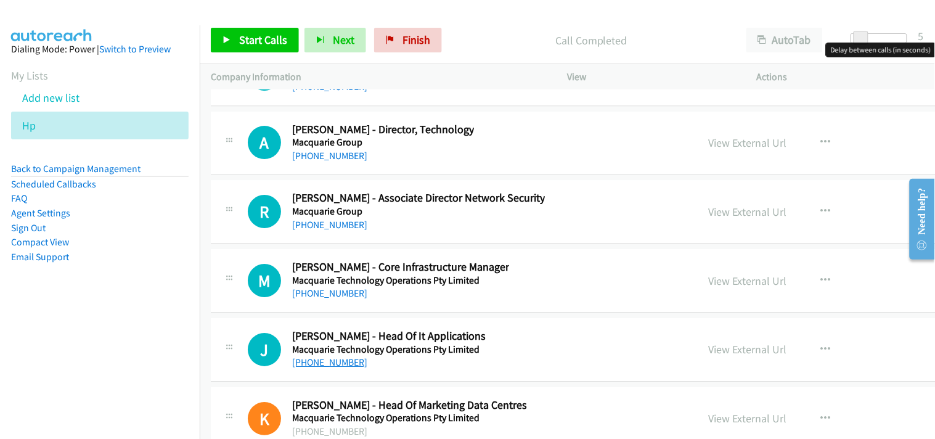
click at [315, 367] on link "[PHONE_NUMBER]" at bounding box center [329, 362] width 75 height 12
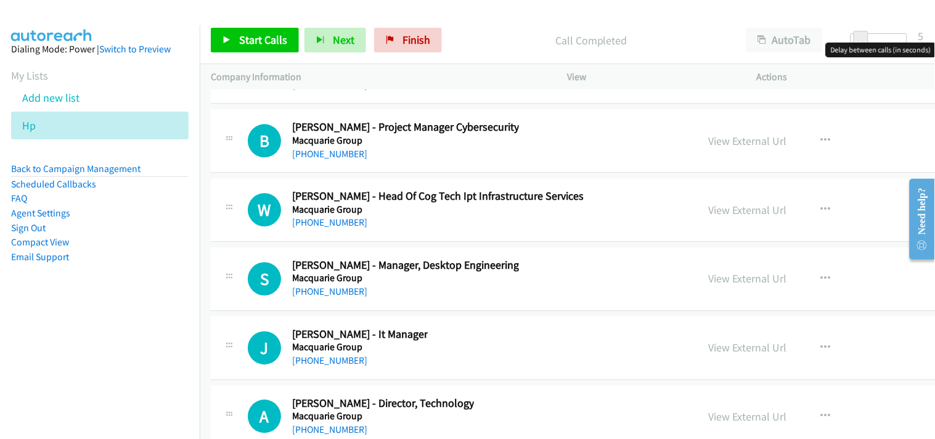
scroll to position [18788, 0]
click at [300, 293] on link "[PHONE_NUMBER]" at bounding box center [329, 292] width 75 height 12
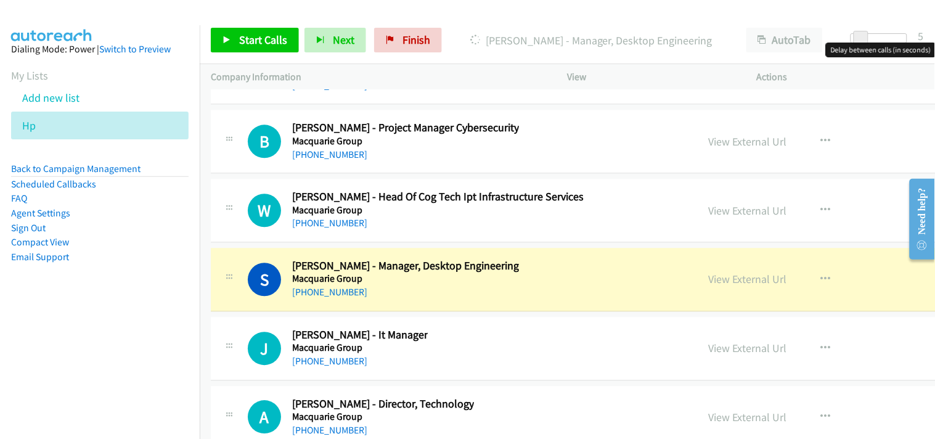
scroll to position [18720, 0]
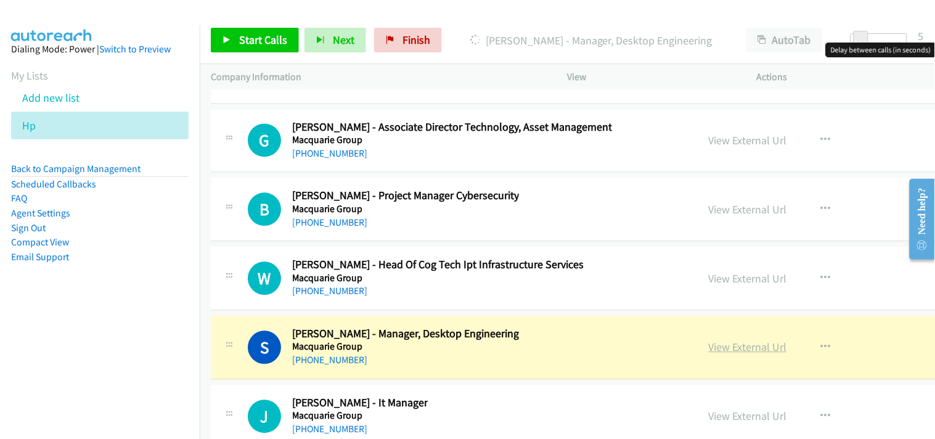
click at [729, 354] on link "View External Url" at bounding box center [747, 347] width 78 height 14
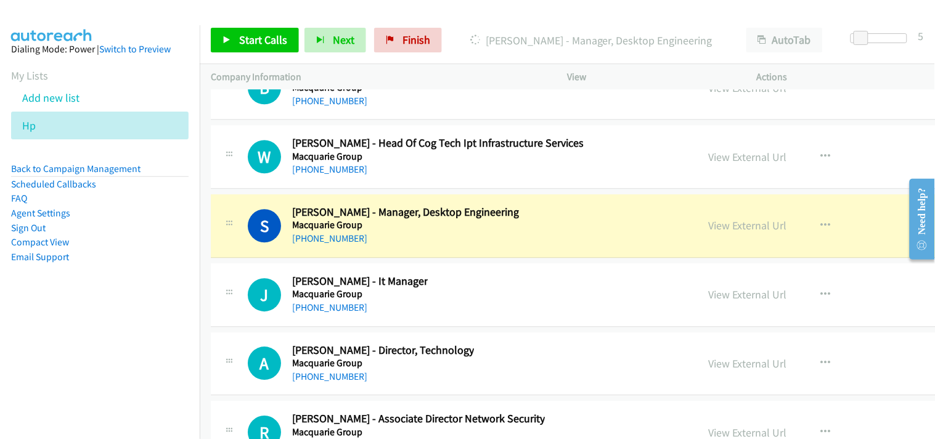
scroll to position [18857, 0]
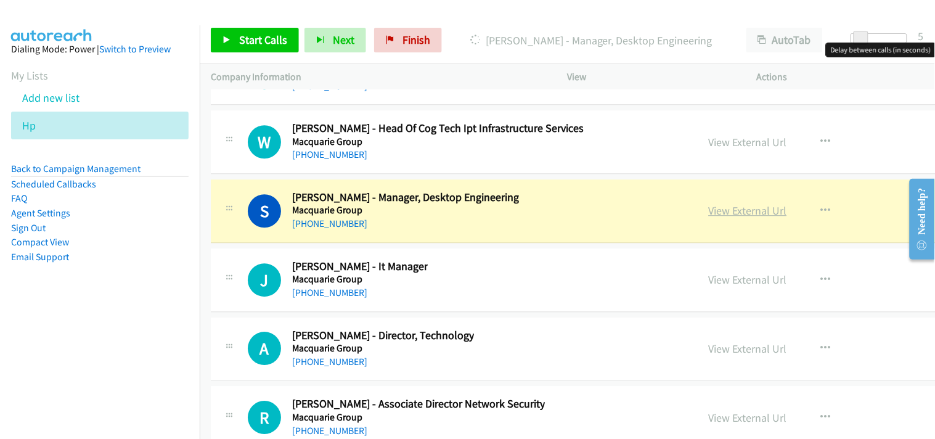
click at [710, 217] on link "View External Url" at bounding box center [747, 210] width 78 height 14
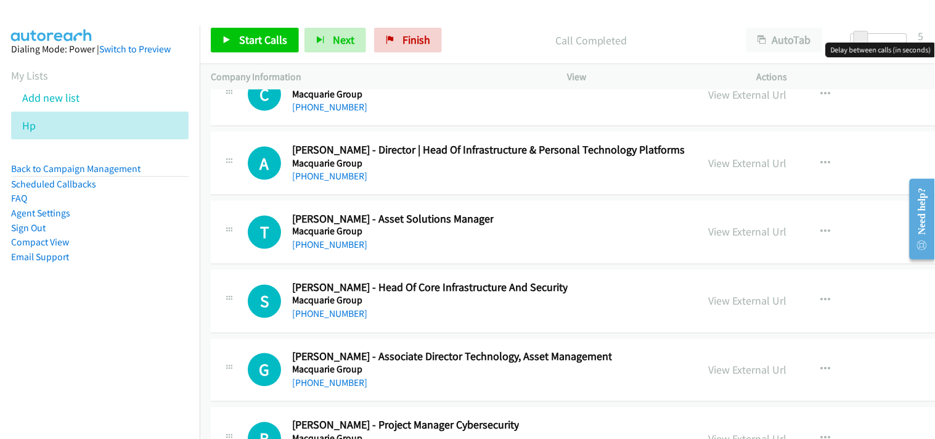
scroll to position [18515, 0]
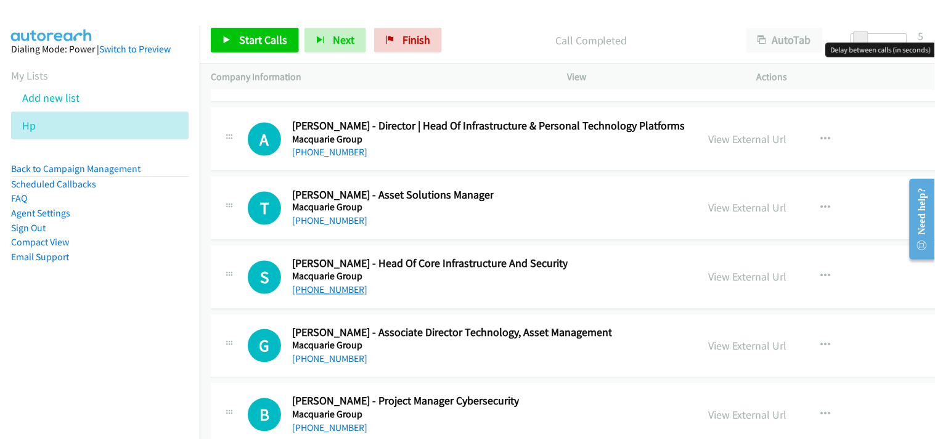
click at [325, 296] on link "[PHONE_NUMBER]" at bounding box center [329, 290] width 75 height 12
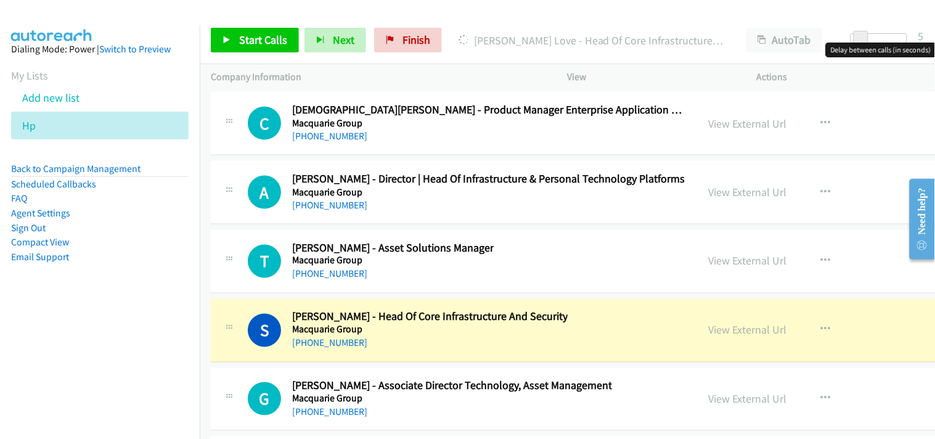
scroll to position [18446, 0]
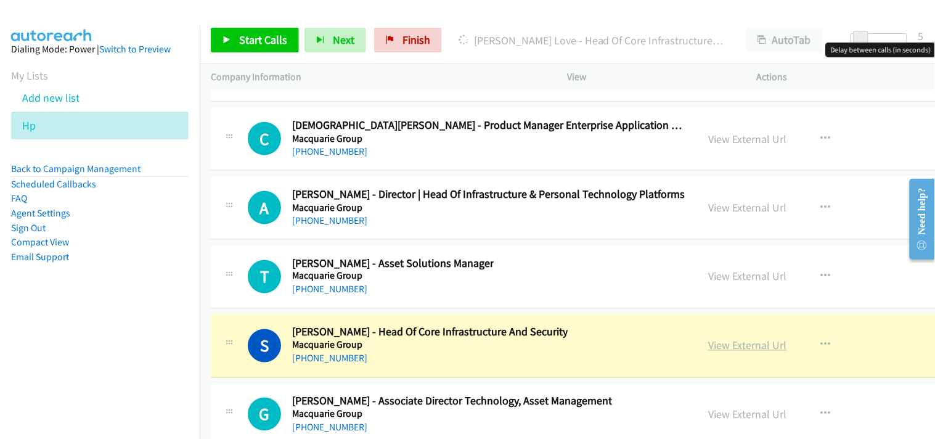
click at [736, 352] on link "View External Url" at bounding box center [747, 345] width 78 height 14
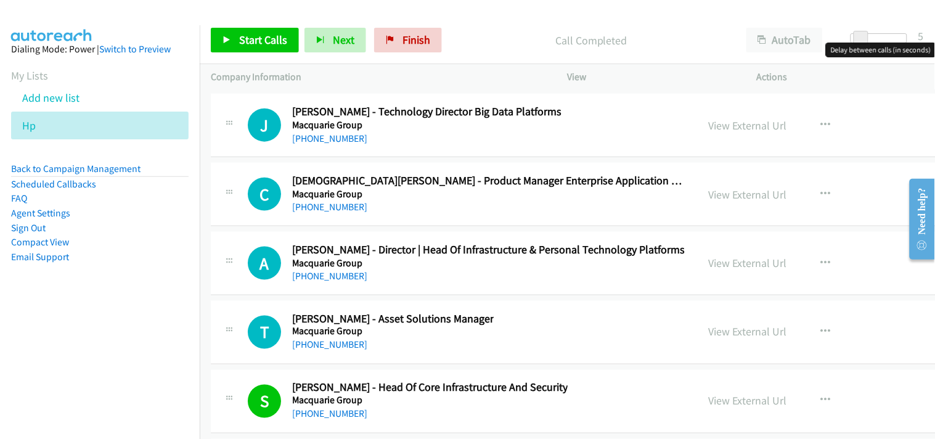
scroll to position [18378, 0]
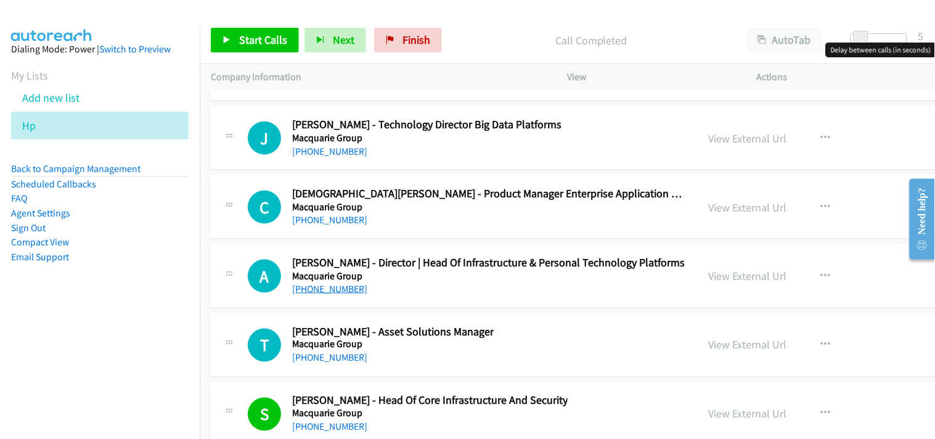
click at [325, 294] on link "[PHONE_NUMBER]" at bounding box center [329, 289] width 75 height 12
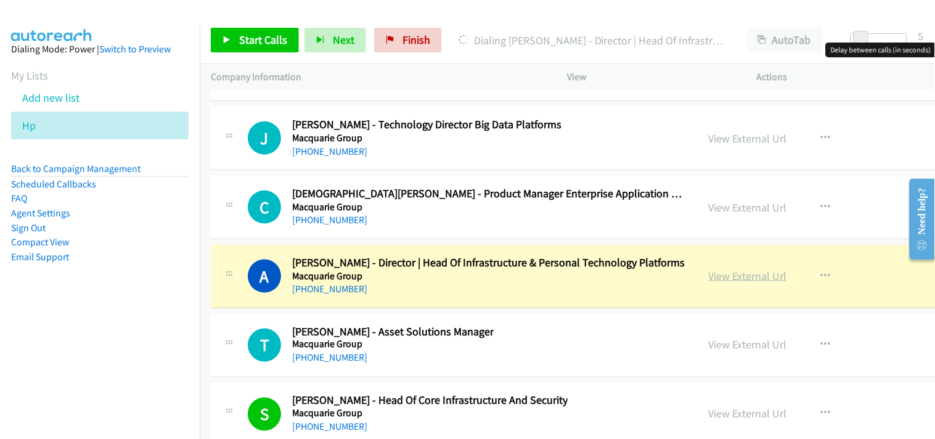
click at [723, 283] on link "View External Url" at bounding box center [747, 276] width 78 height 14
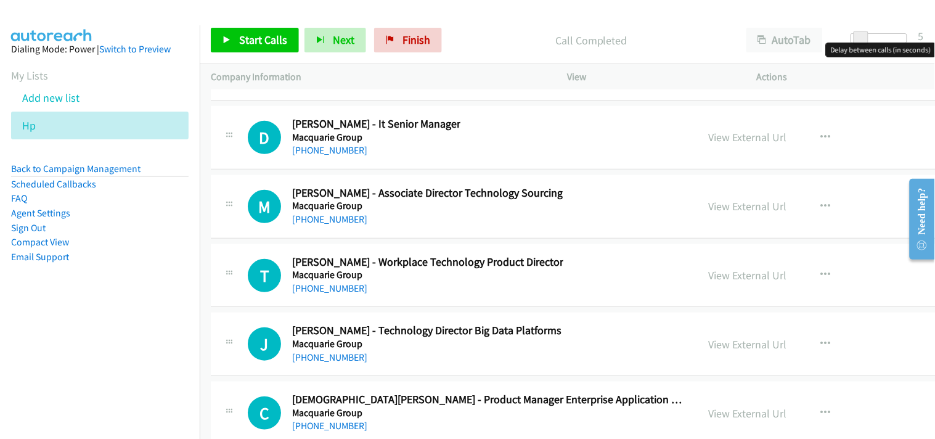
scroll to position [18241, 0]
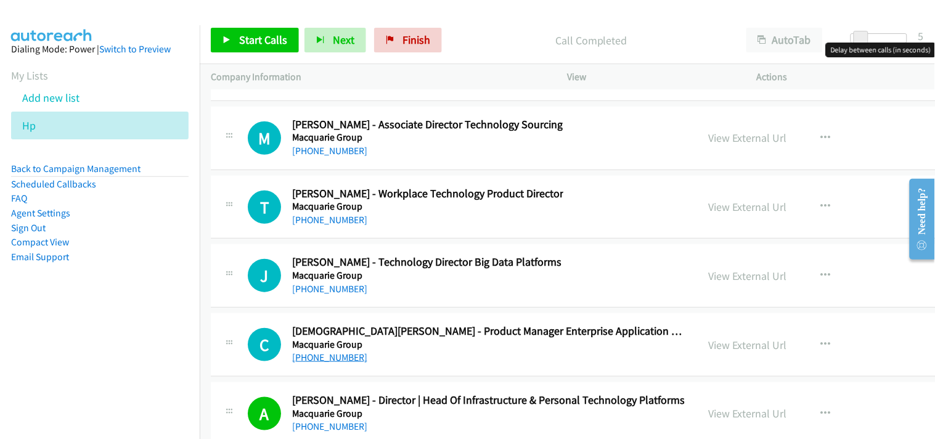
click at [328, 362] on link "[PHONE_NUMBER]" at bounding box center [329, 357] width 75 height 12
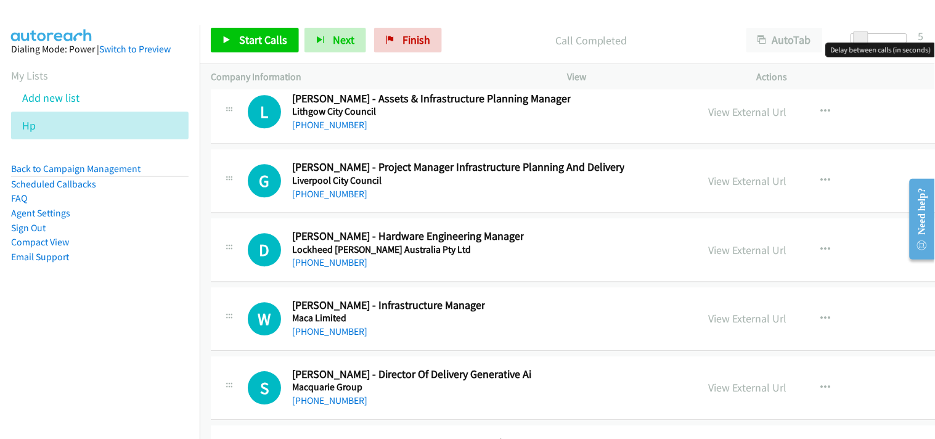
scroll to position [17624, 0]
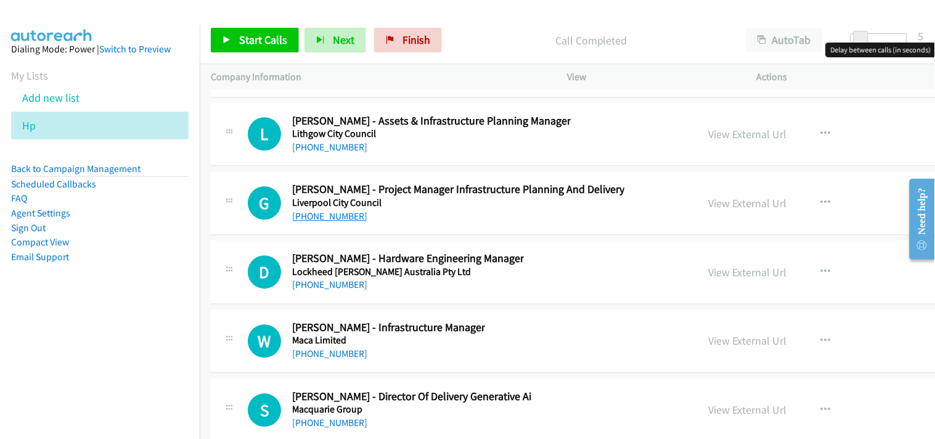
click at [343, 218] on link "[PHONE_NUMBER]" at bounding box center [329, 216] width 75 height 12
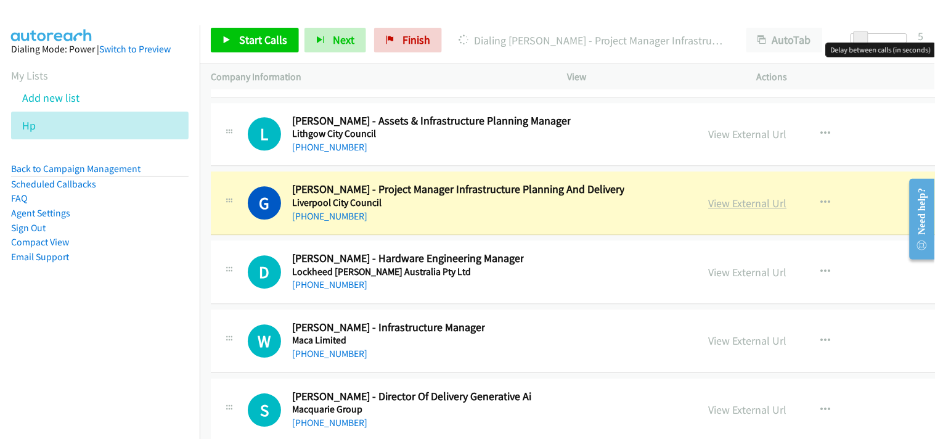
click at [743, 210] on link "View External Url" at bounding box center [747, 203] width 78 height 14
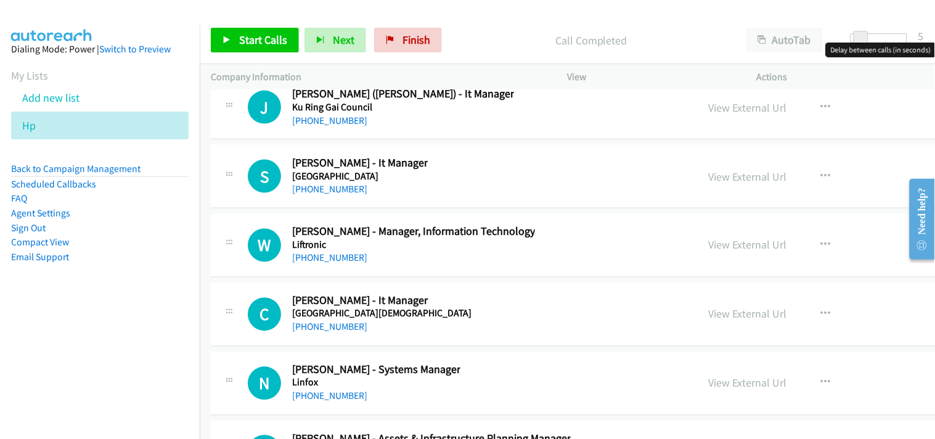
scroll to position [17283, 0]
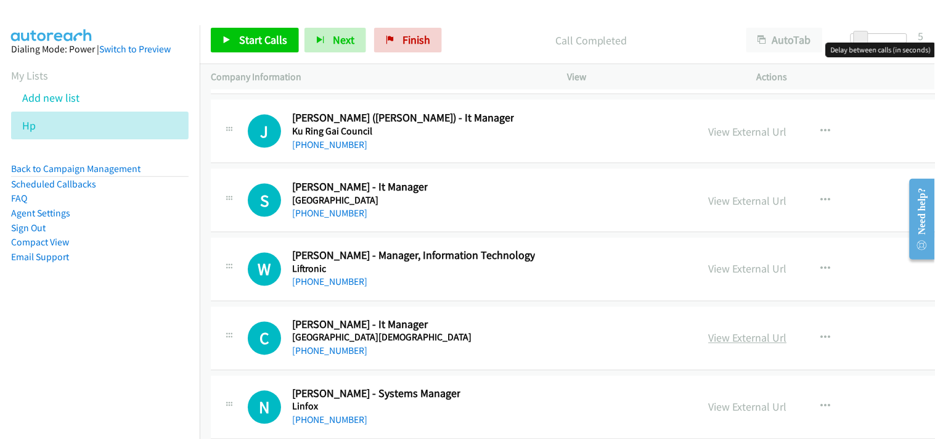
click at [748, 343] on link "View External Url" at bounding box center [747, 338] width 78 height 14
click at [721, 276] on link "View External Url" at bounding box center [747, 269] width 78 height 14
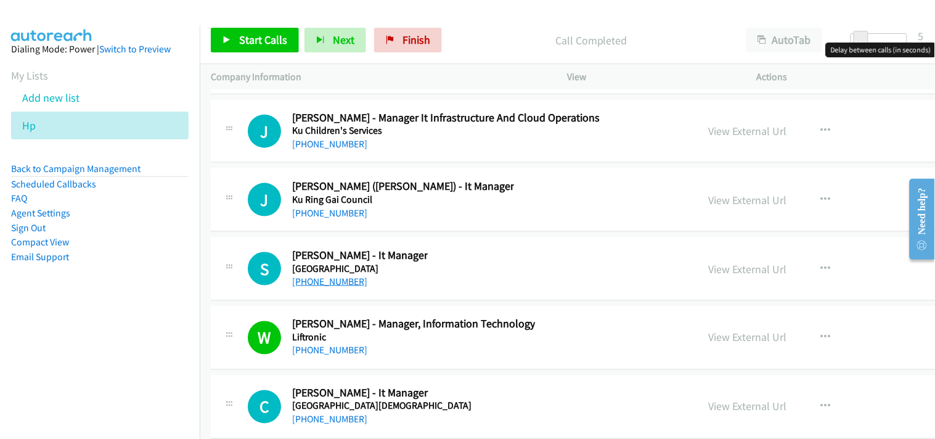
scroll to position [17146, 0]
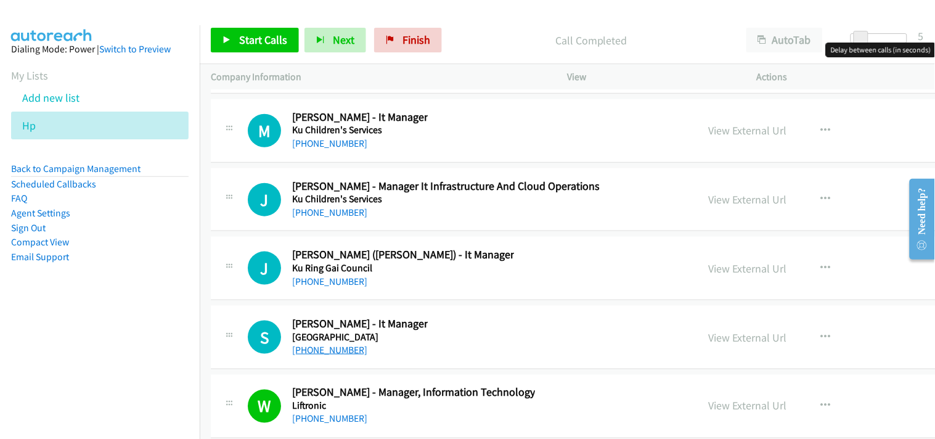
click at [336, 355] on link "[PHONE_NUMBER]" at bounding box center [329, 350] width 75 height 12
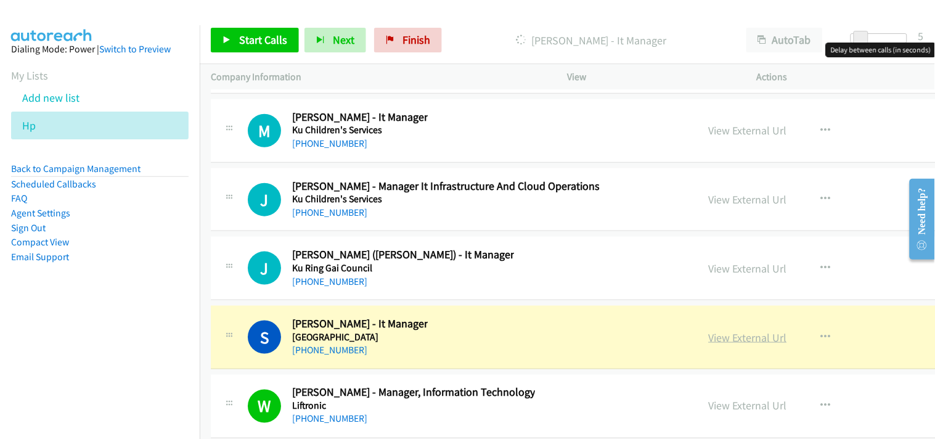
click at [740, 342] on link "View External Url" at bounding box center [747, 337] width 78 height 14
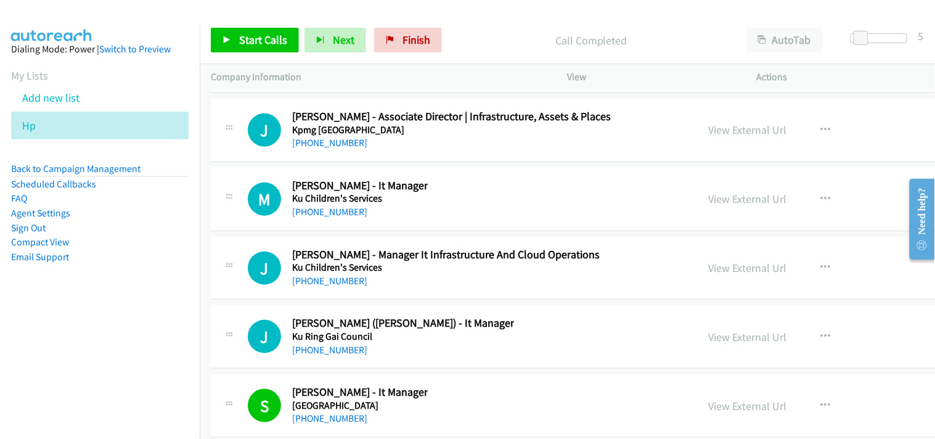
scroll to position [17008, 0]
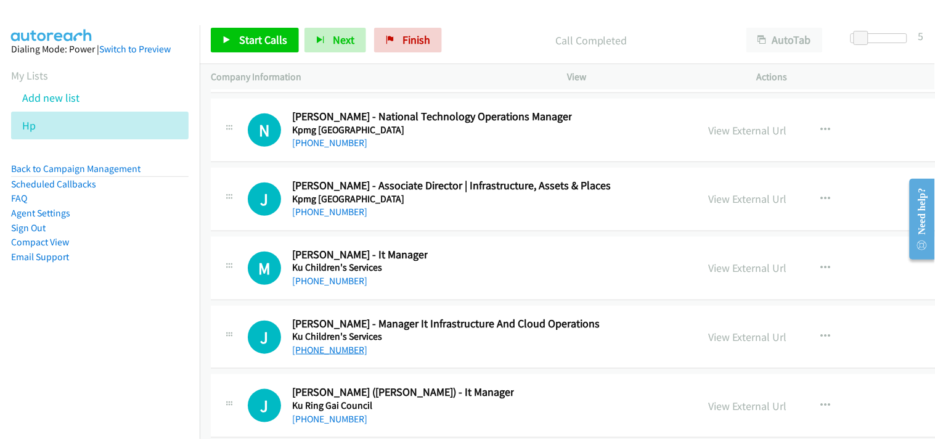
click at [322, 355] on link "[PHONE_NUMBER]" at bounding box center [329, 350] width 75 height 12
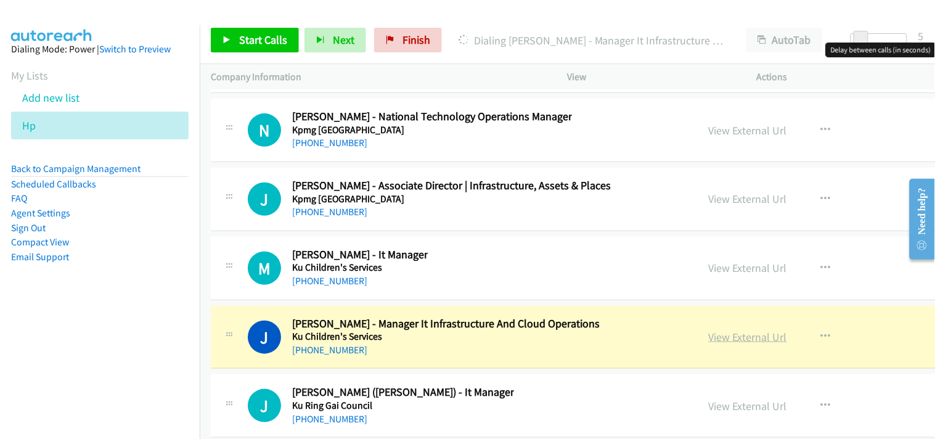
click at [713, 341] on link "View External Url" at bounding box center [747, 337] width 78 height 14
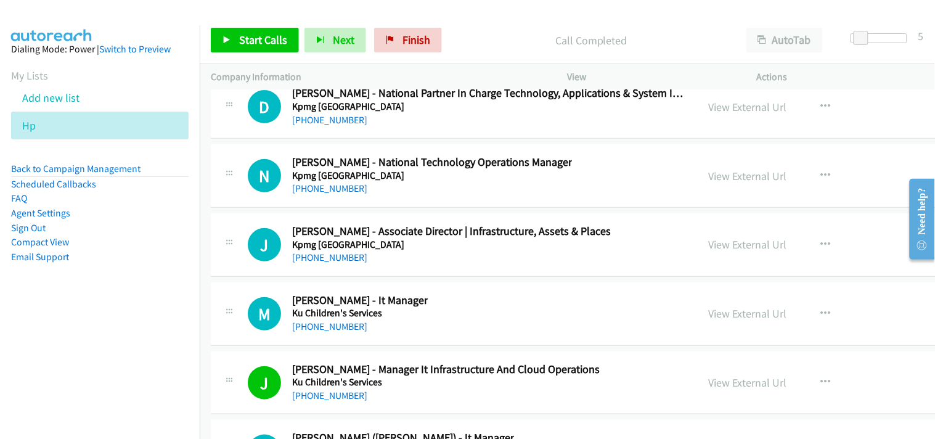
scroll to position [16940, 0]
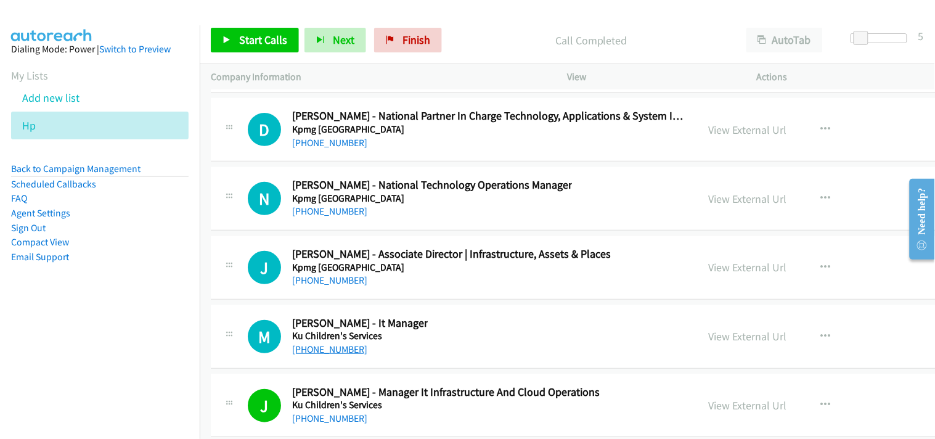
click at [333, 354] on link "[PHONE_NUMBER]" at bounding box center [329, 349] width 75 height 12
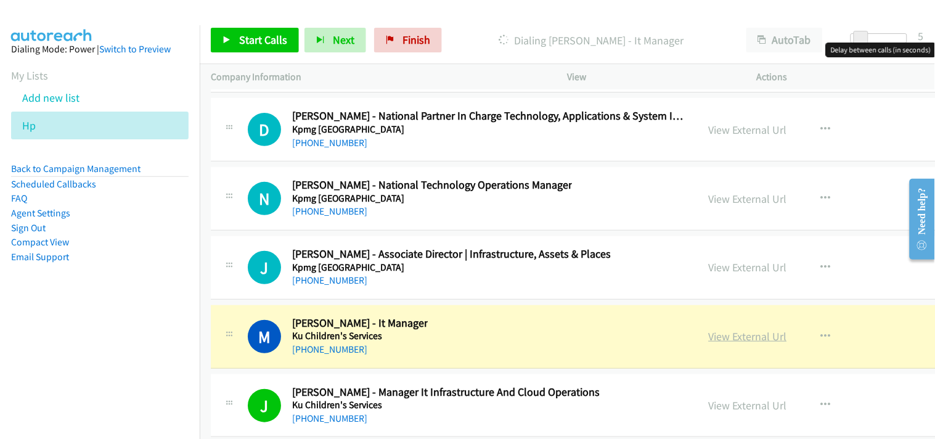
click at [708, 343] on link "View External Url" at bounding box center [747, 336] width 78 height 14
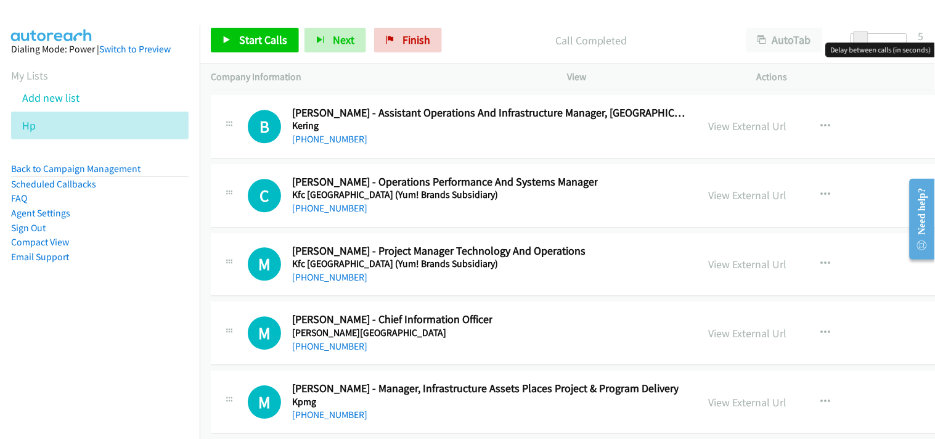
scroll to position [16324, 0]
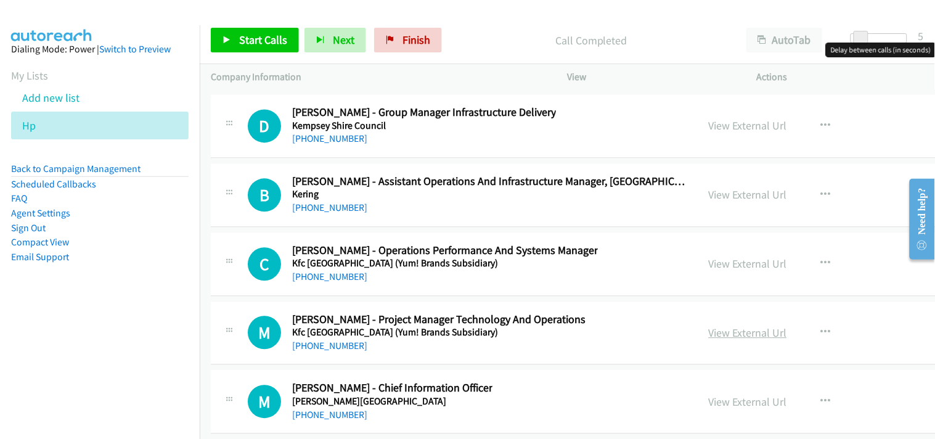
click at [716, 337] on link "View External Url" at bounding box center [747, 332] width 78 height 14
click at [325, 351] on link "[PHONE_NUMBER]" at bounding box center [329, 345] width 75 height 12
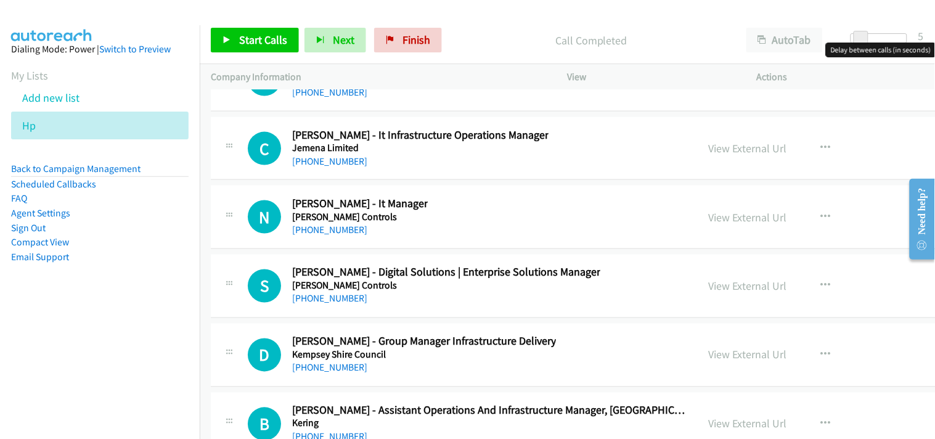
scroll to position [16119, 0]
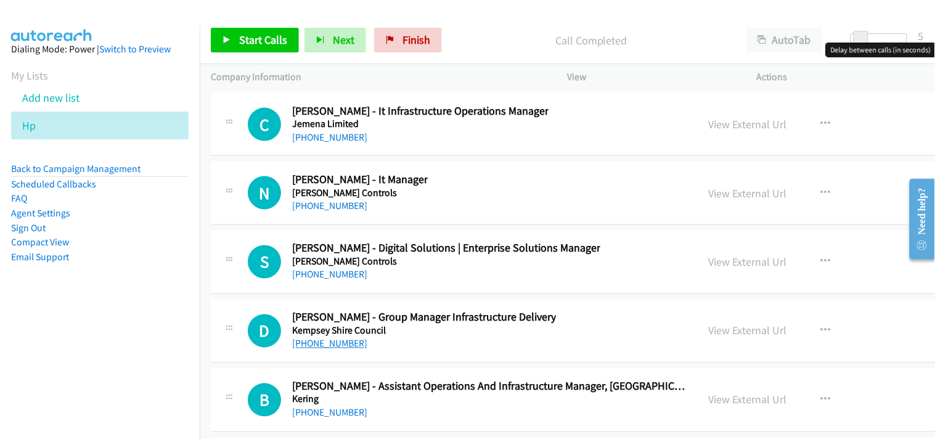
click at [335, 349] on link "[PHONE_NUMBER]" at bounding box center [329, 344] width 75 height 12
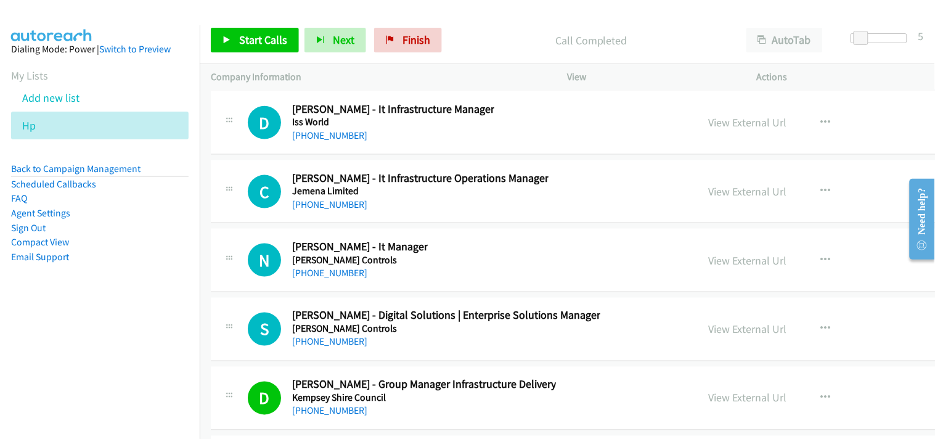
scroll to position [16050, 0]
